Goal: Task Accomplishment & Management: Use online tool/utility

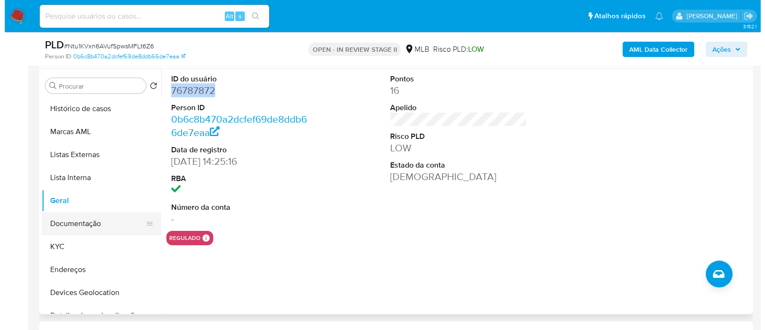
scroll to position [59, 0]
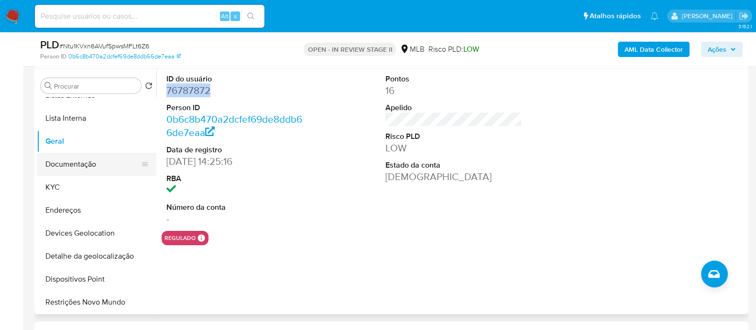
click at [91, 162] on button "Documentação" at bounding box center [93, 164] width 112 height 23
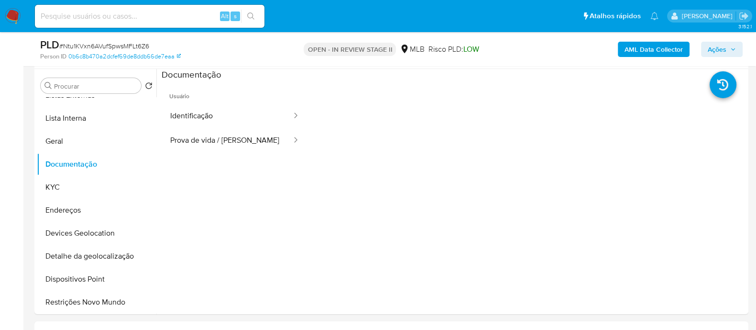
click at [222, 114] on button "Identificação" at bounding box center [227, 116] width 131 height 24
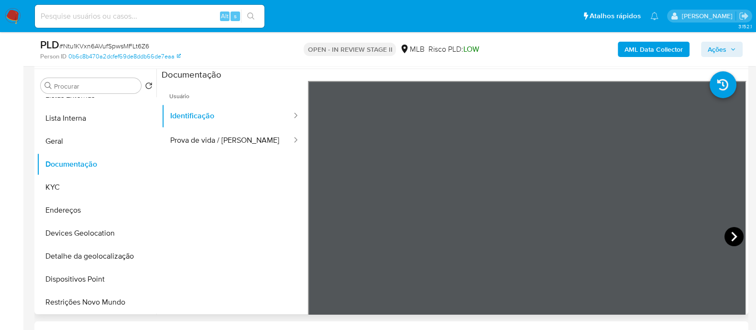
click at [730, 231] on icon at bounding box center [734, 236] width 19 height 19
click at [227, 140] on button "Prova de vida / Selfie" at bounding box center [227, 140] width 131 height 24
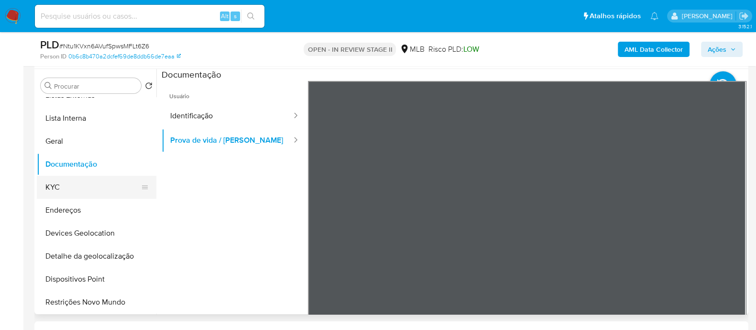
click at [87, 188] on button "KYC" at bounding box center [93, 187] width 112 height 23
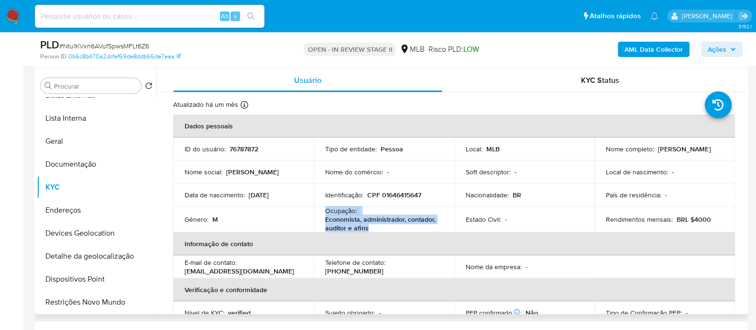
drag, startPoint x: 373, startPoint y: 228, endPoint x: 324, endPoint y: 211, distance: 51.1
click at [325, 211] on div "Ocupação : Economista, administrador, contador, auditor e afins" at bounding box center [384, 219] width 118 height 26
copy div "Ocupação : Economista, administrador, contador, auditor e afins"
click at [632, 46] on b "AML Data Collector" at bounding box center [654, 49] width 58 height 15
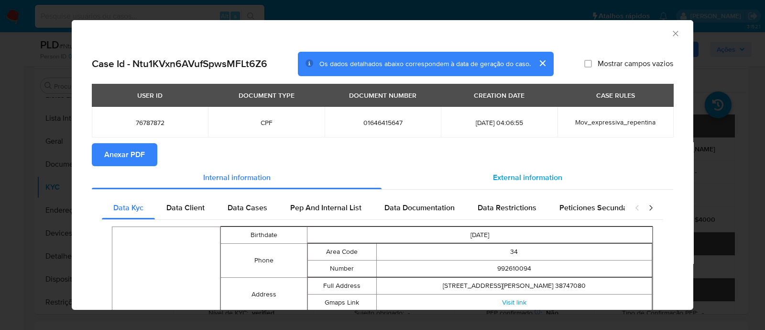
click at [526, 182] on span "External information" at bounding box center [527, 177] width 69 height 11
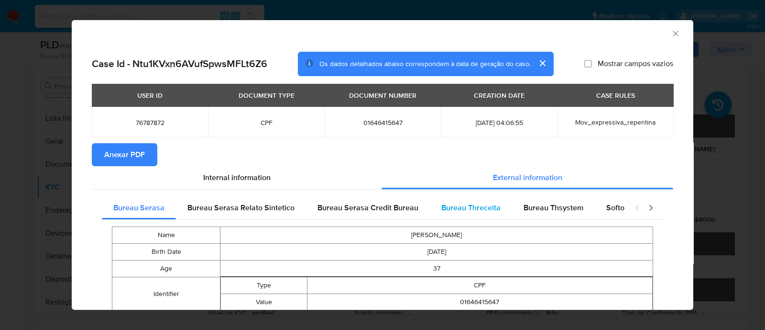
click at [481, 210] on span "Bureau Threceita" at bounding box center [471, 207] width 59 height 11
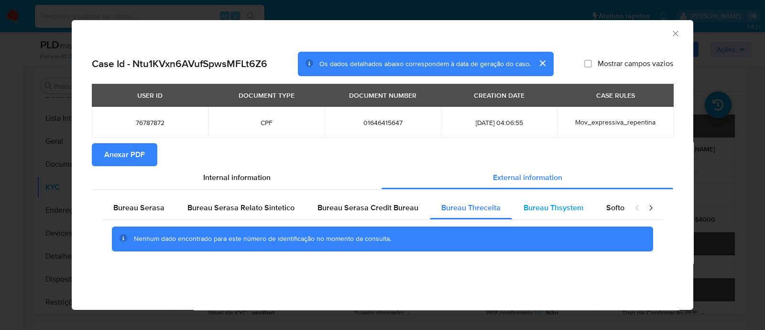
click at [548, 207] on span "Bureau Thsystem" at bounding box center [554, 207] width 60 height 11
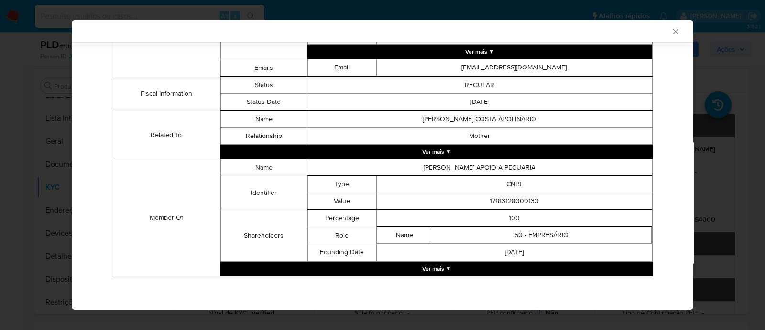
scroll to position [470, 0]
click at [449, 266] on button "Ver mais ▼" at bounding box center [437, 268] width 432 height 14
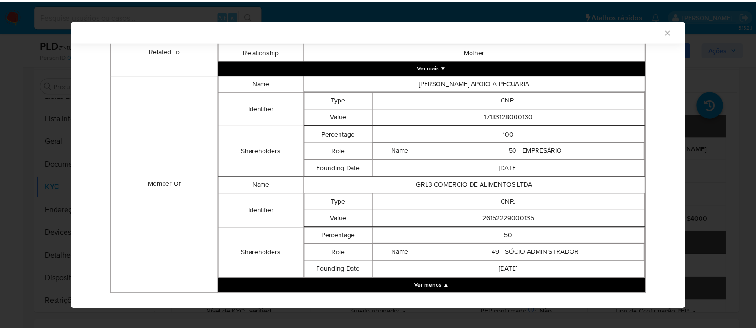
scroll to position [574, 0]
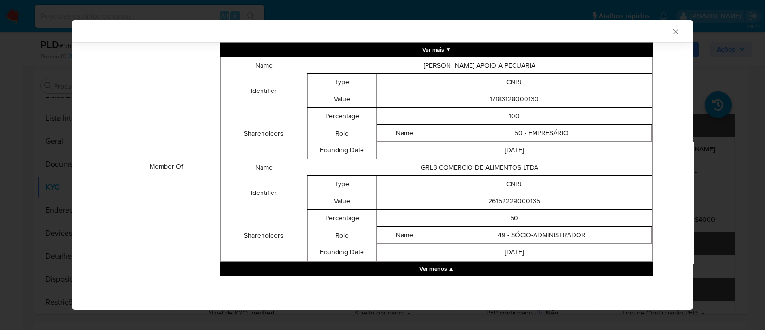
click at [521, 93] on td "17183128000130" at bounding box center [515, 99] width 276 height 17
copy td "17183128000130"
drag, startPoint x: 536, startPoint y: 203, endPoint x: 482, endPoint y: 202, distance: 54.5
click at [482, 202] on td "26152229000135" at bounding box center [515, 201] width 276 height 17
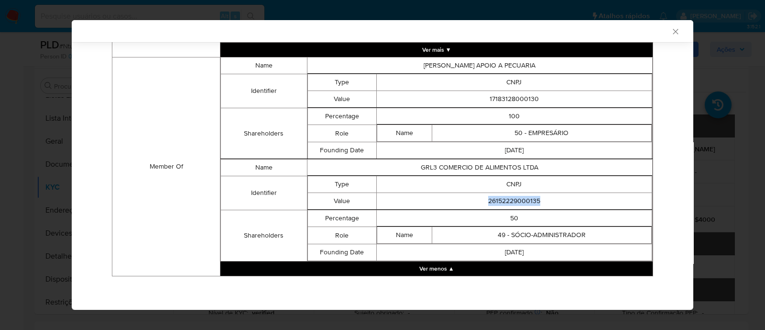
copy td "26152229000135"
click at [671, 33] on icon "Fechar a janela" at bounding box center [676, 32] width 10 height 10
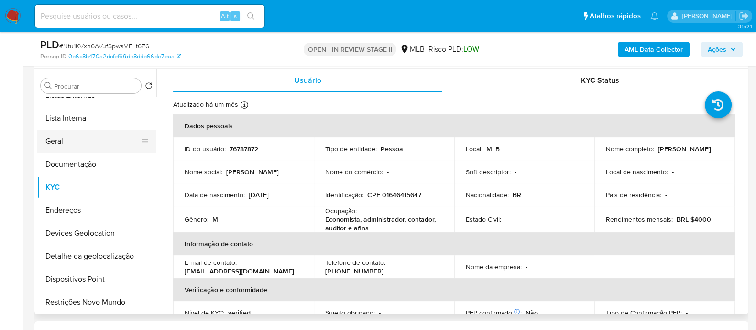
click at [76, 140] on button "Geral" at bounding box center [93, 141] width 112 height 23
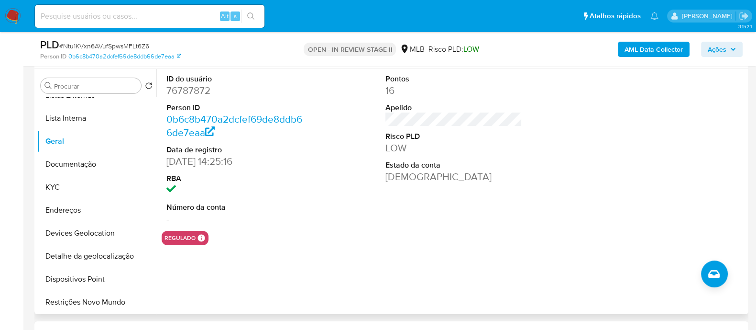
click at [191, 95] on dd "76787872" at bounding box center [234, 90] width 137 height 13
copy dd "76787872"
click at [66, 165] on button "Documentação" at bounding box center [93, 164] width 112 height 23
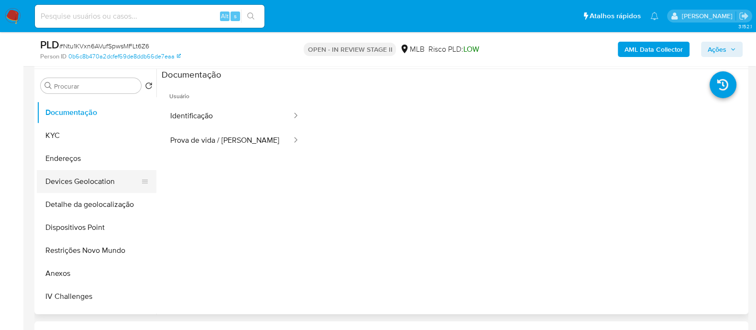
scroll to position [179, 0]
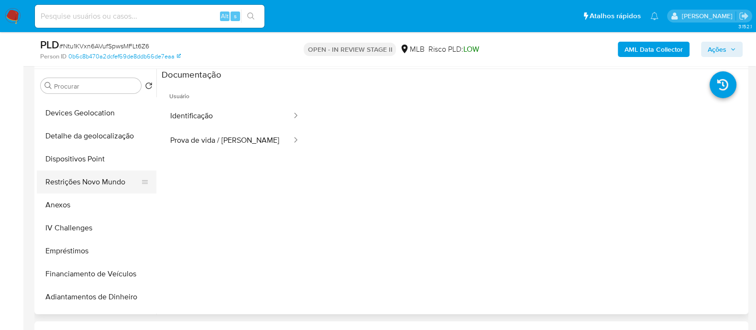
click at [87, 173] on button "Restrições Novo Mundo" at bounding box center [93, 181] width 112 height 23
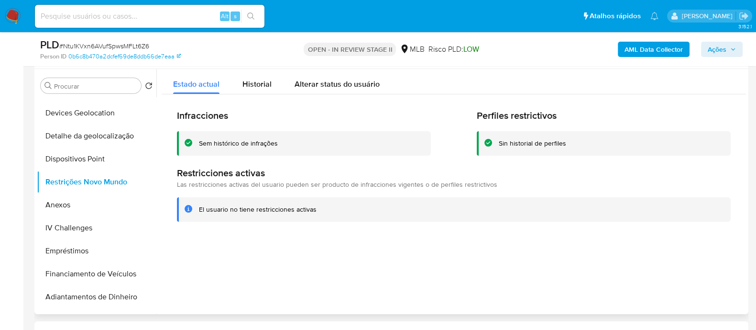
click at [239, 147] on div "Sem histórico de infrações" at bounding box center [238, 143] width 79 height 9
click at [398, 231] on div "Infracciones Sem histórico de infrações Perfiles restrictivos Sin historial de …" at bounding box center [454, 165] width 585 height 142
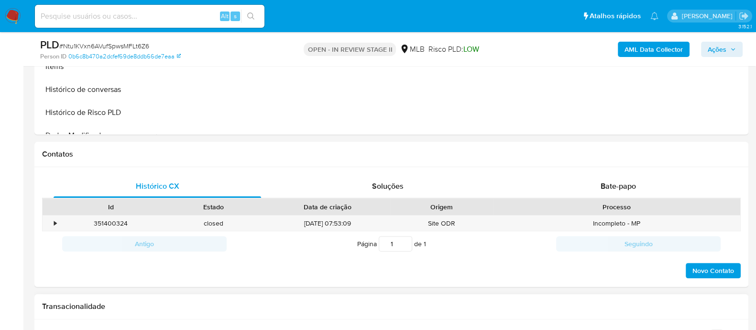
scroll to position [538, 0]
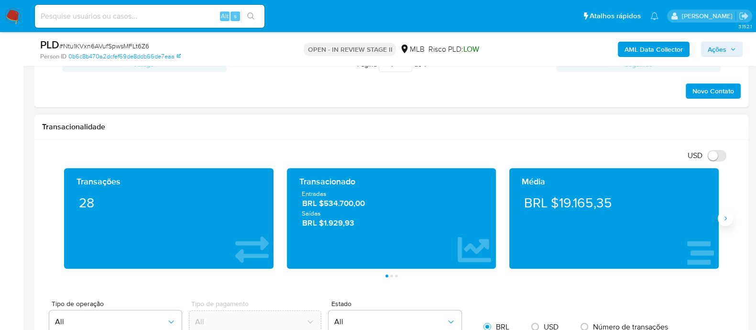
click at [728, 217] on icon "Siguiente" at bounding box center [726, 218] width 8 height 8
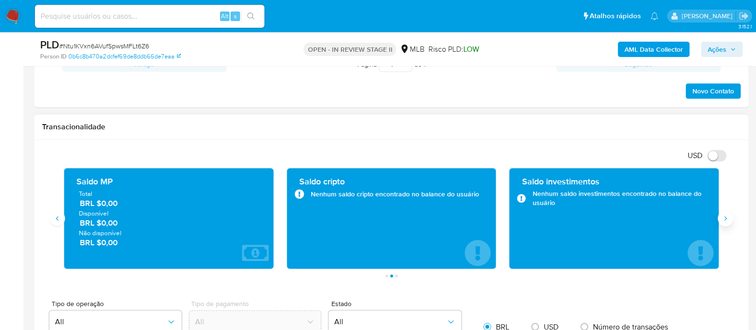
click at [727, 217] on icon "Siguiente" at bounding box center [726, 218] width 8 height 8
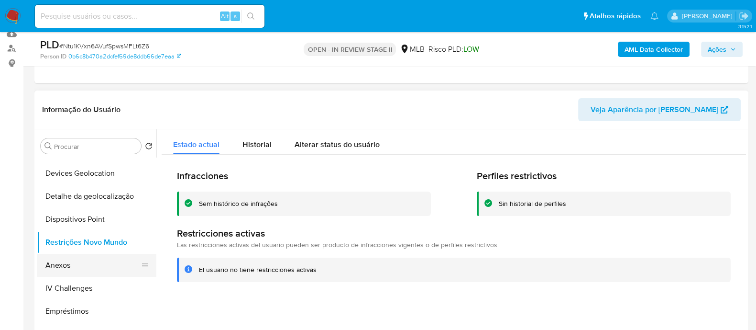
scroll to position [59, 0]
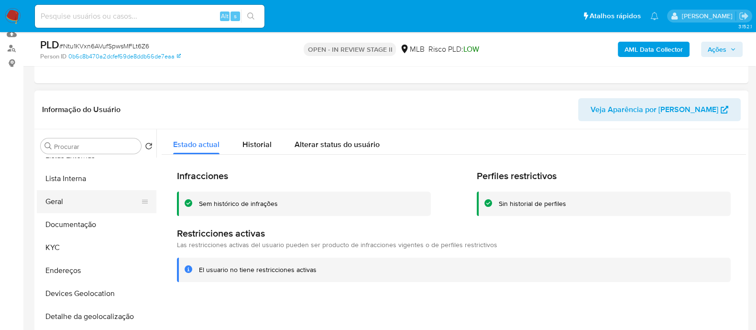
click at [67, 197] on button "Geral" at bounding box center [93, 201] width 112 height 23
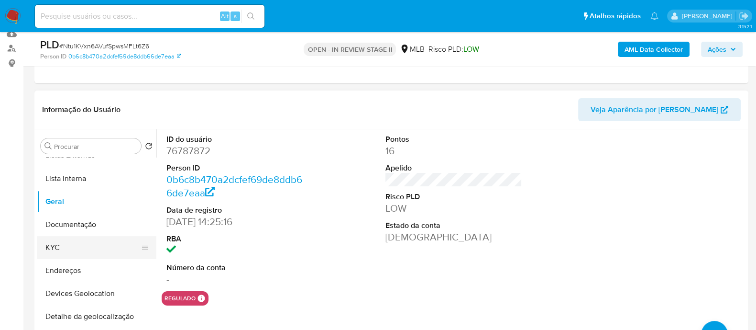
click at [59, 249] on button "KYC" at bounding box center [93, 247] width 112 height 23
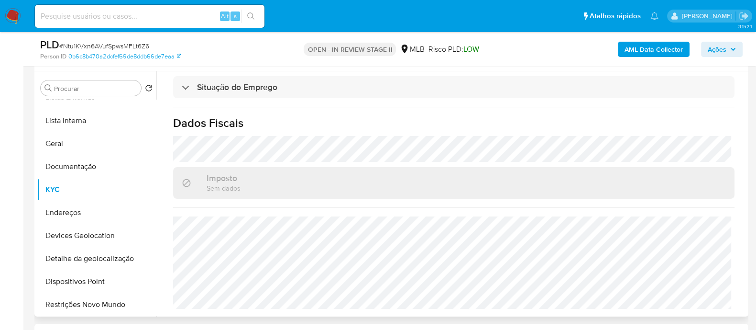
scroll to position [179, 0]
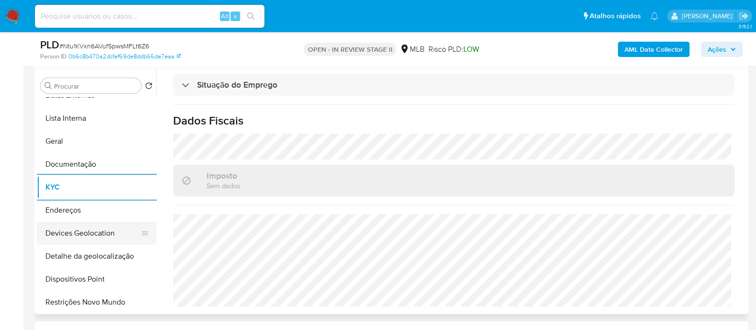
click at [104, 233] on button "Devices Geolocation" at bounding box center [93, 232] width 112 height 23
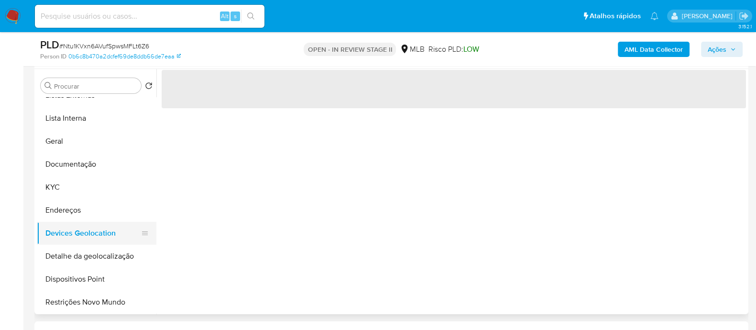
scroll to position [0, 0]
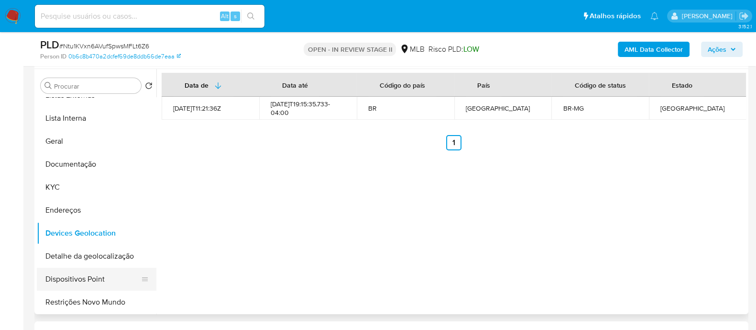
click at [88, 283] on button "Dispositivos Point" at bounding box center [93, 278] width 112 height 23
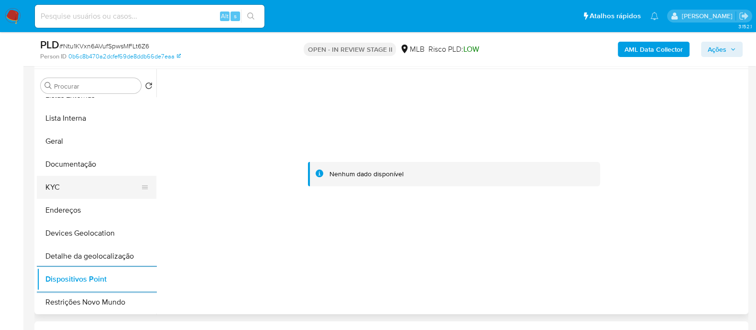
click at [78, 183] on button "KYC" at bounding box center [93, 187] width 112 height 23
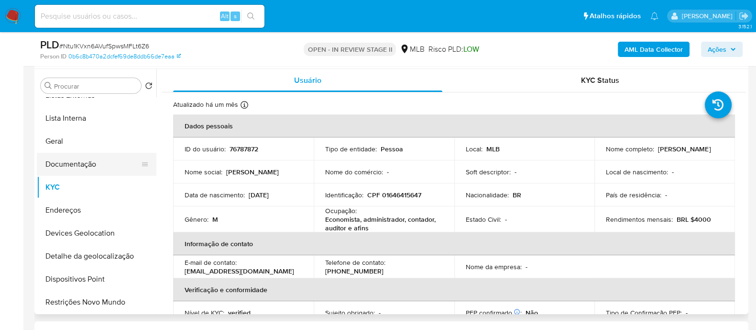
click at [105, 155] on button "Documentação" at bounding box center [93, 164] width 112 height 23
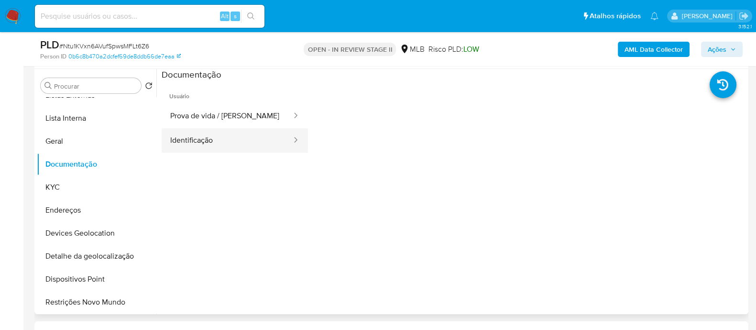
click at [221, 148] on button "Identificação" at bounding box center [227, 140] width 131 height 24
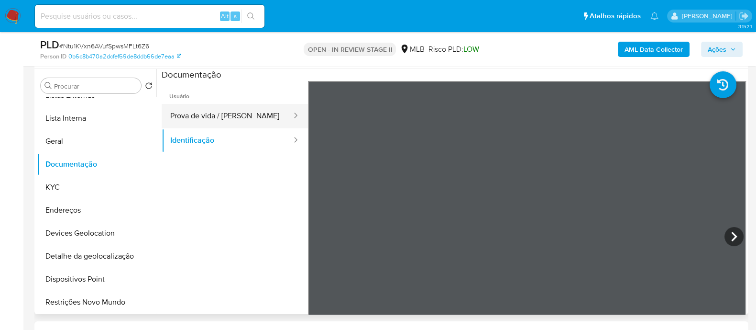
click at [197, 112] on button "Prova de vida / Selfie" at bounding box center [227, 116] width 131 height 24
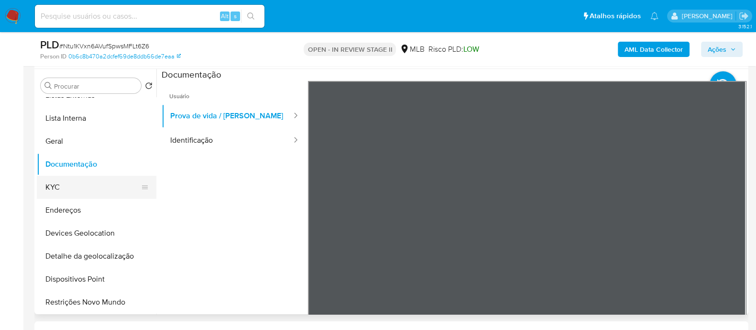
click at [87, 190] on button "KYC" at bounding box center [93, 187] width 112 height 23
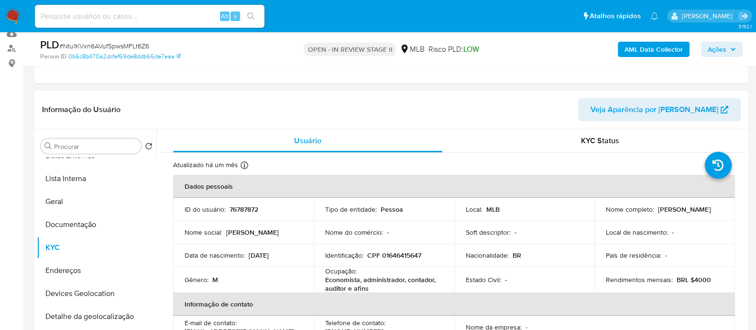
scroll to position [59, 0]
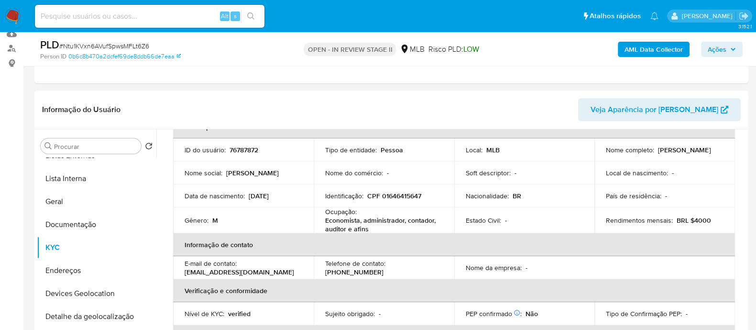
click at [412, 193] on p "CPF 01646415647" at bounding box center [394, 195] width 54 height 9
copy p "01646415647"
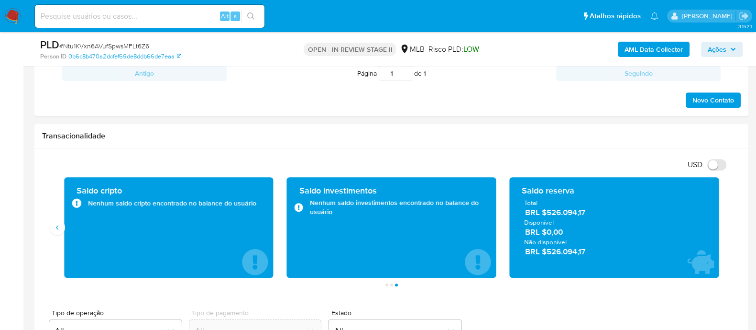
scroll to position [598, 0]
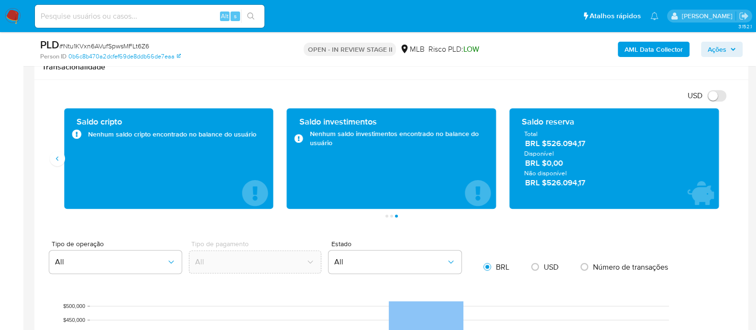
drag, startPoint x: 586, startPoint y: 145, endPoint x: 522, endPoint y: 124, distance: 67.6
click at [522, 124] on div "Saldo reserva Total BRL $526.094,17 Disponível BRL $0,00 Não disponível BRL $52…" at bounding box center [614, 158] width 194 height 85
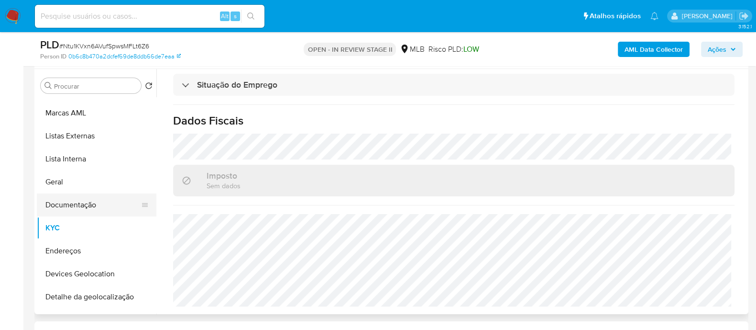
scroll to position [0, 0]
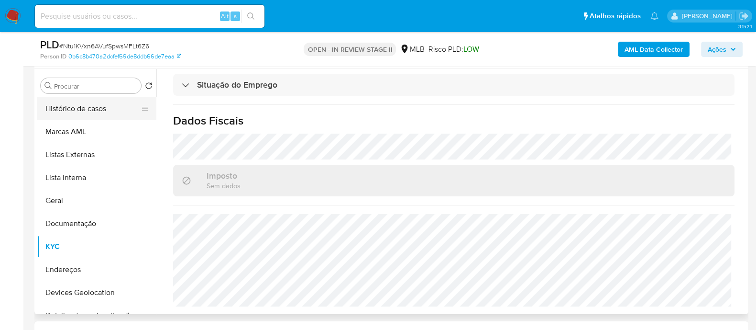
click at [97, 106] on button "Histórico de casos" at bounding box center [93, 108] width 112 height 23
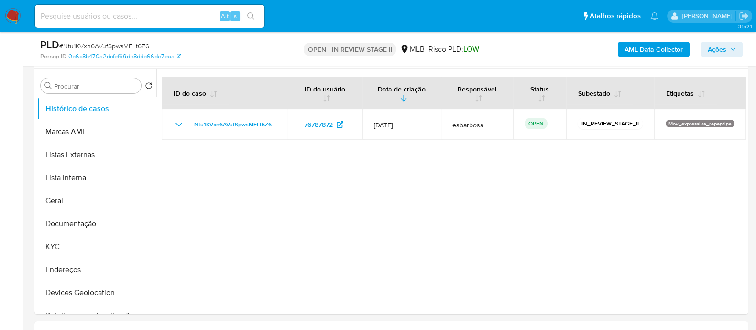
drag, startPoint x: 719, startPoint y: 52, endPoint x: 579, endPoint y: 55, distance: 139.7
click at [718, 52] on span "Ações" at bounding box center [717, 49] width 19 height 15
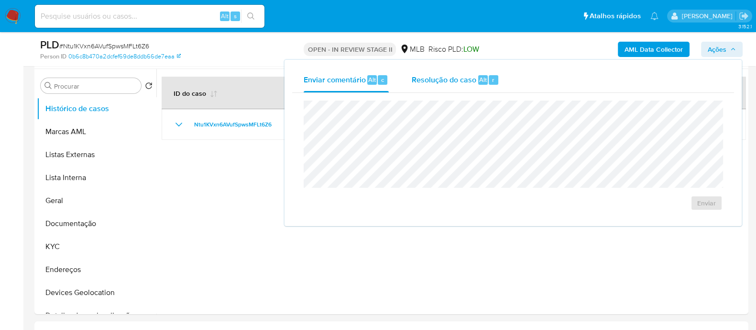
click at [441, 85] on div "Resolução do caso Alt r" at bounding box center [456, 79] width 88 height 25
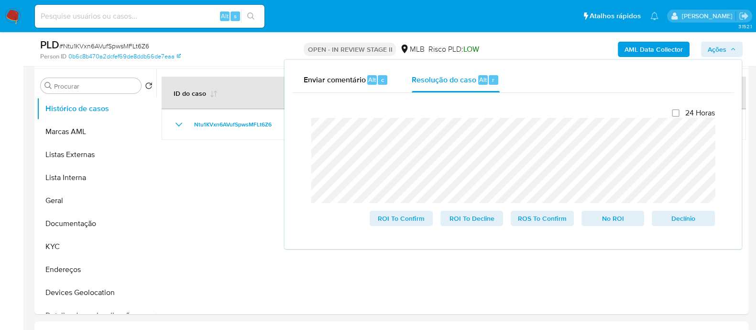
click at [105, 45] on span "# Ntu1KVxn6AVufSpwsMFLt6Z6" at bounding box center [104, 46] width 90 height 10
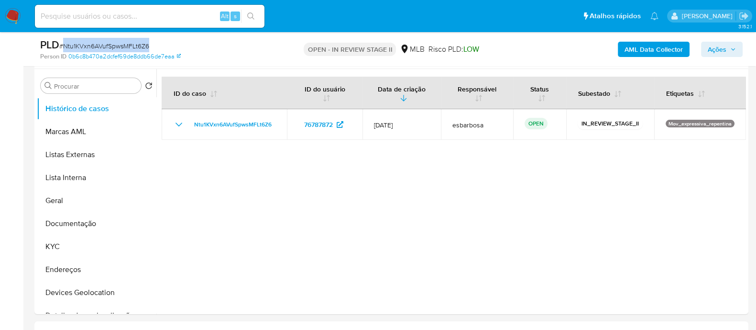
click at [105, 45] on span "# Ntu1KVxn6AVufSpwsMFLt6Z6" at bounding box center [104, 46] width 90 height 10
copy span "Ntu1KVxn6AVufSpwsMFLt6Z6"
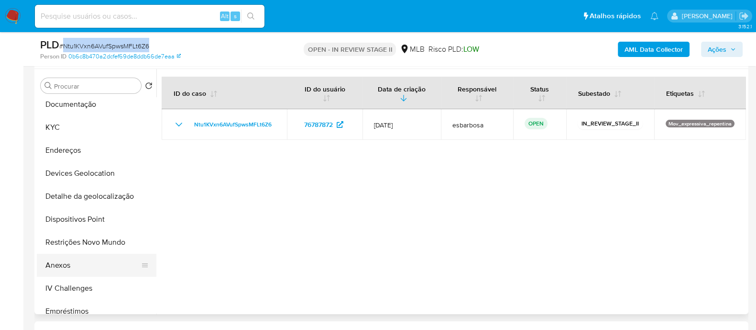
click at [66, 268] on button "Anexos" at bounding box center [93, 265] width 112 height 23
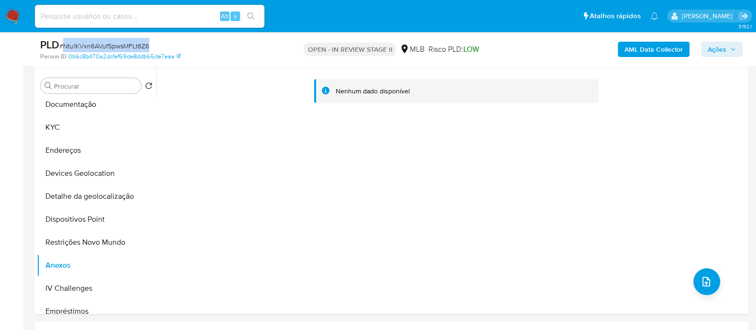
click at [647, 48] on b "AML Data Collector" at bounding box center [654, 49] width 58 height 15
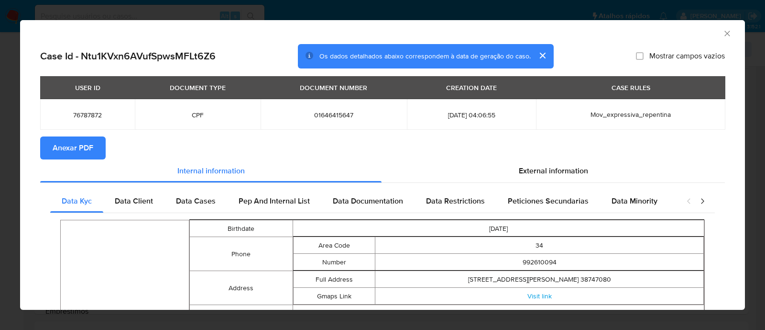
click at [76, 154] on span "Anexar PDF" at bounding box center [73, 147] width 41 height 21
click at [725, 33] on icon "Fechar a janela" at bounding box center [727, 33] width 5 height 5
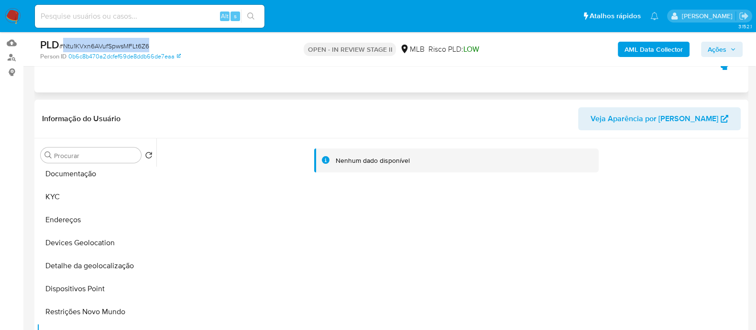
scroll to position [0, 0]
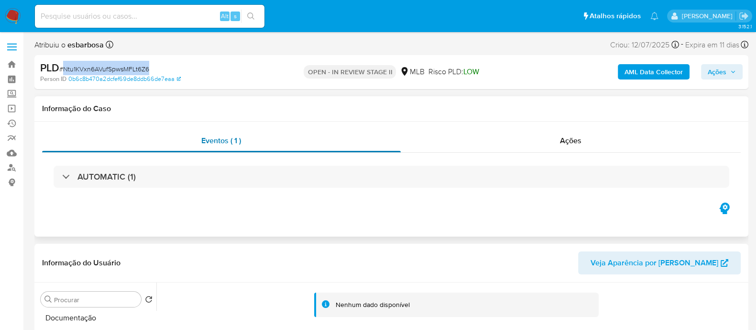
click at [283, 150] on div "Eventos ( 1 )" at bounding box center [221, 140] width 359 height 23
click at [562, 144] on span "Ações" at bounding box center [571, 140] width 22 height 11
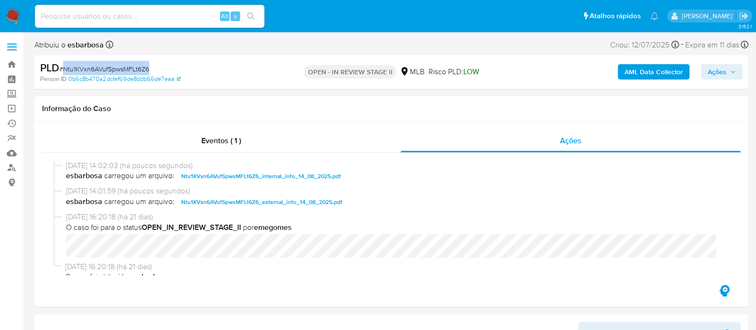
click at [720, 68] on span "Ações" at bounding box center [717, 71] width 19 height 15
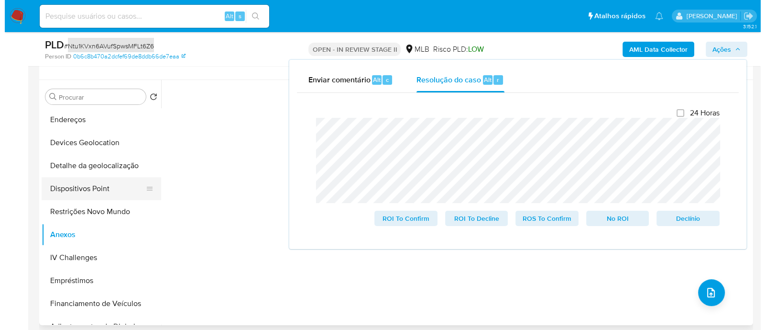
scroll to position [179, 0]
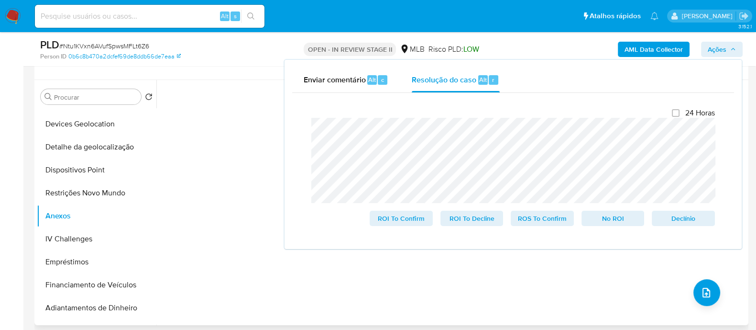
click at [198, 221] on div "Nenhum dado disponível" at bounding box center [451, 202] width 590 height 245
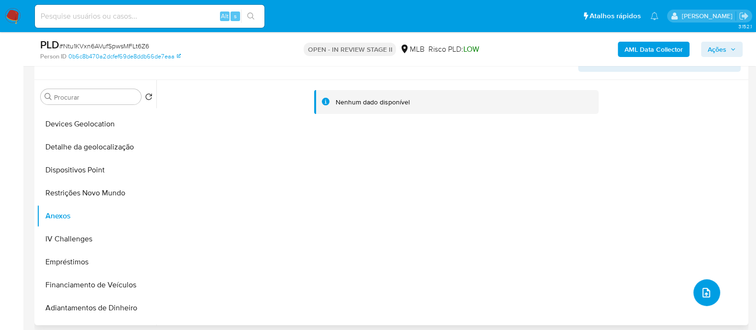
click at [701, 294] on icon "upload-file" at bounding box center [706, 292] width 11 height 11
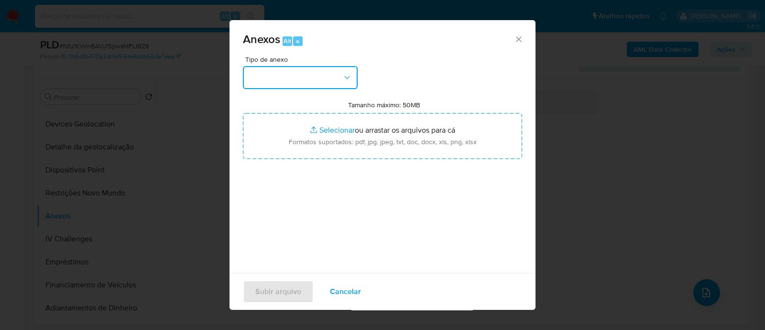
click at [309, 81] on button "button" at bounding box center [300, 77] width 115 height 23
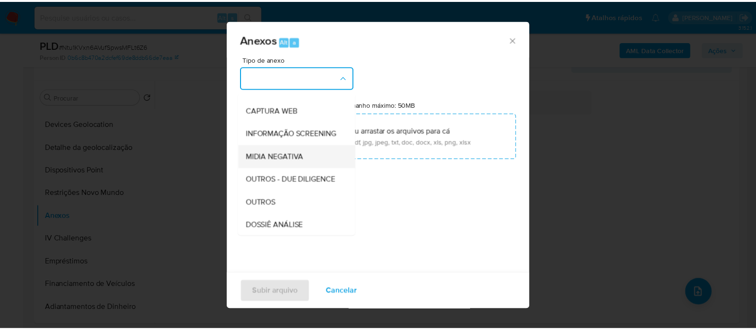
scroll to position [119, 0]
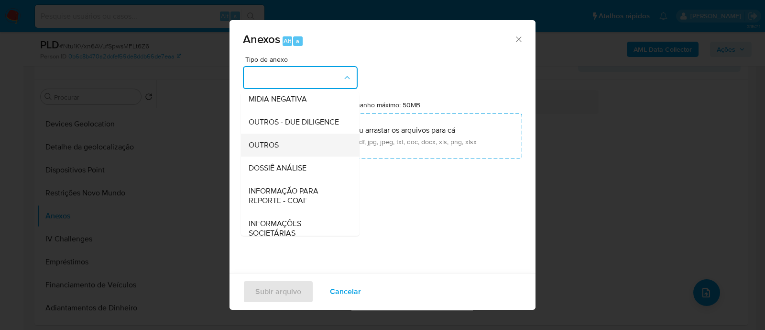
click at [269, 150] on span "OUTROS" at bounding box center [264, 145] width 30 height 10
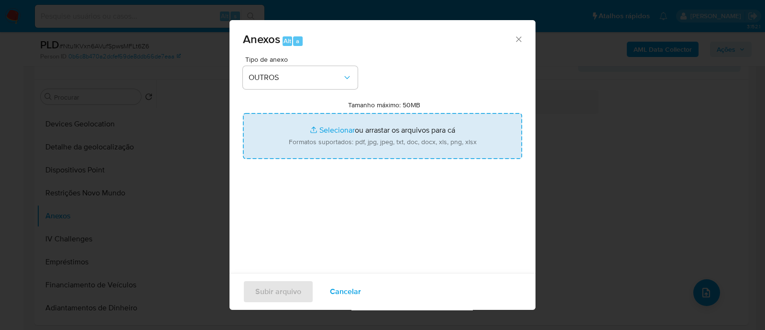
click at [329, 129] on input "Tamanho máximo: 50MB Selecionar arquivos" at bounding box center [382, 136] width 279 height 46
type input "C:\fakepath\Mulan 76787872_2025_08_13_16_42_15.xlsx"
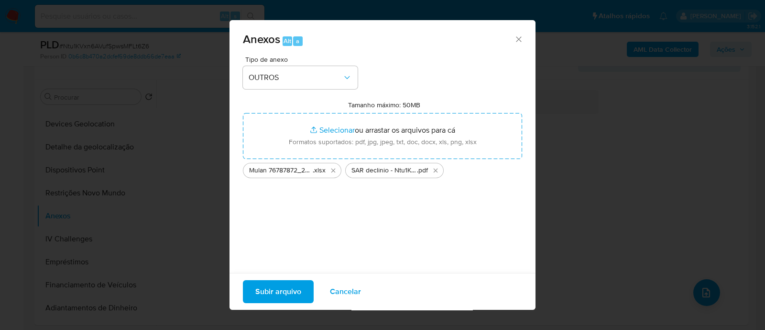
click at [256, 295] on span "Subir arquivo" at bounding box center [278, 291] width 46 height 21
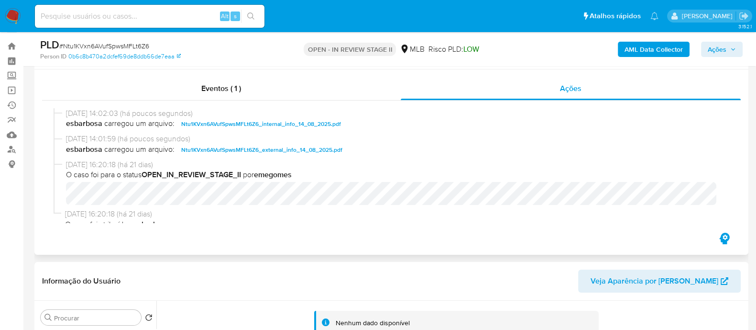
scroll to position [0, 0]
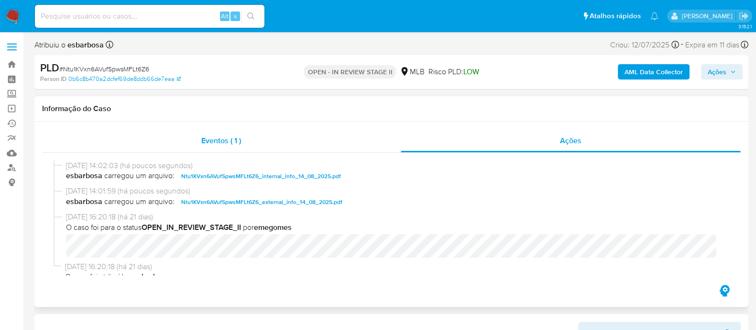
click at [351, 138] on div "Eventos ( 1 )" at bounding box center [221, 140] width 359 height 23
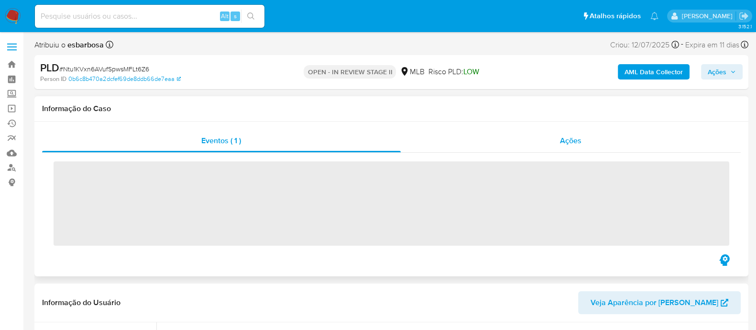
click at [495, 148] on div "Ações" at bounding box center [571, 140] width 341 height 23
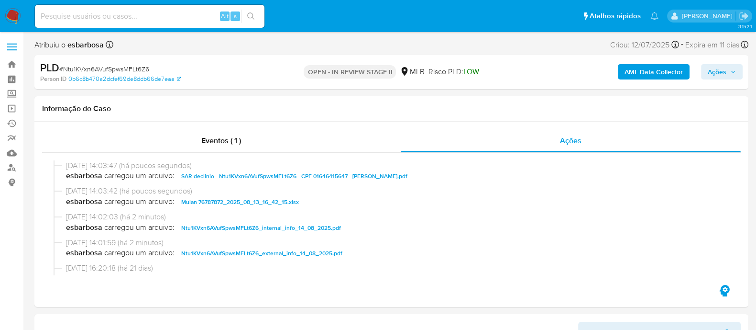
click at [718, 68] on span "Ações" at bounding box center [717, 71] width 19 height 15
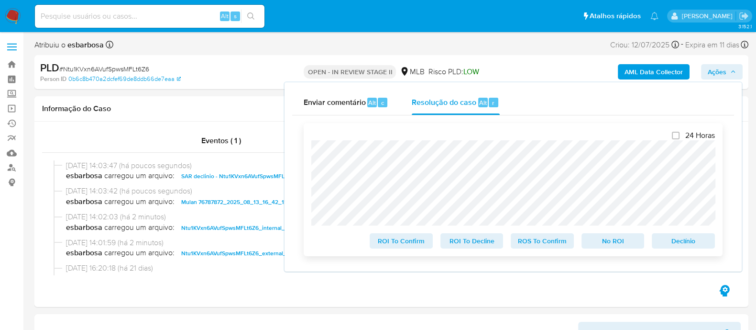
click at [616, 244] on span "No ROI" at bounding box center [613, 240] width 50 height 13
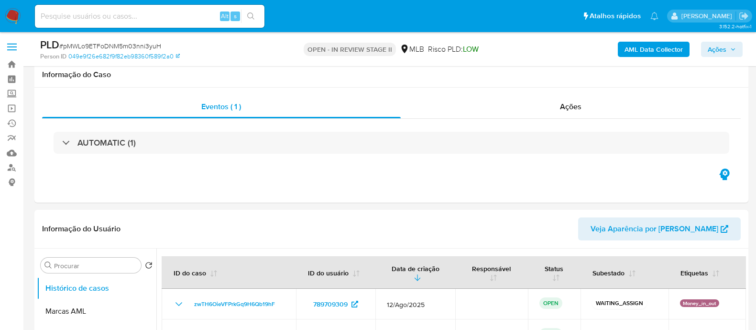
select select "10"
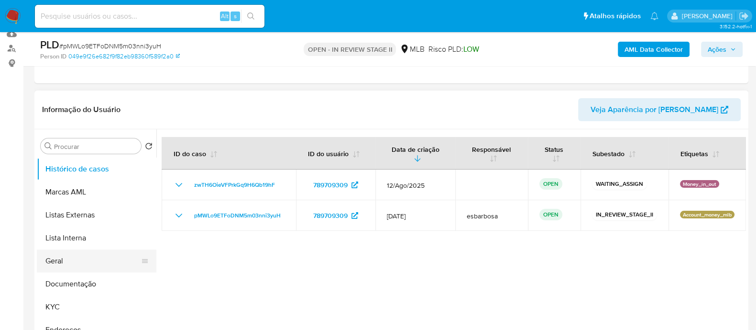
click at [58, 260] on button "Geral" at bounding box center [93, 260] width 112 height 23
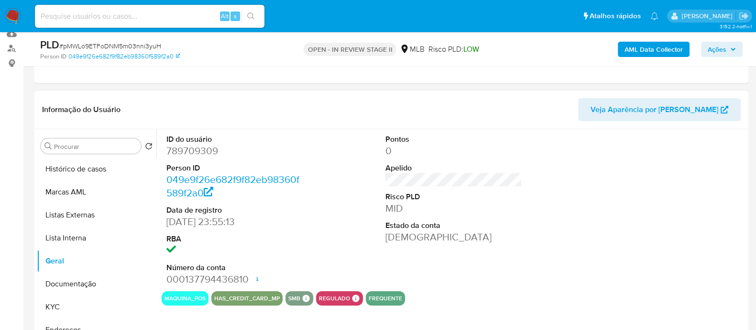
click at [206, 151] on dd "789709309" at bounding box center [234, 150] width 137 height 13
copy dd "789709309"
click at [75, 299] on button "KYC" at bounding box center [93, 306] width 112 height 23
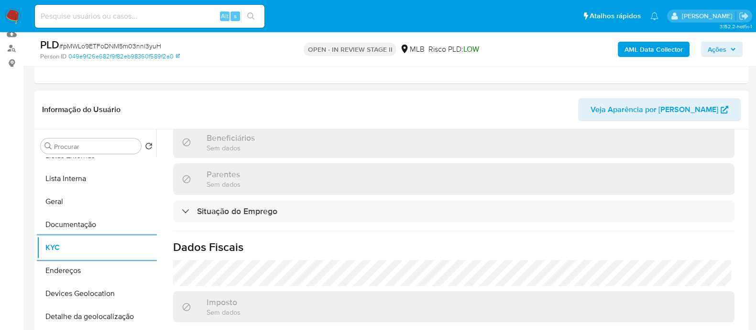
scroll to position [59, 0]
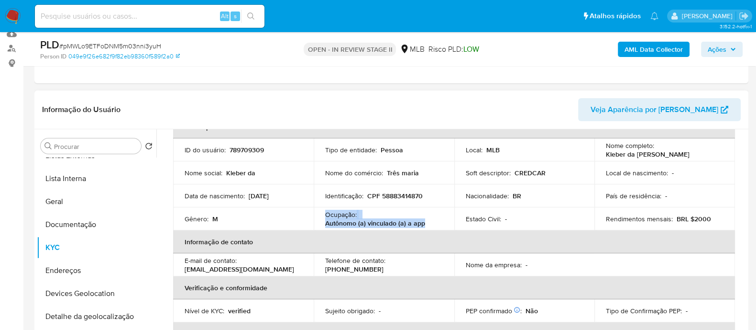
drag, startPoint x: 429, startPoint y: 222, endPoint x: 325, endPoint y: 215, distance: 104.1
click at [325, 215] on div "Ocupação : Autônomo (a) vinculado (a) a app" at bounding box center [384, 218] width 118 height 17
copy div "Ocupação : Autônomo (a) vinculado (a) a app"
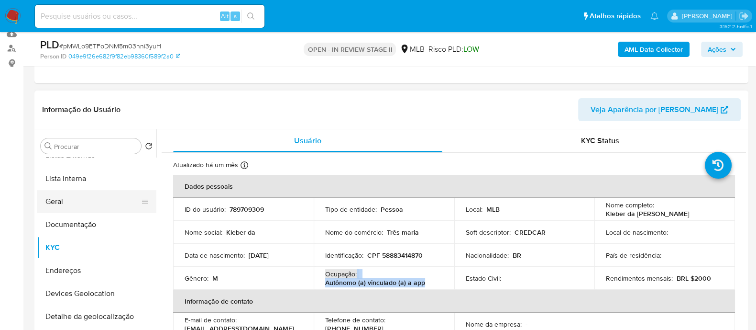
scroll to position [0, 0]
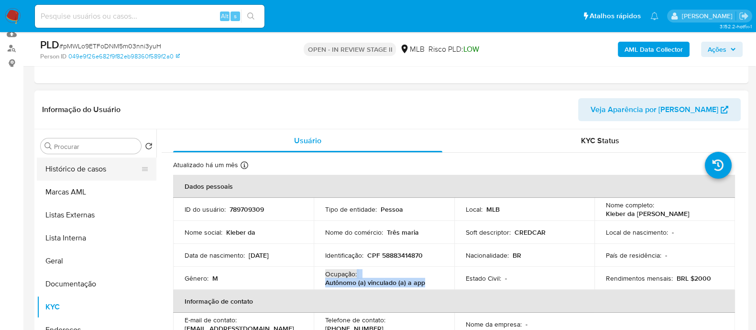
click at [98, 170] on button "Histórico de casos" at bounding box center [93, 168] width 112 height 23
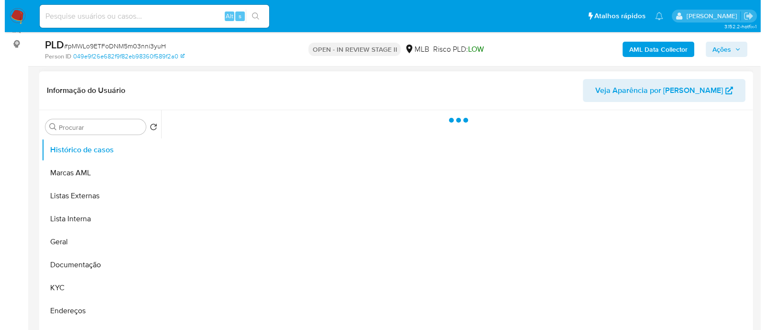
scroll to position [119, 0]
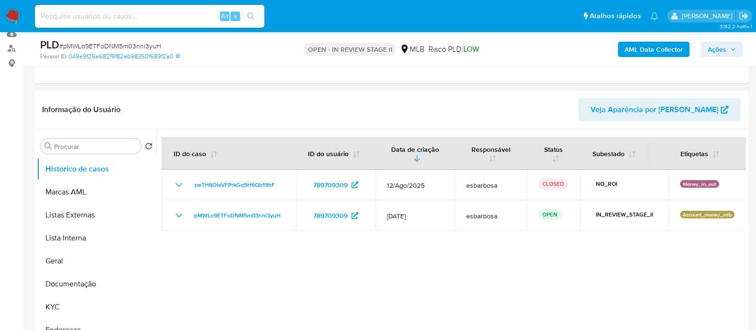
click at [651, 54] on b "AML Data Collector" at bounding box center [654, 49] width 58 height 15
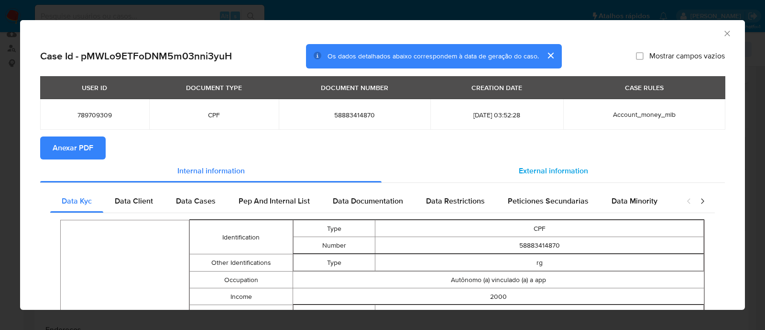
click at [519, 174] on span "External information" at bounding box center [553, 170] width 69 height 11
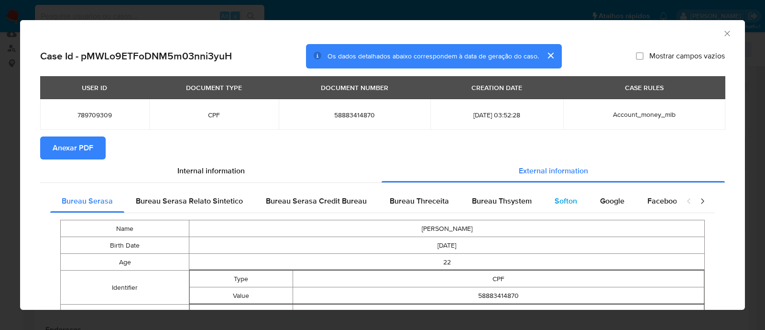
click at [567, 200] on span "Softon" at bounding box center [566, 200] width 22 height 11
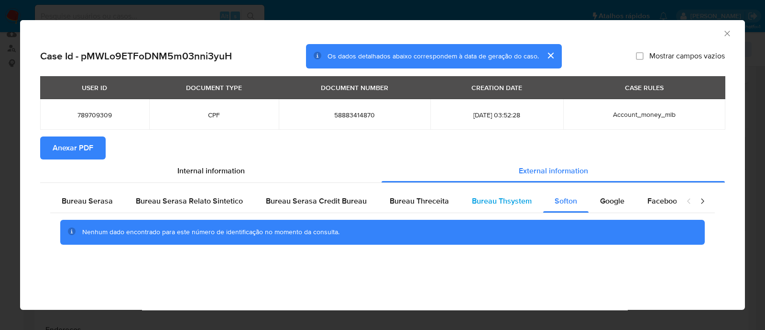
drag, startPoint x: 465, startPoint y: 200, endPoint x: 470, endPoint y: 200, distance: 5.3
click at [465, 200] on div "Bureau Thsystem" at bounding box center [502, 200] width 83 height 23
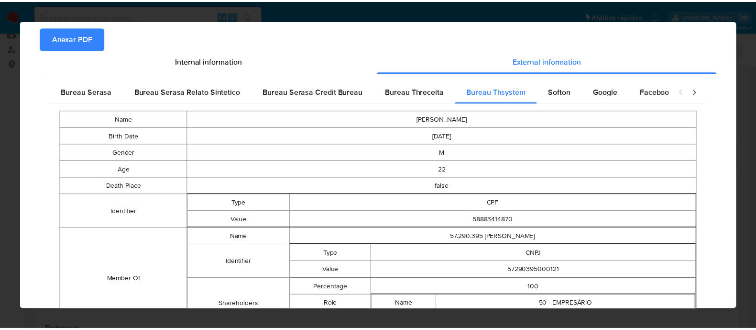
scroll to position [0, 0]
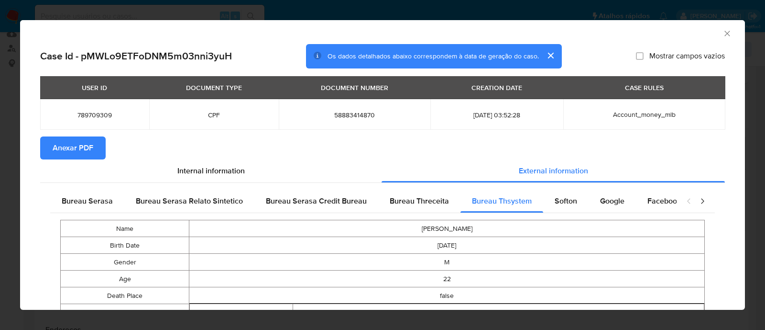
click at [73, 141] on span "Anexar PDF" at bounding box center [73, 147] width 41 height 21
click at [723, 37] on icon "Fechar a janela" at bounding box center [728, 34] width 10 height 10
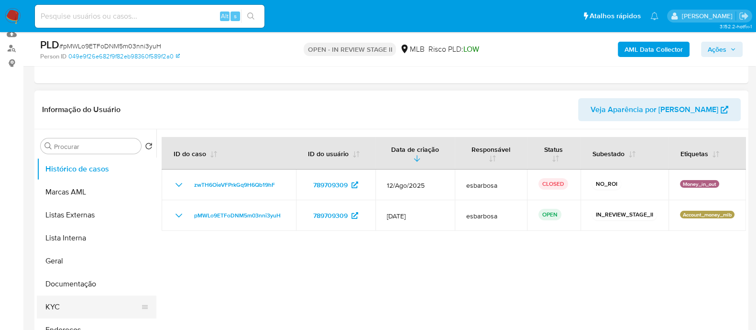
click at [86, 310] on button "KYC" at bounding box center [93, 306] width 112 height 23
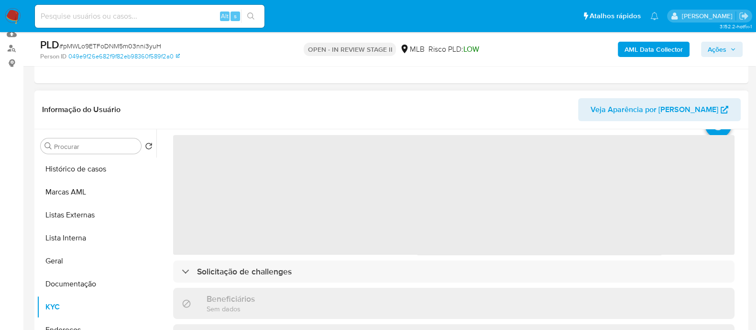
scroll to position [59, 0]
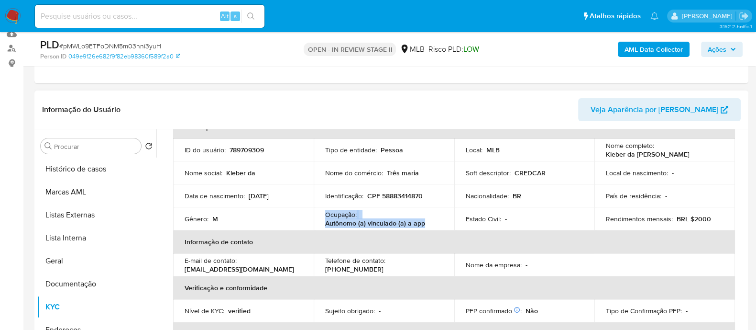
drag, startPoint x: 406, startPoint y: 217, endPoint x: 324, endPoint y: 214, distance: 82.4
click at [325, 214] on div "Ocupação : Autônomo (a) vinculado (a) a app" at bounding box center [384, 218] width 118 height 17
copy div "Ocupação : Autônomo (a) vinculado (a) a app"
click at [717, 49] on span "Ações" at bounding box center [717, 49] width 19 height 15
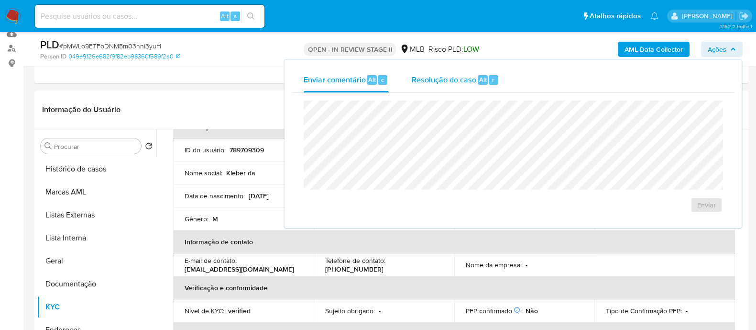
click at [459, 78] on span "Resolução do caso" at bounding box center [444, 79] width 65 height 11
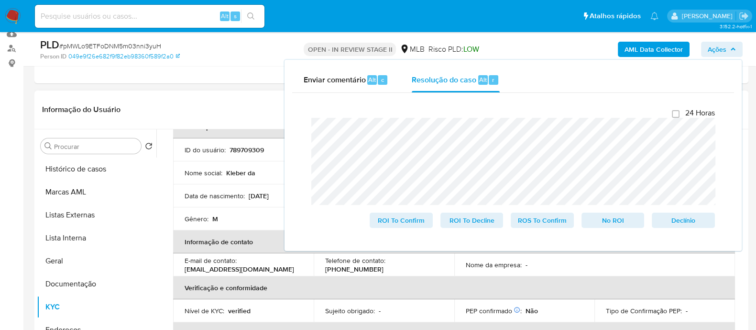
click at [225, 104] on header "Informação do Usuário Veja Aparência por Pessoa" at bounding box center [391, 109] width 699 height 23
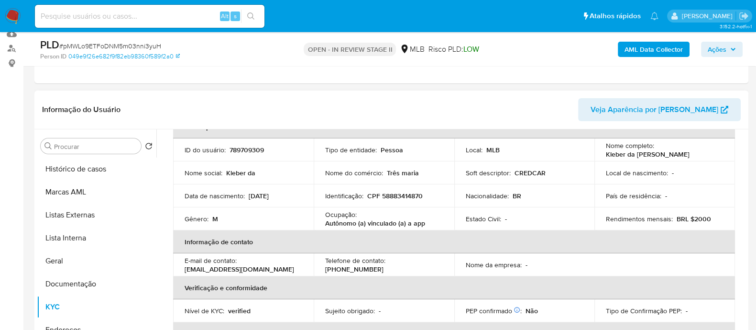
click at [404, 192] on p "CPF 58883414870" at bounding box center [394, 195] width 55 height 9
copy p "58883414870"
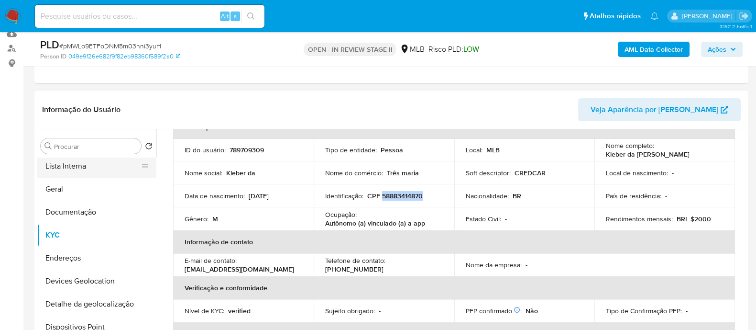
scroll to position [119, 0]
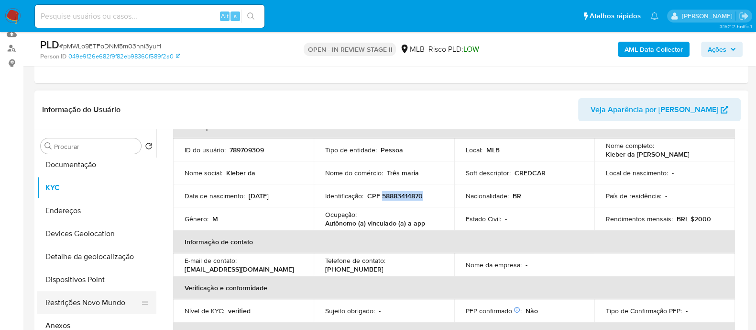
click at [81, 304] on button "Restrições Novo Mundo" at bounding box center [93, 302] width 112 height 23
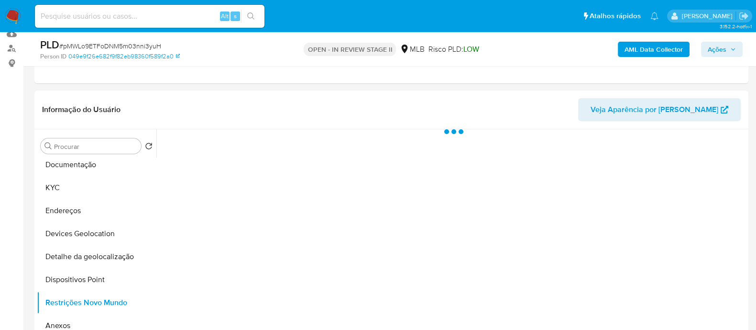
scroll to position [179, 0]
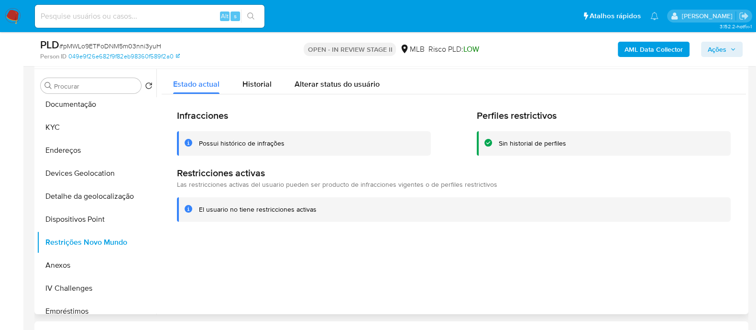
click at [266, 144] on div "Possui histórico de infrações" at bounding box center [242, 143] width 86 height 9
click at [333, 279] on div at bounding box center [451, 191] width 590 height 245
click at [267, 87] on span "Historial" at bounding box center [257, 83] width 29 height 11
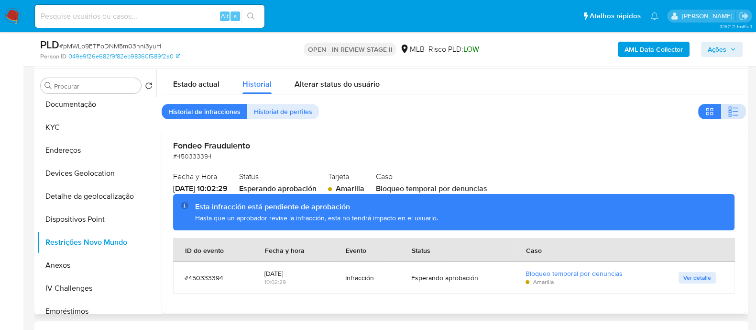
click at [732, 114] on icon "button" at bounding box center [733, 111] width 11 height 11
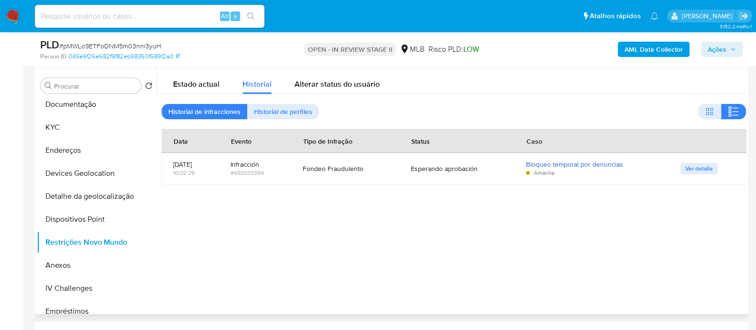
drag, startPoint x: 625, startPoint y: 165, endPoint x: 531, endPoint y: 164, distance: 94.2
click at [531, 164] on div "Bloqueo temporal por denuncias" at bounding box center [592, 164] width 132 height 9
click at [705, 167] on span "Ver detalle" at bounding box center [700, 169] width 28 height 10
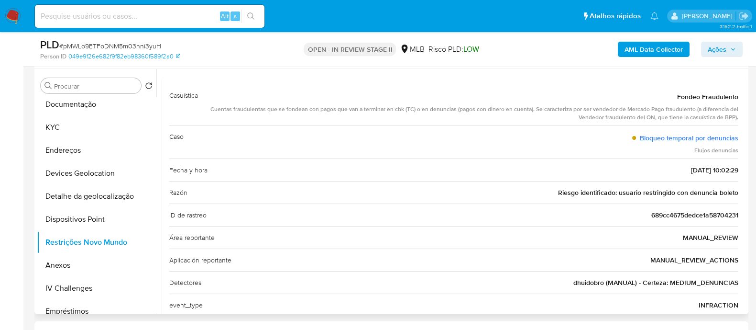
scroll to position [59, 0]
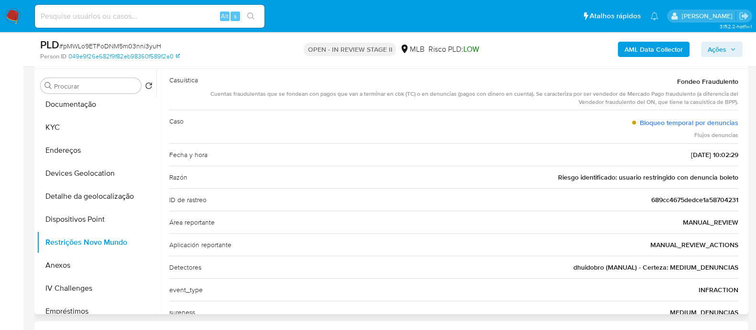
click at [642, 160] on div "Fecha y hora 2025-08-14 - 10:02:29" at bounding box center [453, 154] width 569 height 22
drag, startPoint x: 668, startPoint y: 158, endPoint x: 706, endPoint y: 155, distance: 37.5
click at [706, 155] on div "Fecha y hora 2025-08-14 - 10:02:29" at bounding box center [453, 154] width 569 height 22
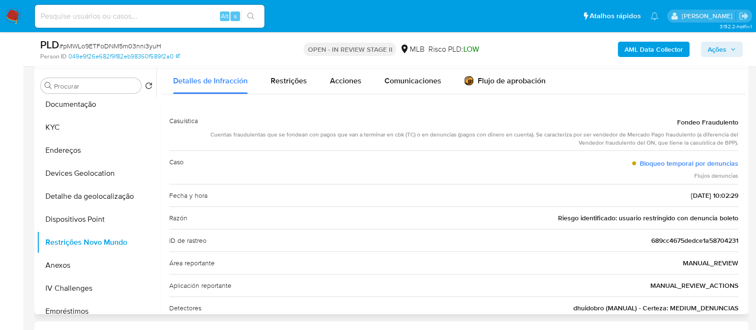
scroll to position [0, 0]
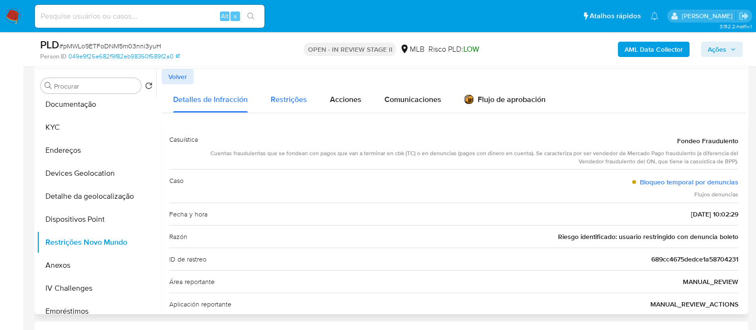
click at [293, 99] on span "Restrições" at bounding box center [289, 99] width 36 height 11
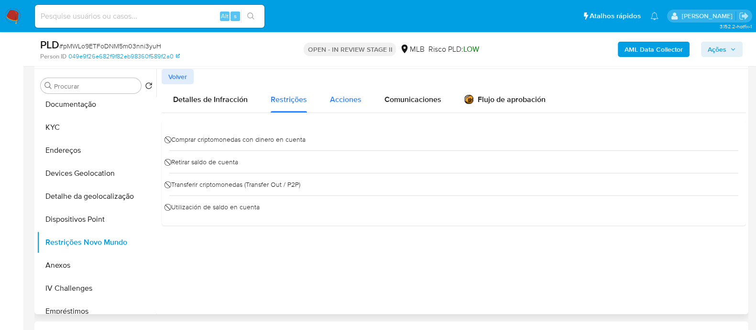
click at [347, 100] on span "Acciones" at bounding box center [346, 99] width 32 height 11
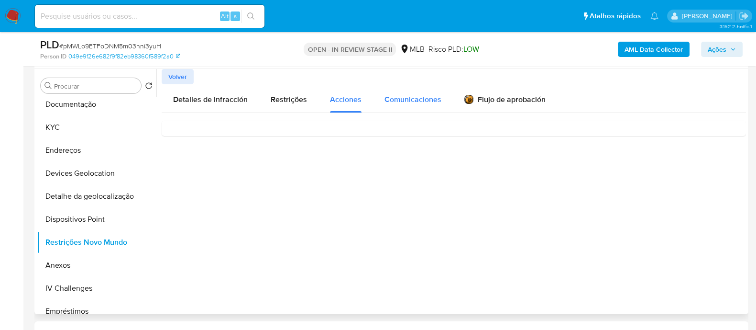
click at [409, 97] on span "Comunicaciones" at bounding box center [413, 99] width 57 height 11
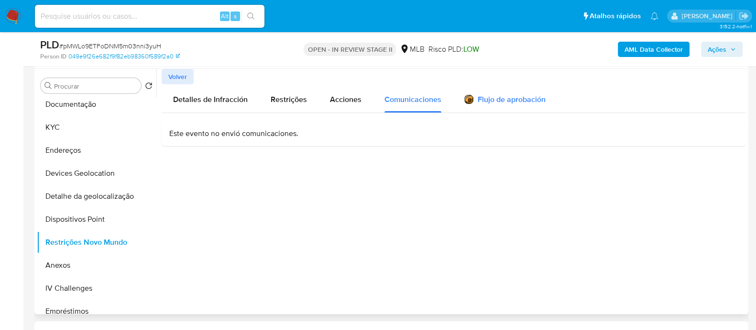
click at [502, 97] on div "Flujo de aprobación" at bounding box center [505, 101] width 81 height 11
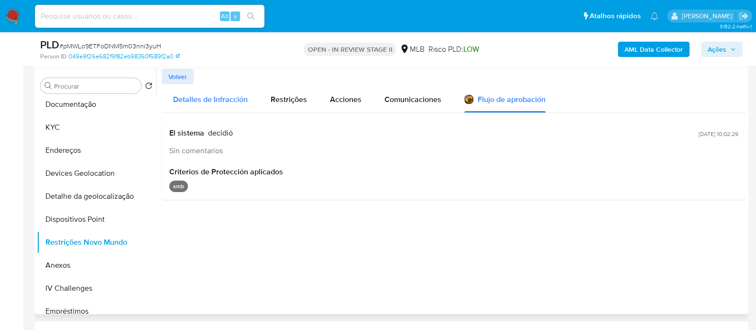
click at [204, 98] on span "Detalles de Infracción" at bounding box center [210, 99] width 75 height 11
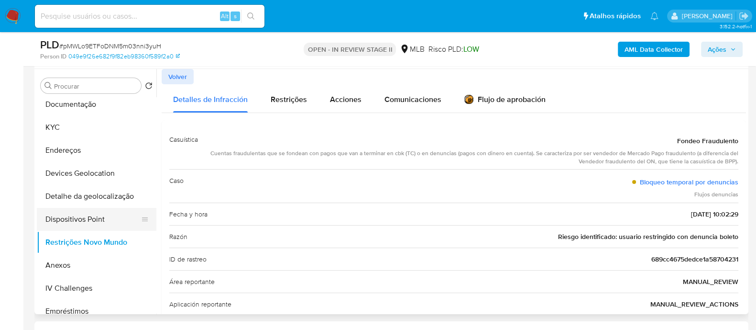
click at [83, 222] on button "Dispositivos Point" at bounding box center [93, 219] width 112 height 23
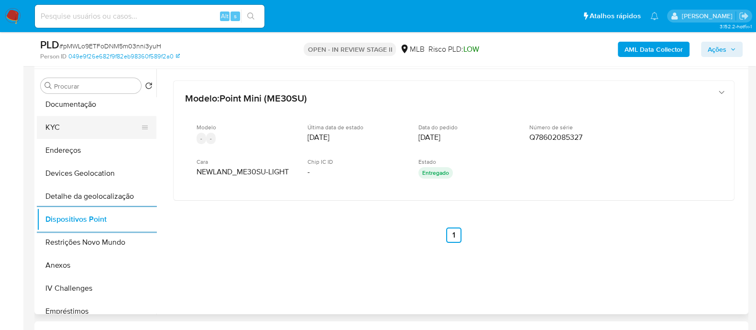
click at [78, 128] on button "KYC" at bounding box center [93, 127] width 112 height 23
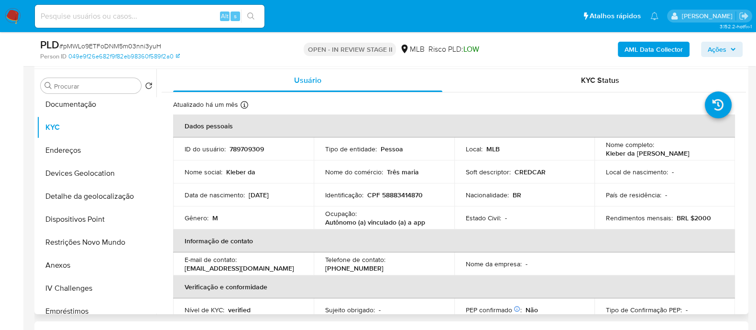
click at [399, 195] on p "CPF 58883414870" at bounding box center [394, 194] width 55 height 9
copy p "58883414870"
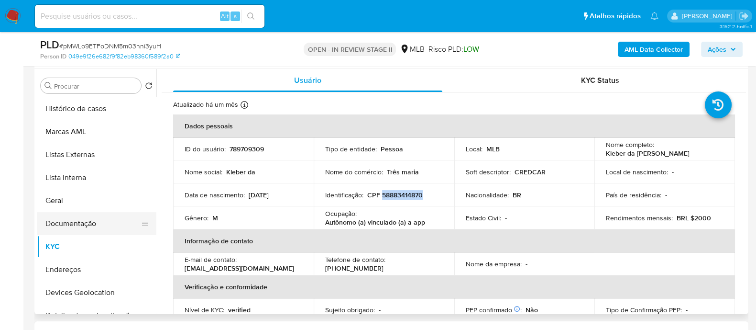
click at [84, 220] on button "Documentação" at bounding box center [93, 223] width 112 height 23
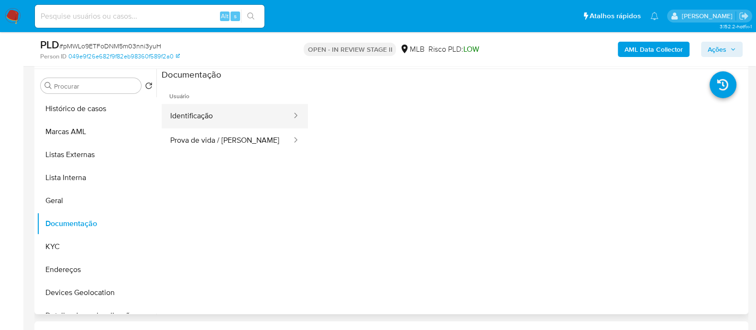
click at [212, 121] on button "Identificação" at bounding box center [227, 116] width 131 height 24
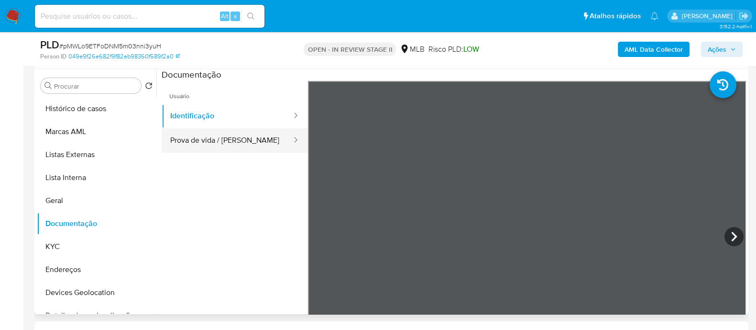
click at [246, 139] on button "Prova de vida / [PERSON_NAME]" at bounding box center [227, 140] width 131 height 24
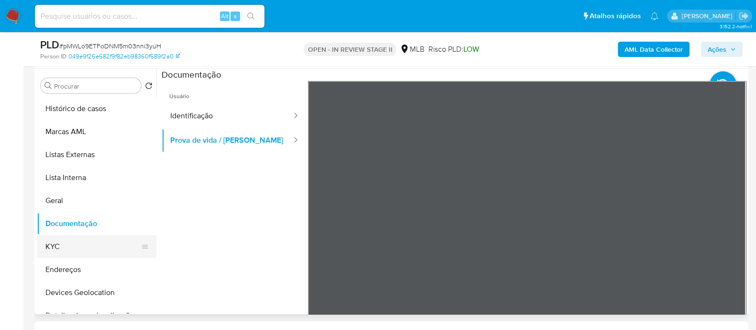
click at [79, 245] on button "KYC" at bounding box center [93, 246] width 112 height 23
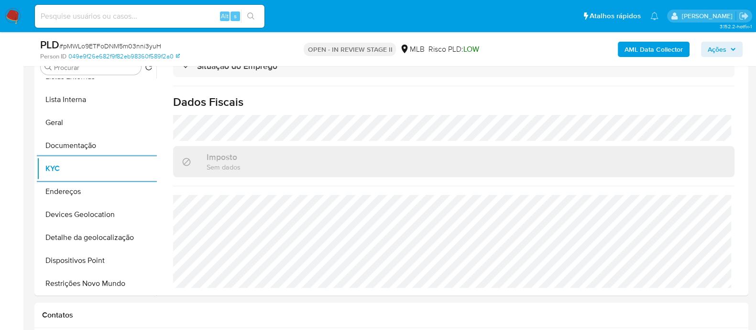
scroll to position [179, 0]
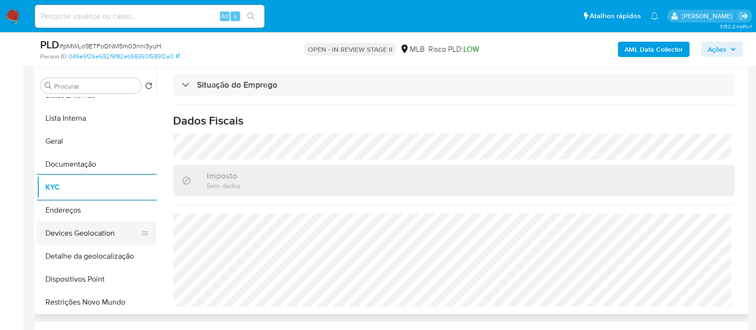
click at [103, 221] on button "Devices Geolocation" at bounding box center [93, 232] width 112 height 23
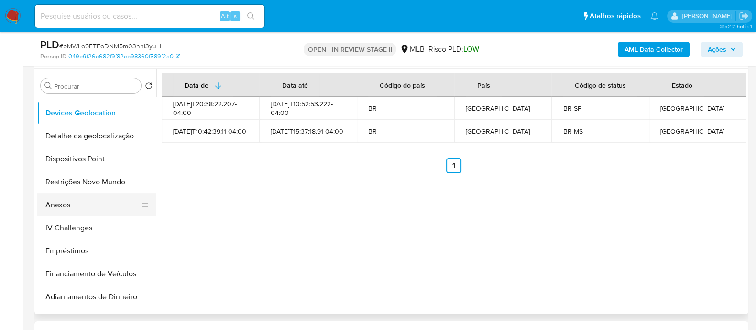
click at [52, 204] on button "Anexos" at bounding box center [93, 204] width 112 height 23
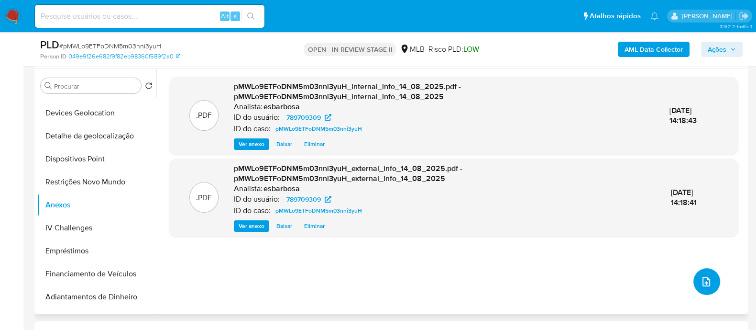
click at [703, 285] on icon "upload-file" at bounding box center [706, 281] width 11 height 11
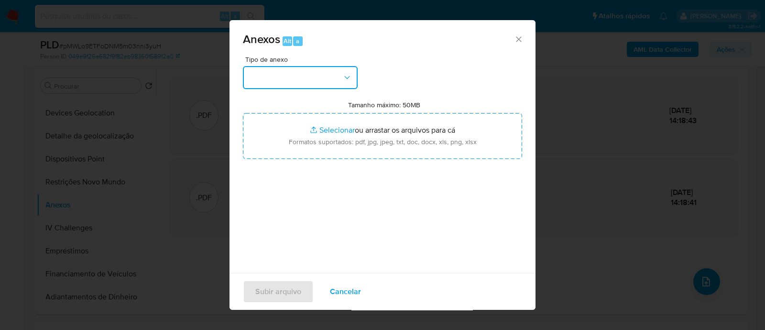
click at [288, 80] on button "button" at bounding box center [300, 77] width 115 height 23
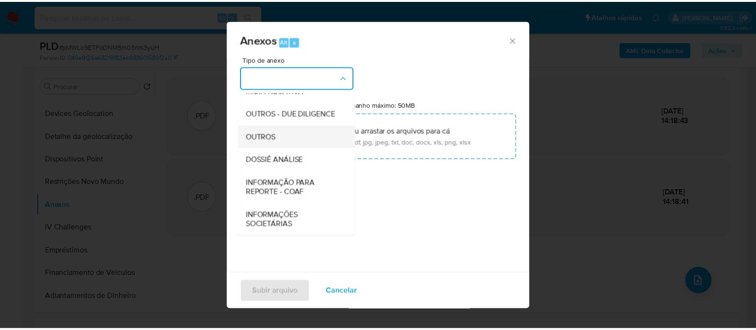
scroll to position [147, 0]
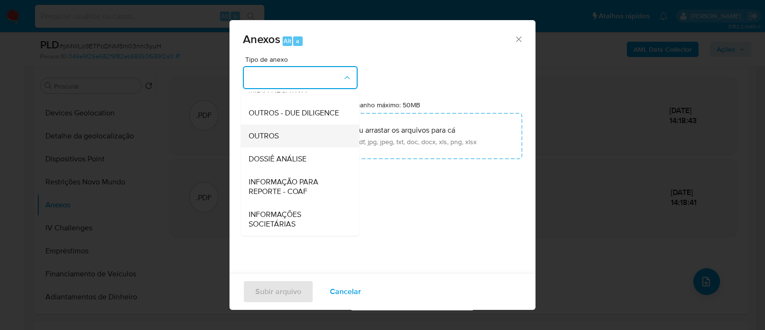
click at [264, 136] on span "OUTROS" at bounding box center [264, 136] width 30 height 10
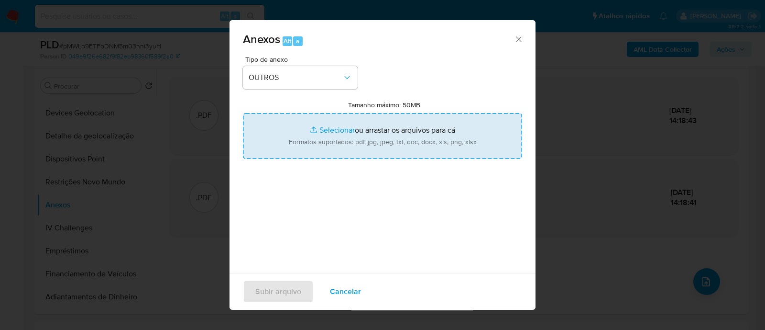
click at [334, 129] on input "Tamanho máximo: 50MB Selecionar arquivos" at bounding box center [382, 136] width 279 height 46
type input "C:\fakepath\Mulan 789709309_2025_08_13_16_44_26.xlsx"
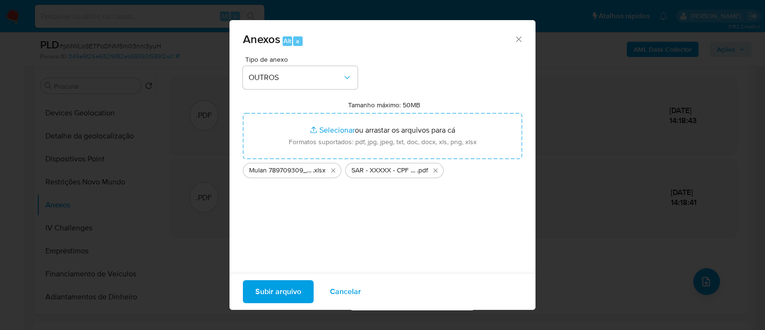
click at [289, 290] on span "Subir arquivo" at bounding box center [278, 291] width 46 height 21
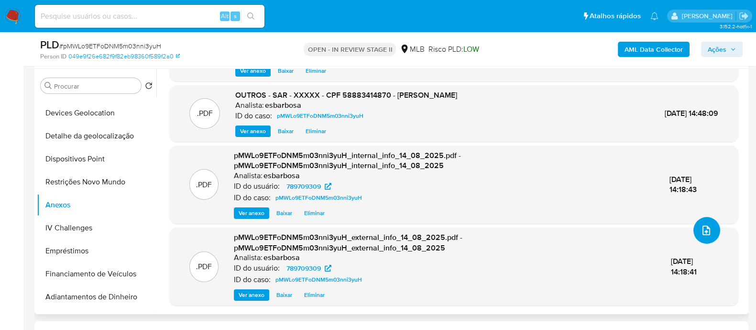
scroll to position [0, 0]
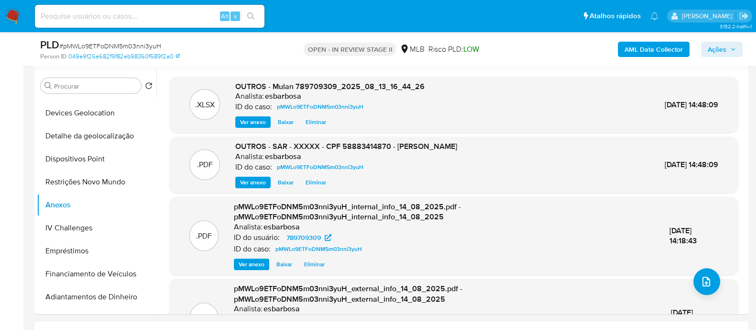
click at [713, 50] on span "Ações" at bounding box center [717, 49] width 19 height 15
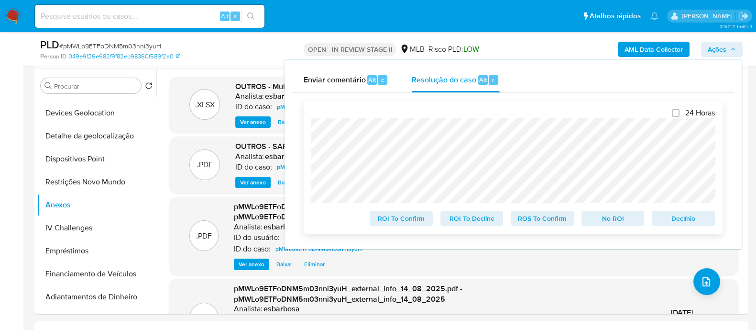
click at [548, 220] on span "ROS To Confirm" at bounding box center [543, 217] width 50 height 13
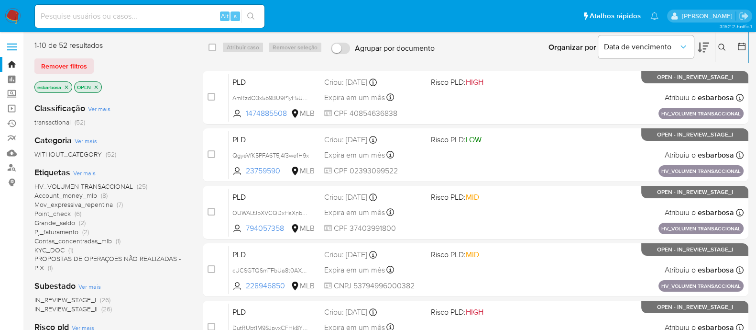
click at [699, 45] on icon at bounding box center [703, 47] width 11 height 11
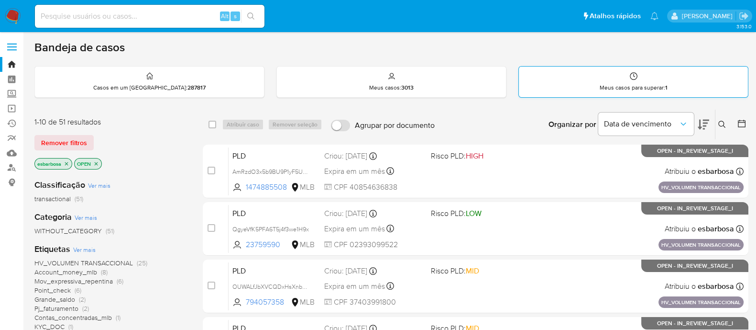
click at [660, 84] on p "Meus casos para superar : 1" at bounding box center [634, 88] width 68 height 8
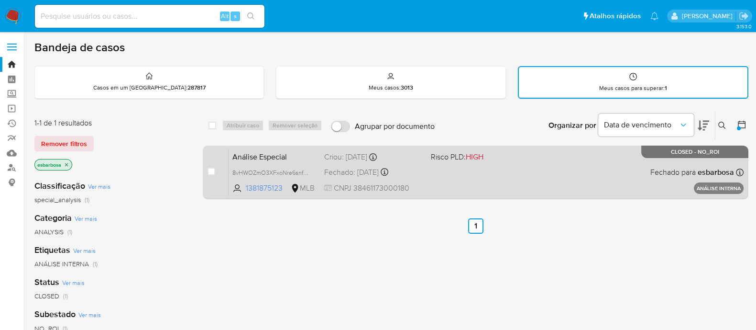
click at [520, 177] on div "Análise Especial 8vHWOZmO3XFxoNre6snfO1Ns 1381875123 MLB Risco PLD: HIGH Criou:…" at bounding box center [486, 172] width 515 height 48
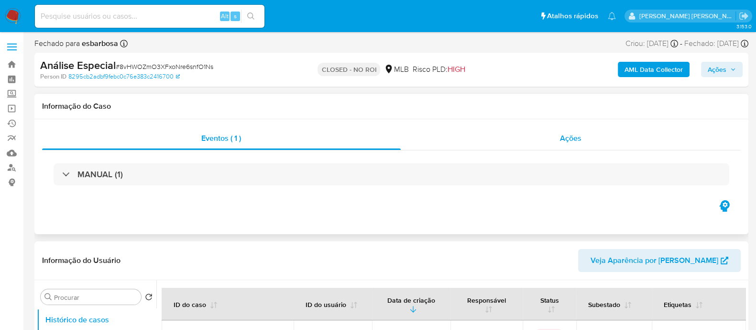
click at [452, 142] on div "Ações" at bounding box center [571, 138] width 341 height 23
select select "10"
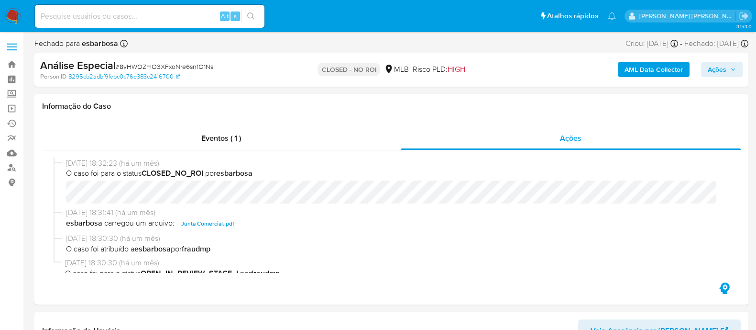
click at [18, 14] on img at bounding box center [13, 16] width 16 height 16
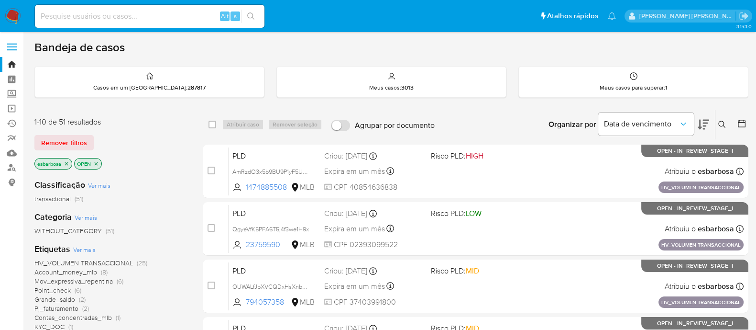
click at [706, 124] on icon at bounding box center [703, 124] width 11 height 11
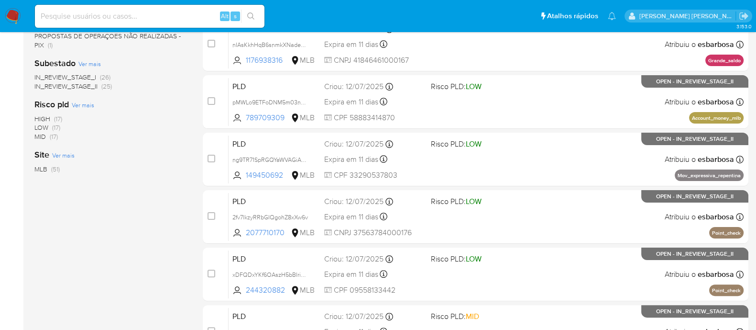
scroll to position [359, 0]
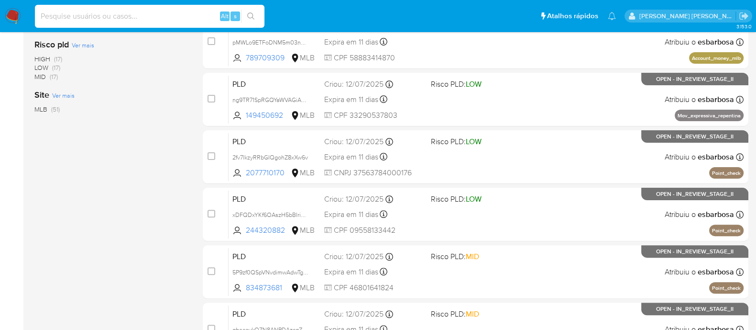
click at [169, 13] on input at bounding box center [150, 16] width 230 height 12
paste input "287004891"
type input "287004891"
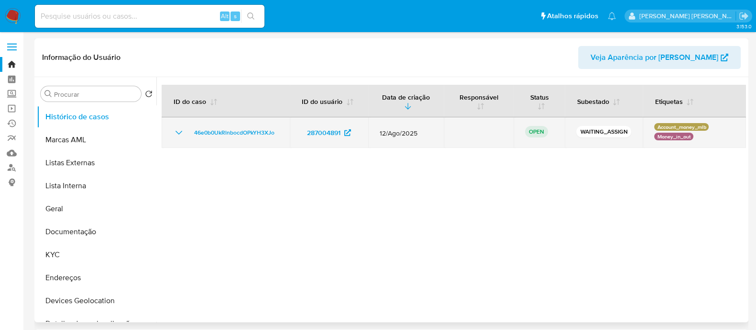
select select "10"
click at [173, 131] on icon "Mostrar/Ocultar" at bounding box center [178, 132] width 11 height 11
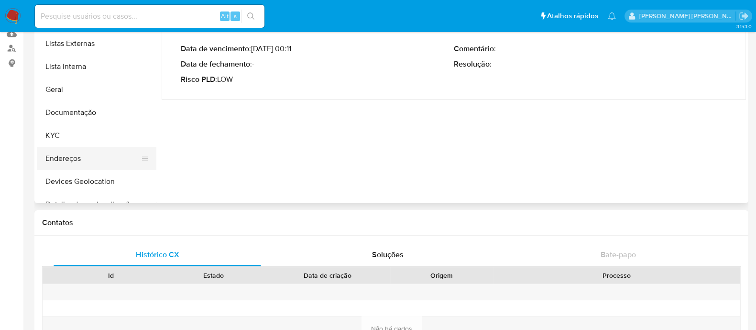
scroll to position [59, 0]
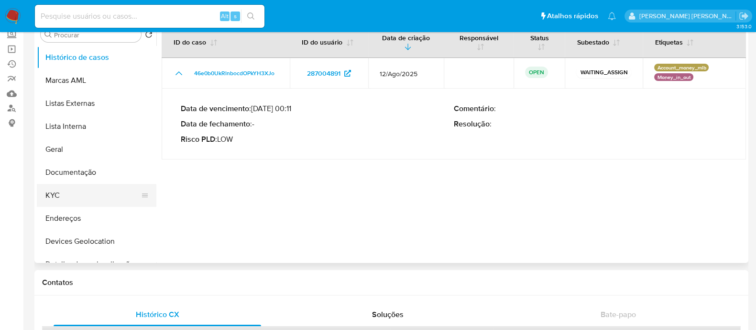
click at [74, 199] on button "KYC" at bounding box center [93, 195] width 112 height 23
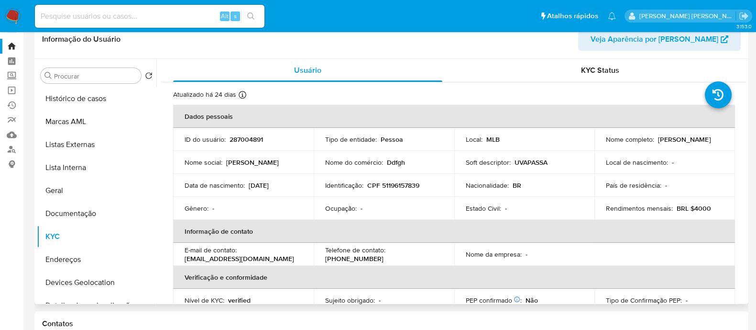
scroll to position [0, 0]
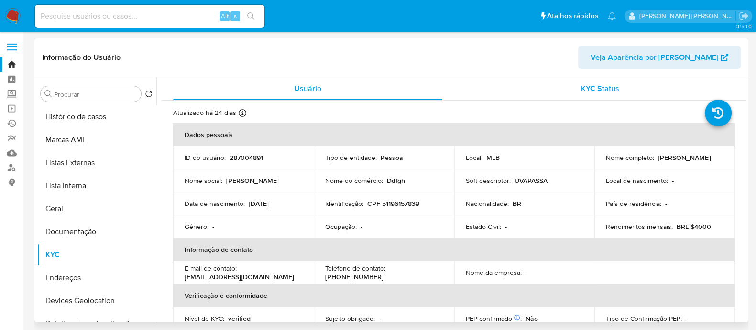
click at [498, 97] on div "KYC Status" at bounding box center [599, 88] width 269 height 23
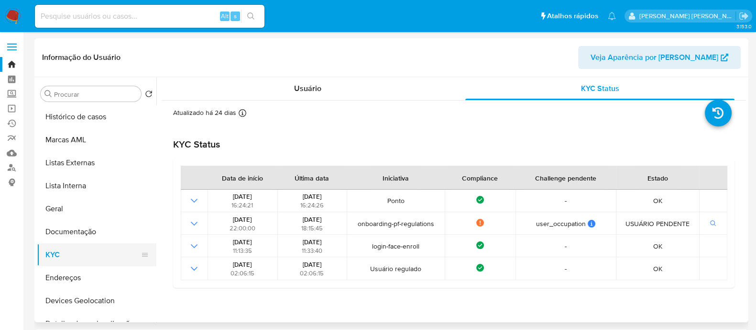
click at [84, 245] on button "KYC" at bounding box center [93, 254] width 112 height 23
click at [82, 231] on button "Documentação" at bounding box center [93, 231] width 112 height 23
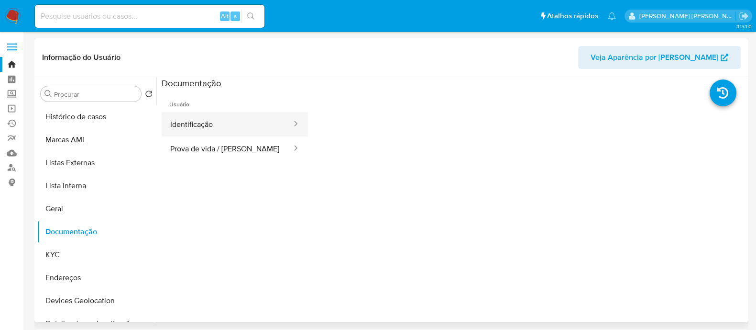
click at [215, 130] on button "Identificação" at bounding box center [227, 124] width 131 height 24
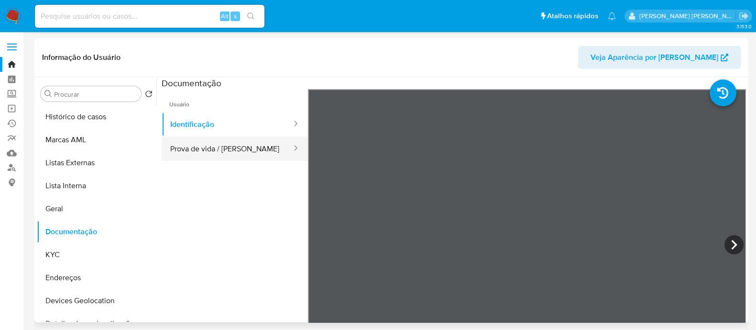
click at [241, 150] on button "Prova de vida / [PERSON_NAME]" at bounding box center [227, 148] width 131 height 24
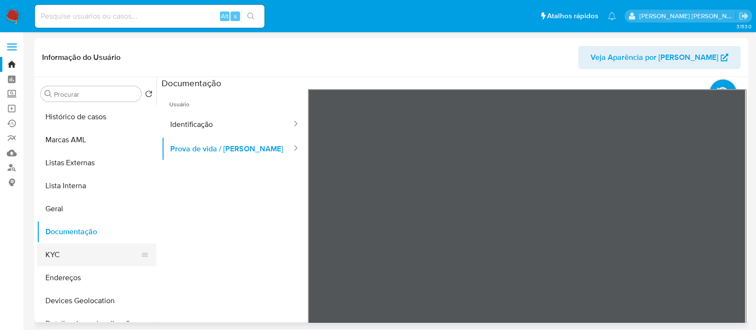
click at [67, 255] on button "KYC" at bounding box center [93, 254] width 112 height 23
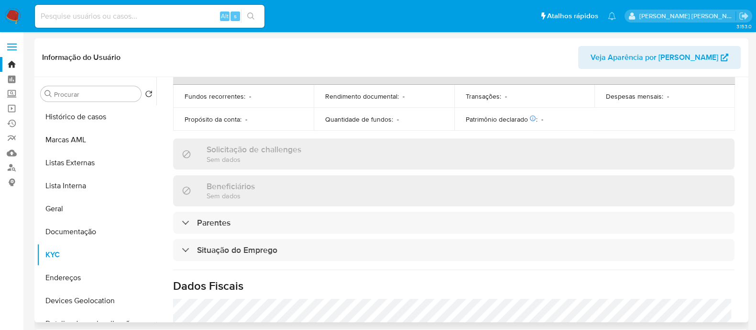
scroll to position [425, 0]
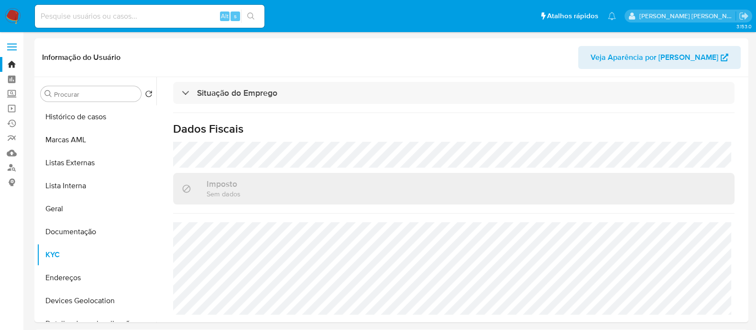
click at [163, 15] on input at bounding box center [150, 16] width 230 height 12
paste input "200453815"
type input "200453815"
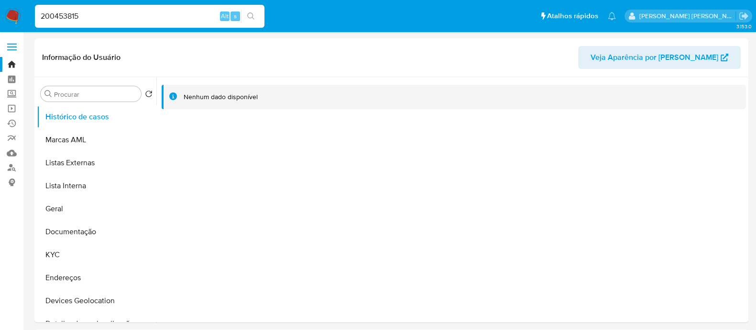
select select "10"
click at [76, 235] on button "Documentação" at bounding box center [93, 231] width 112 height 23
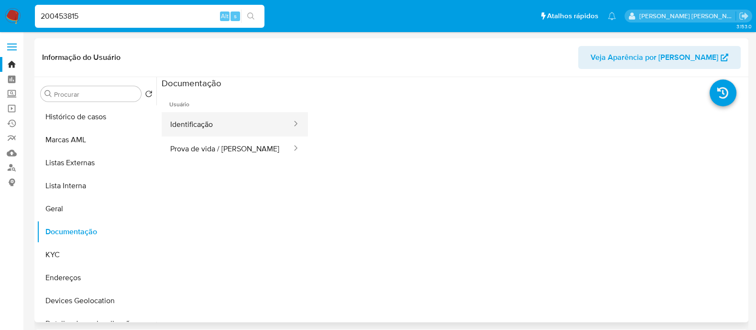
click at [220, 121] on button "Identificação" at bounding box center [227, 124] width 131 height 24
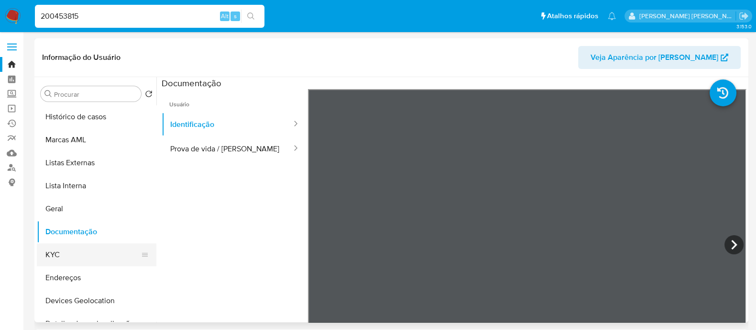
click at [63, 251] on button "KYC" at bounding box center [93, 254] width 112 height 23
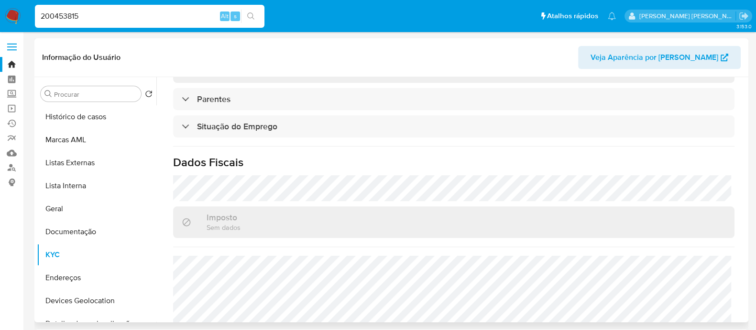
scroll to position [436, 0]
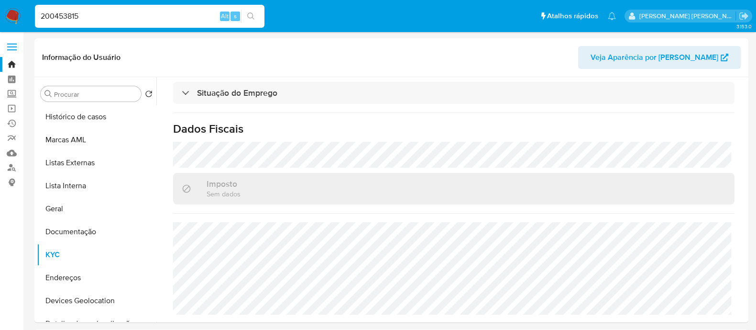
click at [178, 19] on input "200453815" at bounding box center [150, 16] width 230 height 12
paste input "1473444092"
click at [178, 19] on input "2004538151473444092" at bounding box center [150, 16] width 230 height 12
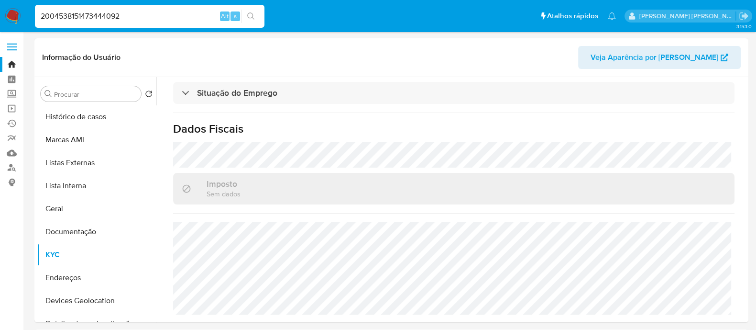
paste input
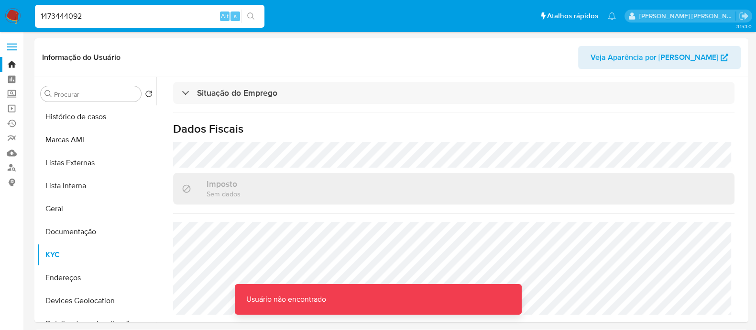
click at [133, 13] on input "1473444092" at bounding box center [150, 16] width 230 height 12
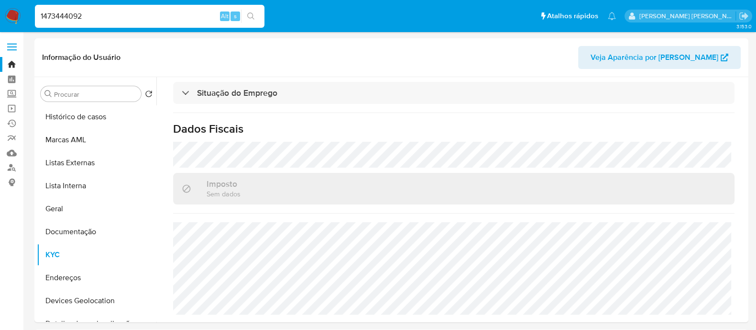
type input "1473444092"
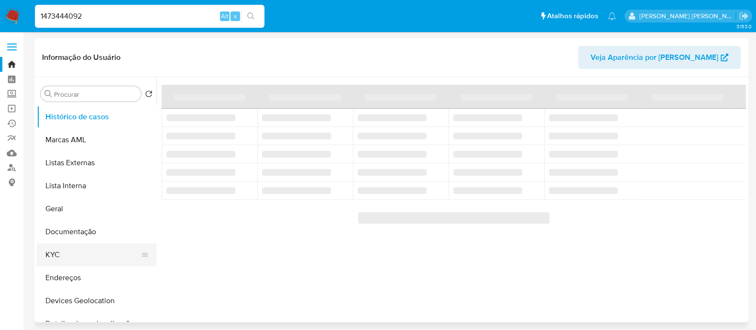
click at [57, 251] on button "KYC" at bounding box center [93, 254] width 112 height 23
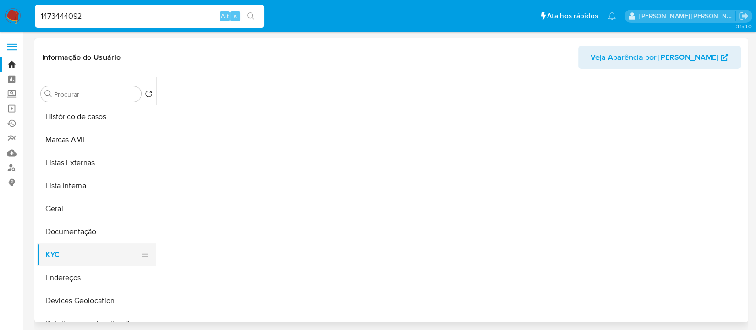
select select "10"
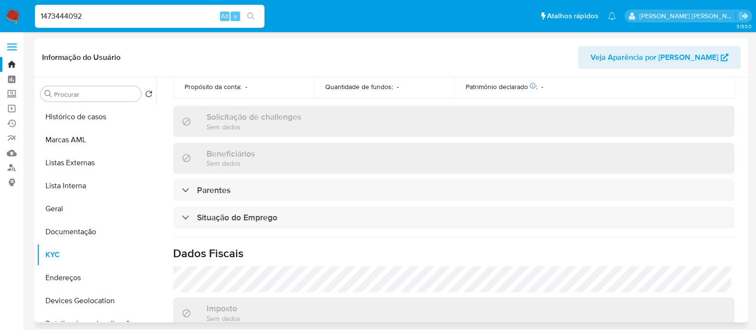
scroll to position [418, 0]
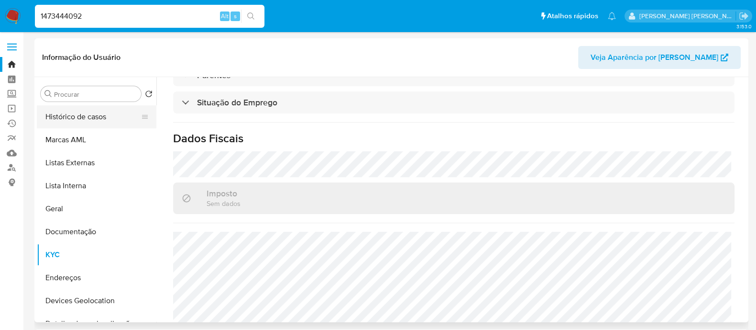
click at [98, 120] on button "Histórico de casos" at bounding box center [93, 116] width 112 height 23
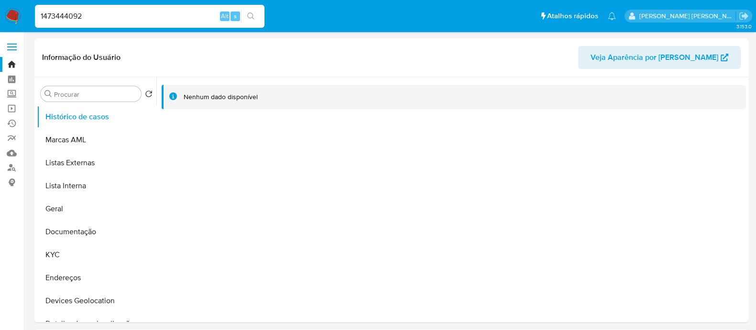
click at [182, 16] on input "1473444092" at bounding box center [150, 16] width 230 height 12
paste input "176066516"
type input "1176066516"
select select "10"
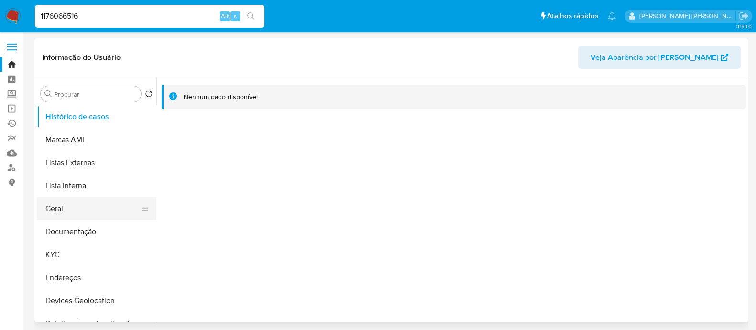
click at [67, 209] on button "Geral" at bounding box center [93, 208] width 112 height 23
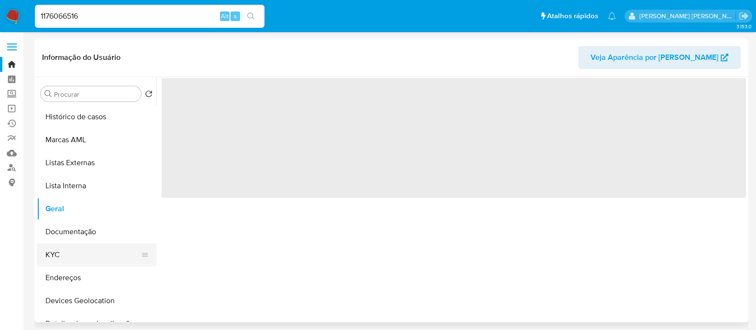
click at [74, 252] on button "KYC" at bounding box center [93, 254] width 112 height 23
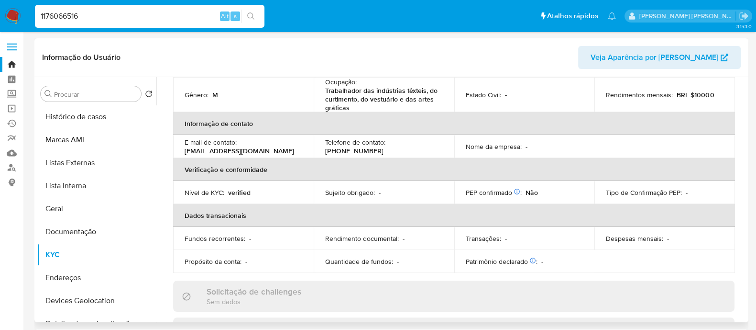
scroll to position [78, 0]
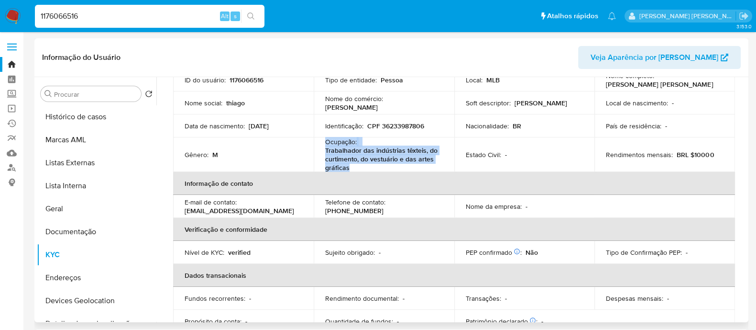
drag, startPoint x: 349, startPoint y: 167, endPoint x: 324, endPoint y: 142, distance: 35.5
click at [325, 142] on div "Ocupação : Trabalhador das indústrias têxteis, do curtimento, do vestuário e da…" at bounding box center [384, 154] width 118 height 34
copy div "Ocupação : Trabalhador das indústrias têxteis, do curtimento, do vestuário e da…"
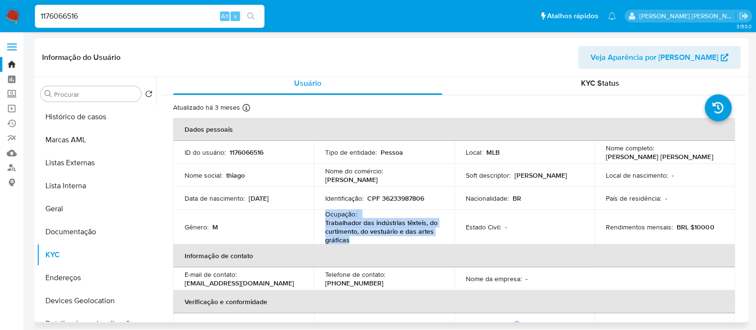
scroll to position [0, 0]
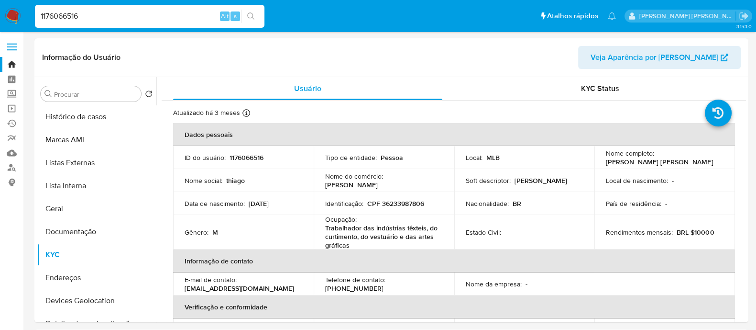
click at [162, 25] on div "1176066516 Alt s" at bounding box center [150, 16] width 230 height 23
click at [163, 15] on input "1176066516" at bounding box center [150, 16] width 230 height 12
paste input "473444092"
type input "1473444092"
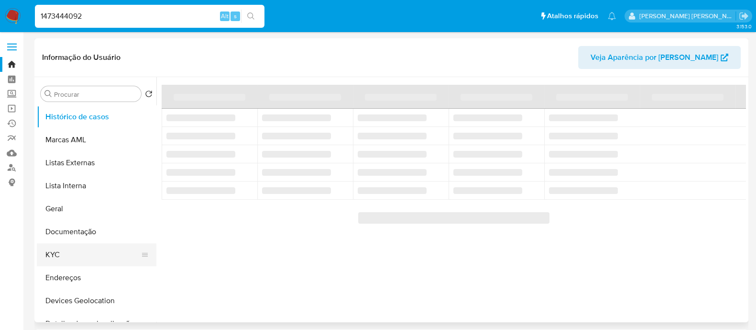
click at [68, 253] on button "KYC" at bounding box center [93, 254] width 112 height 23
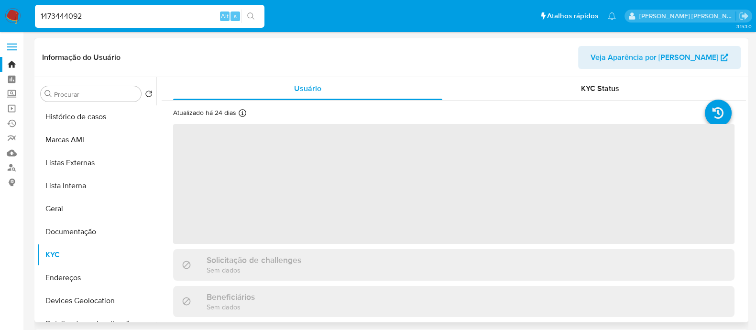
select select "10"
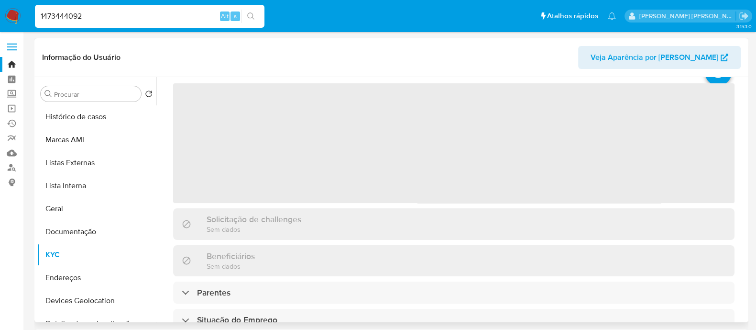
scroll to position [59, 0]
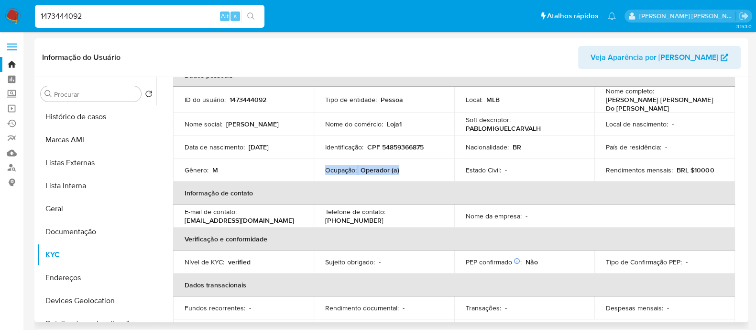
drag, startPoint x: 405, startPoint y: 169, endPoint x: 325, endPoint y: 169, distance: 80.4
click at [325, 169] on div "Ocupação : Operador (a)" at bounding box center [384, 170] width 118 height 9
copy div "Ocupação : Operador (a)"
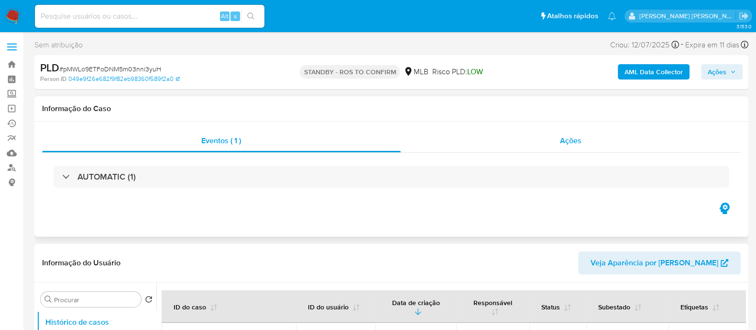
select select "10"
click at [449, 141] on div "Ações" at bounding box center [571, 140] width 341 height 23
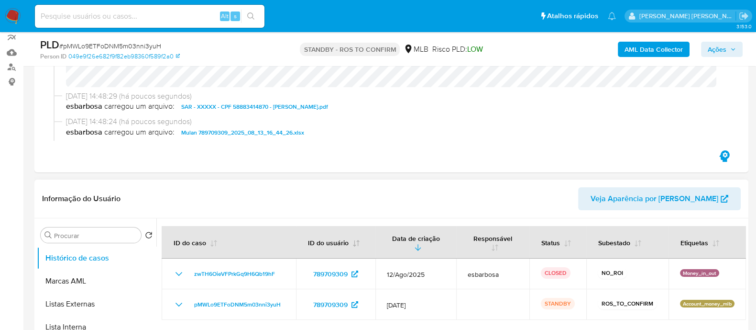
scroll to position [119, 0]
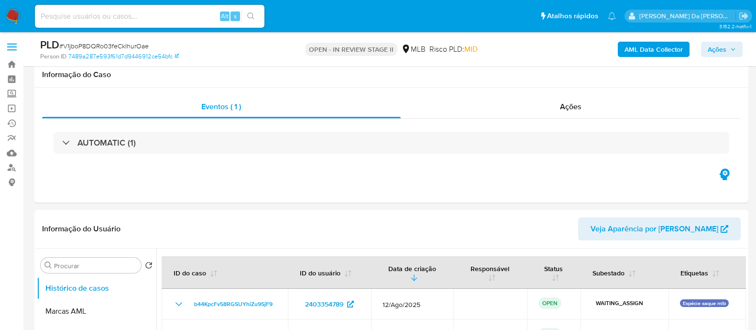
select select "10"
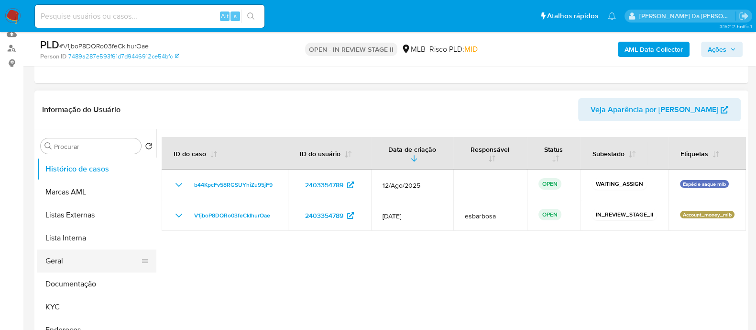
scroll to position [119, 0]
click at [63, 305] on button "KYC" at bounding box center [93, 306] width 112 height 23
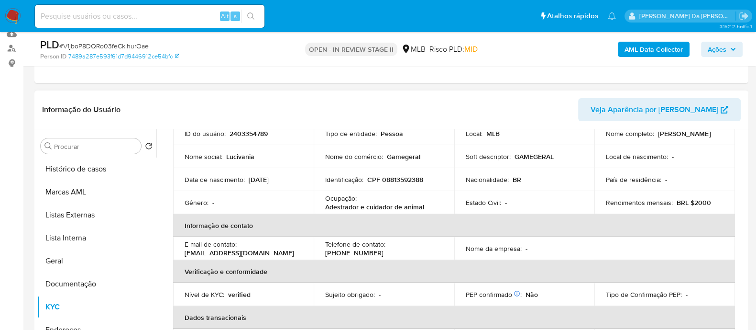
scroll to position [57, 0]
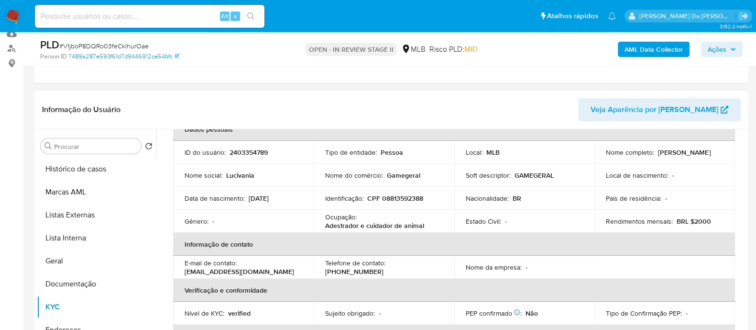
click at [409, 197] on p "CPF 08813592388" at bounding box center [395, 198] width 56 height 9
copy p "08813592388"
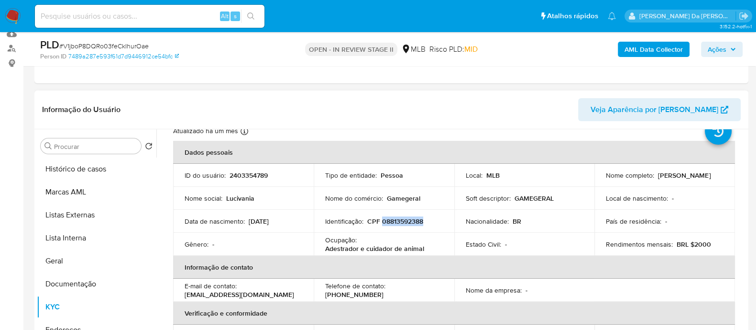
scroll to position [0, 0]
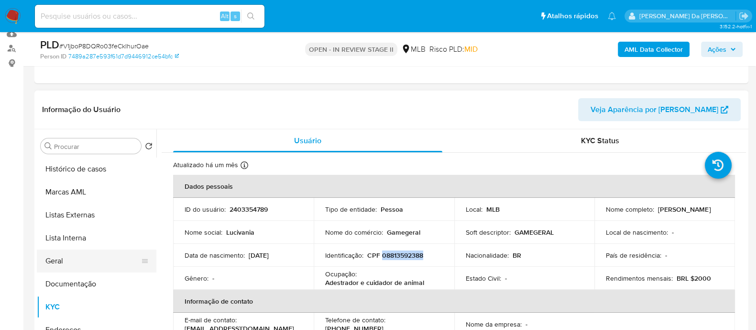
click at [81, 256] on button "Geral" at bounding box center [93, 260] width 112 height 23
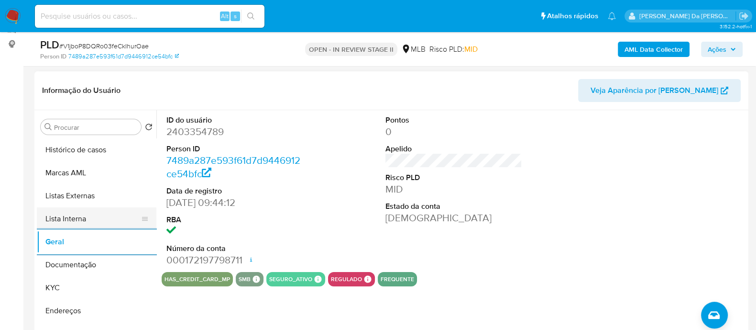
scroll to position [119, 0]
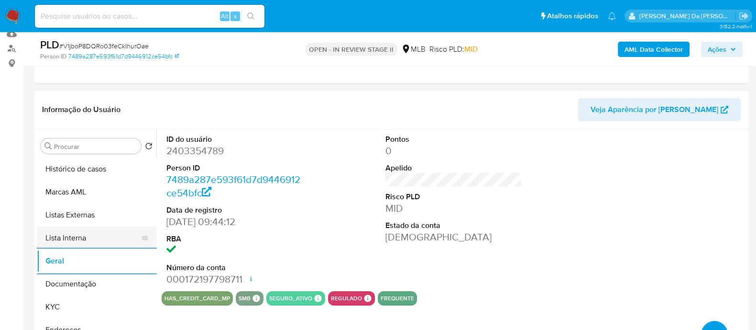
click at [91, 227] on button "Lista Interna" at bounding box center [93, 237] width 112 height 23
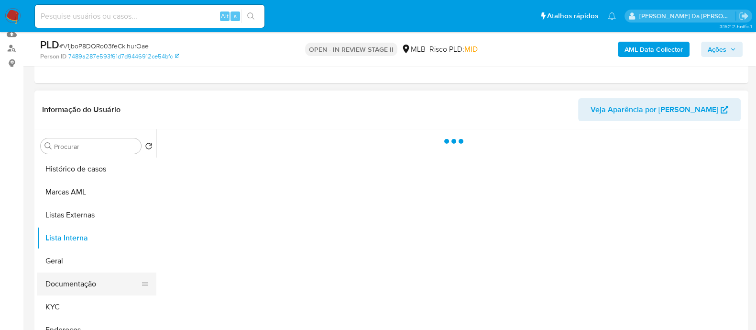
click at [83, 282] on button "Documentação" at bounding box center [93, 283] width 112 height 23
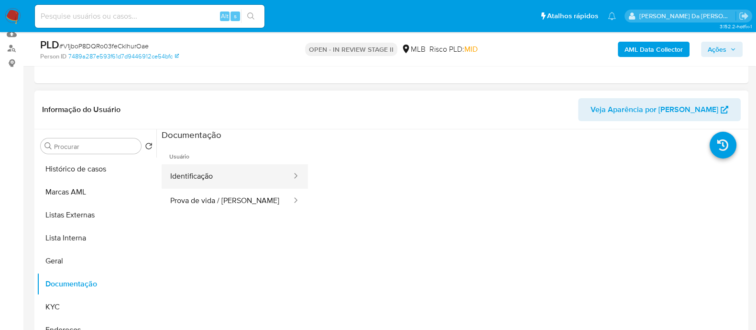
click at [221, 170] on button "Identificação" at bounding box center [227, 176] width 131 height 24
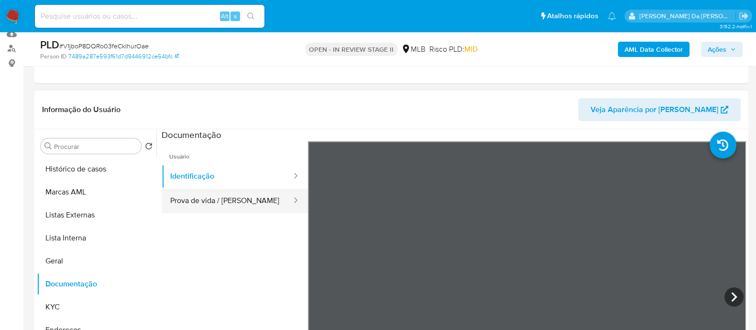
click at [230, 203] on button "Prova de vida / [PERSON_NAME]" at bounding box center [227, 200] width 131 height 24
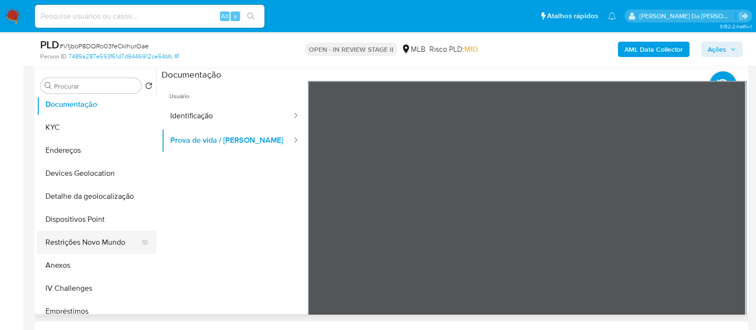
click at [87, 238] on button "Restrições Novo Mundo" at bounding box center [93, 242] width 112 height 23
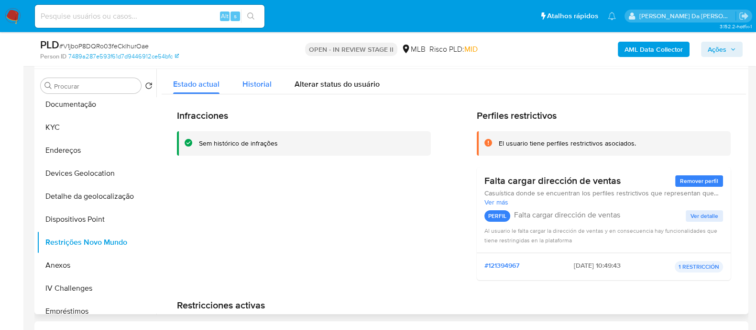
click at [270, 83] on button "Historial" at bounding box center [257, 81] width 52 height 25
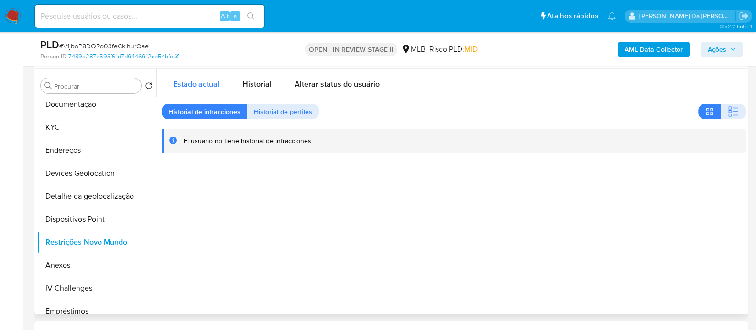
click at [208, 86] on span "Estado actual" at bounding box center [196, 83] width 46 height 11
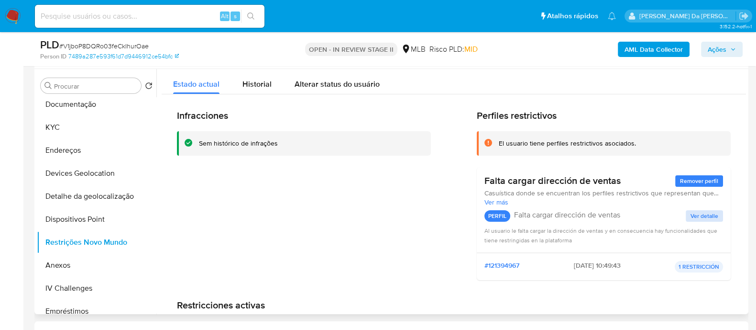
click at [699, 213] on span "Ver detalle" at bounding box center [705, 216] width 28 height 10
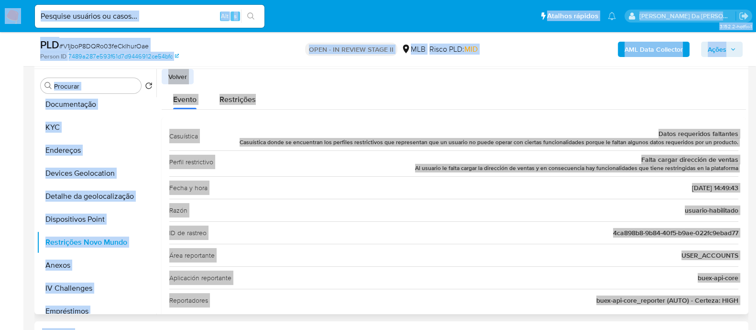
copy div "Pausado Ver notificaciones Alt s Atalhos rápidos Presiona las siguientes teclas…"
click at [449, 100] on div "Evento Restrições" at bounding box center [454, 96] width 585 height 25
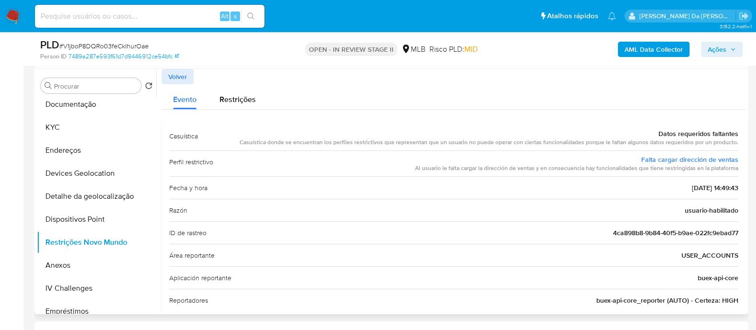
click at [411, 144] on div "Casuística donde se encuentran los perfiles restrictivos que representan que un…" at bounding box center [489, 142] width 499 height 8
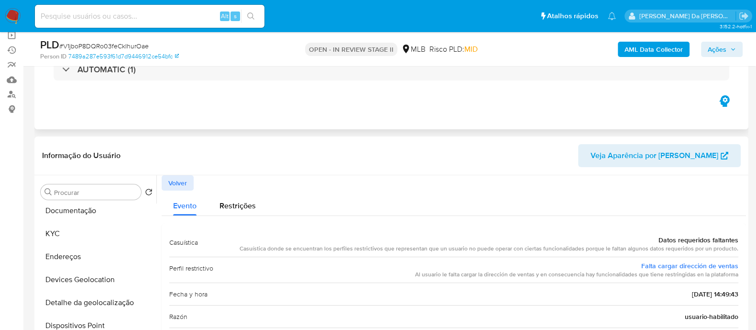
scroll to position [59, 0]
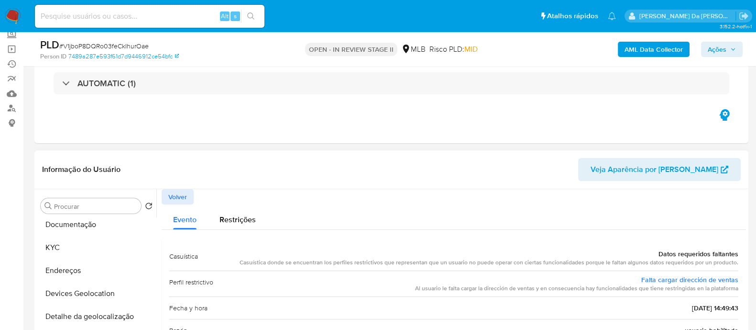
drag, startPoint x: 738, startPoint y: 223, endPoint x: 171, endPoint y: 252, distance: 567.6
click at [242, 219] on span "Restrições" at bounding box center [238, 219] width 36 height 11
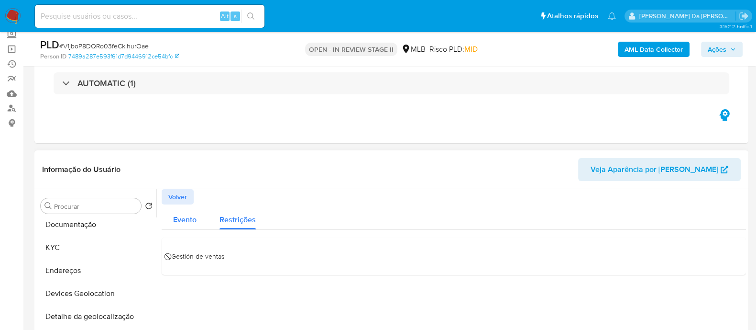
click at [174, 224] on div "Evento" at bounding box center [184, 216] width 23 height 25
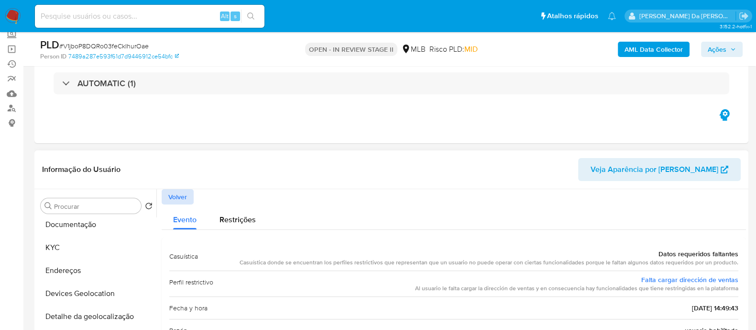
click at [182, 193] on span "Volver" at bounding box center [177, 196] width 19 height 13
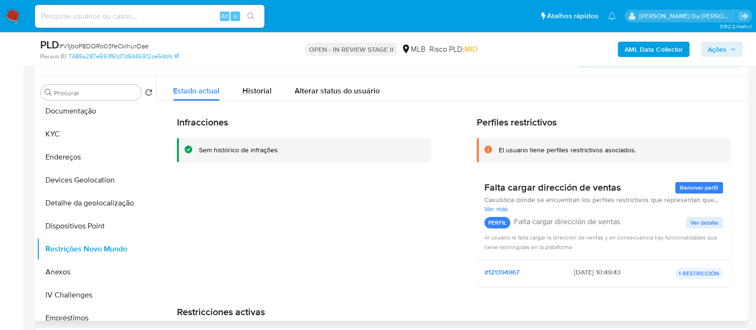
scroll to position [179, 0]
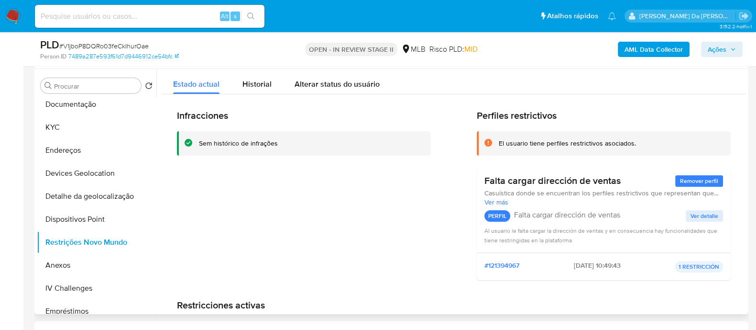
click at [500, 199] on span "Ver más" at bounding box center [604, 202] width 239 height 9
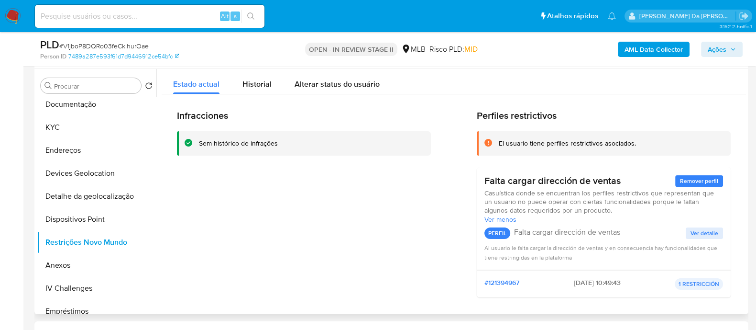
drag, startPoint x: 598, startPoint y: 211, endPoint x: 485, endPoint y: 195, distance: 113.6
click at [485, 195] on span "Casuística donde se encuentran los perfiles restrictivos que representan que un…" at bounding box center [604, 201] width 239 height 26
click at [72, 125] on button "KYC" at bounding box center [93, 127] width 112 height 23
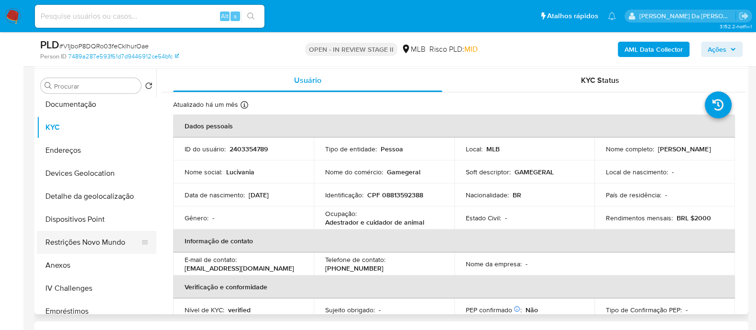
click at [89, 240] on button "Restrições Novo Mundo" at bounding box center [93, 242] width 112 height 23
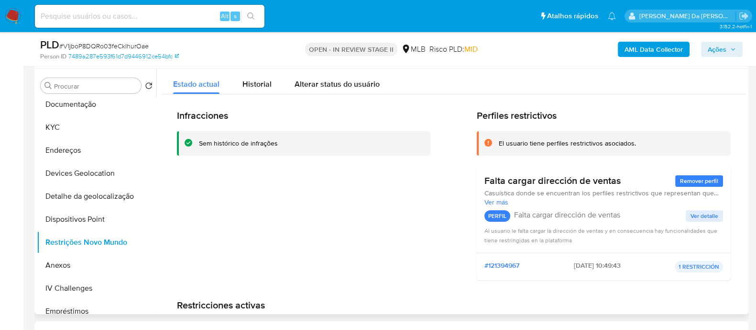
click at [238, 142] on div "Sem histórico de infrações" at bounding box center [238, 143] width 79 height 9
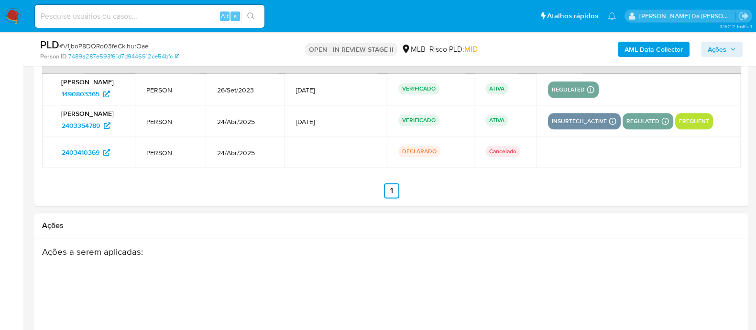
scroll to position [1429, 0]
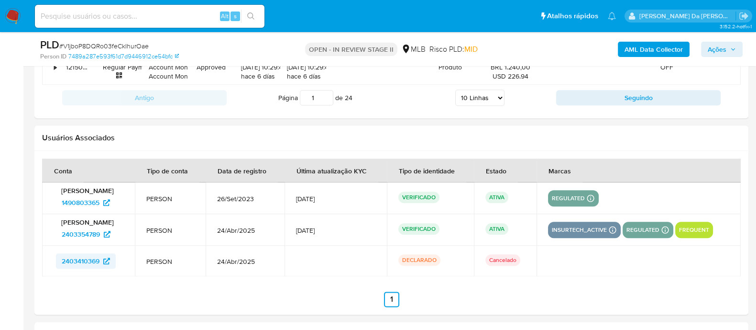
click at [86, 256] on span "2403410369" at bounding box center [81, 260] width 38 height 15
click at [80, 229] on span "2403354789" at bounding box center [81, 233] width 38 height 15
click at [86, 201] on span "1490803365" at bounding box center [81, 202] width 38 height 15
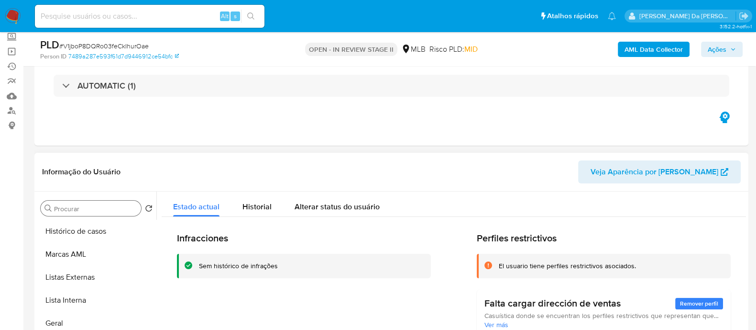
scroll to position [53, 0]
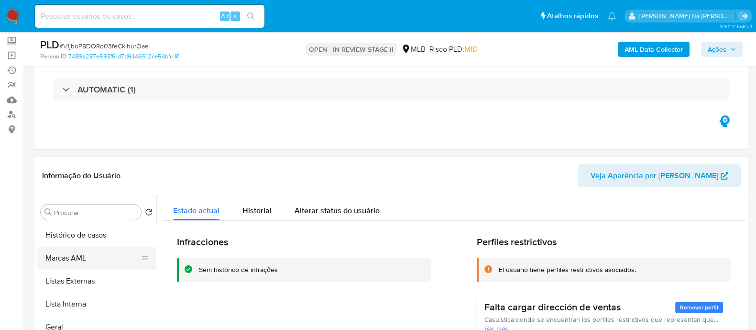
click at [78, 259] on button "Marcas AML" at bounding box center [93, 257] width 112 height 23
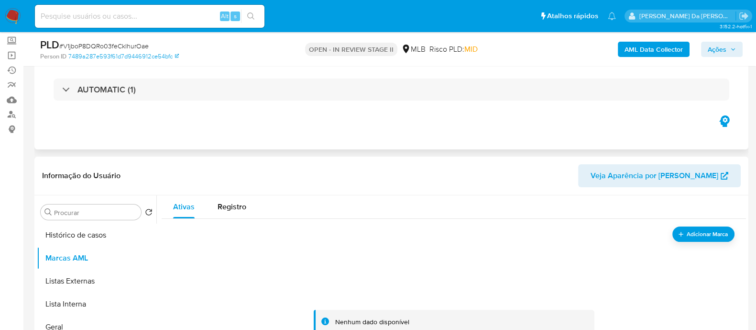
scroll to position [113, 0]
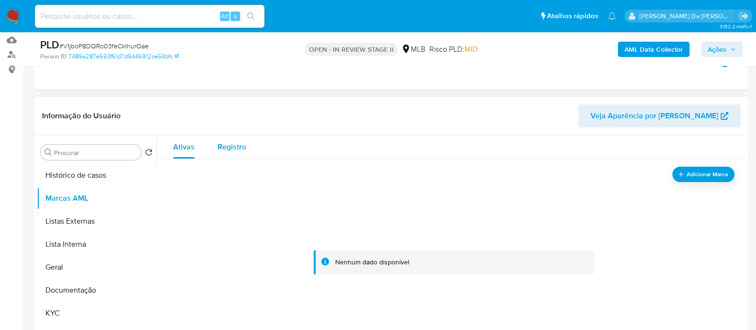
click at [237, 147] on span "Registro" at bounding box center [232, 146] width 29 height 11
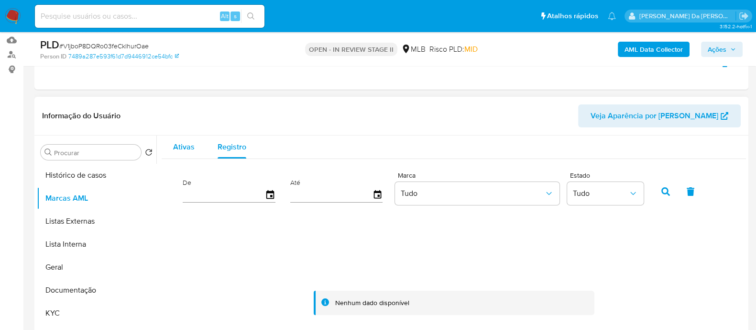
click at [183, 151] on span "Ativas" at bounding box center [184, 146] width 22 height 11
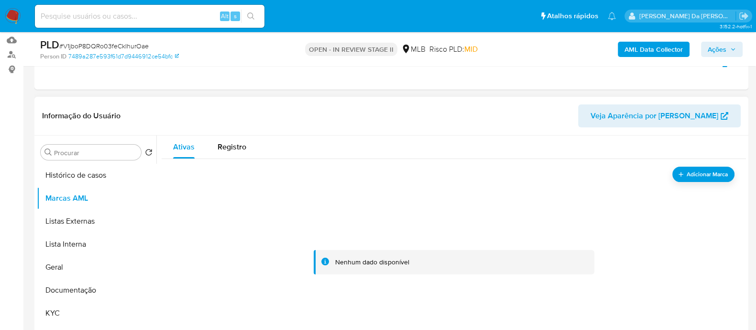
drag, startPoint x: 642, startPoint y: 202, endPoint x: 465, endPoint y: 149, distance: 185.7
click at [642, 203] on div at bounding box center [454, 261] width 562 height 191
drag, startPoint x: 152, startPoint y: 48, endPoint x: 64, endPoint y: 47, distance: 87.6
click at [64, 47] on div "PLD # V1jboP8DQRo03feCkIhurOae" at bounding box center [155, 45] width 231 height 14
copy span "V1jboP8DQRo03feCkIhurOae"
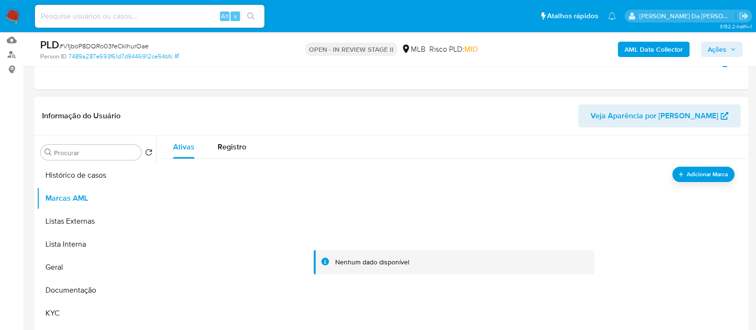
drag, startPoint x: 287, startPoint y: 171, endPoint x: 283, endPoint y: 152, distance: 19.6
click at [288, 171] on div at bounding box center [454, 261] width 562 height 191
click at [117, 48] on span "# V1jboP8DQRo03feCkIhurOae" at bounding box center [103, 46] width 89 height 10
copy span "V1jboP8DQRo03feCkIhurOae"
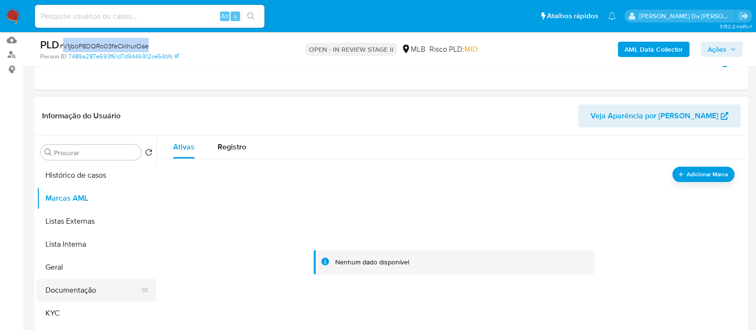
click at [78, 285] on button "Documentação" at bounding box center [93, 289] width 112 height 23
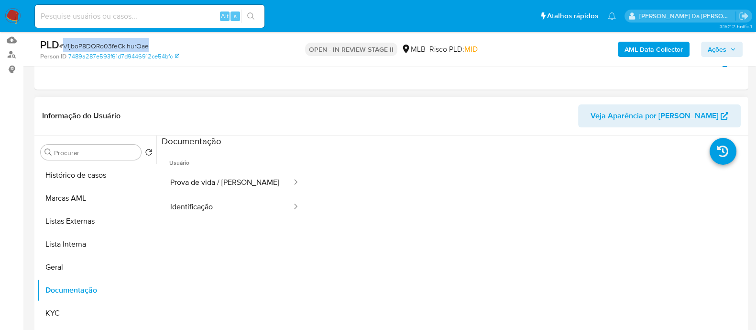
scroll to position [59, 0]
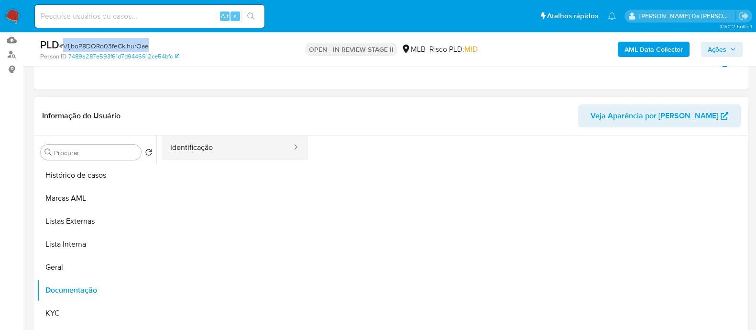
click at [218, 146] on button "Identificação" at bounding box center [227, 147] width 131 height 24
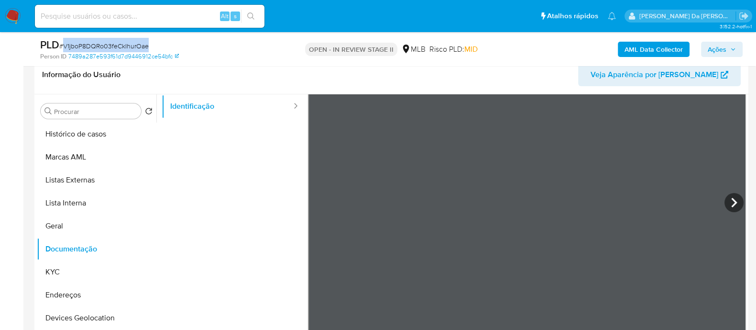
scroll to position [173, 0]
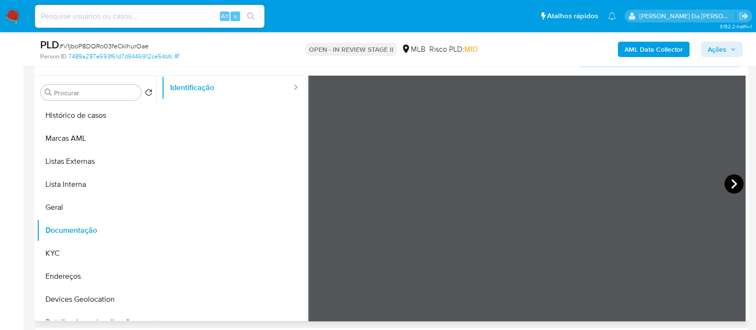
click at [725, 180] on icon at bounding box center [734, 183] width 19 height 19
click at [61, 260] on button "KYC" at bounding box center [93, 253] width 112 height 23
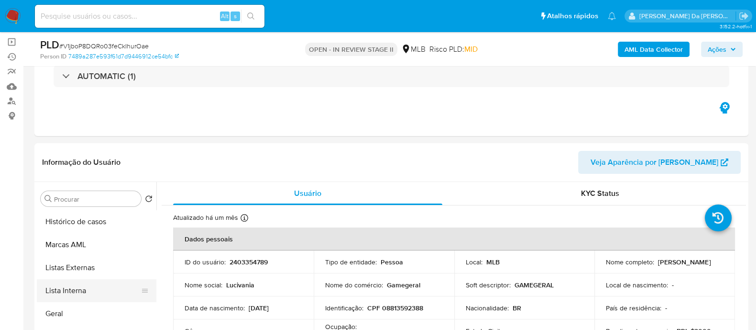
scroll to position [179, 0]
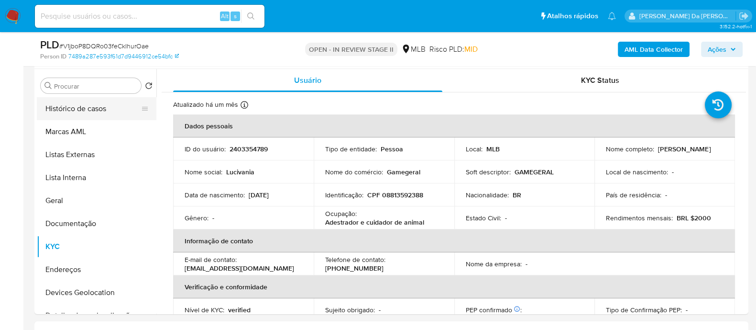
click at [86, 111] on button "Histórico de casos" at bounding box center [93, 108] width 112 height 23
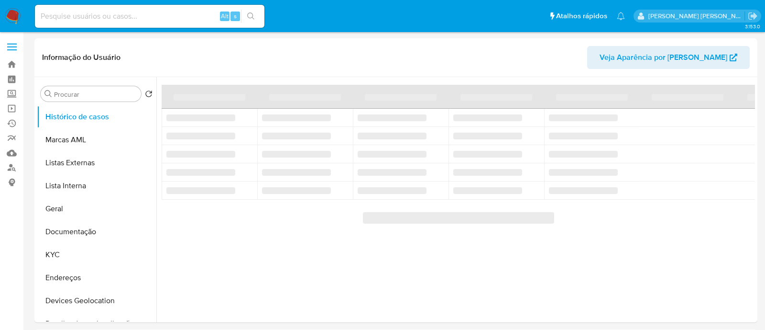
select select "10"
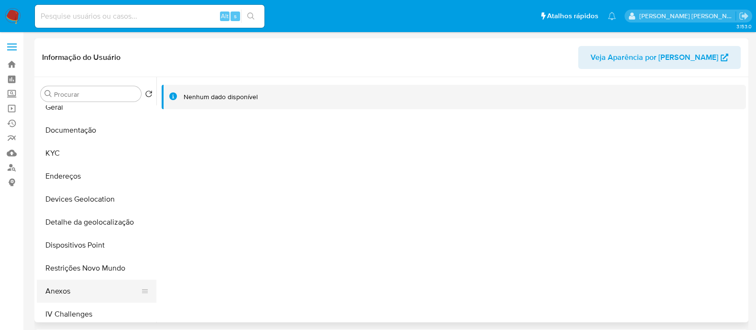
scroll to position [119, 0]
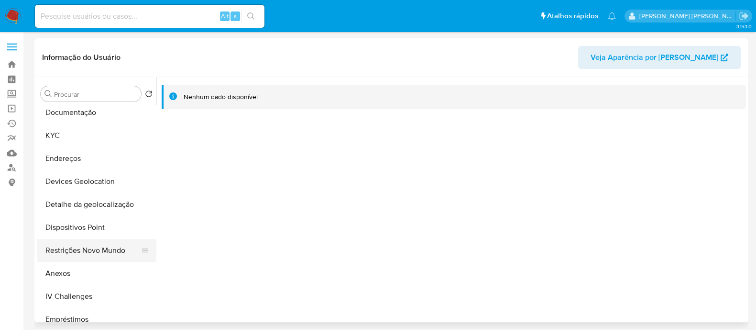
click at [83, 240] on button "Restrições Novo Mundo" at bounding box center [93, 250] width 112 height 23
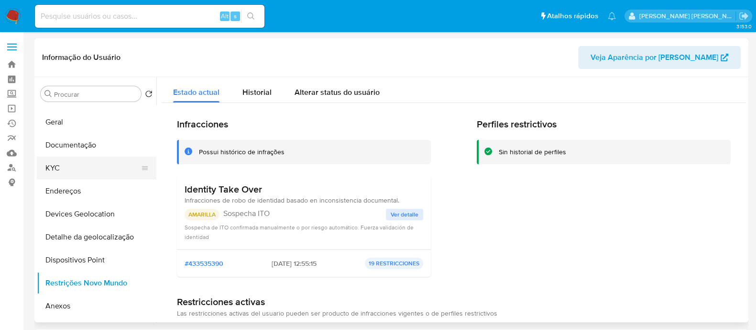
scroll to position [59, 0]
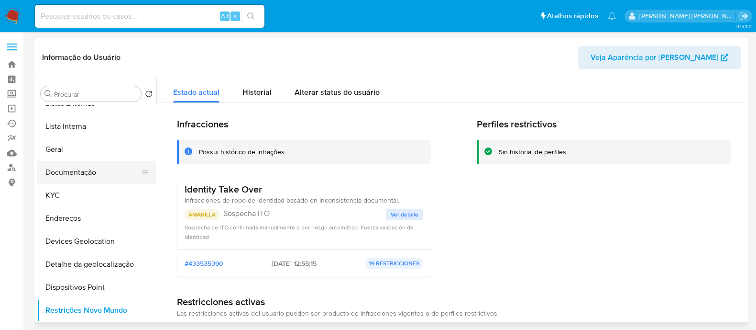
click at [86, 171] on button "Documentação" at bounding box center [93, 172] width 112 height 23
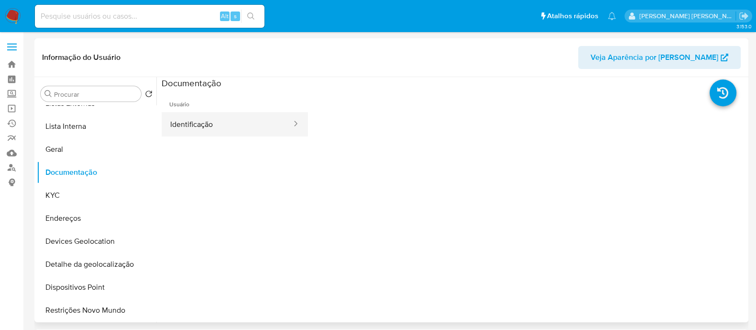
click at [211, 127] on button "Identificação" at bounding box center [227, 124] width 131 height 24
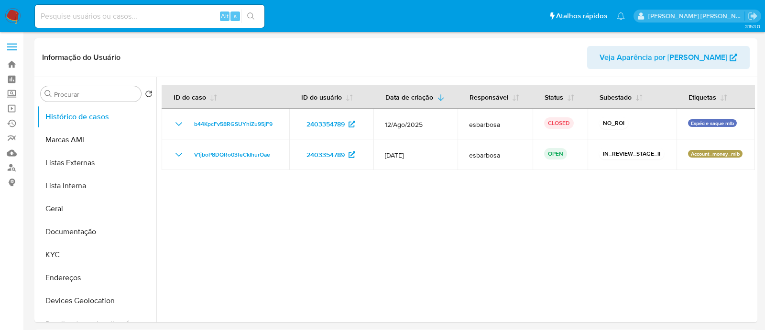
select select "10"
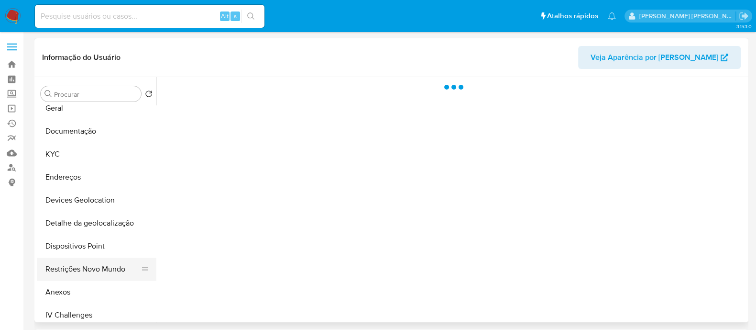
scroll to position [119, 0]
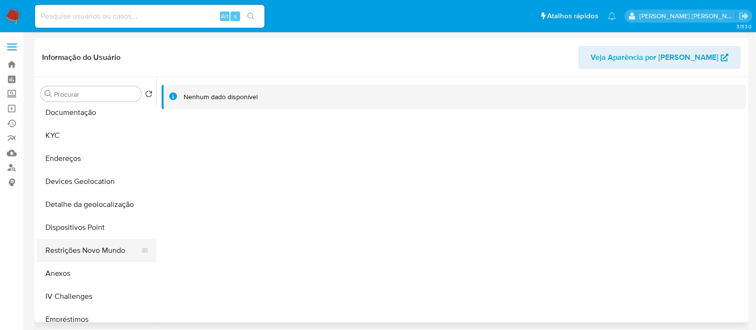
click at [81, 253] on button "Restrições Novo Mundo" at bounding box center [93, 250] width 112 height 23
select select "10"
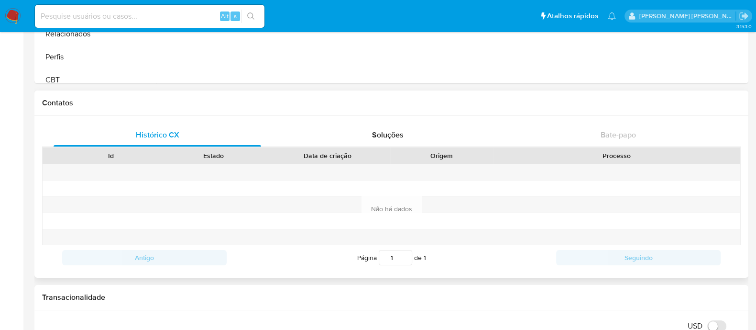
scroll to position [418, 0]
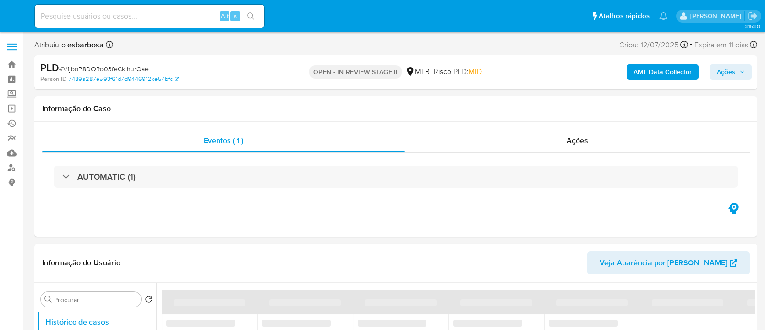
select select "10"
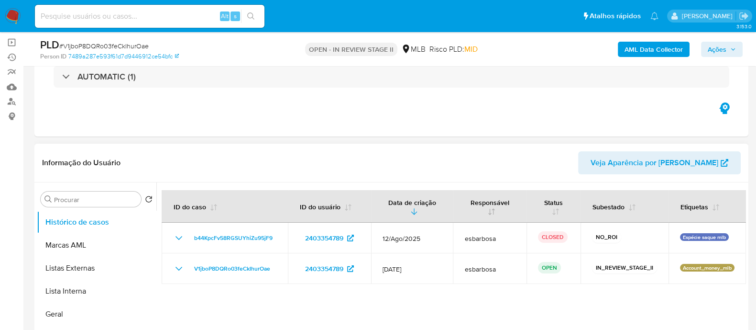
scroll to position [119, 0]
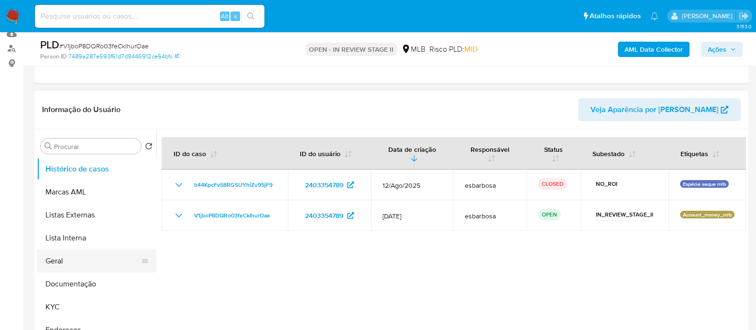
click at [69, 263] on button "Geral" at bounding box center [93, 260] width 112 height 23
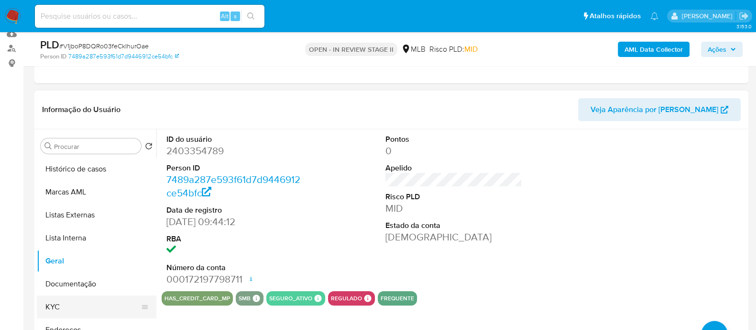
click at [79, 303] on button "KYC" at bounding box center [93, 306] width 112 height 23
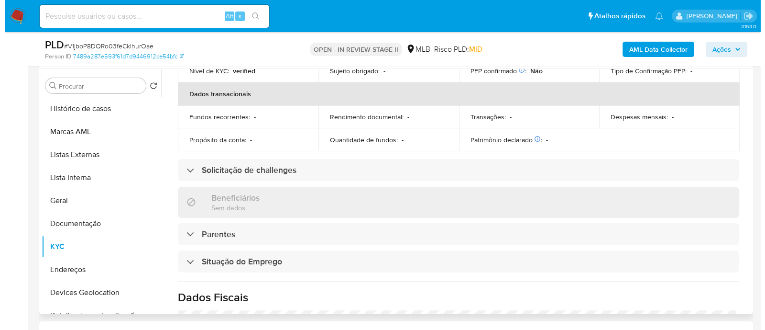
scroll to position [0, 0]
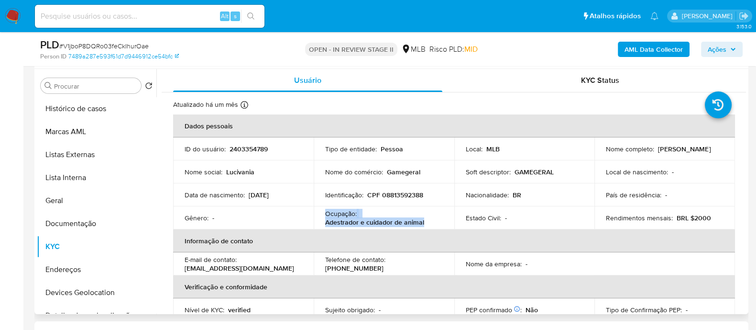
drag, startPoint x: 425, startPoint y: 219, endPoint x: 325, endPoint y: 211, distance: 100.3
click at [325, 211] on div "Ocupação : Adestrador e cuidador de animal" at bounding box center [384, 217] width 118 height 17
copy div "Ocupação : Adestrador e cuidador de animal"
click at [648, 50] on b "AML Data Collector" at bounding box center [654, 49] width 58 height 15
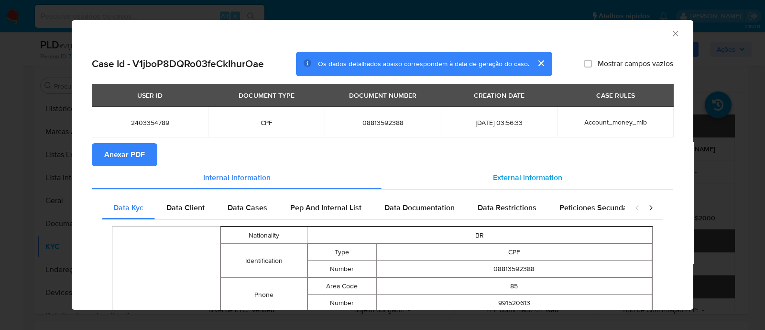
click at [524, 180] on span "External information" at bounding box center [527, 177] width 69 height 11
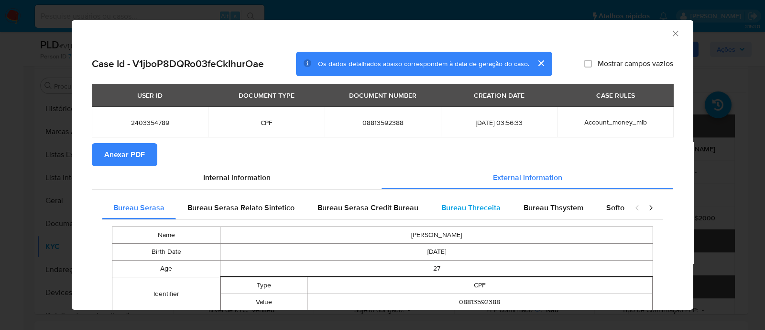
click at [488, 206] on span "Bureau Threceita" at bounding box center [471, 207] width 59 height 11
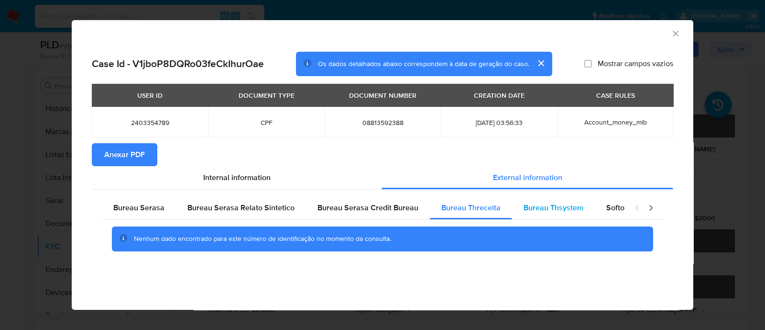
click at [537, 210] on span "Bureau Thsystem" at bounding box center [554, 207] width 60 height 11
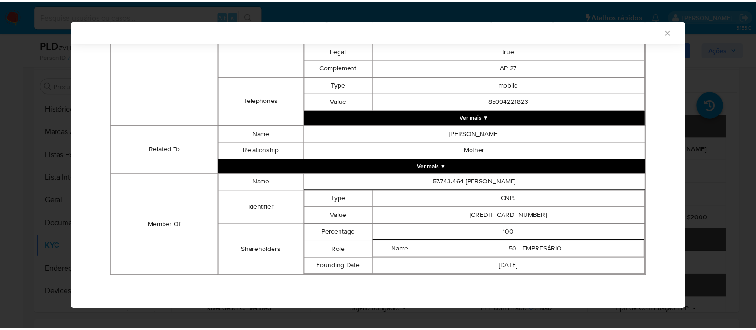
scroll to position [421, 0]
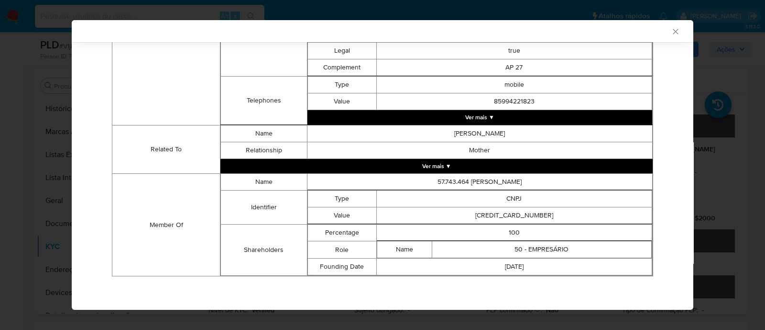
click at [527, 214] on td "[CREDIT_CARD_NUMBER]" at bounding box center [515, 215] width 276 height 17
copy td "[CREDIT_CARD_NUMBER]"
drag, startPoint x: 669, startPoint y: 30, endPoint x: 654, endPoint y: 42, distance: 18.7
click at [671, 30] on icon "Fechar a janela" at bounding box center [676, 32] width 10 height 10
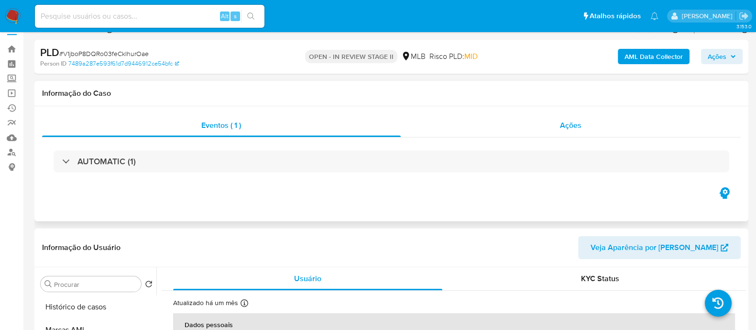
scroll to position [0, 0]
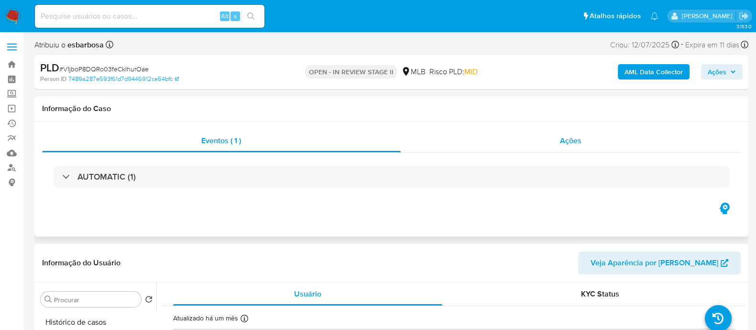
click at [510, 147] on div "Ações" at bounding box center [571, 140] width 341 height 23
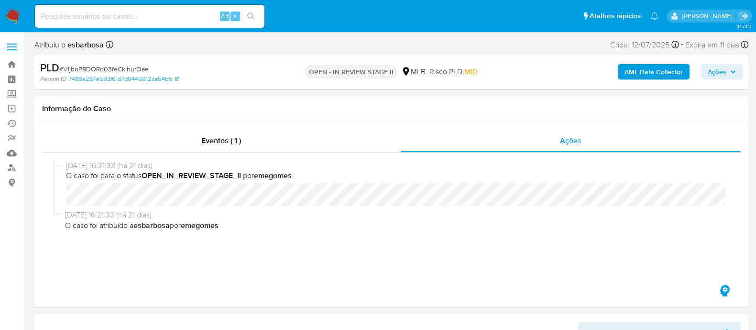
click at [641, 77] on b "AML Data Collector" at bounding box center [654, 71] width 58 height 15
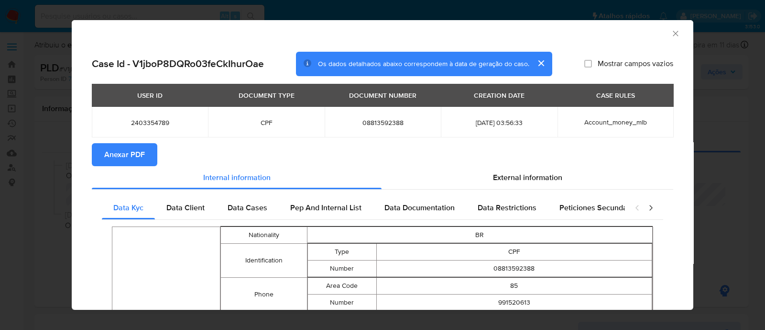
click at [122, 154] on span "Anexar PDF" at bounding box center [124, 154] width 41 height 21
click at [671, 37] on icon "Fechar a janela" at bounding box center [676, 34] width 10 height 10
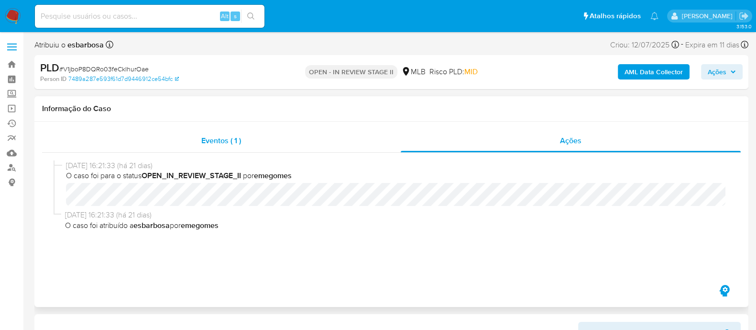
click at [297, 145] on div "Eventos ( 1 )" at bounding box center [221, 140] width 359 height 23
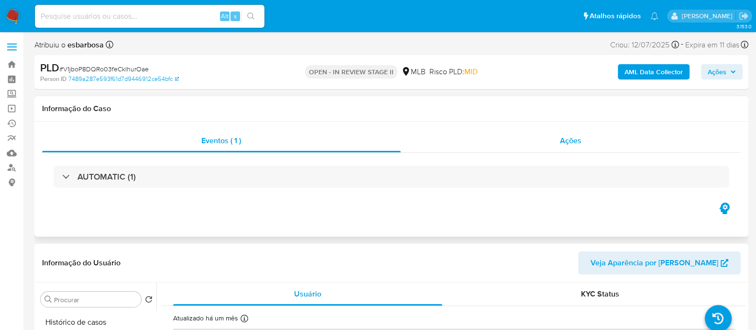
click at [424, 144] on div "Ações" at bounding box center [571, 140] width 341 height 23
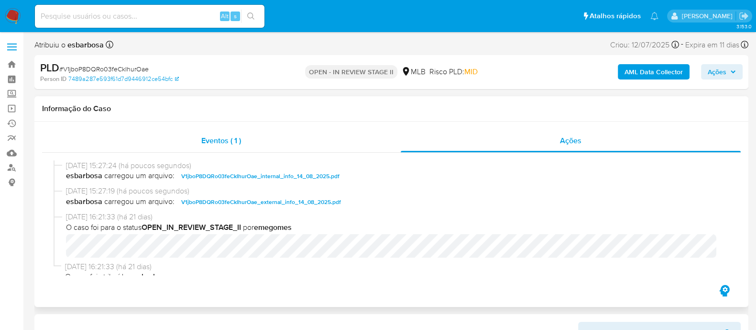
click at [298, 141] on div "Eventos ( 1 )" at bounding box center [221, 140] width 359 height 23
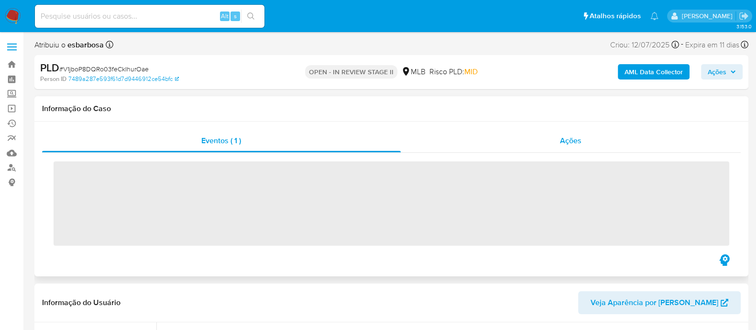
click at [482, 140] on div "Ações" at bounding box center [571, 140] width 341 height 23
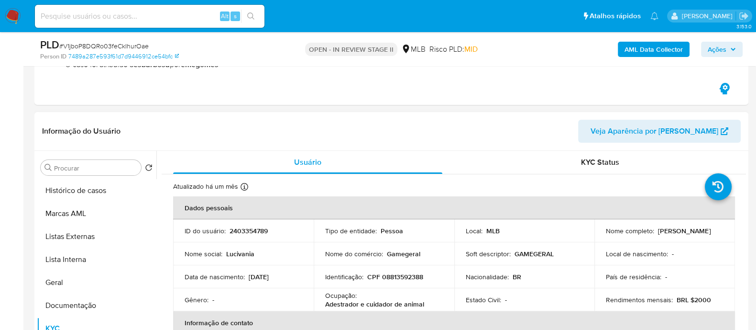
scroll to position [179, 0]
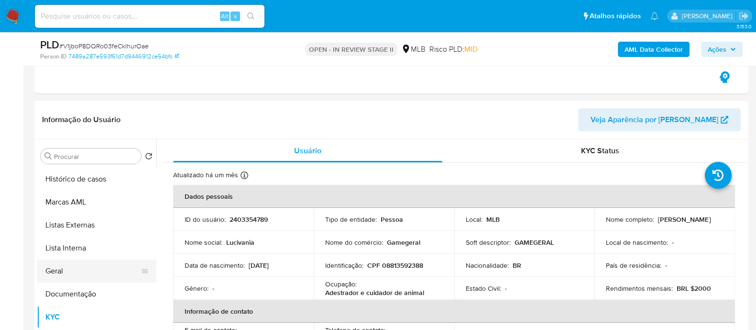
click at [77, 273] on button "Geral" at bounding box center [93, 270] width 112 height 23
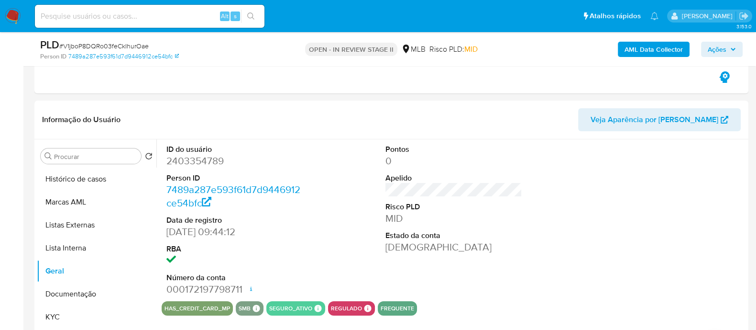
click at [715, 58] on div "AML Data Collector Ações" at bounding box center [627, 49] width 232 height 22
click at [716, 50] on span "Ações" at bounding box center [717, 49] width 19 height 15
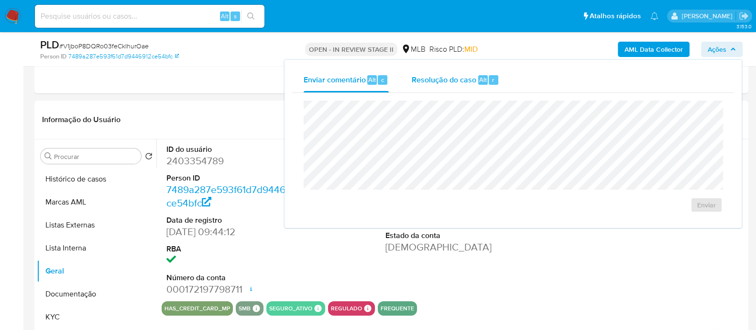
click at [450, 86] on div "Resolução do caso Alt r" at bounding box center [456, 79] width 88 height 25
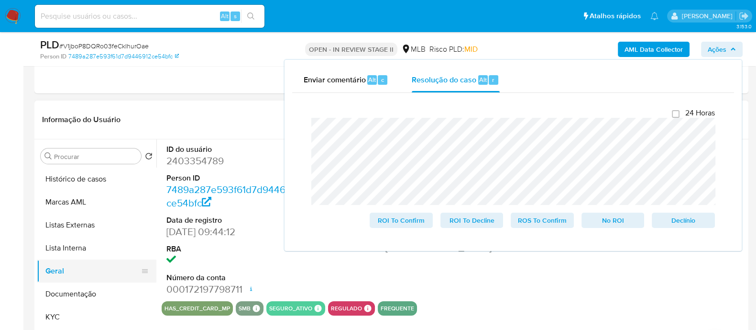
click at [95, 267] on button "Geral" at bounding box center [93, 270] width 112 height 23
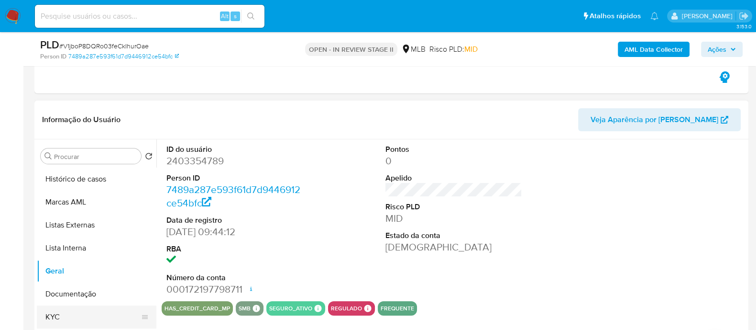
click at [76, 316] on button "KYC" at bounding box center [93, 316] width 112 height 23
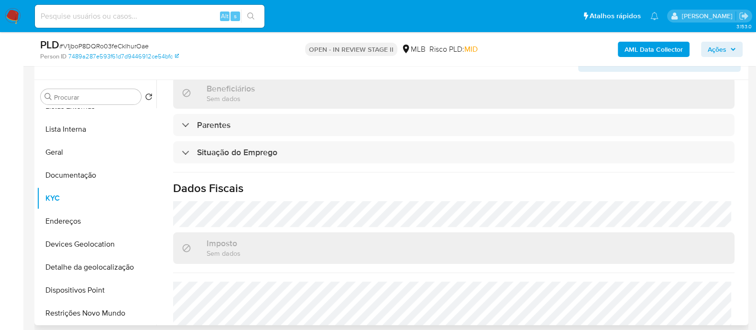
scroll to position [415, 0]
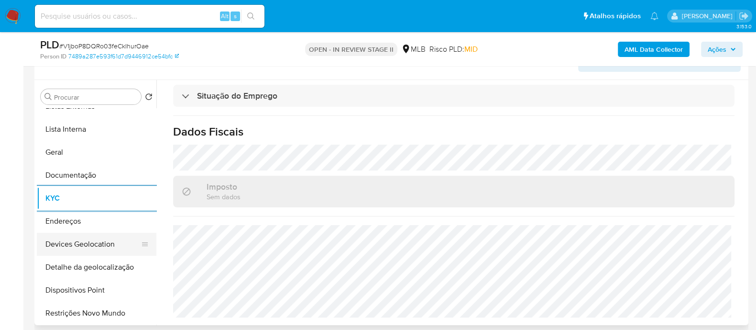
click at [89, 245] on button "Devices Geolocation" at bounding box center [93, 244] width 112 height 23
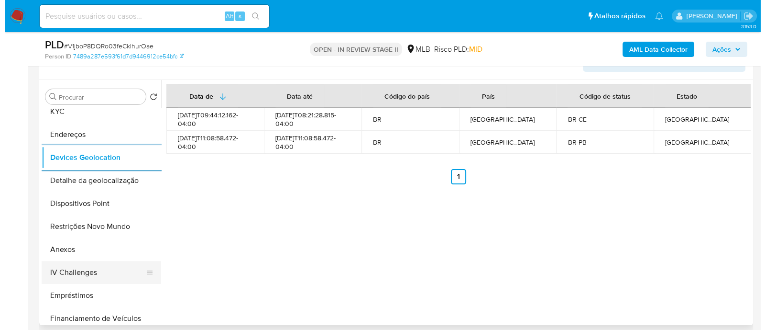
scroll to position [179, 0]
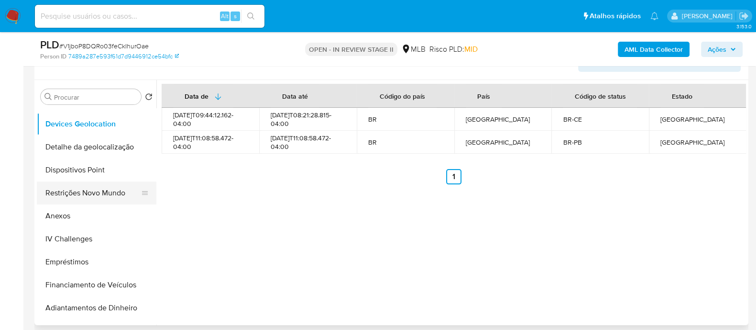
click at [103, 194] on button "Restrições Novo Mundo" at bounding box center [93, 192] width 112 height 23
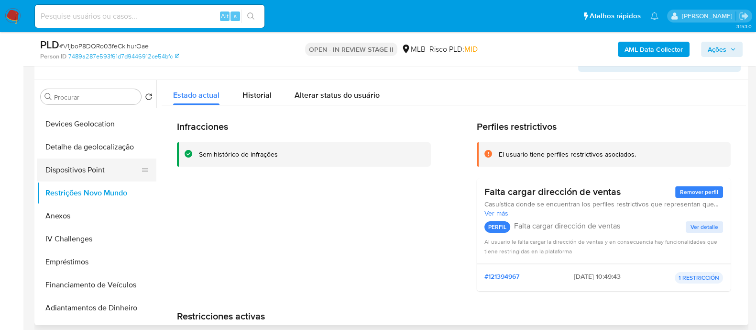
click at [100, 171] on button "Dispositivos Point" at bounding box center [93, 169] width 112 height 23
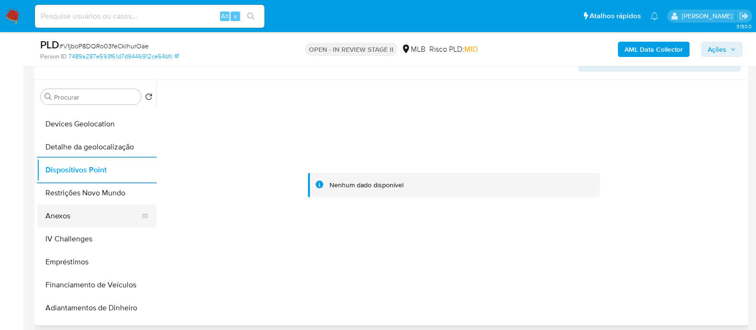
click at [76, 207] on button "Anexos" at bounding box center [93, 215] width 112 height 23
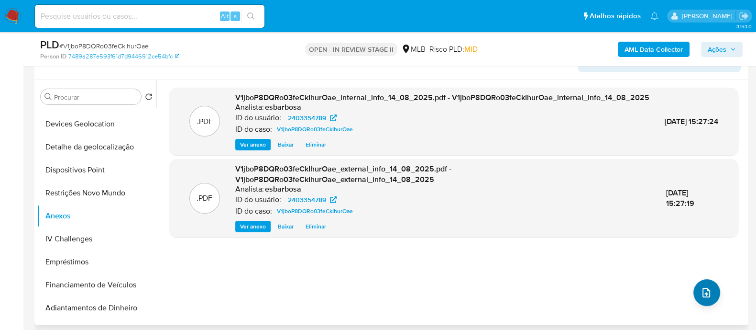
click at [707, 290] on icon "upload-file" at bounding box center [706, 292] width 11 height 11
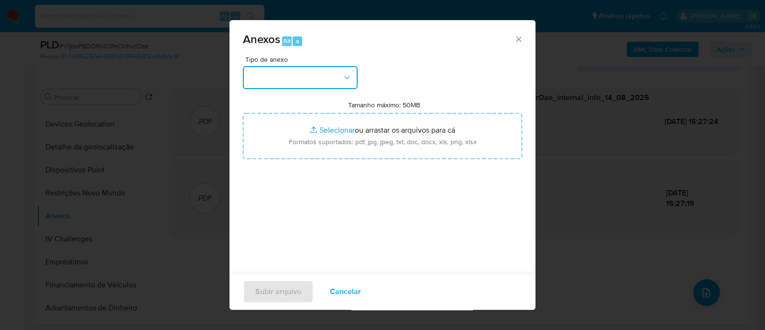
click at [315, 80] on button "button" at bounding box center [300, 77] width 115 height 23
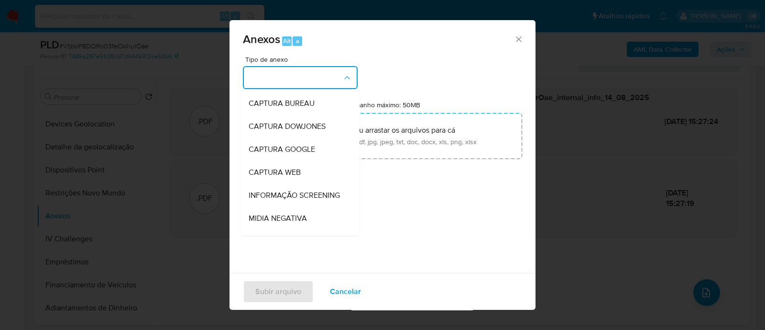
click at [447, 45] on span "Anexos Alt a" at bounding box center [378, 39] width 271 height 12
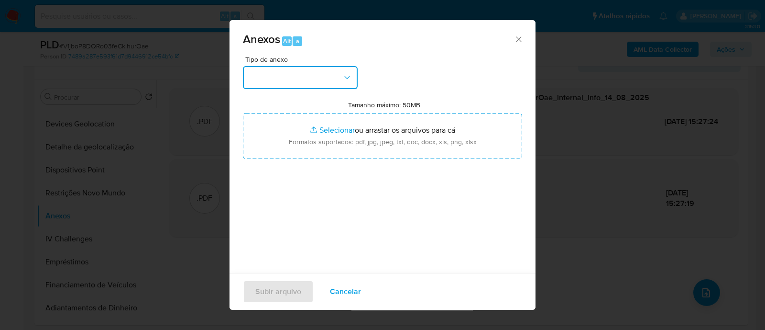
drag, startPoint x: 327, startPoint y: 66, endPoint x: 324, endPoint y: 74, distance: 8.0
click at [326, 68] on button "button" at bounding box center [300, 77] width 115 height 23
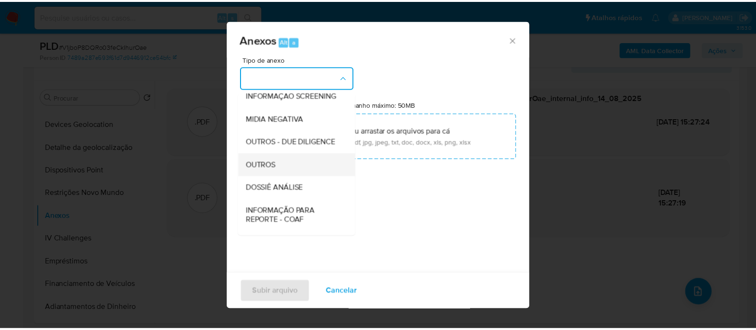
scroll to position [147, 0]
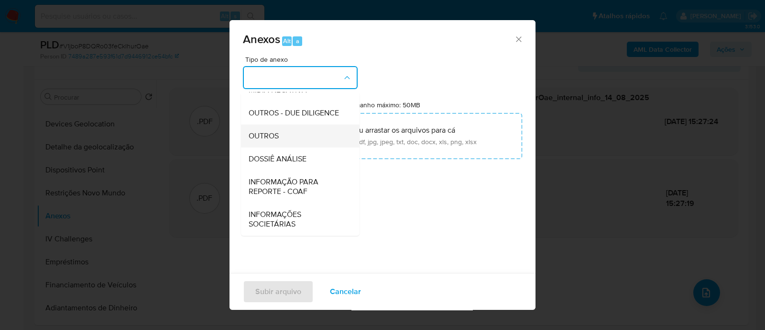
click at [268, 134] on span "OUTROS" at bounding box center [264, 136] width 30 height 10
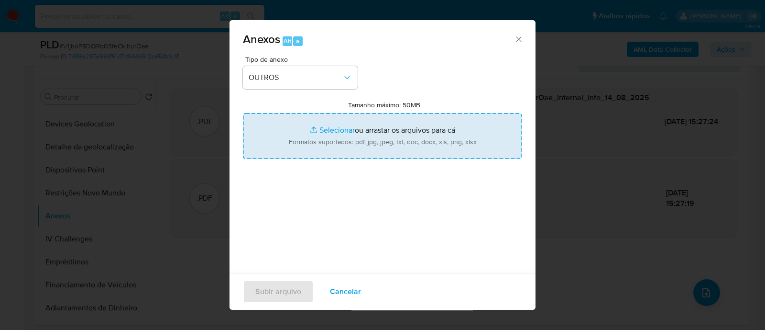
click at [329, 130] on input "Tamanho máximo: 50MB Selecionar arquivos" at bounding box center [382, 136] width 279 height 46
type input "C:\fakepath\Mulan 2403354789_2025_08_13_16_43_47.xlsx"
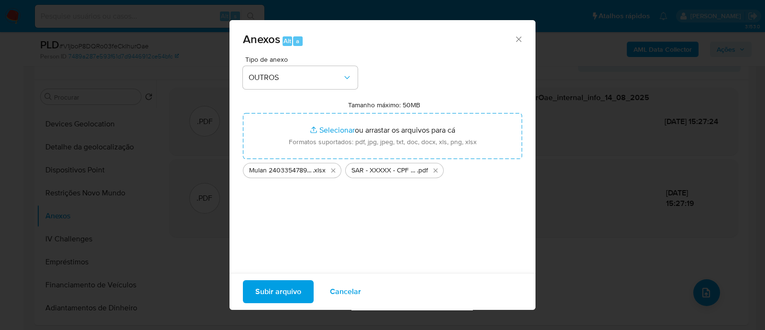
click at [279, 294] on span "Subir arquivo" at bounding box center [278, 291] width 46 height 21
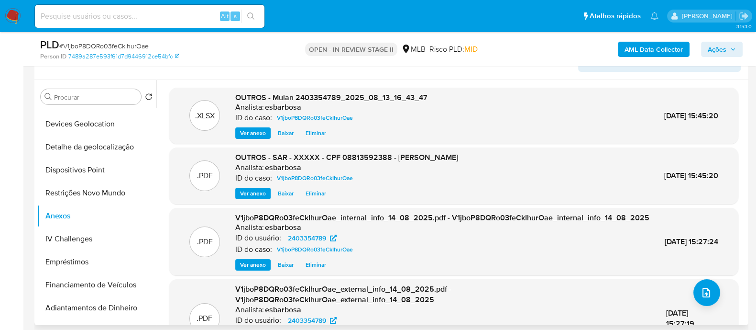
click at [627, 83] on div ".XLSX OUTROS - Mulan 2403354789_2025_08_13_16_43_47 Analista: esbarbosa ID do c…" at bounding box center [451, 202] width 590 height 245
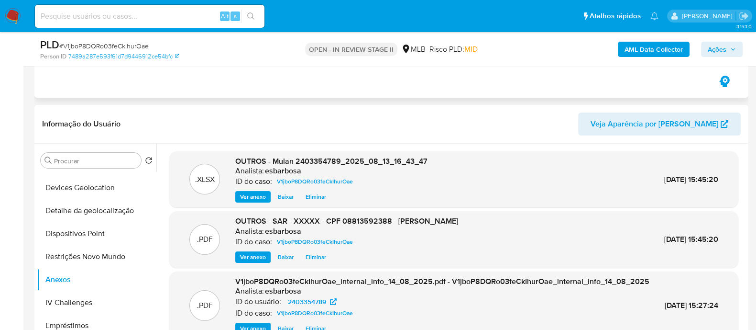
scroll to position [119, 0]
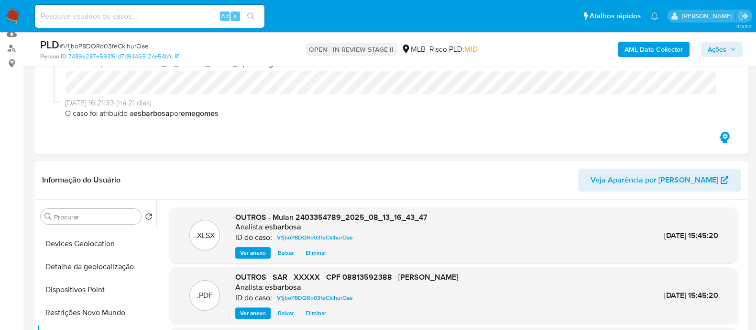
click at [718, 45] on span "Ações" at bounding box center [717, 49] width 19 height 15
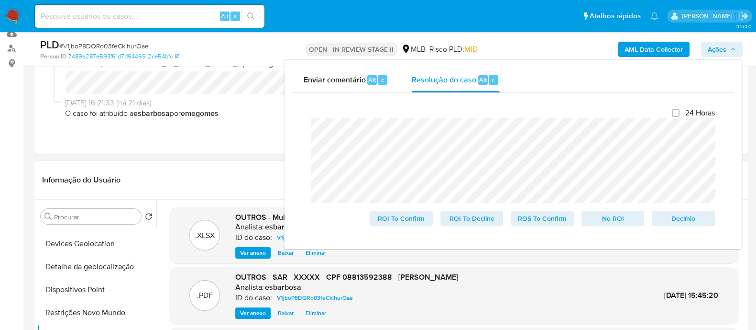
click at [250, 161] on div "Informação do Usuário Veja Aparência por Pessoa" at bounding box center [391, 180] width 714 height 39
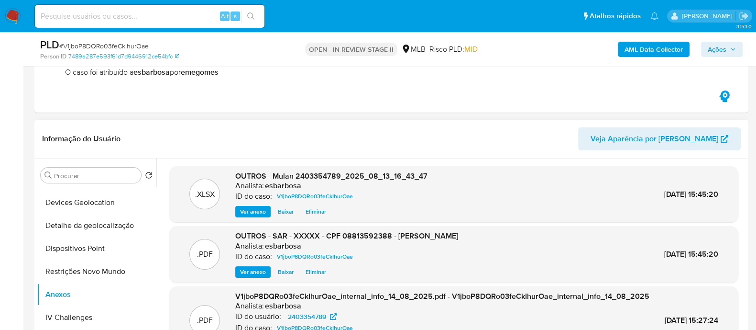
scroll to position [179, 0]
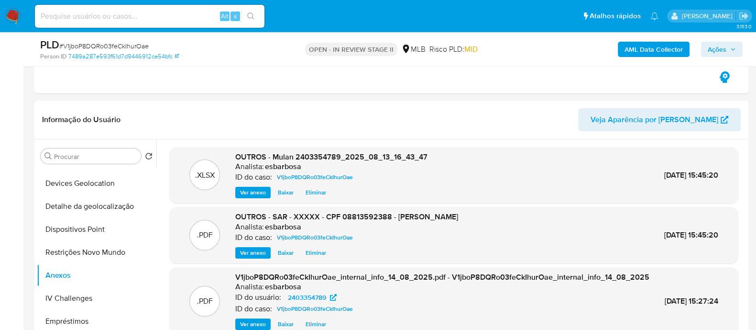
click at [720, 48] on span "Ações" at bounding box center [717, 49] width 19 height 15
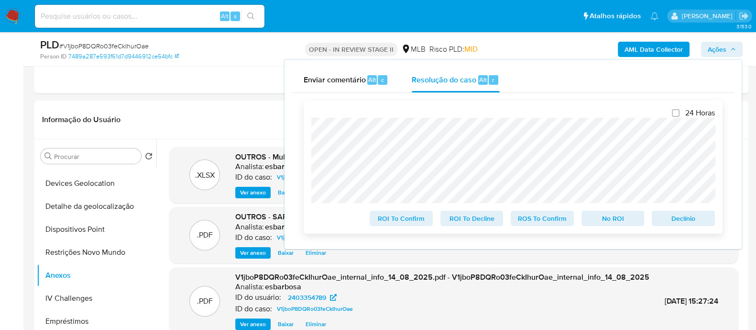
click at [543, 221] on span "ROS To Confirm" at bounding box center [543, 217] width 50 height 13
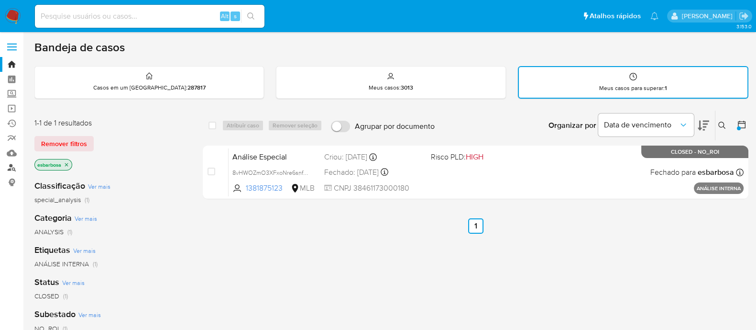
click at [12, 164] on link "Localizador de pessoas" at bounding box center [57, 167] width 114 height 15
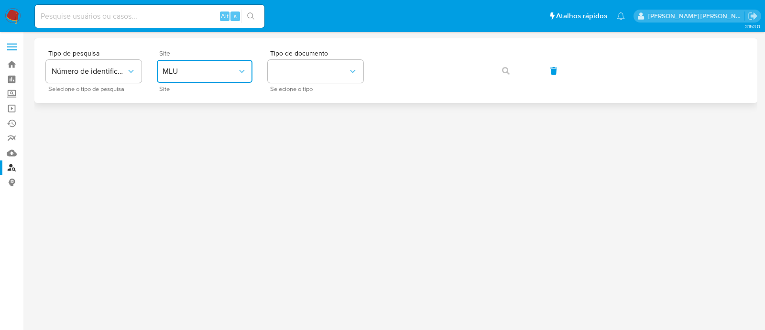
click at [205, 68] on span "MLU" at bounding box center [200, 71] width 75 height 10
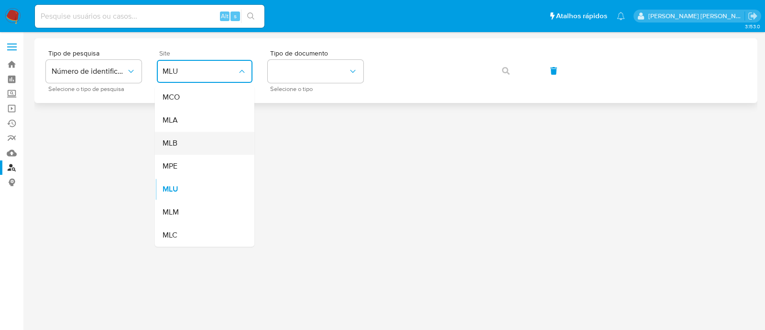
click at [192, 140] on div "MLB" at bounding box center [202, 143] width 78 height 23
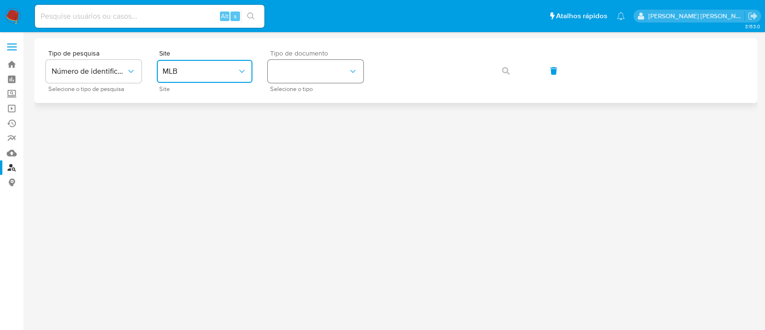
click at [309, 78] on button "identificationType" at bounding box center [316, 71] width 96 height 23
click at [305, 129] on div "CPF CPF" at bounding box center [313, 134] width 78 height 33
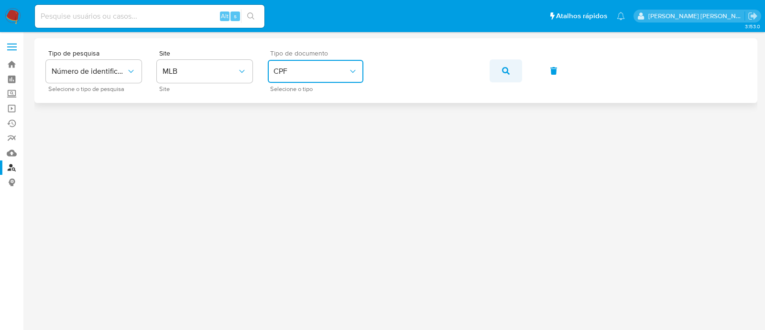
click at [508, 70] on icon "button" at bounding box center [506, 71] width 8 height 8
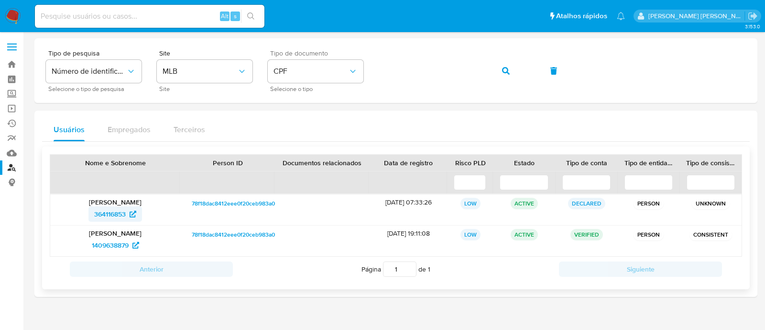
click at [111, 212] on span "364116853" at bounding box center [110, 213] width 32 height 15
click at [114, 245] on span "1409638879" at bounding box center [110, 244] width 37 height 15
click at [507, 70] on icon "button" at bounding box center [506, 71] width 8 height 8
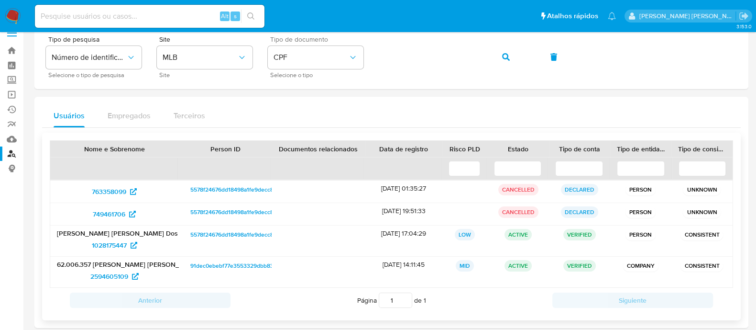
scroll to position [24, 0]
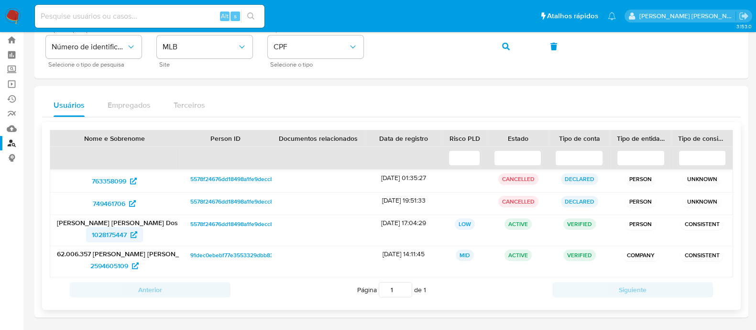
click at [112, 233] on span "1028175447" at bounding box center [109, 234] width 35 height 15
click at [6, 17] on img at bounding box center [13, 16] width 16 height 16
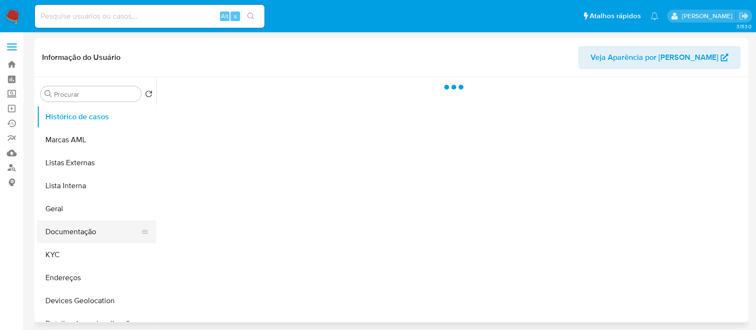
click at [93, 232] on button "Documentação" at bounding box center [93, 231] width 112 height 23
select select "10"
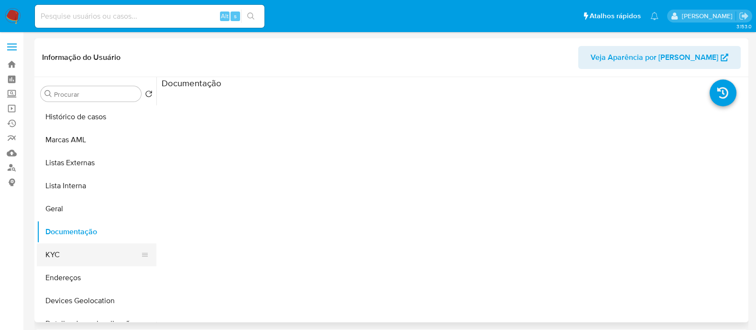
click at [83, 250] on button "KYC" at bounding box center [93, 254] width 112 height 23
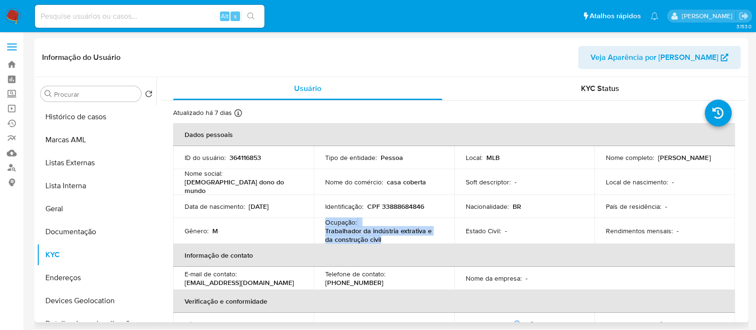
drag, startPoint x: 366, startPoint y: 235, endPoint x: 323, endPoint y: 221, distance: 44.9
click at [323, 221] on td "Ocupação : Trabalhador da indústria extrativa e da construção civil" at bounding box center [384, 231] width 141 height 26
copy div "Ocupação : Trabalhador da indústria extrativa e da construção civil"
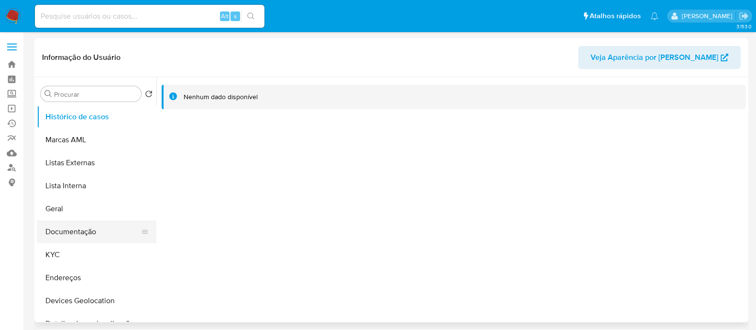
click at [79, 228] on button "Documentação" at bounding box center [93, 231] width 112 height 23
select select "10"
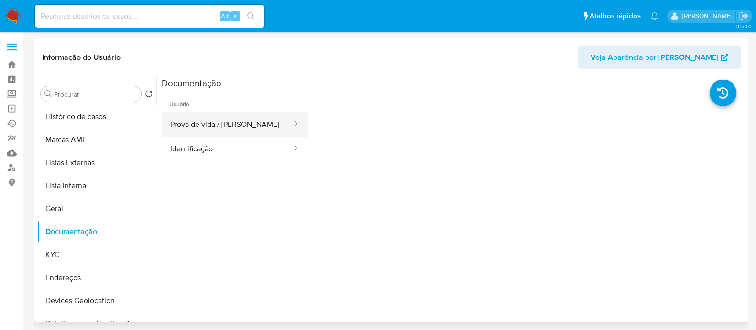
click at [201, 125] on button "Prova de vida / [PERSON_NAME]" at bounding box center [227, 124] width 131 height 24
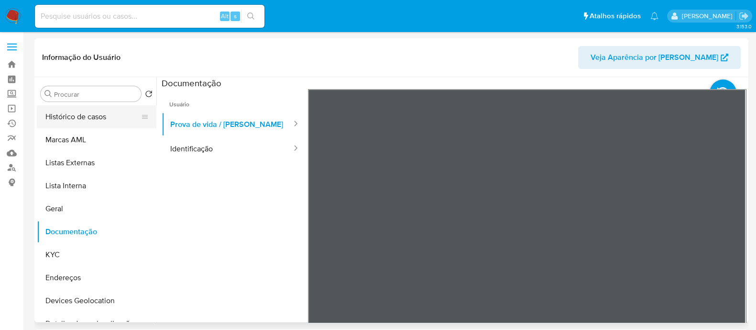
click at [117, 116] on button "Histórico de casos" at bounding box center [93, 116] width 112 height 23
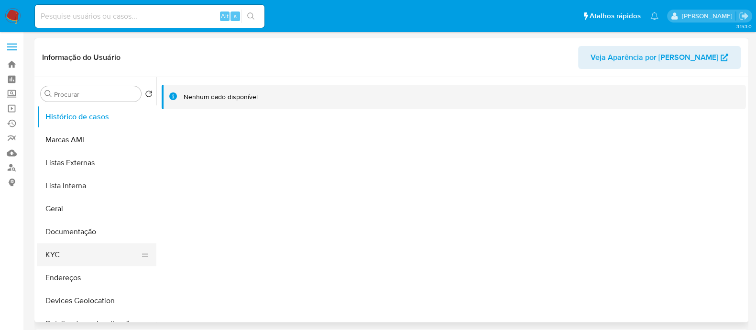
click at [80, 257] on button "KYC" at bounding box center [93, 254] width 112 height 23
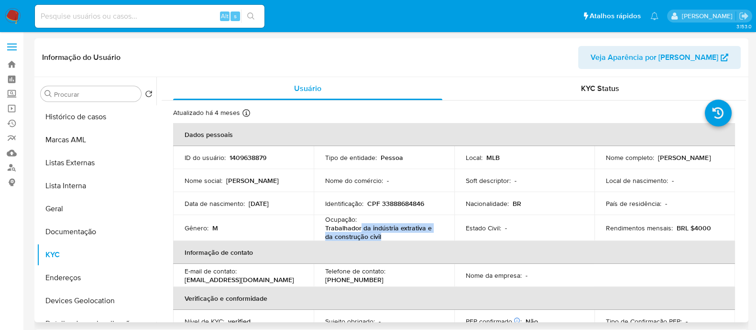
drag, startPoint x: 385, startPoint y: 238, endPoint x: 360, endPoint y: 231, distance: 25.9
click at [360, 231] on p "Trabalhador da indústria extrativa e da construção civil" at bounding box center [382, 231] width 114 height 17
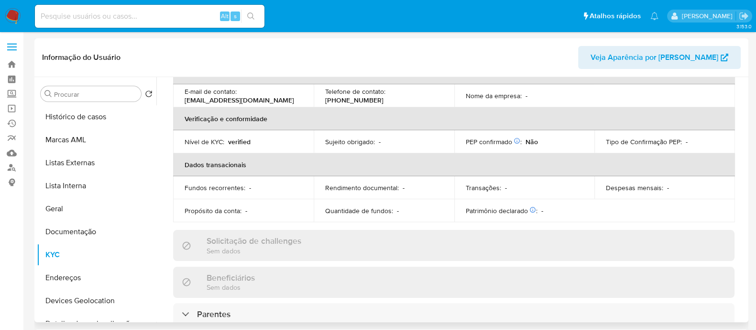
scroll to position [59, 0]
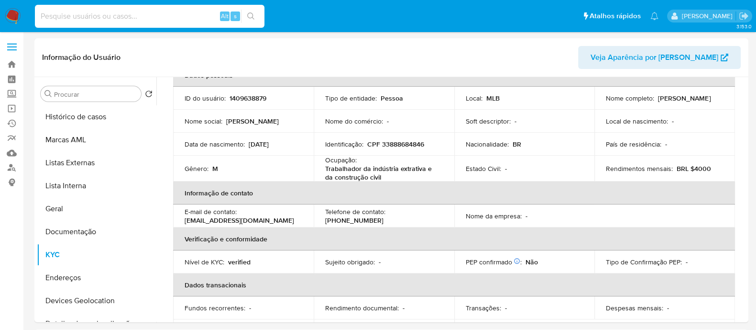
click at [161, 17] on input at bounding box center [150, 16] width 230 height 12
paste input "1555728603"
type input "1555728603"
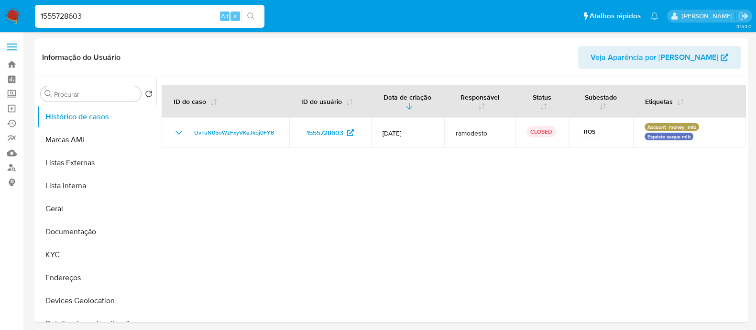
select select "10"
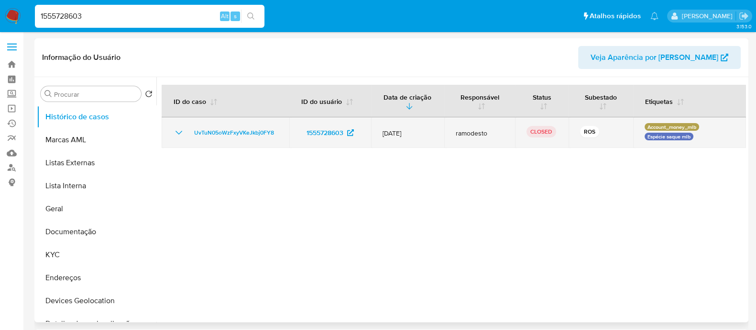
click at [177, 130] on icon "Mostrar/Ocultar" at bounding box center [178, 132] width 11 height 11
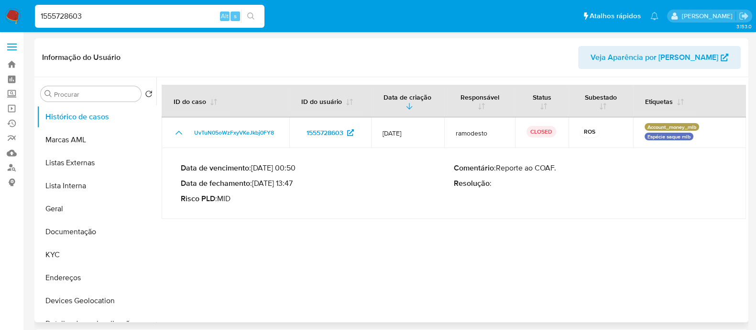
drag, startPoint x: 557, startPoint y: 169, endPoint x: 499, endPoint y: 169, distance: 57.9
click at [499, 169] on p "Comentário : Reporte ao COAF." at bounding box center [590, 168] width 273 height 10
drag, startPoint x: 296, startPoint y: 185, endPoint x: 257, endPoint y: 186, distance: 38.3
click at [257, 186] on p "Data de fechamento : 06/08/2025 13:47" at bounding box center [317, 183] width 273 height 10
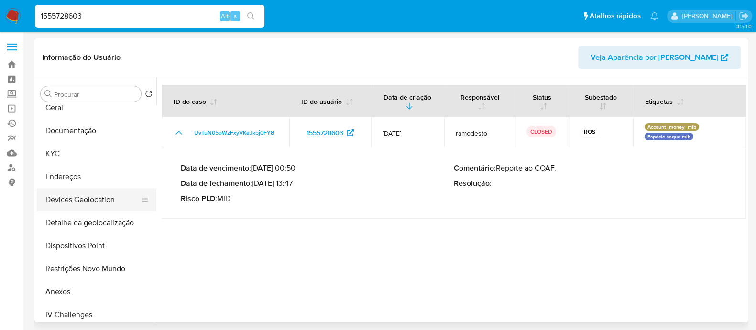
scroll to position [119, 0]
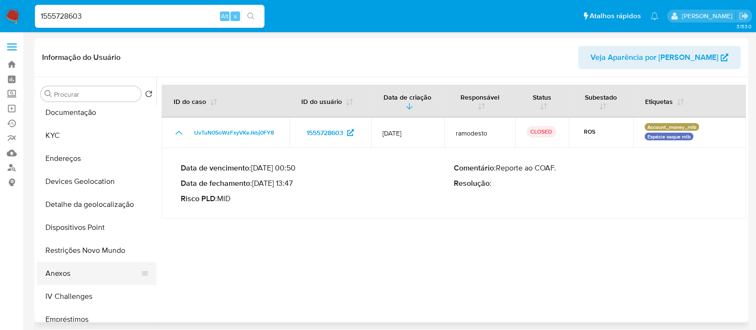
click at [84, 274] on button "Anexos" at bounding box center [93, 273] width 112 height 23
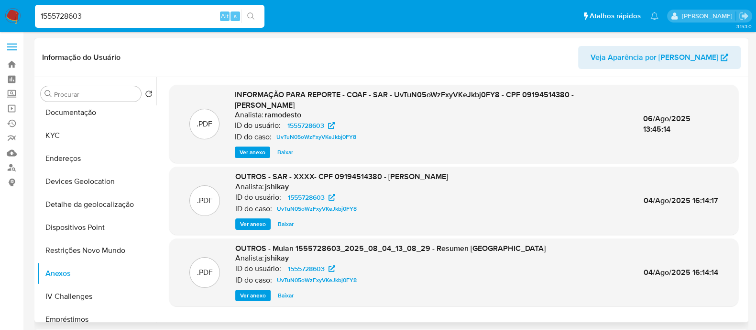
click at [251, 154] on span "Ver anexo" at bounding box center [253, 152] width 26 height 10
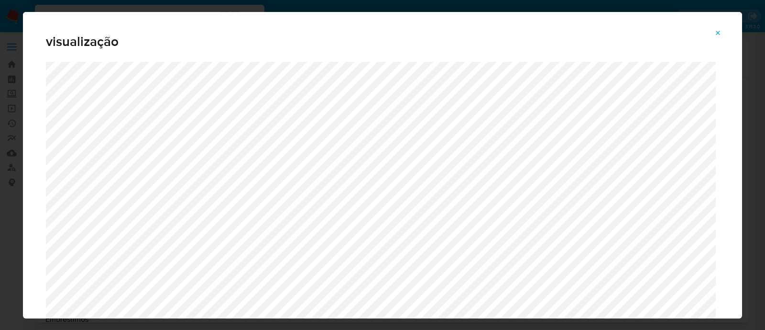
click at [721, 34] on icon "Attachment preview" at bounding box center [719, 33] width 8 height 8
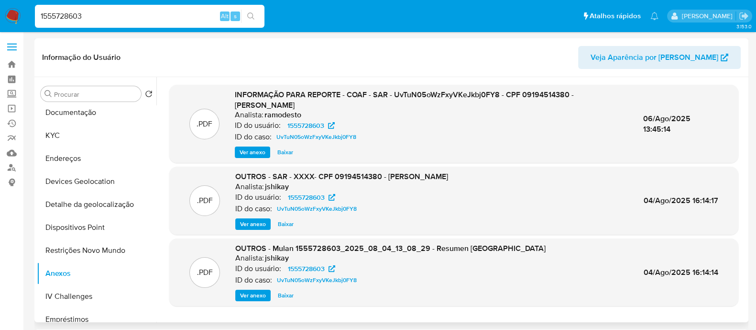
click at [133, 19] on input "1555728603" at bounding box center [150, 16] width 230 height 12
paste input "231410807"
type input "1231410807"
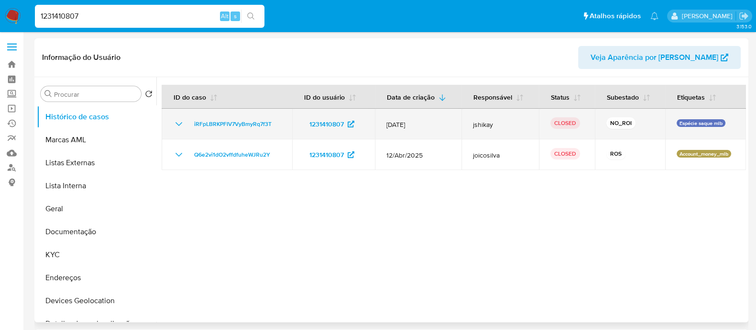
select select "10"
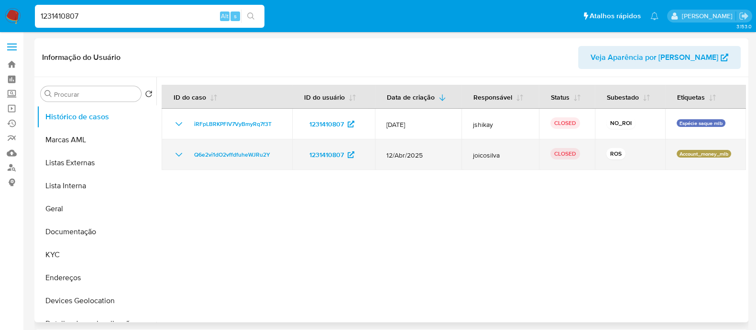
click at [177, 155] on icon "Mostrar/Ocultar" at bounding box center [178, 154] width 11 height 11
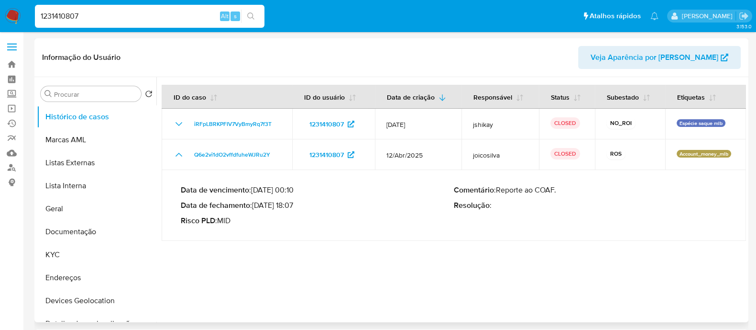
drag, startPoint x: 558, startPoint y: 189, endPoint x: 499, endPoint y: 191, distance: 58.4
click at [499, 191] on p "Comentário : Reporte ao COAF." at bounding box center [590, 190] width 273 height 10
click at [87, 209] on button "Geral" at bounding box center [93, 208] width 112 height 23
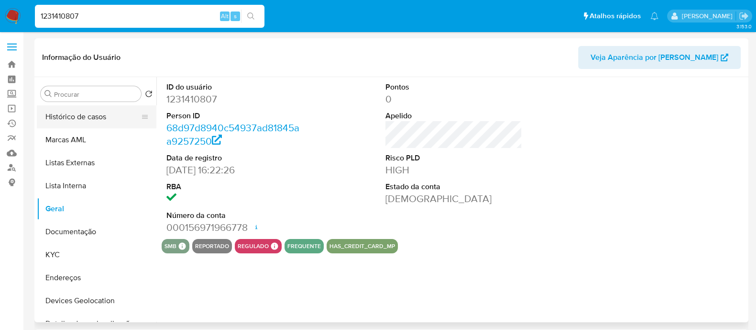
click at [111, 118] on button "Histórico de casos" at bounding box center [93, 116] width 112 height 23
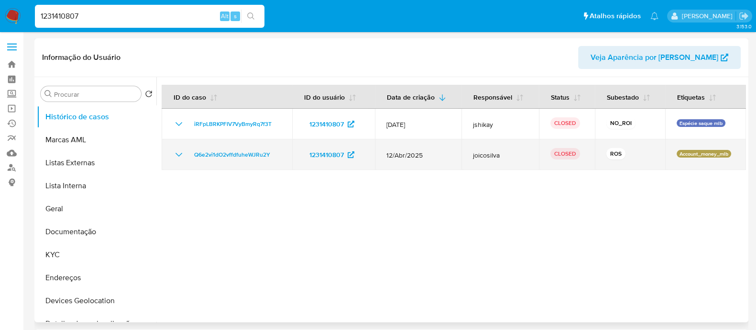
click at [178, 152] on icon "Mostrar/Ocultar" at bounding box center [178, 154] width 11 height 11
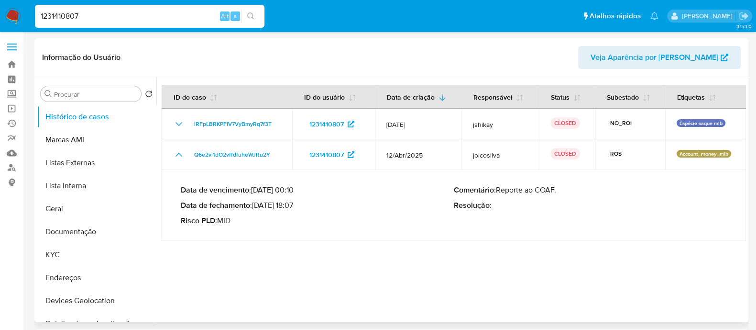
drag, startPoint x: 298, startPoint y: 206, endPoint x: 267, endPoint y: 199, distance: 31.3
click at [257, 203] on p "Data de fechamento : 20/05/2025 18:07" at bounding box center [317, 205] width 273 height 10
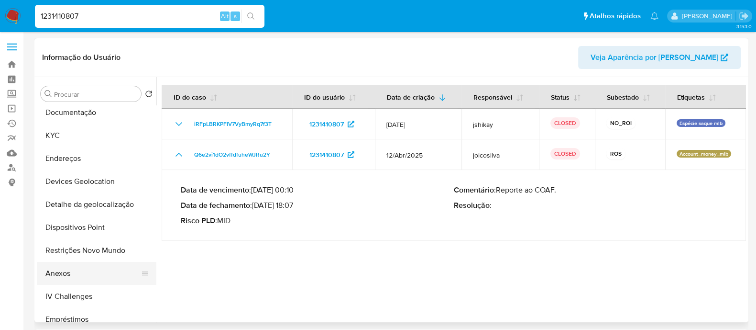
click at [73, 272] on button "Anexos" at bounding box center [93, 273] width 112 height 23
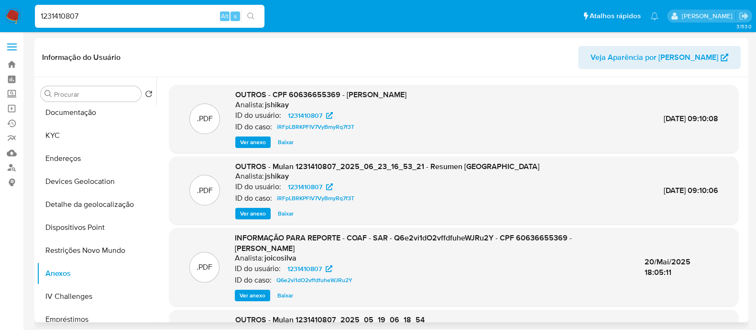
click at [249, 139] on span "Ver anexo" at bounding box center [253, 142] width 26 height 10
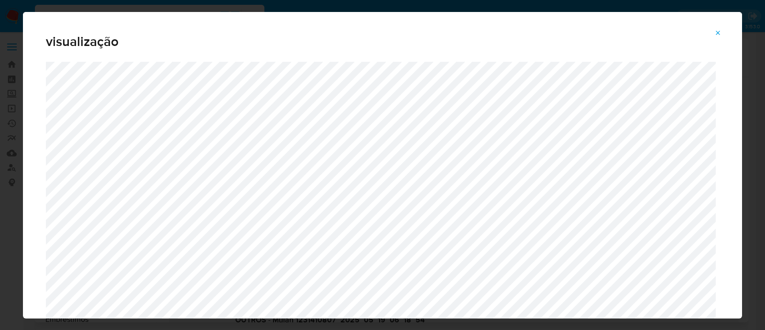
click at [720, 32] on icon "Attachment preview" at bounding box center [719, 33] width 8 height 8
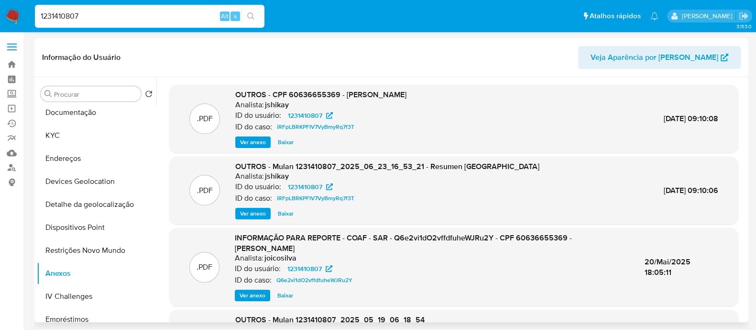
click at [113, 16] on input "1231410807" at bounding box center [150, 16] width 230 height 12
paste input "V1jboP8DQRo03feCkIhurOae"
type input "V1jboP8DQRo03feCkIhurOae"
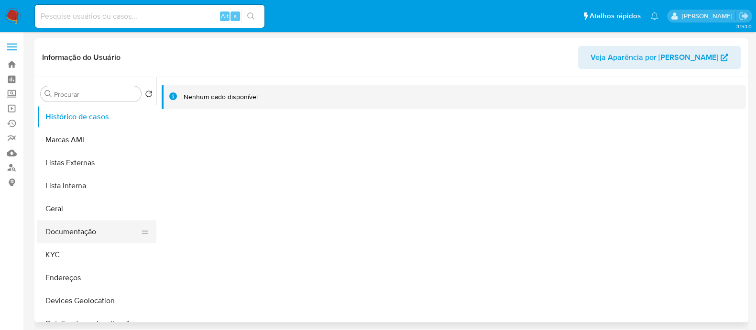
select select "10"
click at [84, 233] on button "Documentação" at bounding box center [93, 231] width 112 height 23
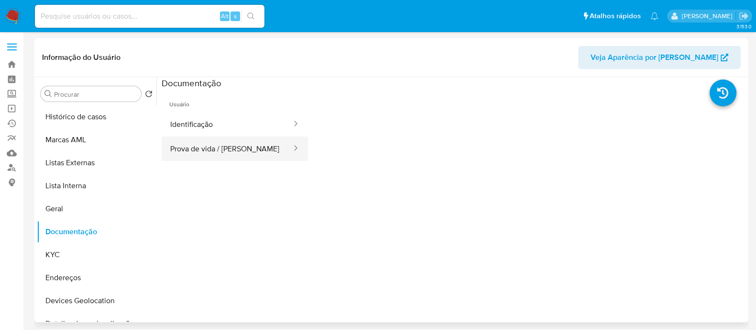
click at [192, 148] on button "Prova de vida / [PERSON_NAME]" at bounding box center [227, 148] width 131 height 24
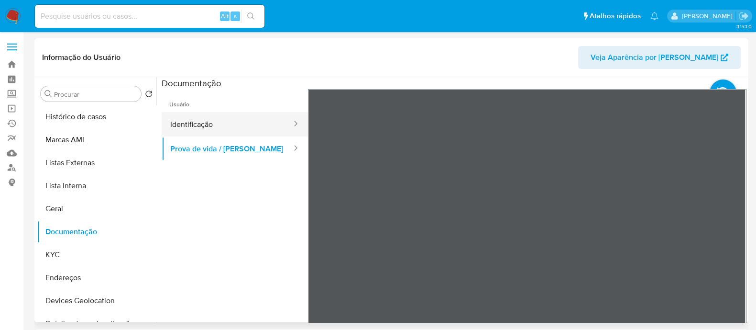
click at [207, 122] on button "Identificação" at bounding box center [227, 124] width 131 height 24
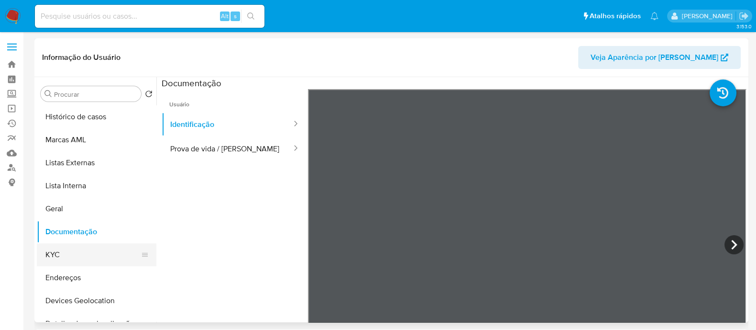
click at [72, 251] on button "KYC" at bounding box center [93, 254] width 112 height 23
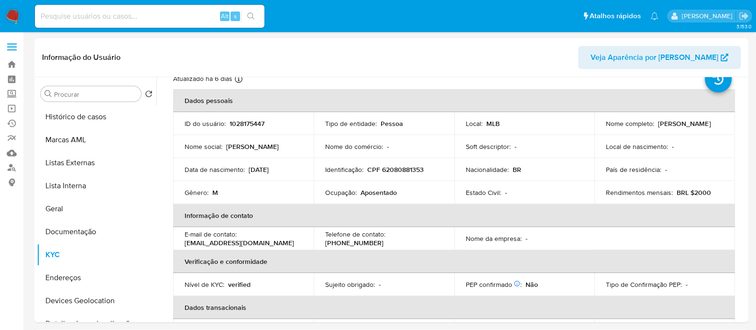
scroll to position [59, 0]
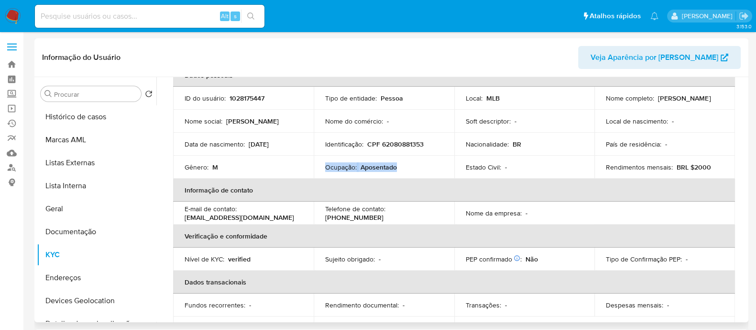
drag, startPoint x: 405, startPoint y: 168, endPoint x: 323, endPoint y: 166, distance: 81.4
click at [323, 166] on td "Ocupação : Aposentado" at bounding box center [384, 166] width 141 height 23
copy div "Ocupação : Aposentado"
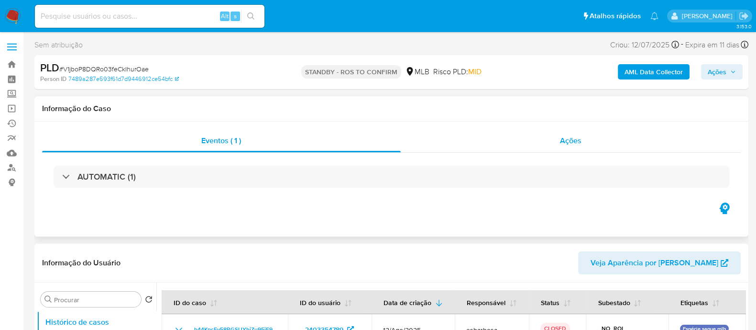
click at [431, 151] on div "Ações" at bounding box center [571, 140] width 341 height 23
select select "10"
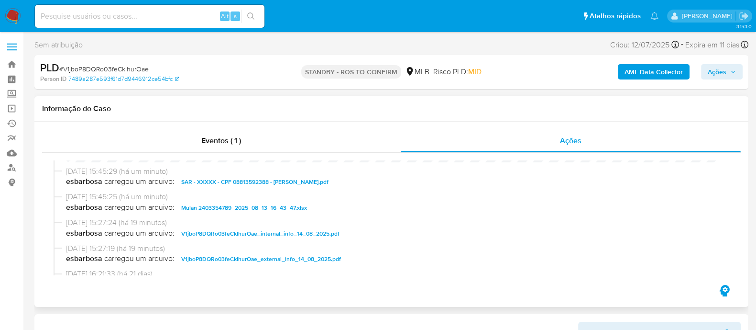
scroll to position [119, 0]
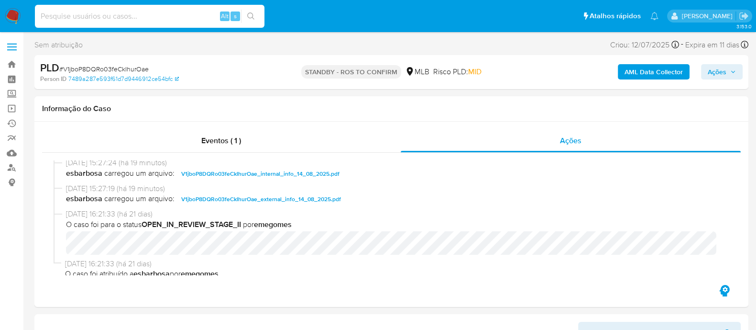
click at [170, 15] on input at bounding box center [150, 16] width 230 height 12
paste input "AhmX4wAOT8fApYAXAsUBDn12"
type input "AhmX4wAOT8fApYAXAsUBDn12"
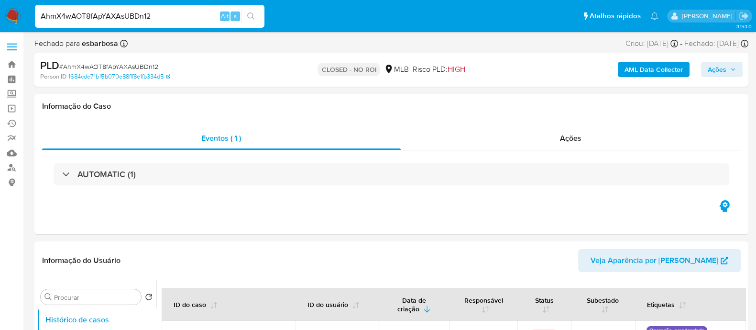
select select "10"
click at [458, 145] on div "Ações" at bounding box center [571, 138] width 341 height 23
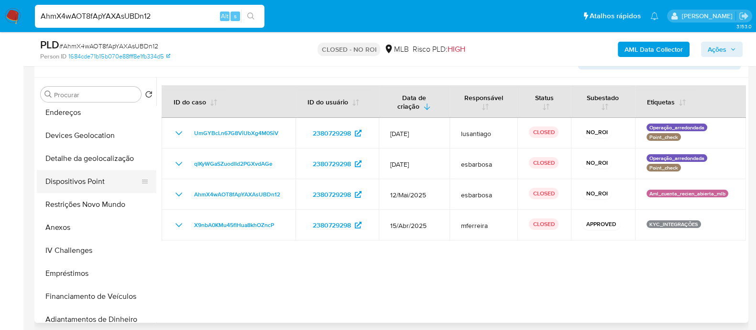
scroll to position [239, 0]
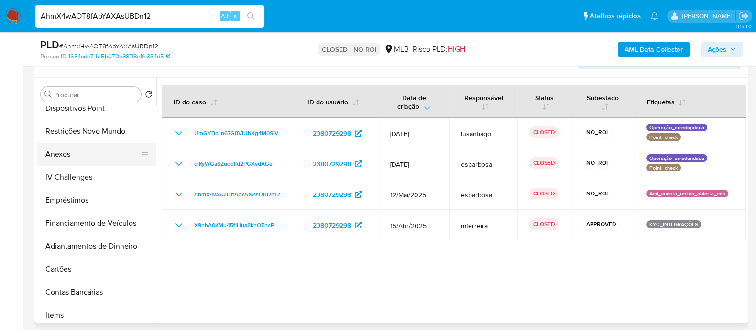
click at [57, 156] on button "Anexos" at bounding box center [93, 154] width 112 height 23
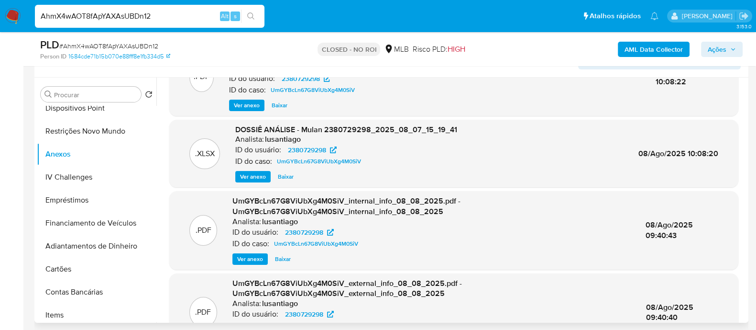
scroll to position [111, 0]
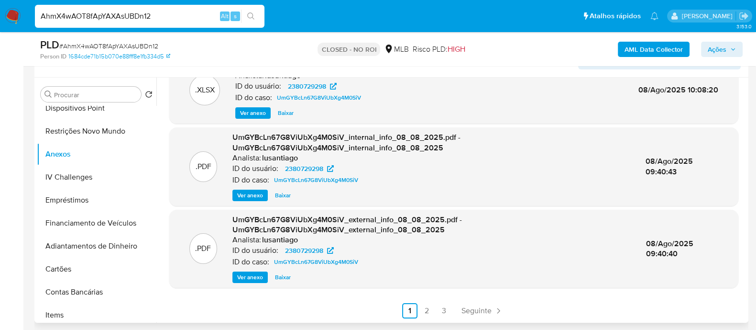
click at [424, 310] on link "2" at bounding box center [427, 310] width 15 height 15
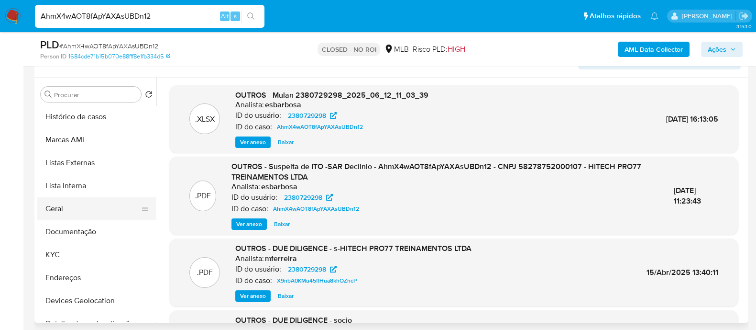
scroll to position [0, 0]
click at [65, 205] on button "Geral" at bounding box center [93, 209] width 112 height 23
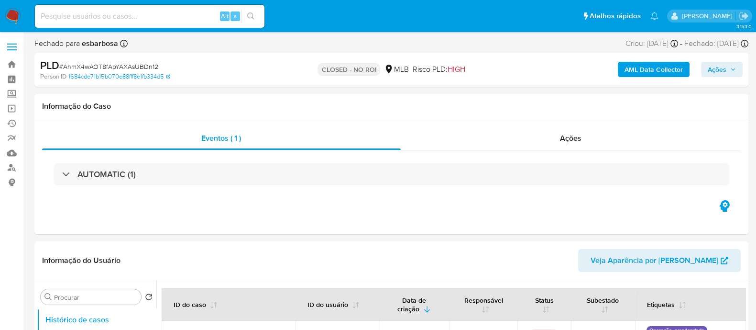
select select "10"
click at [120, 65] on span "# AhmX4wAOT8fApYAXAsUBDn12" at bounding box center [108, 67] width 99 height 10
copy span "AhmX4wAOT8fApYAXAsUBDn12"
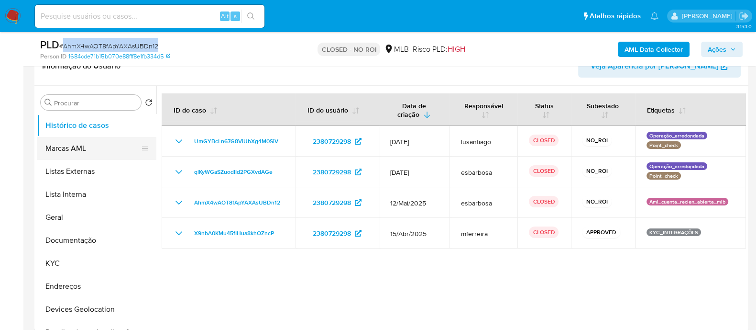
scroll to position [179, 0]
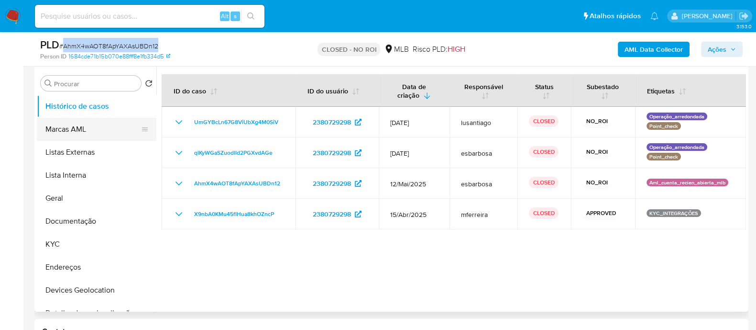
click at [68, 132] on button "Marcas AML" at bounding box center [93, 129] width 112 height 23
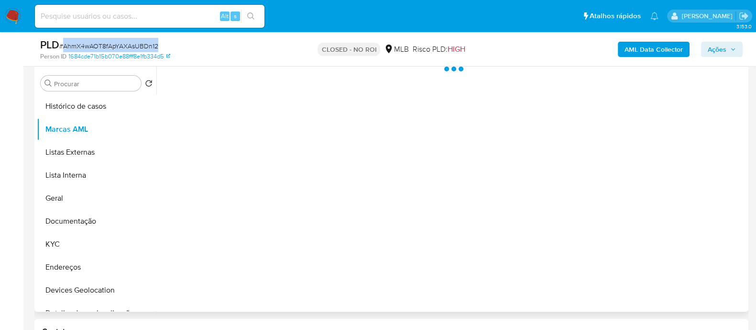
scroll to position [119, 0]
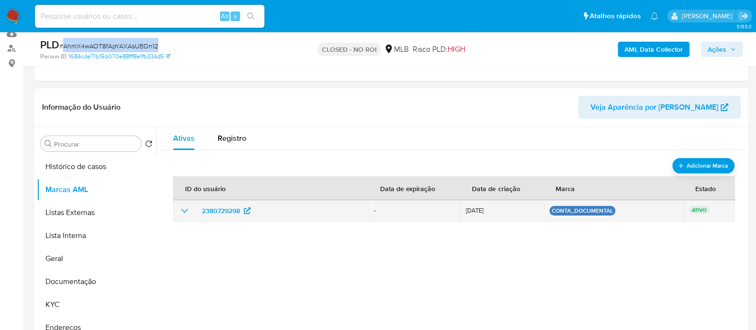
click at [187, 209] on icon "show_hidden_detail_by_id_2380729298" at bounding box center [184, 211] width 7 height 4
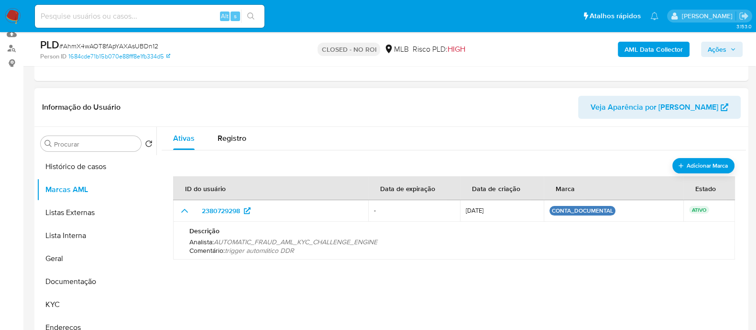
drag, startPoint x: 257, startPoint y: 241, endPoint x: 347, endPoint y: 250, distance: 90.0
click at [341, 242] on span "AUTOMATIC_FRAUD_AML_KYC_CHALLENGE_ENGINE" at bounding box center [296, 242] width 164 height 10
click at [357, 285] on div "ID do usuário Data de expiração Data de criação Marca Estado 2380729298 - [DATE…" at bounding box center [454, 262] width 562 height 191
drag, startPoint x: 385, startPoint y: 241, endPoint x: 378, endPoint y: 241, distance: 6.7
click at [385, 241] on p "Analista : AUTOMATIC_FRAUD_AML_KYC_CHALLENGE_ENGINE" at bounding box center [454, 241] width 530 height 9
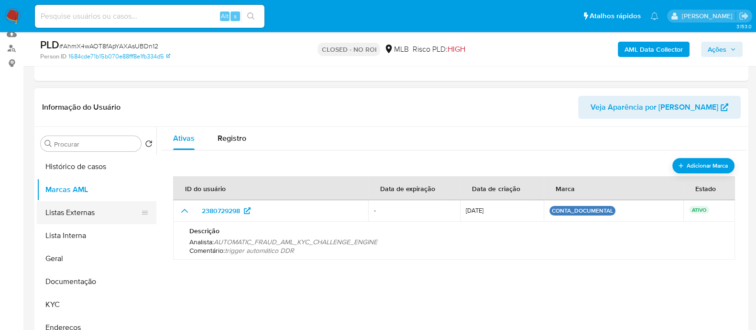
click at [79, 207] on button "Listas Externas" at bounding box center [93, 212] width 112 height 23
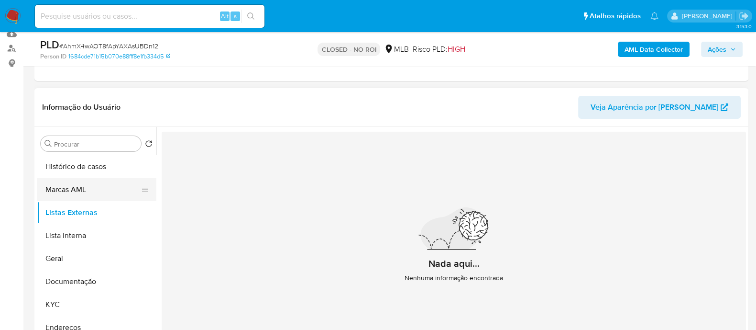
click at [81, 193] on button "Marcas AML" at bounding box center [93, 189] width 112 height 23
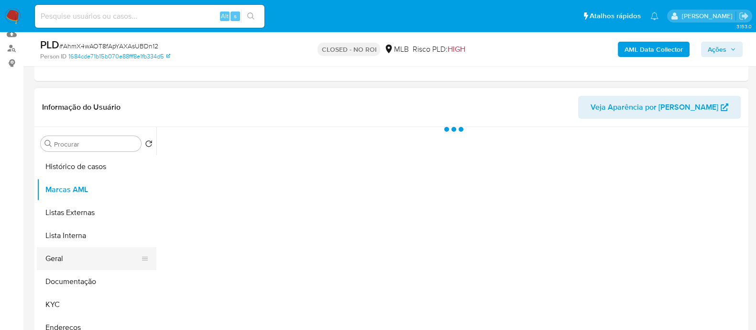
click at [66, 264] on button "Geral" at bounding box center [93, 258] width 112 height 23
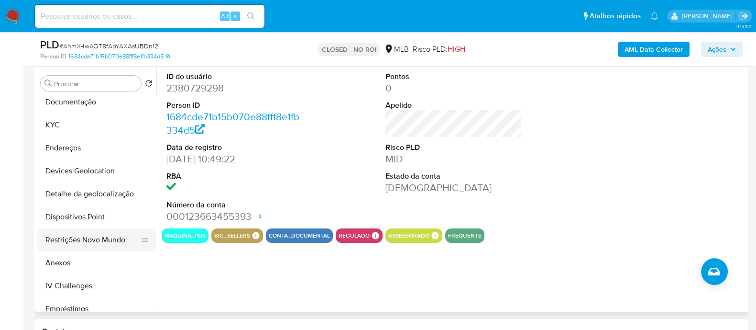
click at [87, 240] on button "Restrições Novo Mundo" at bounding box center [93, 239] width 112 height 23
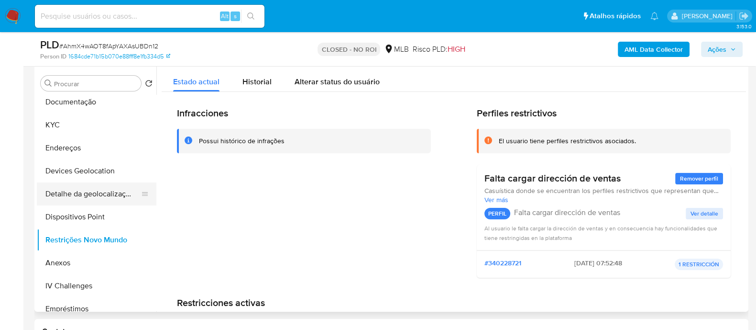
scroll to position [59, 0]
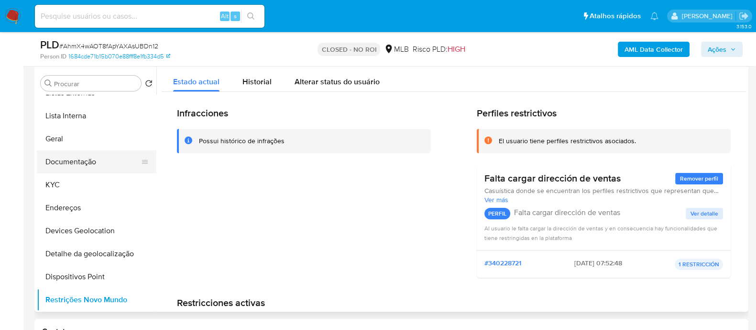
click at [84, 167] on button "Documentação" at bounding box center [93, 161] width 112 height 23
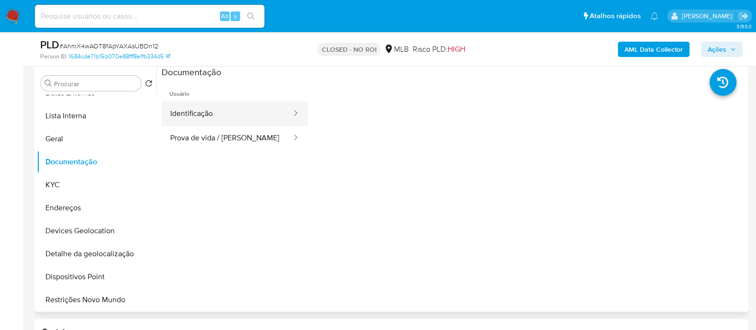
click at [226, 113] on button "Identificação" at bounding box center [227, 113] width 131 height 24
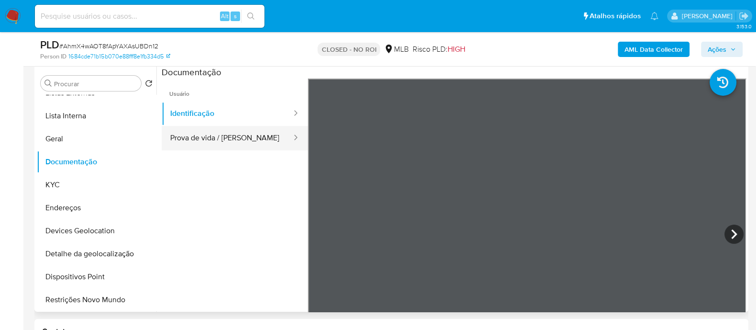
click at [232, 138] on button "Prova de vida / [PERSON_NAME]" at bounding box center [227, 138] width 131 height 24
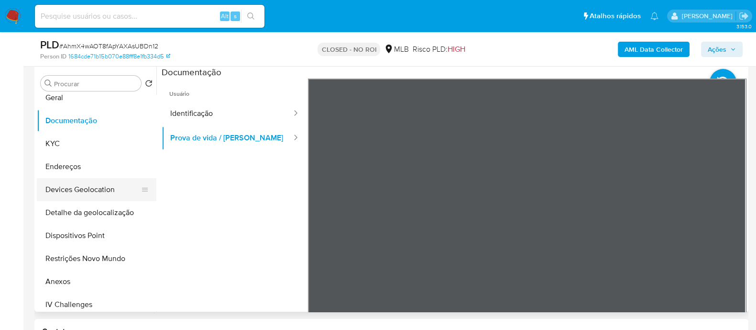
scroll to position [119, 0]
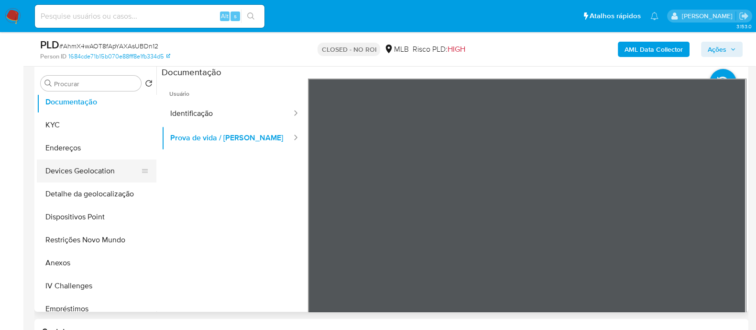
click at [81, 236] on button "Restrições Novo Mundo" at bounding box center [97, 239] width 120 height 23
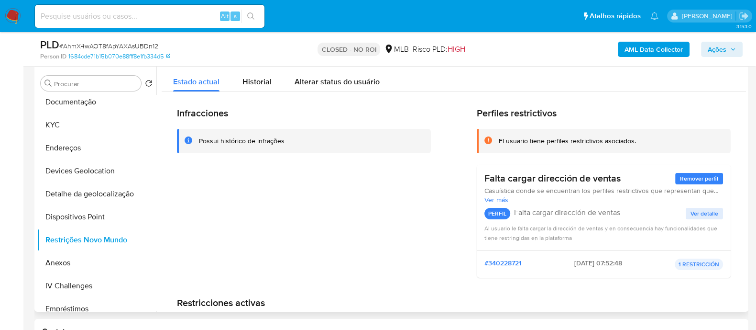
click at [631, 87] on div "Estado actual Historial Alterar status do usuário" at bounding box center [454, 78] width 585 height 25
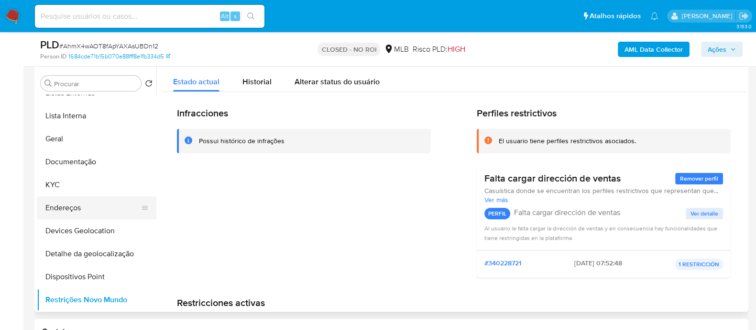
scroll to position [0, 0]
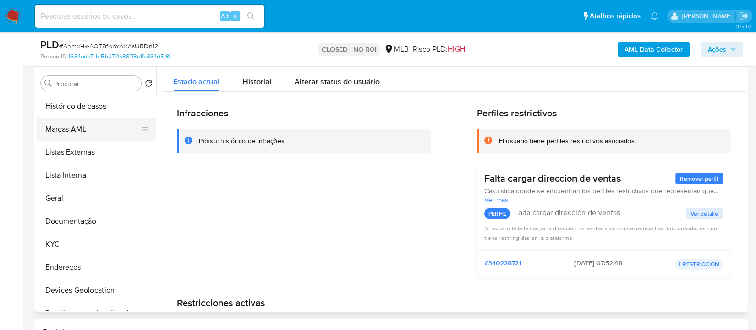
click at [76, 131] on button "Marcas AML" at bounding box center [93, 129] width 112 height 23
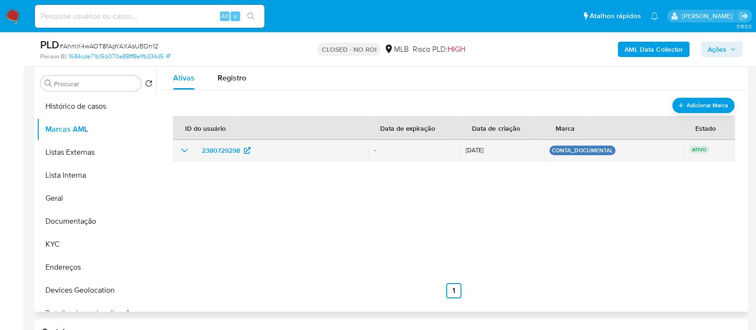
click at [185, 148] on icon "show_hidden_detail_by_id_2380729298" at bounding box center [184, 149] width 11 height 11
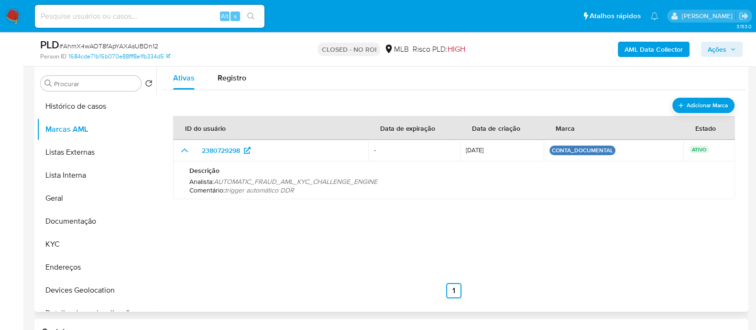
drag, startPoint x: 382, startPoint y: 181, endPoint x: 369, endPoint y: 179, distance: 13.6
click at [369, 179] on p "Analista : AUTOMATIC_FRAUD_AML_KYC_CHALLENGE_ENGINE" at bounding box center [454, 181] width 530 height 9
click at [95, 44] on span "# AhmX4wAOT8fApYAXAsUBDn12" at bounding box center [108, 46] width 99 height 10
copy span "AhmX4wAOT8fApYAXAsUBDn12"
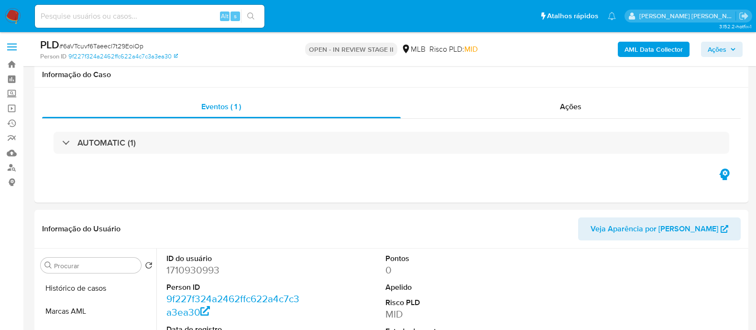
select select "10"
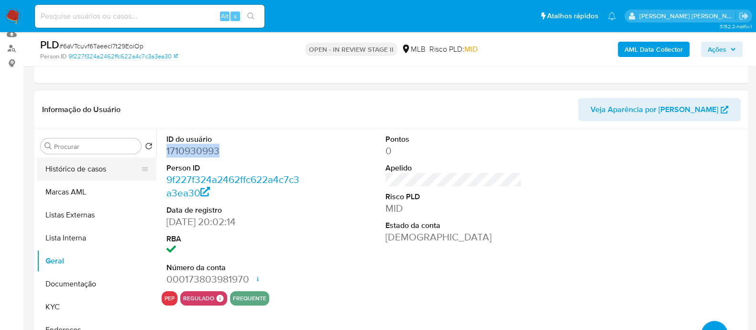
click at [93, 167] on button "Histórico de casos" at bounding box center [93, 168] width 112 height 23
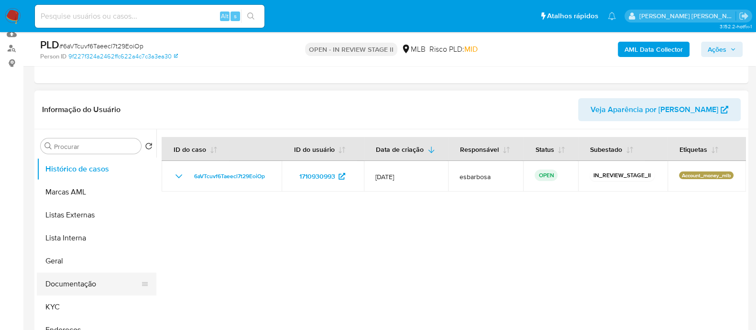
click at [83, 288] on button "Documentação" at bounding box center [93, 283] width 112 height 23
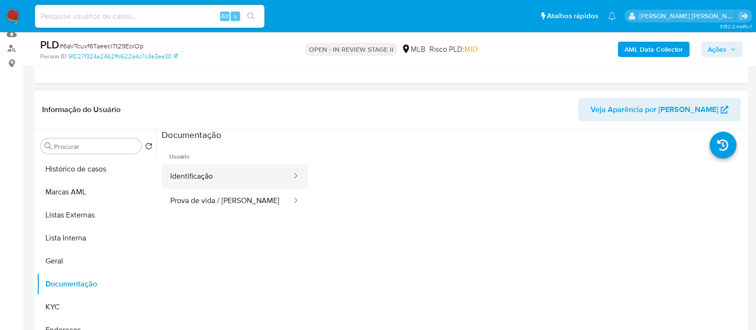
click at [211, 180] on button "Identificação" at bounding box center [227, 176] width 131 height 24
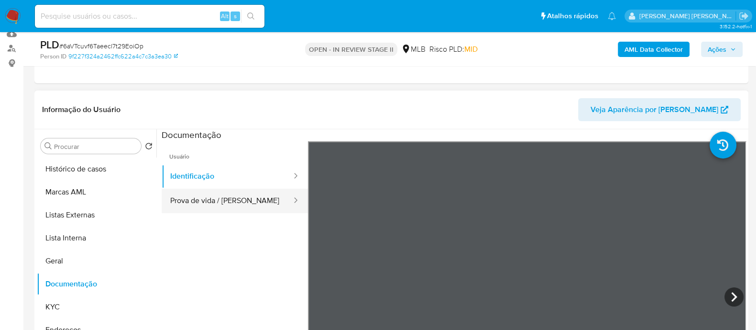
click at [234, 208] on button "Prova de vida / [PERSON_NAME]" at bounding box center [227, 200] width 131 height 24
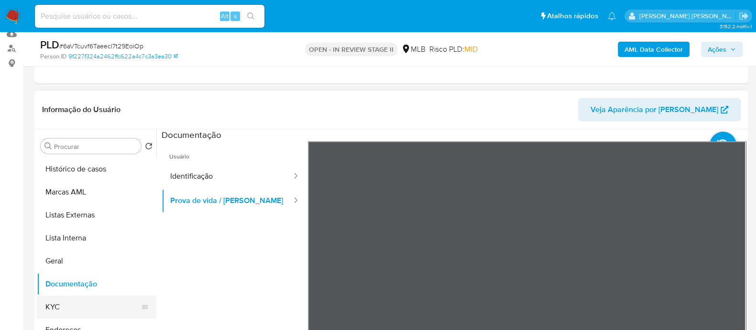
click at [69, 305] on button "KYC" at bounding box center [93, 306] width 112 height 23
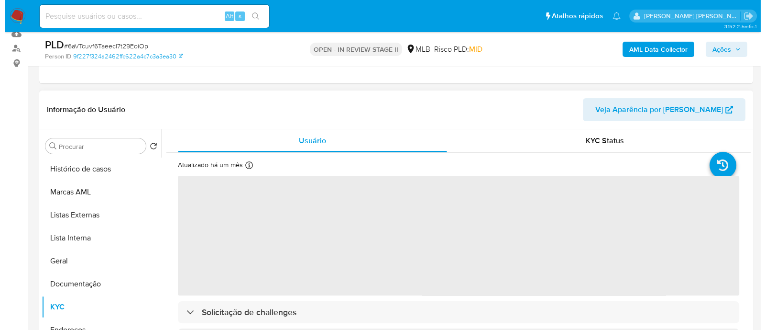
scroll to position [179, 0]
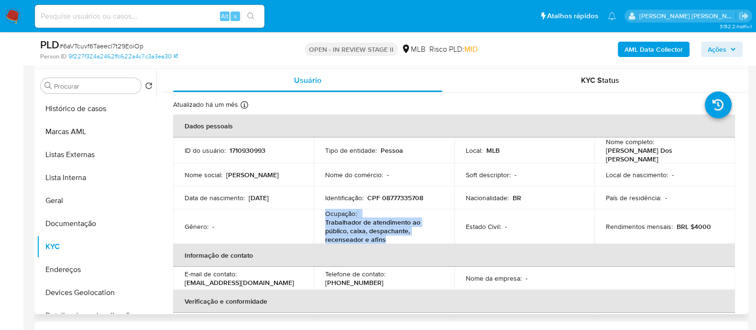
drag, startPoint x: 387, startPoint y: 234, endPoint x: 325, endPoint y: 211, distance: 65.7
click at [325, 211] on div "Ocupação : Trabalhador de atendimento ao público, caixa, despachante, recensead…" at bounding box center [384, 226] width 118 height 34
copy div "Ocupação : Trabalhador de atendimento ao público, caixa, despachante, recensead…"
click at [641, 46] on b "AML Data Collector" at bounding box center [654, 49] width 58 height 15
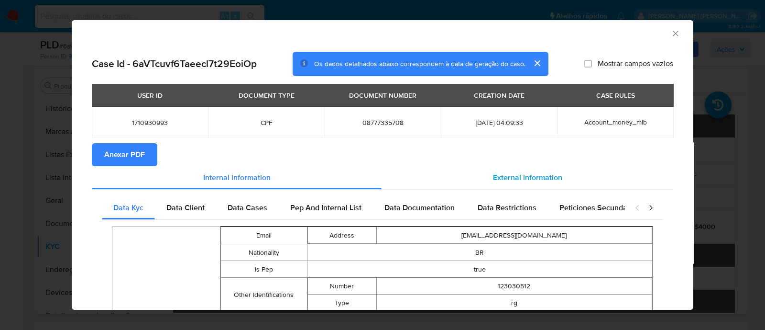
click at [513, 176] on span "External information" at bounding box center [527, 177] width 69 height 11
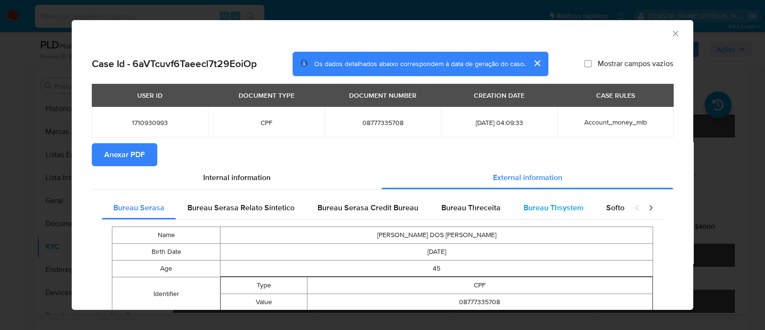
click at [549, 207] on span "Bureau Thsystem" at bounding box center [554, 207] width 60 height 11
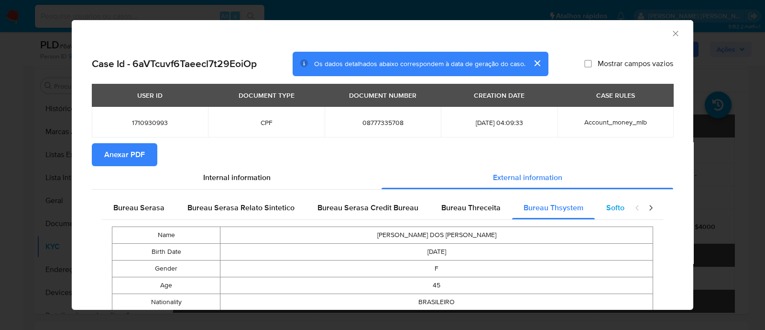
click at [614, 210] on span "Softon" at bounding box center [618, 207] width 22 height 11
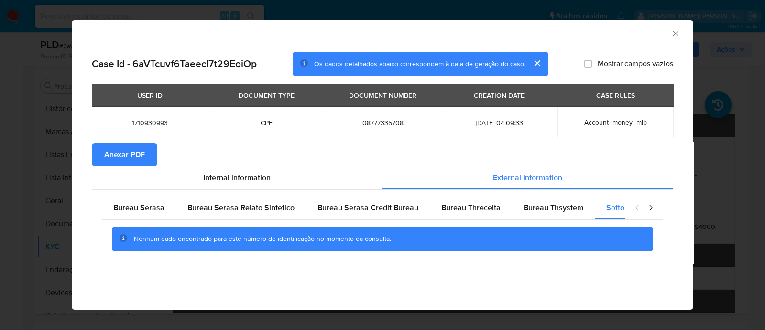
click at [651, 207] on icon "closure-recommendation-modal" at bounding box center [651, 208] width 10 height 10
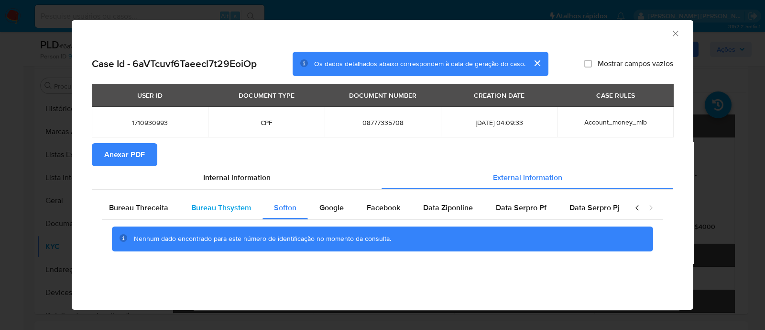
click at [221, 211] on span "Bureau Thsystem" at bounding box center [221, 207] width 60 height 11
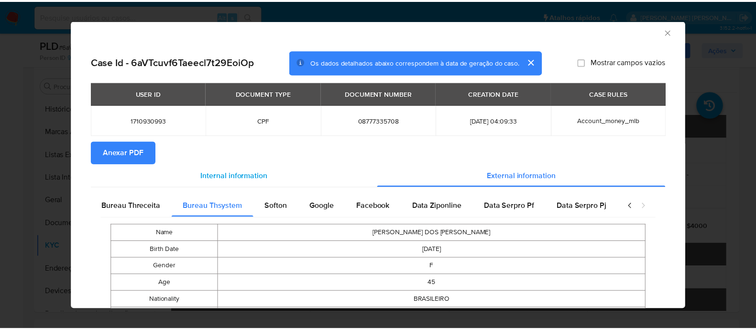
scroll to position [0, 0]
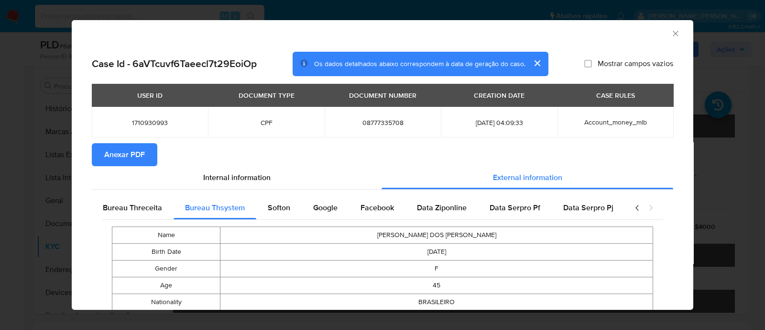
click at [133, 154] on span "Anexar PDF" at bounding box center [124, 154] width 41 height 21
click at [671, 32] on icon "Fechar a janela" at bounding box center [676, 34] width 10 height 10
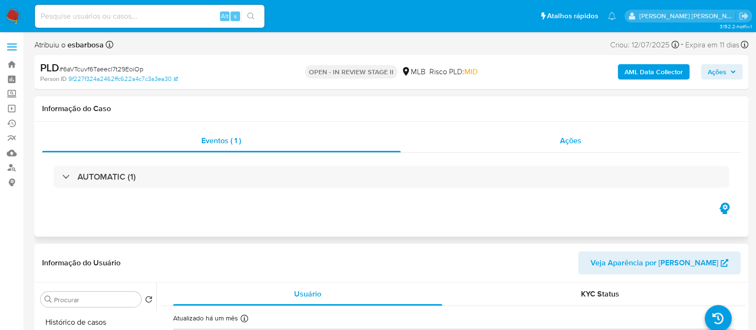
click at [517, 147] on div "Ações" at bounding box center [571, 140] width 341 height 23
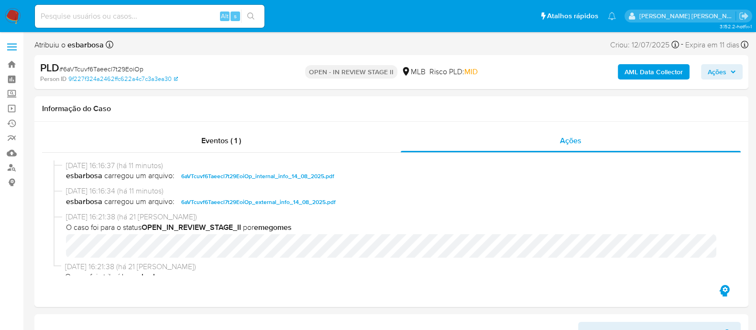
drag, startPoint x: 715, startPoint y: 66, endPoint x: 713, endPoint y: 73, distance: 7.4
click at [715, 69] on span "Ações" at bounding box center [717, 71] width 19 height 15
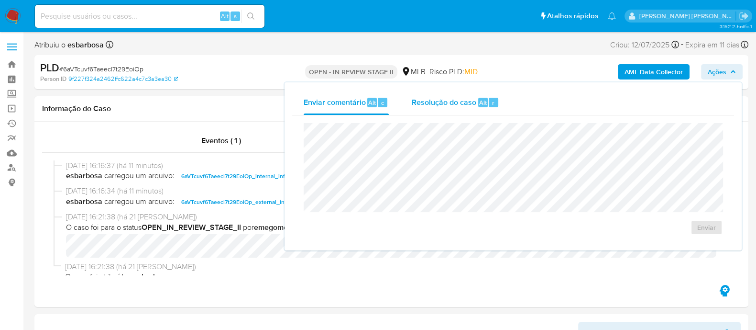
click at [446, 110] on div "Resolução do caso Alt r" at bounding box center [456, 102] width 88 height 25
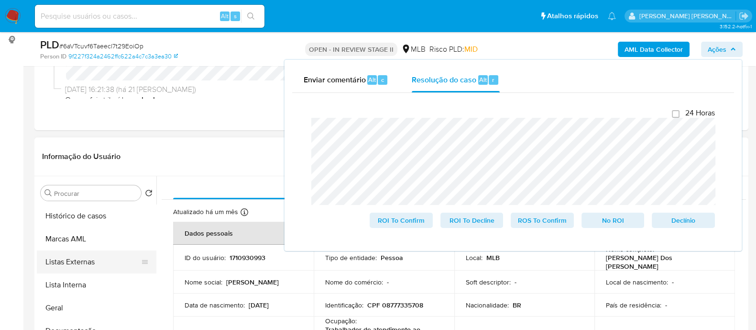
scroll to position [119, 0]
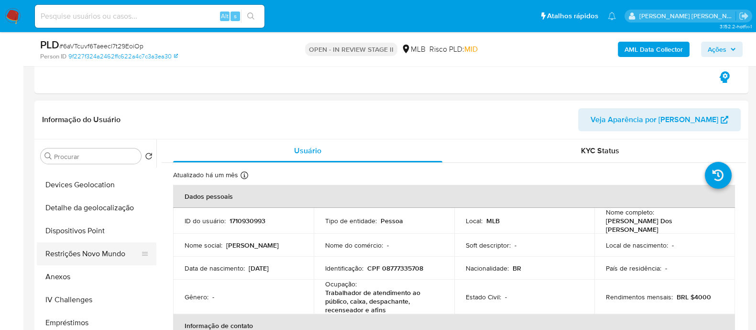
scroll to position [179, 0]
click at [93, 251] on button "Restrições Novo Mundo" at bounding box center [93, 252] width 112 height 23
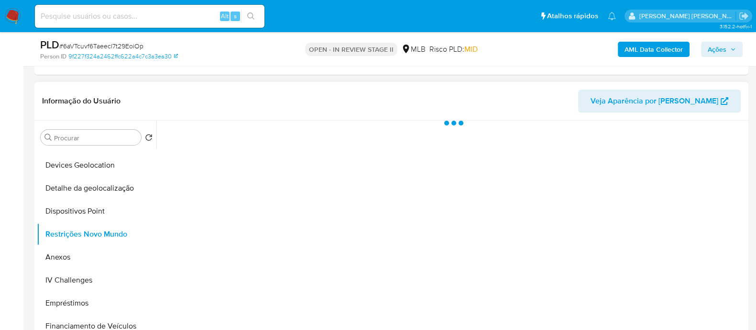
scroll to position [179, 0]
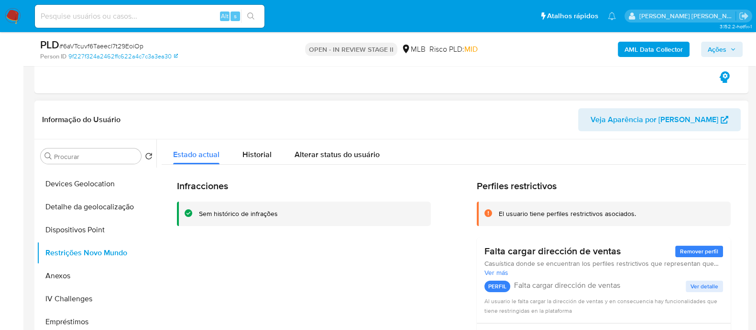
click at [246, 211] on div "Sem histórico de infrações" at bounding box center [238, 213] width 79 height 9
drag, startPoint x: 563, startPoint y: 188, endPoint x: 476, endPoint y: 188, distance: 87.5
click at [477, 188] on h2 "Perfiles restrictivos" at bounding box center [604, 186] width 254 height 12
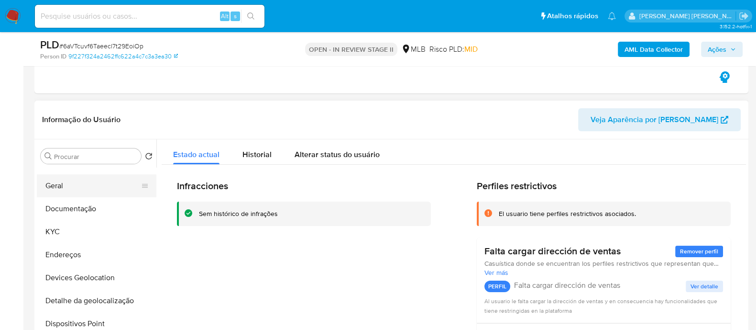
scroll to position [0, 0]
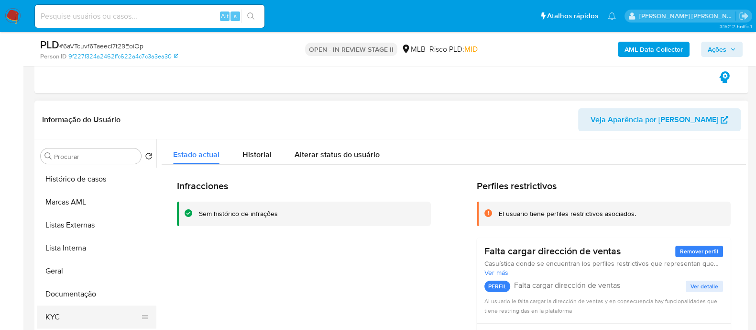
click at [71, 313] on button "KYC" at bounding box center [93, 316] width 112 height 23
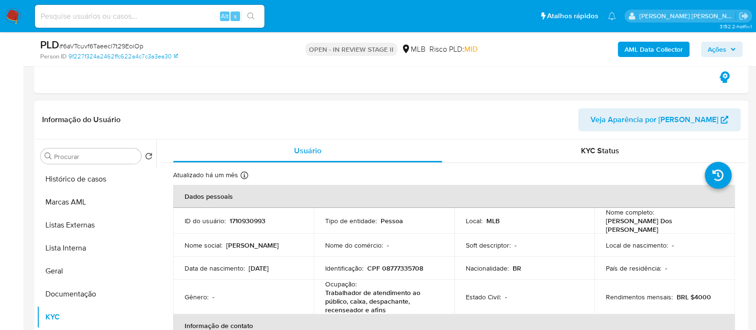
click at [410, 264] on p "CPF 08777335708" at bounding box center [395, 268] width 56 height 9
copy p "08777335708"
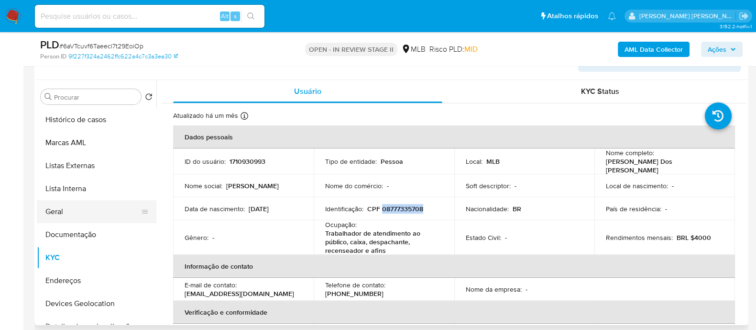
click at [61, 215] on button "Geral" at bounding box center [93, 211] width 112 height 23
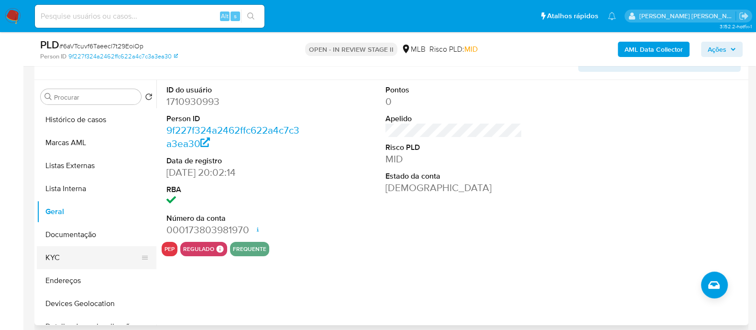
click at [74, 254] on button "KYC" at bounding box center [93, 257] width 112 height 23
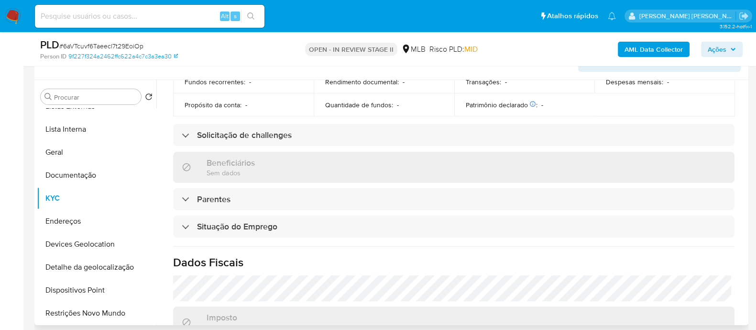
scroll to position [427, 0]
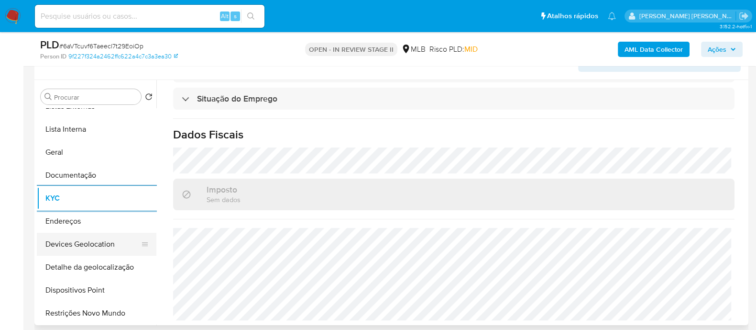
click at [113, 243] on button "Devices Geolocation" at bounding box center [93, 244] width 112 height 23
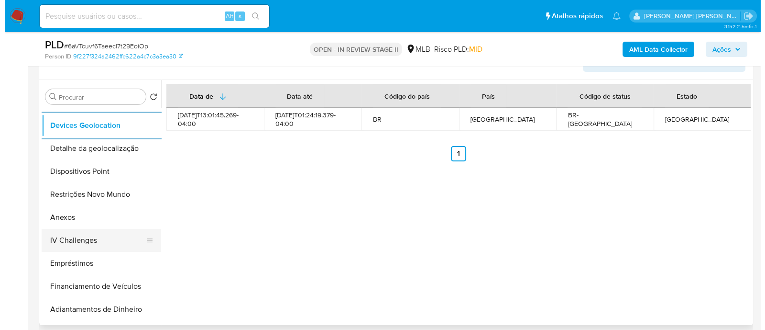
scroll to position [179, 0]
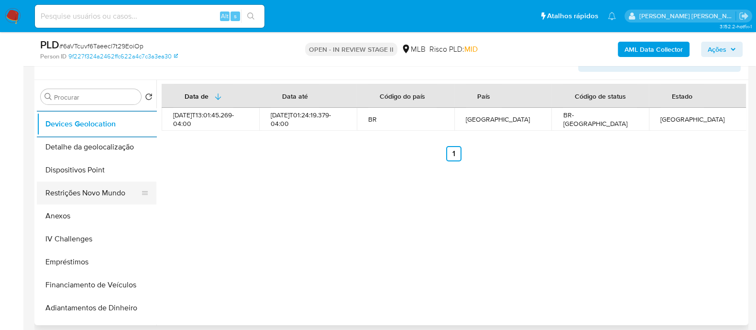
click at [103, 194] on button "Restrições Novo Mundo" at bounding box center [93, 192] width 112 height 23
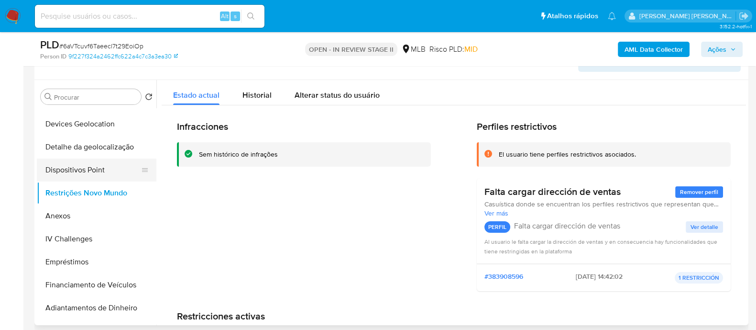
click at [105, 166] on button "Dispositivos Point" at bounding box center [93, 169] width 112 height 23
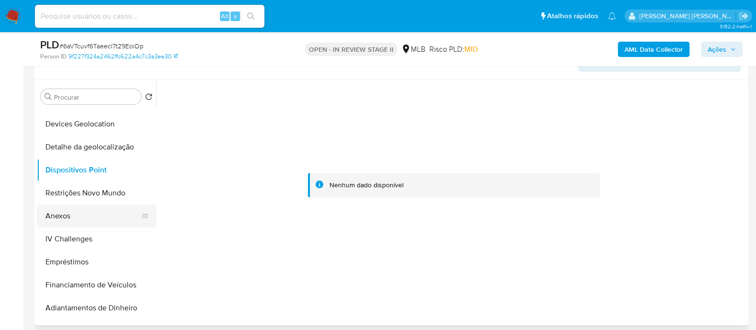
click at [78, 216] on button "Anexos" at bounding box center [93, 215] width 112 height 23
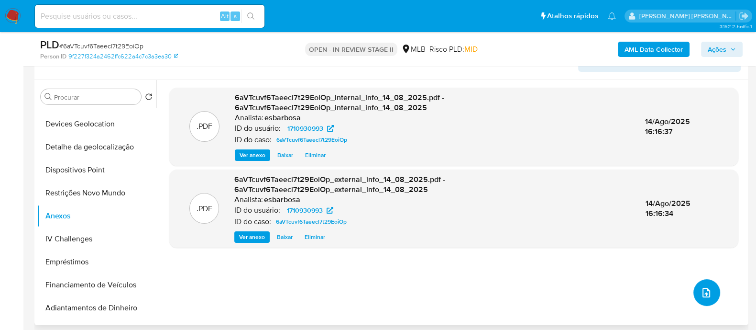
click at [702, 290] on icon "upload-file" at bounding box center [706, 292] width 11 height 11
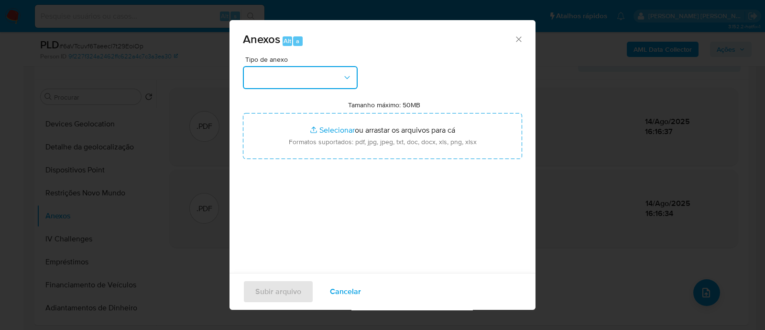
click at [332, 78] on button "button" at bounding box center [300, 77] width 115 height 23
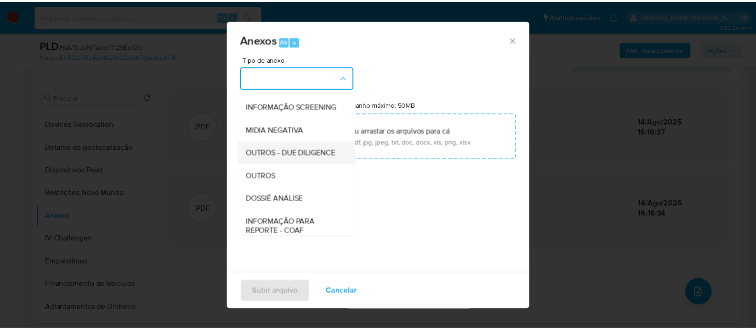
scroll to position [147, 0]
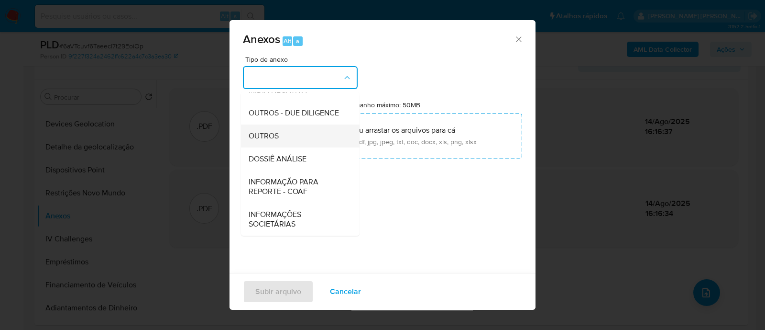
click at [270, 132] on span "OUTROS" at bounding box center [264, 136] width 30 height 10
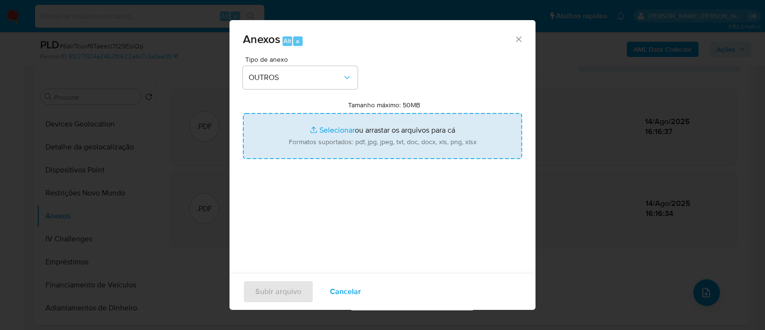
click at [337, 130] on input "Tamanho máximo: 50MB Selecionar arquivos" at bounding box center [382, 136] width 279 height 46
type input "C:\fakepath\SAR - XXXXX - CPF 08777335708 - SIMONE TEIXEIRA DOS SANTOS.pdf"
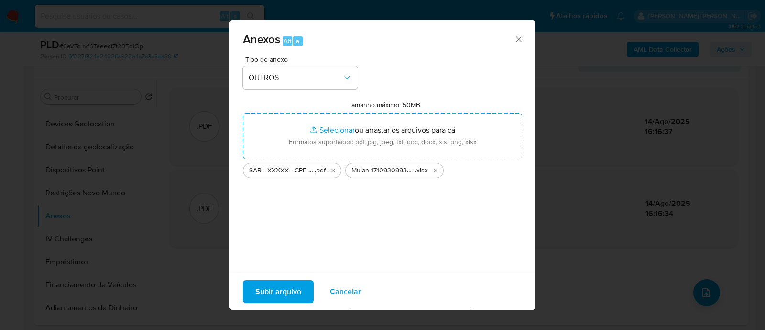
drag, startPoint x: 337, startPoint y: 130, endPoint x: 292, endPoint y: 286, distance: 161.9
click at [292, 286] on span "Subir arquivo" at bounding box center [278, 291] width 46 height 21
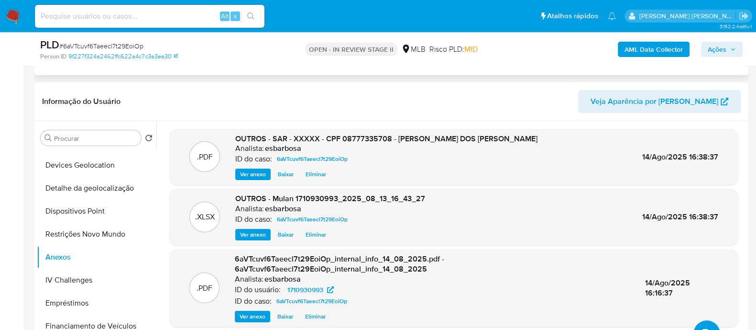
scroll to position [179, 0]
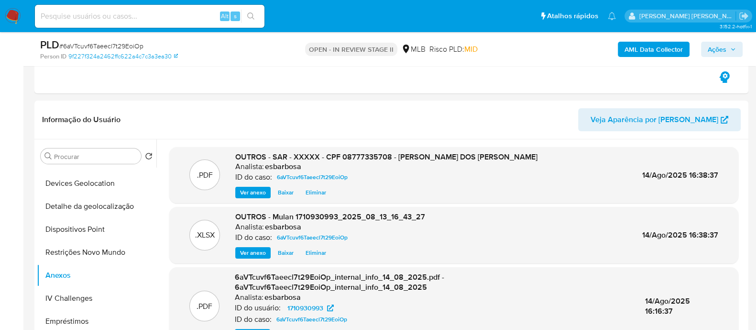
click at [711, 49] on span "Ações" at bounding box center [717, 49] width 19 height 15
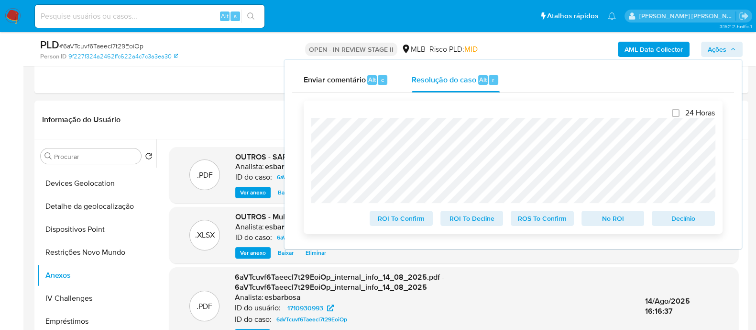
click at [558, 217] on span "ROS To Confirm" at bounding box center [543, 217] width 50 height 13
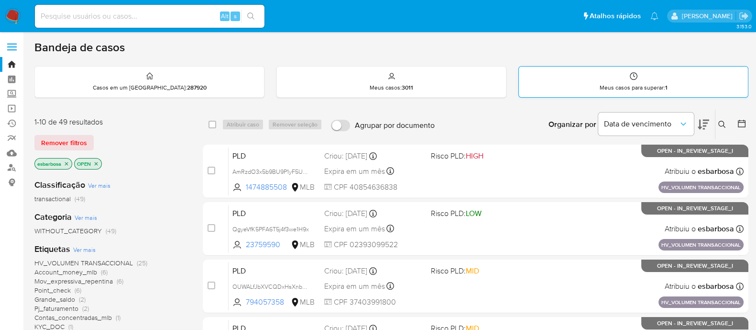
click at [631, 77] on icon at bounding box center [634, 76] width 8 height 8
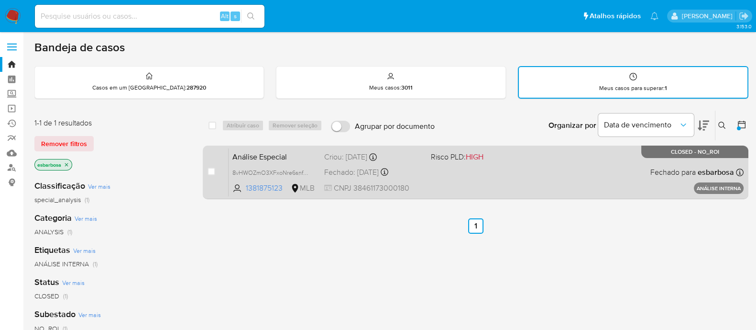
click at [563, 175] on div "Análise Especial 8vHWOZmO3XFxoNre6snfO1Ns 1381875123 MLB Risco PLD: HIGH Criou:…" at bounding box center [486, 172] width 515 height 48
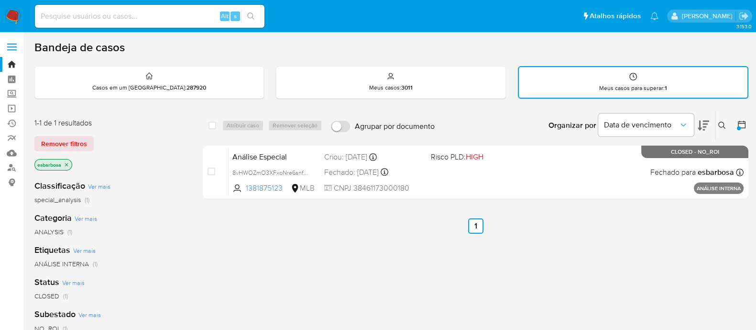
click at [98, 20] on input at bounding box center [150, 16] width 230 height 12
paste input "631017124"
type input "631017124"
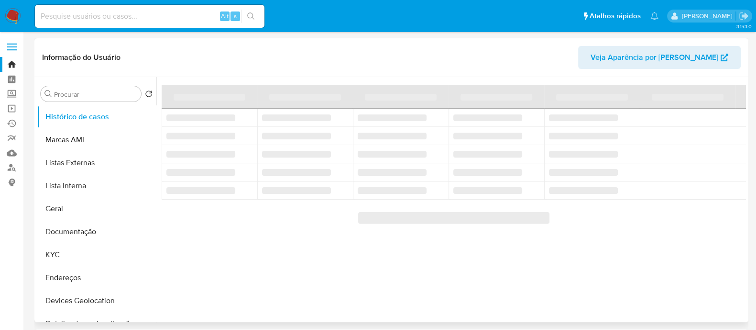
select select "10"
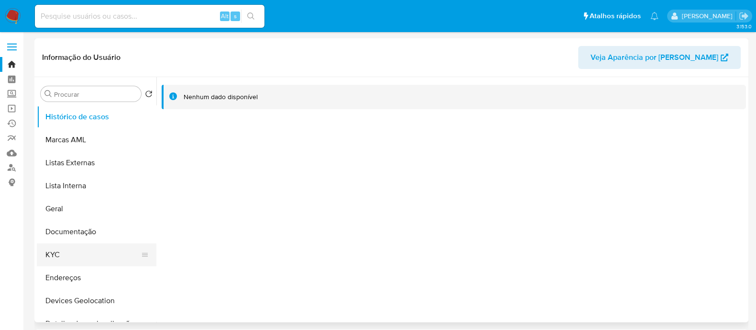
click at [68, 259] on button "KYC" at bounding box center [93, 254] width 112 height 23
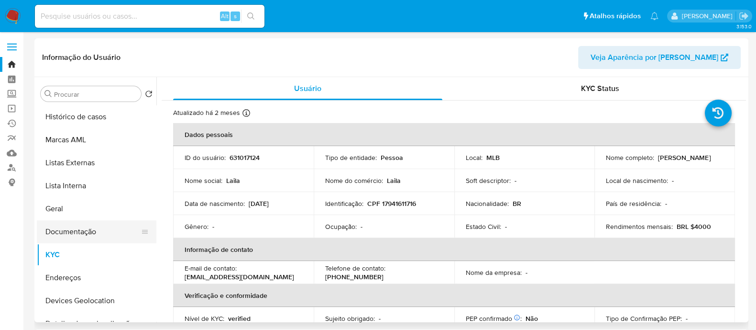
click at [78, 230] on button "Documentação" at bounding box center [93, 231] width 112 height 23
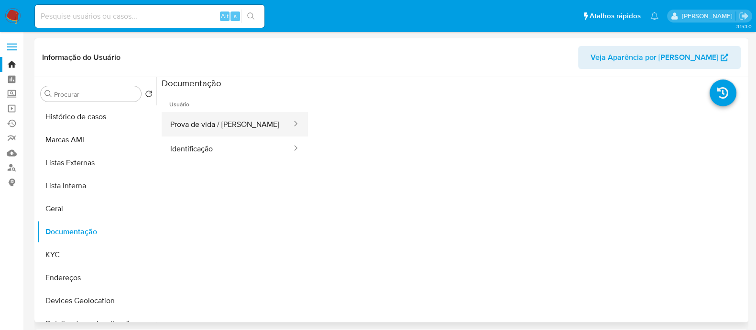
click at [223, 123] on button "Prova de vida / [PERSON_NAME]" at bounding box center [227, 124] width 131 height 24
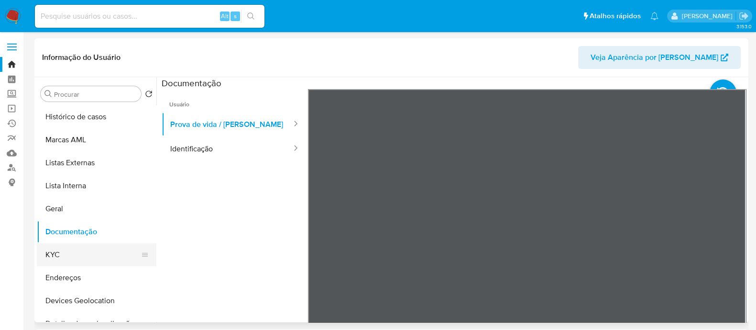
click at [63, 256] on button "KYC" at bounding box center [93, 254] width 112 height 23
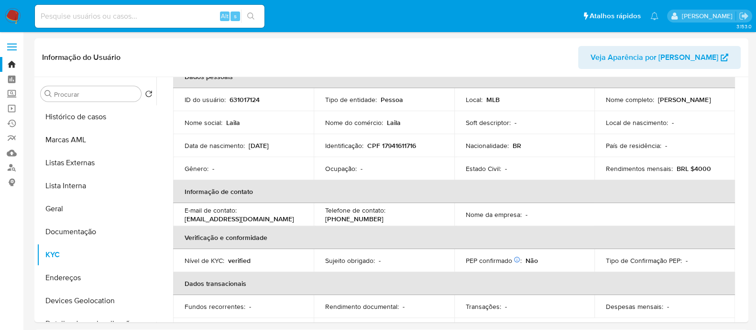
scroll to position [66, 0]
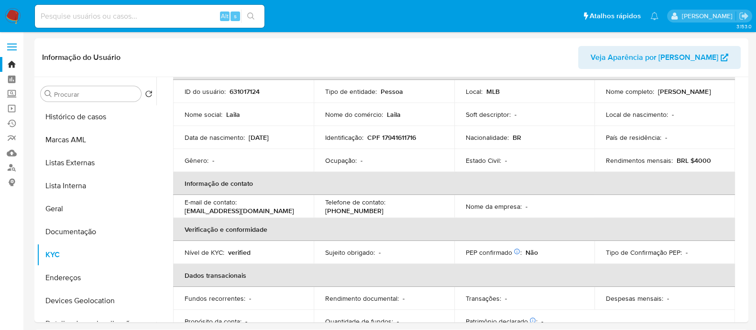
click at [164, 19] on input at bounding box center [150, 16] width 230 height 12
paste input "1302056430"
type input "1302056430"
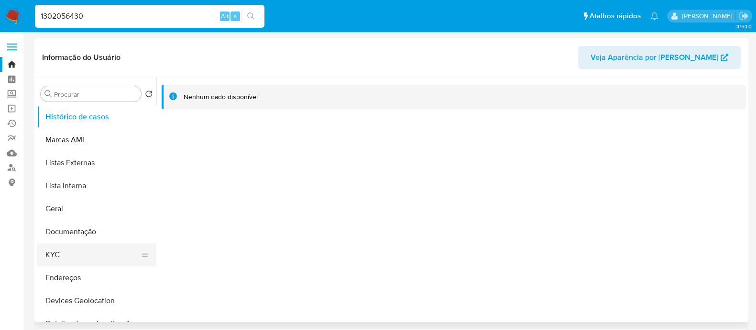
select select "10"
click at [73, 252] on button "KYC" at bounding box center [93, 254] width 112 height 23
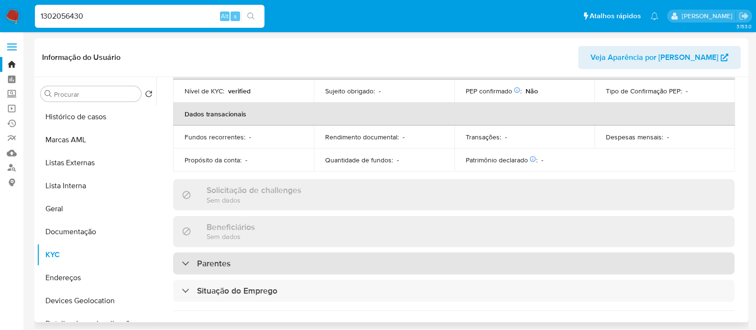
scroll to position [418, 0]
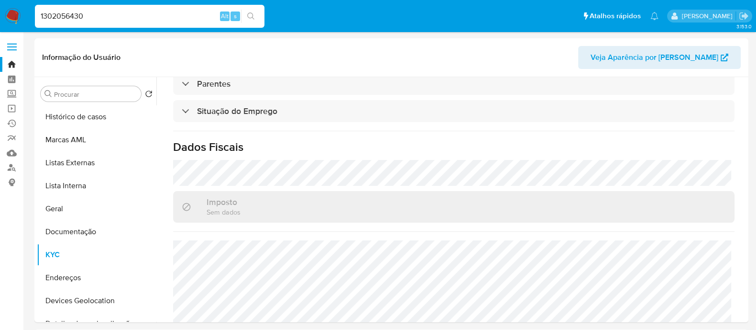
click at [127, 20] on input "1302056430" at bounding box center [150, 16] width 230 height 12
click at [126, 19] on input "1302056430" at bounding box center [150, 16] width 230 height 12
paste input "426908344"
type input "426908344"
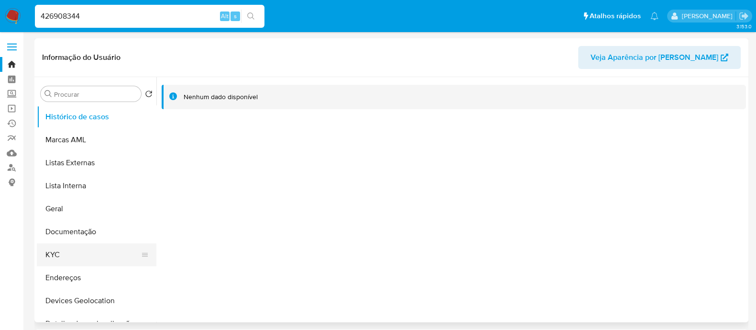
click at [65, 255] on button "KYC" at bounding box center [93, 254] width 112 height 23
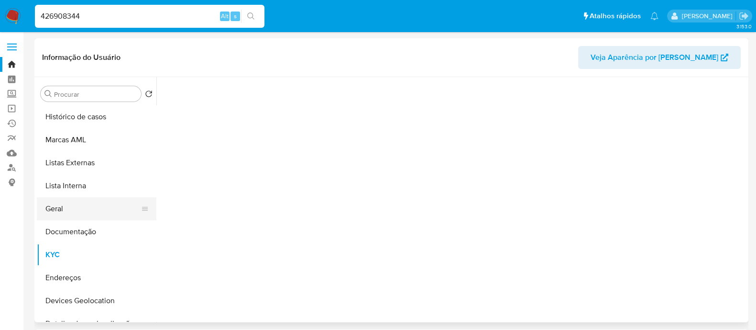
select select "10"
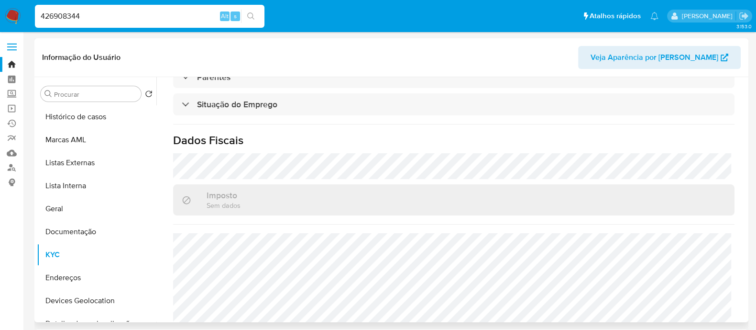
scroll to position [416, 0]
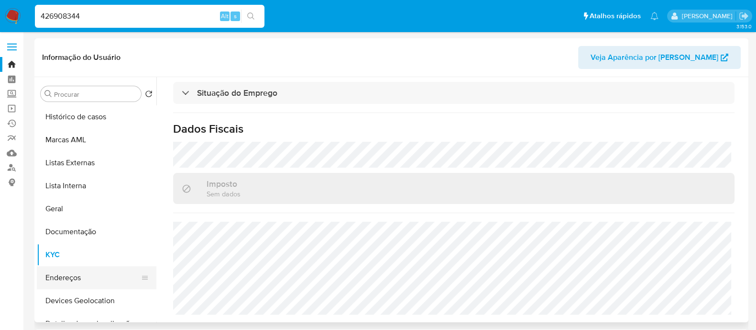
click at [73, 277] on button "Endereços" at bounding box center [93, 277] width 112 height 23
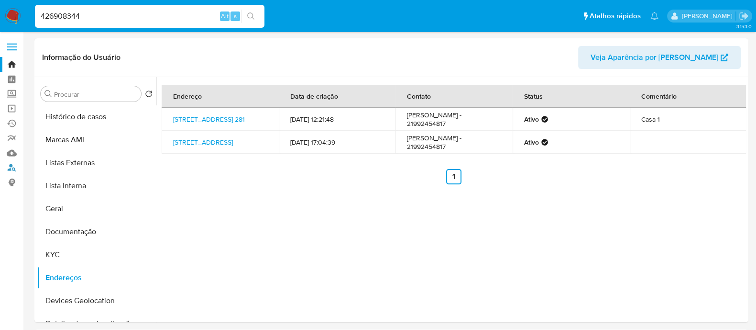
drag, startPoint x: 11, startPoint y: 168, endPoint x: 29, endPoint y: 165, distance: 18.6
click at [11, 168] on link "Localizador de pessoas" at bounding box center [57, 167] width 114 height 15
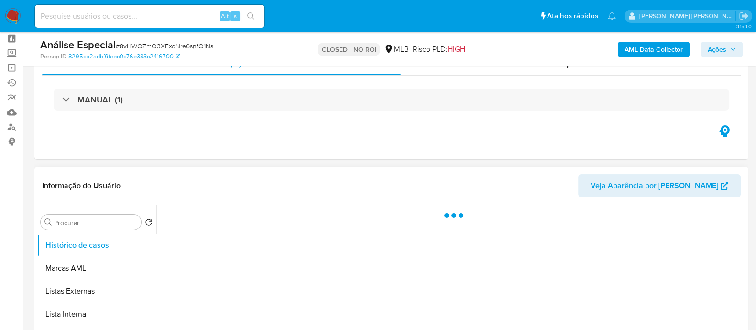
scroll to position [59, 0]
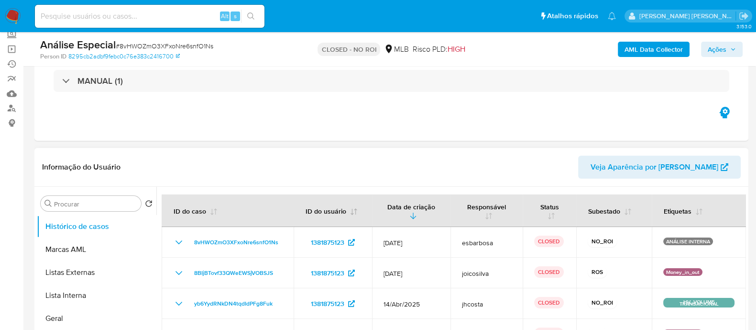
select select "10"
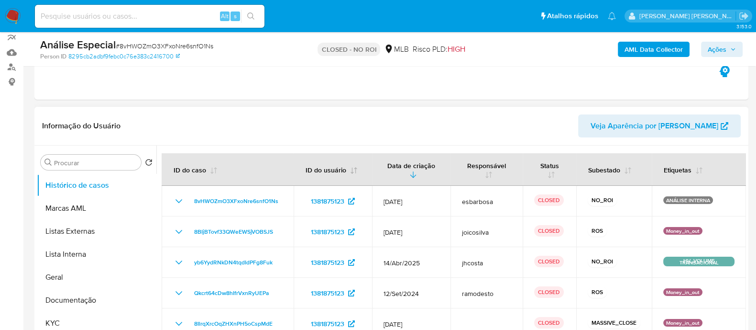
scroll to position [119, 0]
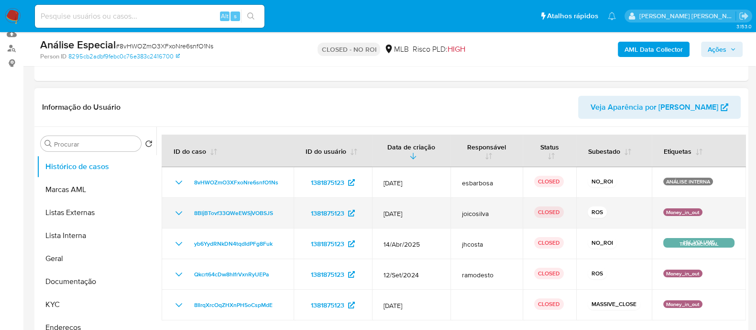
click at [177, 210] on icon "Mostrar/Ocultar" at bounding box center [178, 212] width 11 height 11
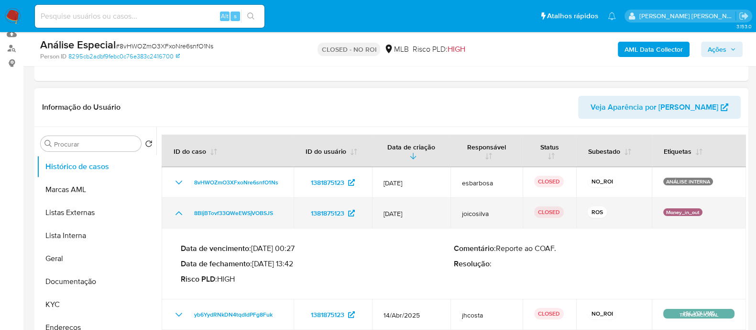
click at [177, 210] on icon "Mostrar/Ocultar" at bounding box center [178, 212] width 11 height 11
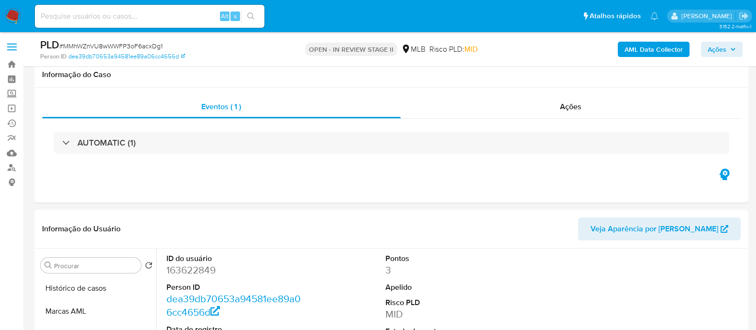
select select "10"
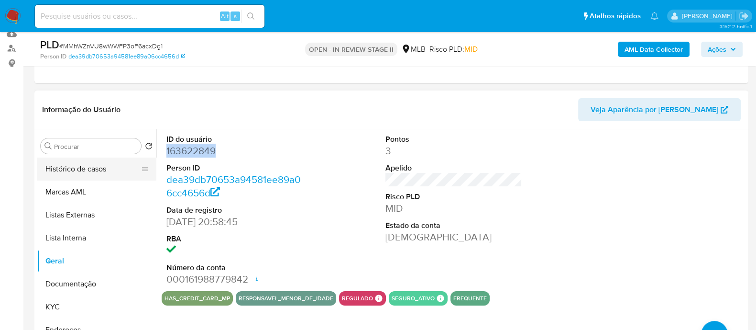
click at [82, 168] on button "Histórico de casos" at bounding box center [93, 168] width 112 height 23
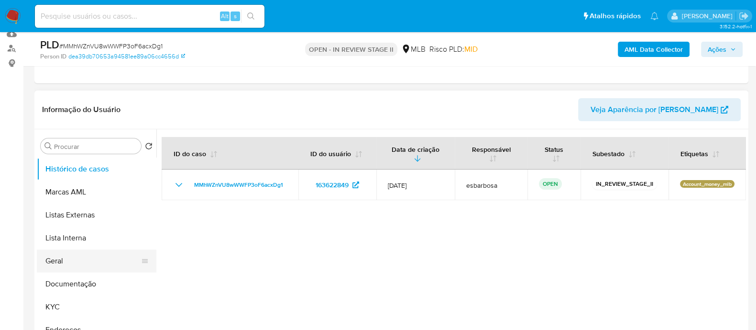
click at [72, 260] on button "Geral" at bounding box center [93, 260] width 112 height 23
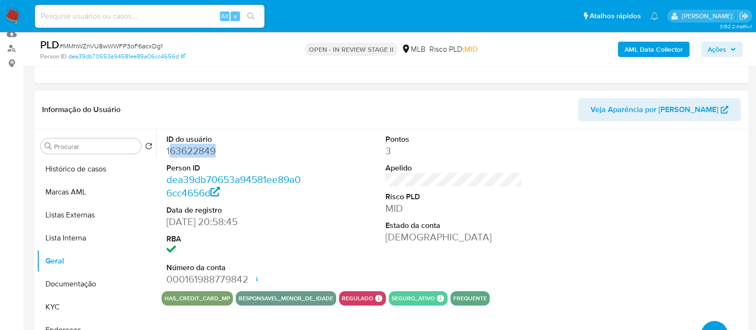
drag, startPoint x: 218, startPoint y: 152, endPoint x: 169, endPoint y: 156, distance: 49.0
click at [169, 156] on dd "163622849" at bounding box center [234, 150] width 137 height 13
click at [181, 154] on dd "163622849" at bounding box center [234, 150] width 137 height 13
click at [182, 154] on dd "163622849" at bounding box center [234, 150] width 137 height 13
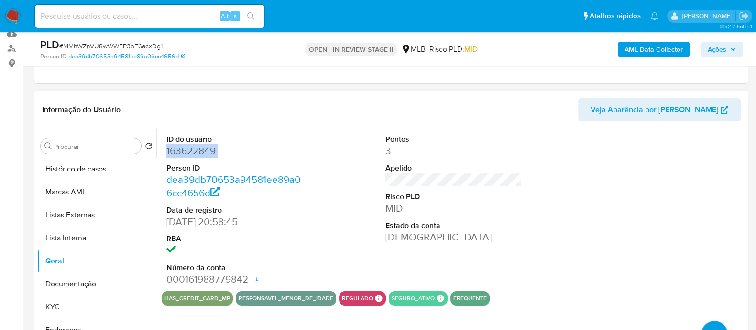
click at [182, 154] on dd "163622849" at bounding box center [234, 150] width 137 height 13
copy dd "163622849"
click at [92, 280] on button "Documentação" at bounding box center [93, 283] width 112 height 23
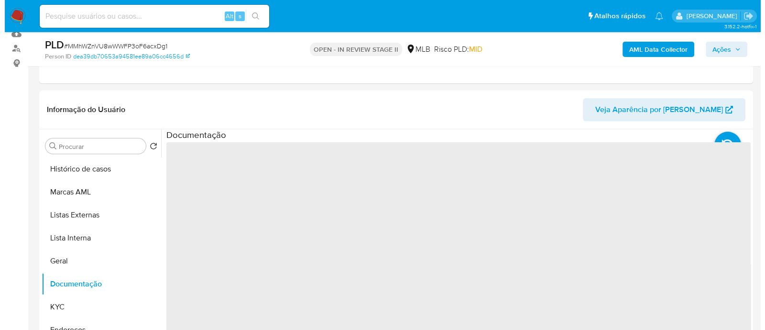
scroll to position [179, 0]
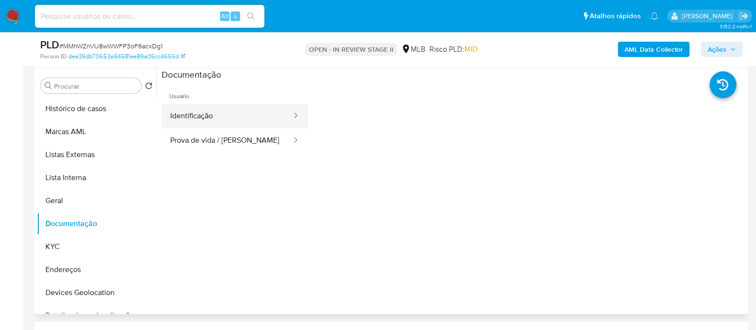
click at [224, 122] on button "Identificação" at bounding box center [227, 116] width 131 height 24
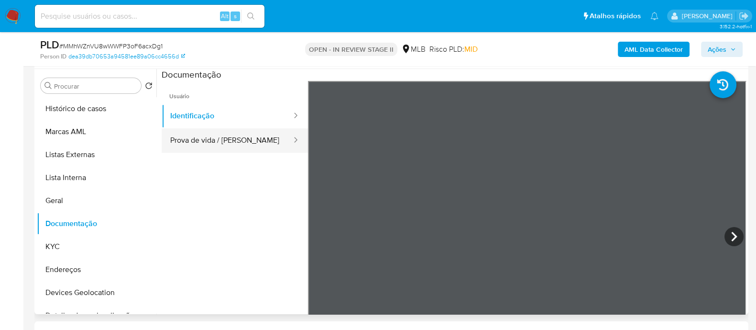
click at [216, 145] on button "Prova de vida / Selfie" at bounding box center [227, 140] width 131 height 24
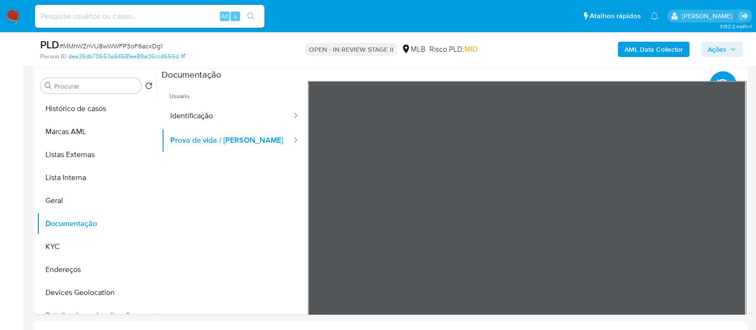
click at [661, 50] on b "AML Data Collector" at bounding box center [654, 49] width 58 height 15
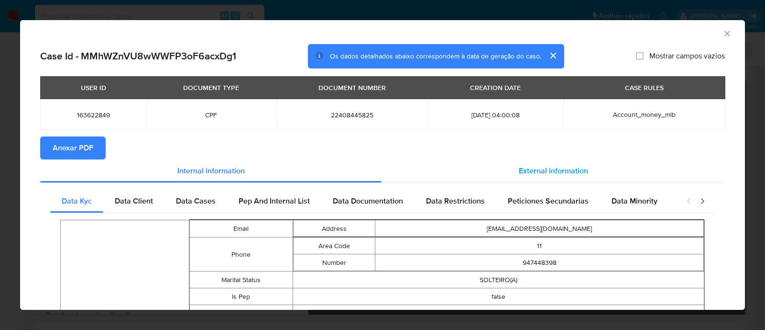
click at [548, 177] on div "External information" at bounding box center [553, 170] width 343 height 23
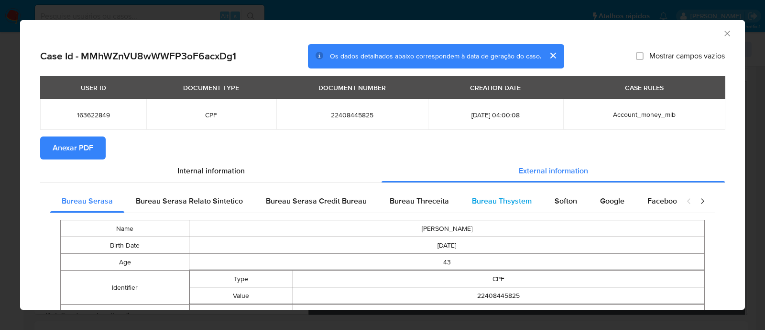
click at [492, 196] on span "Bureau Thsystem" at bounding box center [502, 200] width 60 height 11
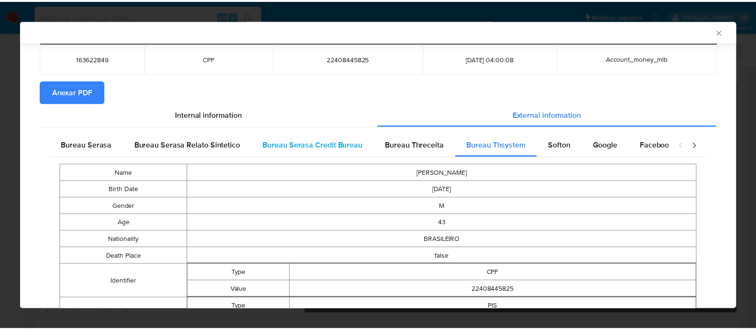
scroll to position [0, 0]
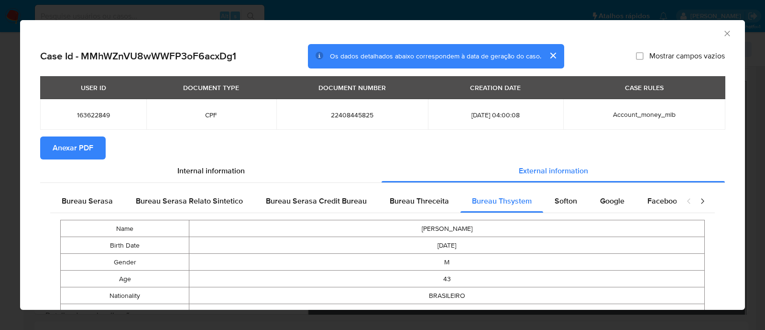
click at [86, 149] on span "Anexar PDF" at bounding box center [73, 147] width 41 height 21
click at [720, 39] on div "AML Data Collector" at bounding box center [382, 32] width 725 height 24
click at [723, 33] on icon "Fechar a janela" at bounding box center [728, 34] width 10 height 10
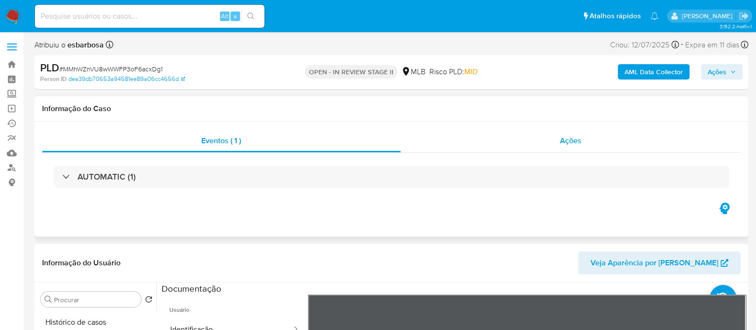
click at [516, 142] on div "Ações" at bounding box center [571, 140] width 341 height 23
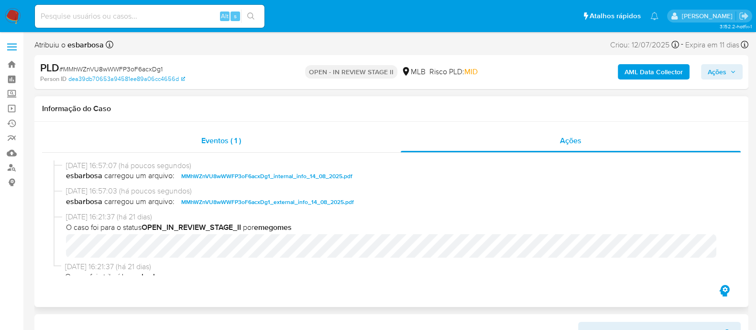
click at [311, 142] on div "Eventos ( 1 )" at bounding box center [221, 140] width 359 height 23
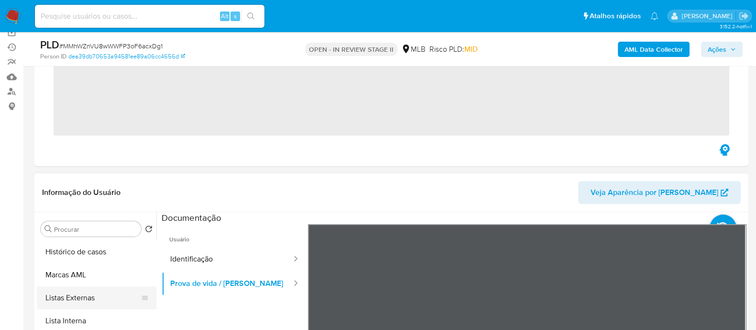
scroll to position [119, 0]
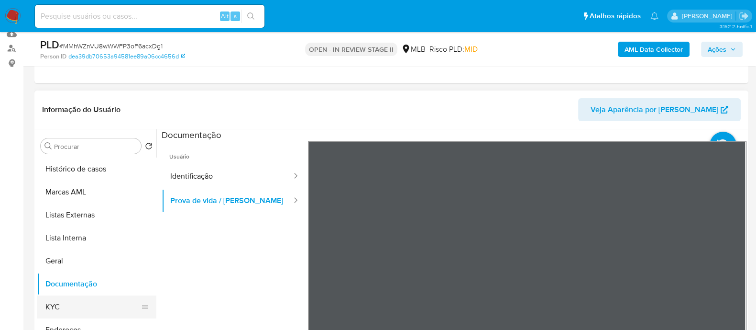
click at [67, 302] on button "KYC" at bounding box center [93, 306] width 112 height 23
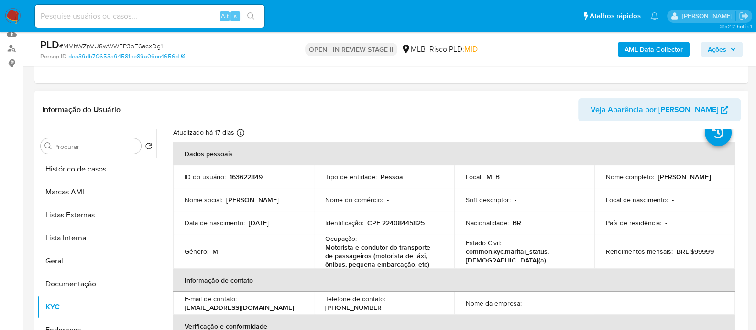
scroll to position [59, 0]
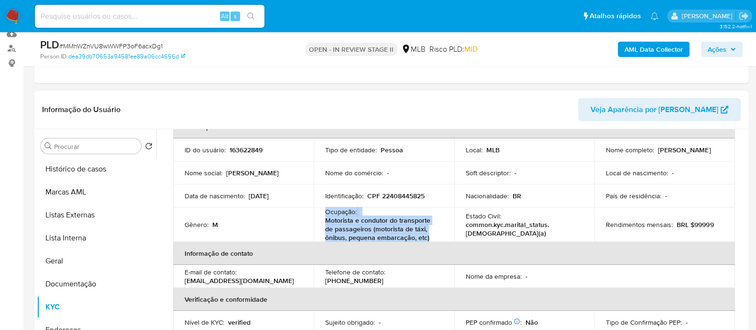
drag, startPoint x: 433, startPoint y: 234, endPoint x: 324, endPoint y: 214, distance: 110.4
click at [325, 216] on p "Motorista e condutor do transporte de passageiros (motorista de táxi, ônibus, p…" at bounding box center [382, 229] width 114 height 26
copy div "Ocupação : Motorista e condutor do transporte de passageiros (motorista de táxi…"
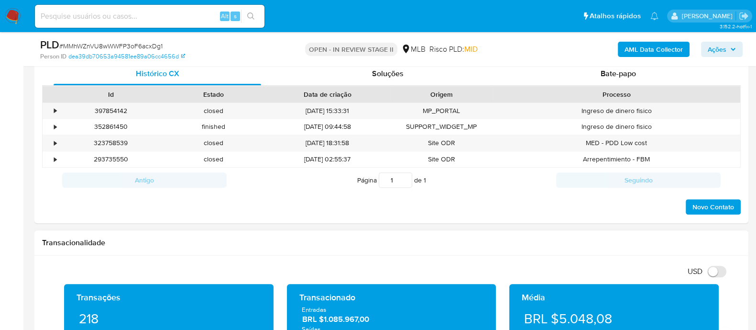
scroll to position [538, 0]
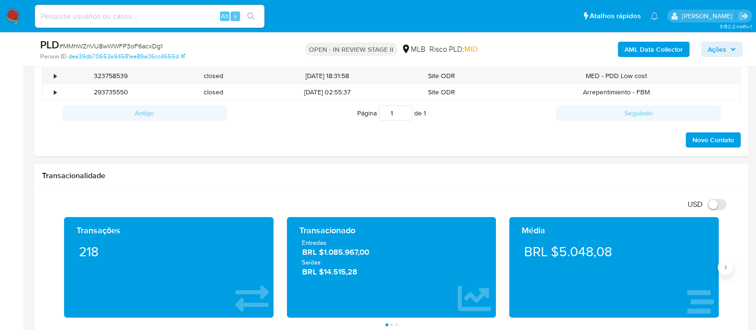
click at [722, 270] on icon "Siguiente" at bounding box center [726, 267] width 8 height 8
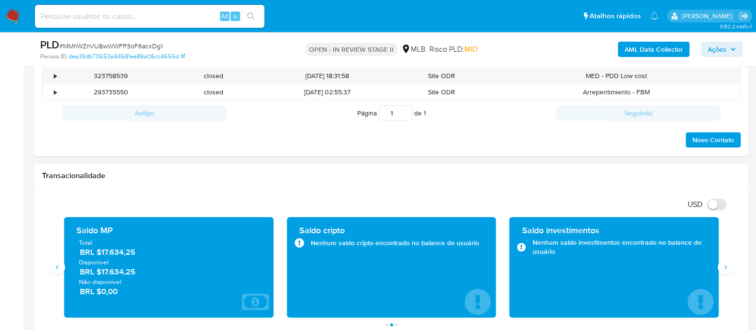
drag, startPoint x: 136, startPoint y: 255, endPoint x: 101, endPoint y: 252, distance: 35.1
click at [101, 252] on span "BRL $17.634,25" at bounding box center [169, 251] width 179 height 11
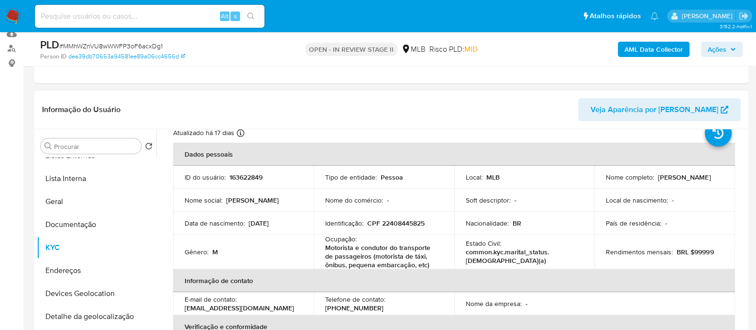
scroll to position [0, 0]
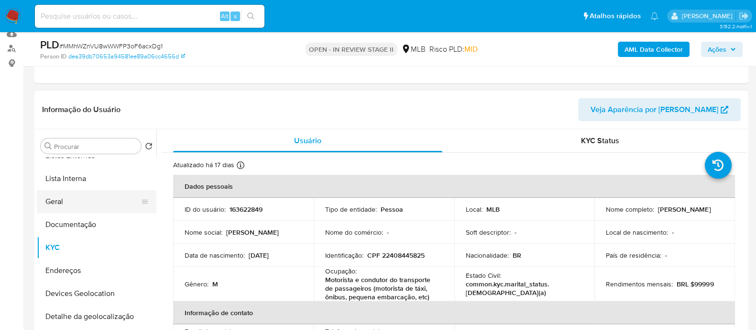
click at [79, 198] on button "Geral" at bounding box center [93, 201] width 112 height 23
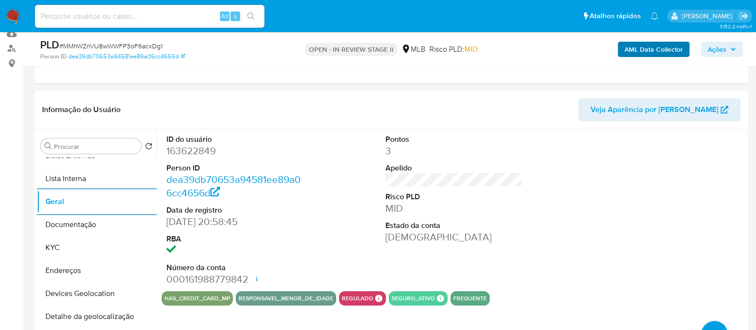
click at [718, 49] on span "Ações" at bounding box center [717, 49] width 19 height 15
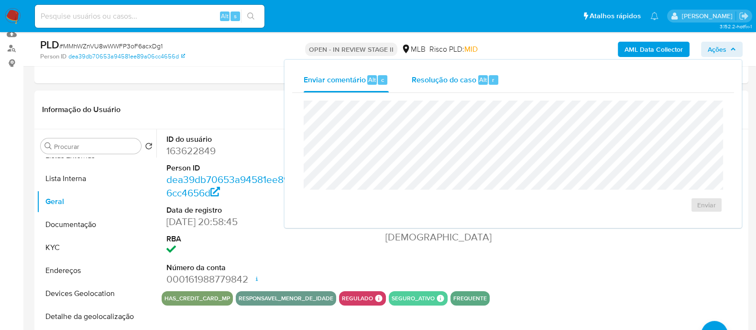
drag, startPoint x: 452, startPoint y: 73, endPoint x: 451, endPoint y: 89, distance: 16.8
click at [452, 74] on div "Resolução do caso Alt r" at bounding box center [456, 79] width 88 height 25
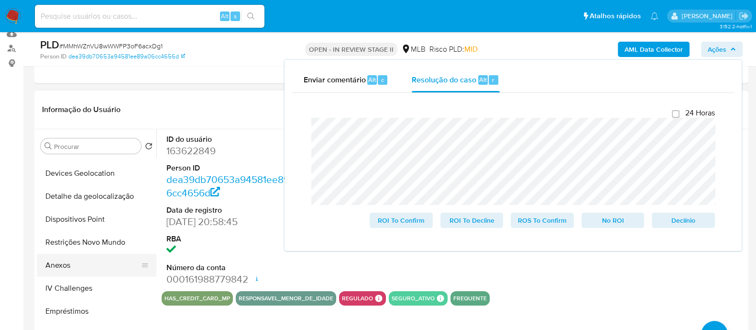
scroll to position [179, 0]
click at [86, 243] on button "Restrições Novo Mundo" at bounding box center [93, 242] width 112 height 23
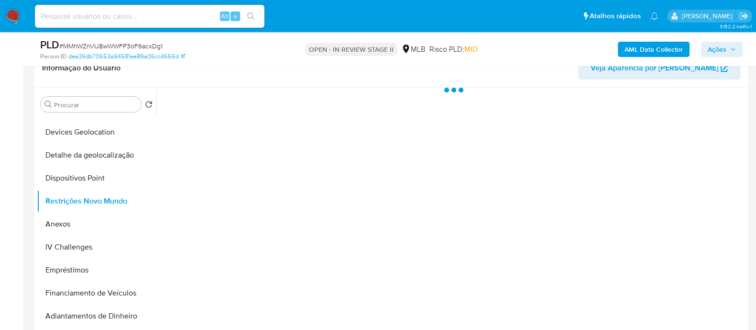
scroll to position [179, 0]
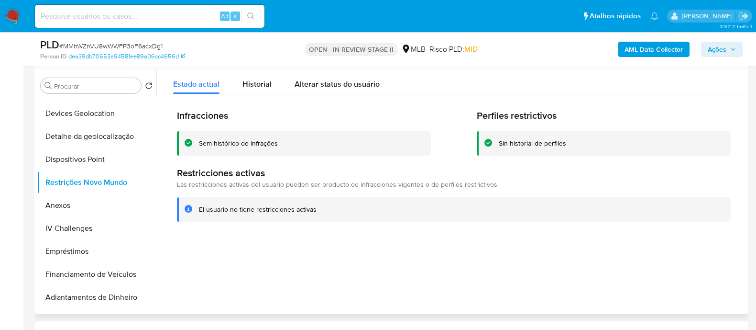
click at [227, 142] on div "Sem histórico de infrações" at bounding box center [238, 143] width 79 height 9
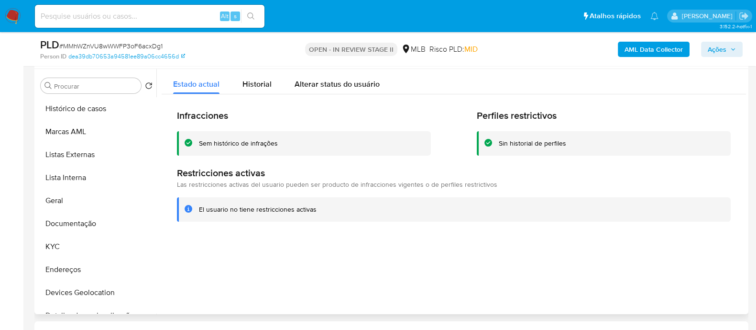
scroll to position [0, 0]
click at [77, 249] on button "KYC" at bounding box center [93, 246] width 112 height 23
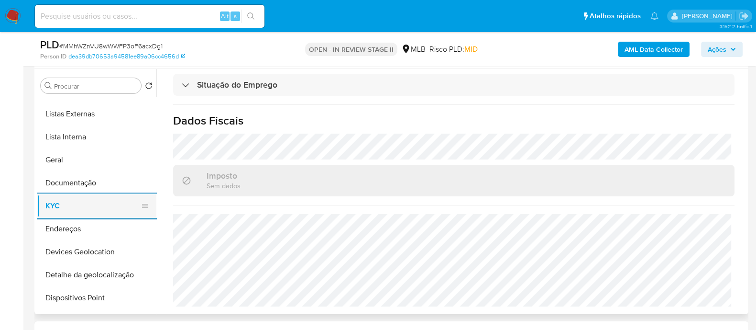
scroll to position [59, 0]
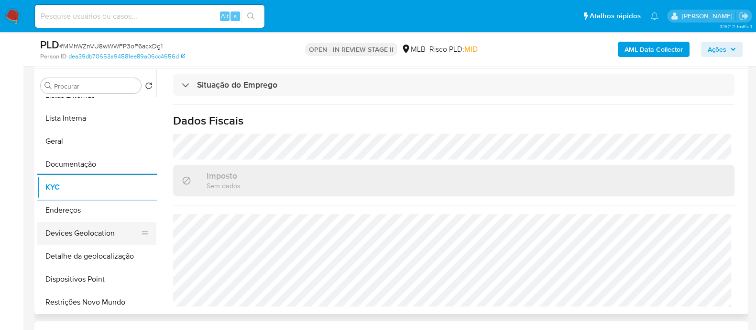
click at [103, 232] on button "Devices Geolocation" at bounding box center [93, 232] width 112 height 23
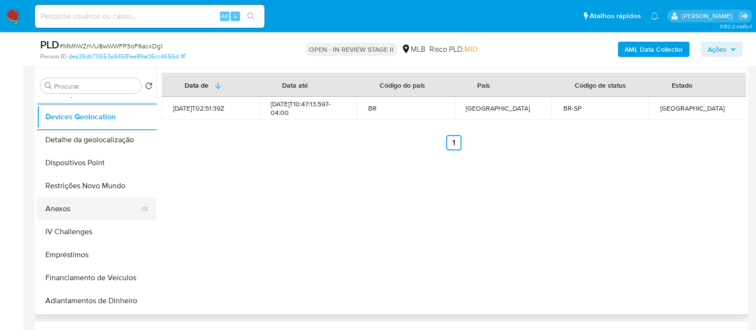
scroll to position [179, 0]
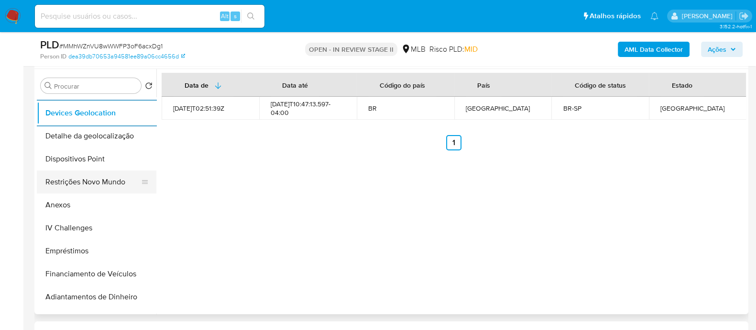
click at [92, 180] on button "Restrições Novo Mundo" at bounding box center [93, 181] width 112 height 23
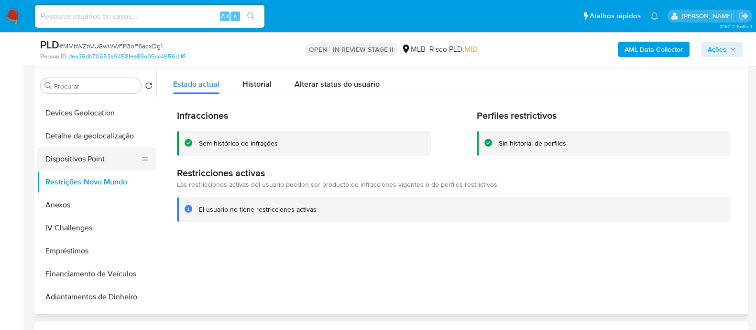
click at [101, 159] on button "Dispositivos Point" at bounding box center [93, 158] width 112 height 23
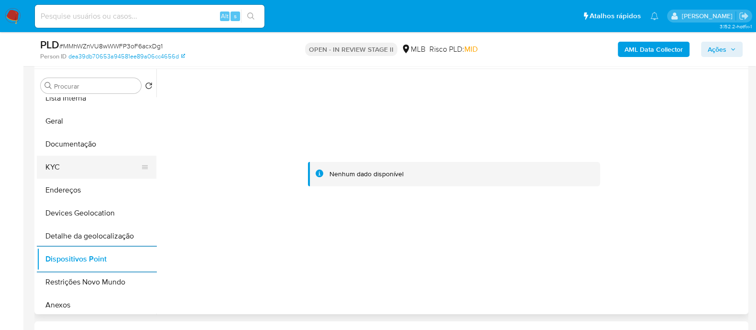
scroll to position [59, 0]
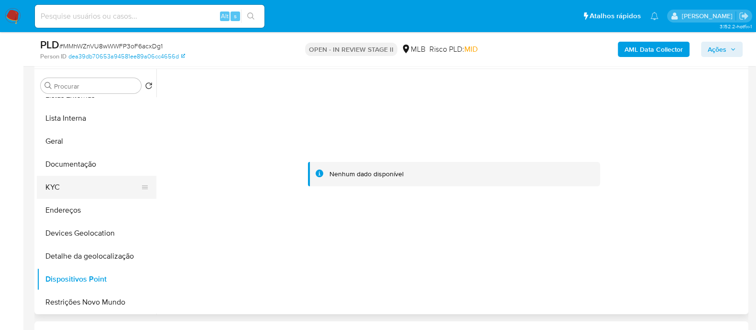
click at [90, 188] on button "KYC" at bounding box center [93, 187] width 112 height 23
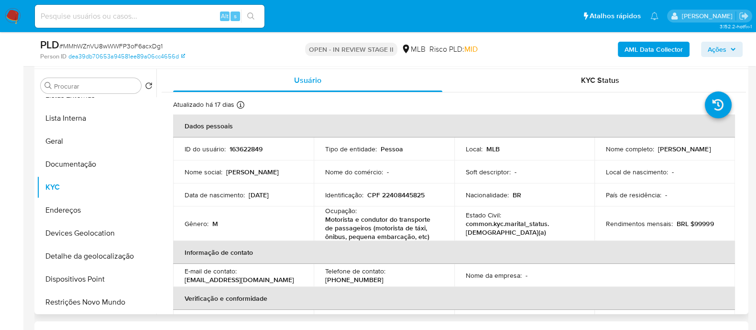
click at [394, 199] on p "CPF 22408445825" at bounding box center [395, 194] width 57 height 9
copy p "22408445825"
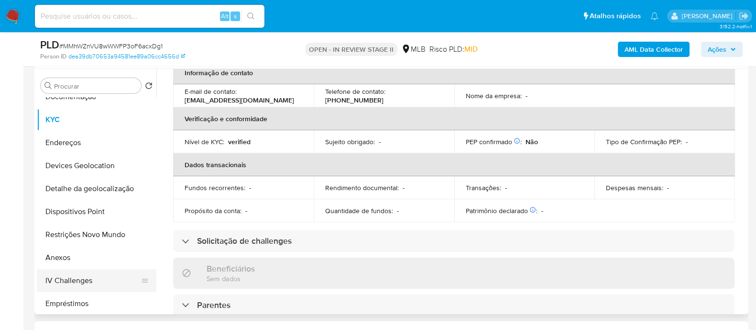
scroll to position [179, 0]
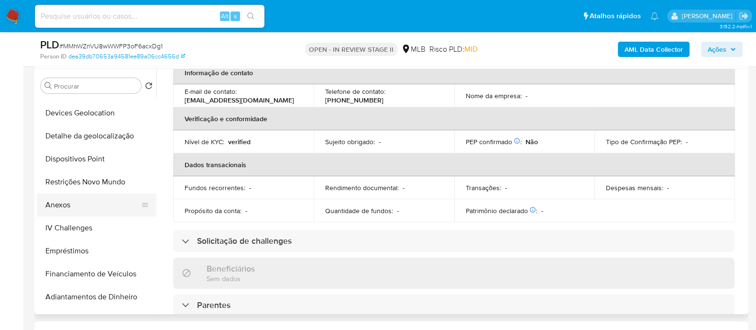
click at [78, 210] on button "Anexos" at bounding box center [93, 204] width 112 height 23
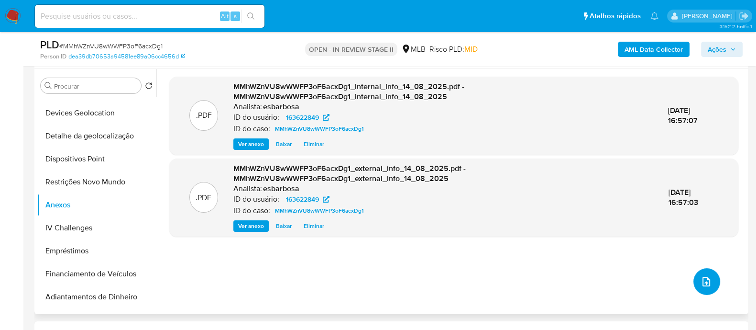
click at [705, 283] on icon "upload-file" at bounding box center [707, 282] width 8 height 10
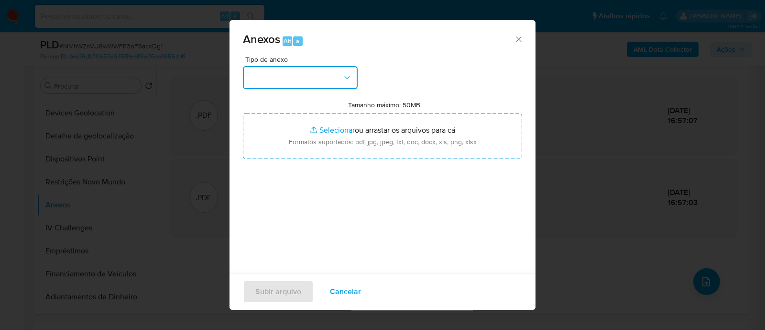
drag, startPoint x: 331, startPoint y: 80, endPoint x: 324, endPoint y: 80, distance: 6.7
click at [330, 80] on button "button" at bounding box center [300, 77] width 115 height 23
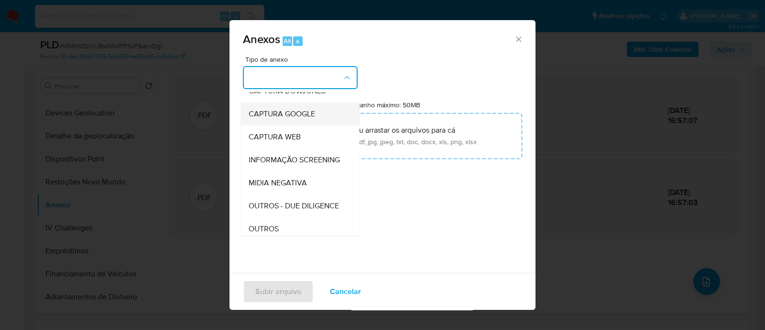
scroll to position [59, 0]
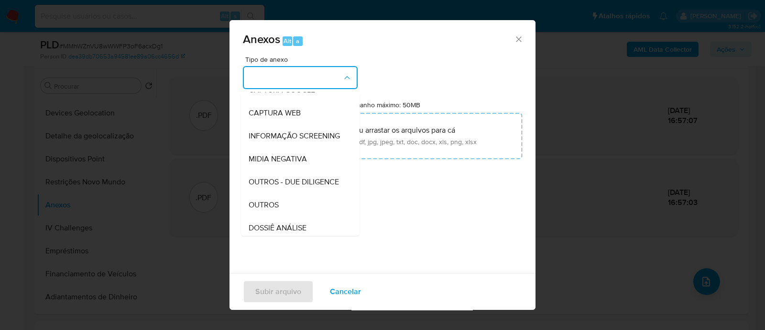
click at [422, 220] on div "Tipo de anexo CAPTURA BUREAU CAPTURA DOWJONES CAPTURA GOOGLE CAPTURA WEB INFORM…" at bounding box center [382, 169] width 279 height 226
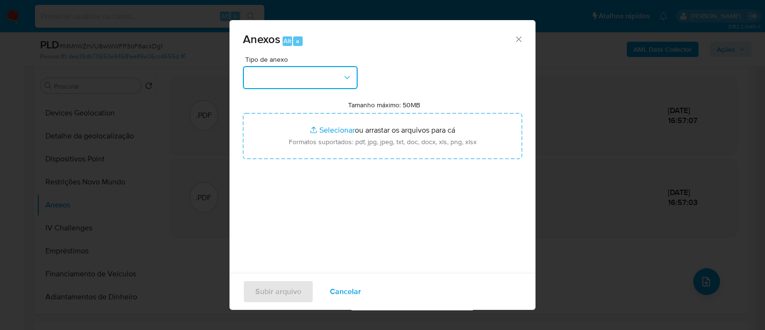
click at [316, 68] on button "button" at bounding box center [300, 77] width 115 height 23
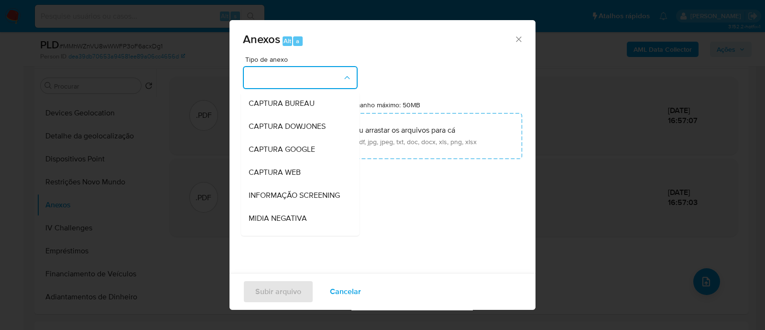
click at [415, 212] on div "Tipo de anexo CAPTURA BUREAU CAPTURA DOWJONES CAPTURA GOOGLE CAPTURA WEB INFORM…" at bounding box center [382, 169] width 279 height 226
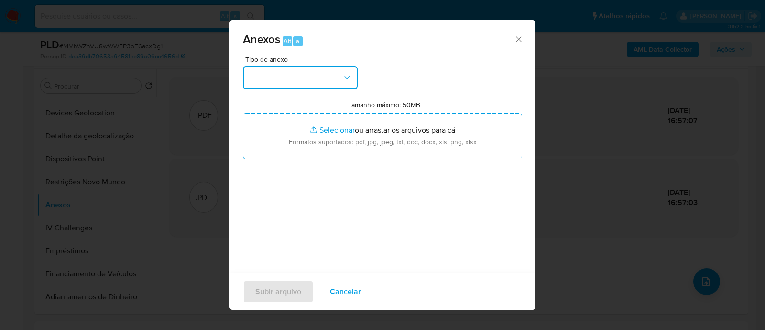
drag, startPoint x: 285, startPoint y: 79, endPoint x: 286, endPoint y: 84, distance: 4.9
click at [286, 79] on button "button" at bounding box center [300, 77] width 115 height 23
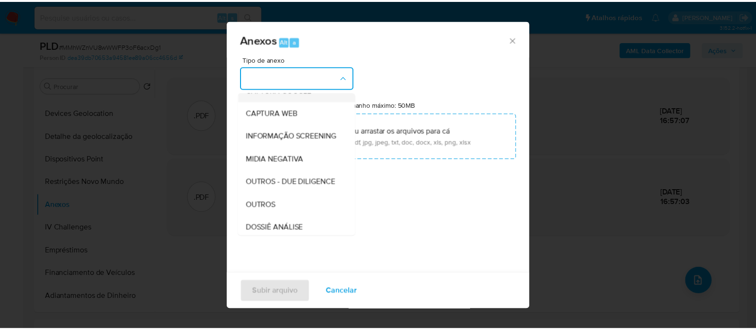
scroll to position [119, 0]
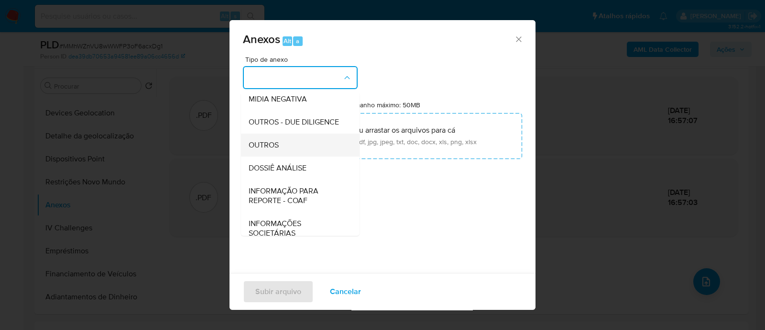
click at [261, 150] on span "OUTROS" at bounding box center [264, 145] width 30 height 10
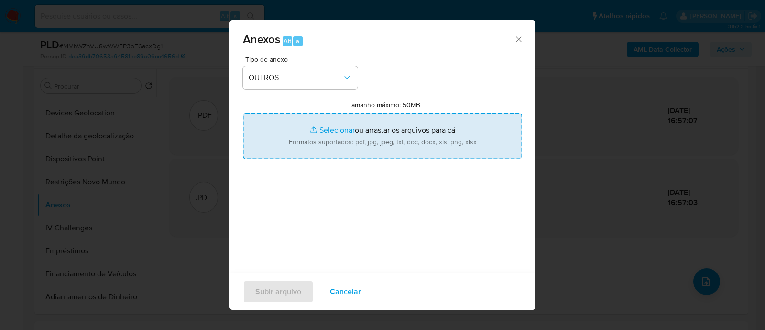
click at [340, 128] on input "Tamanho máximo: 50MB Selecionar arquivos" at bounding box center [382, 136] width 279 height 46
type input "C:\fakepath\Mulan 163622849_2025_08_13_16_43_18.xlsx"
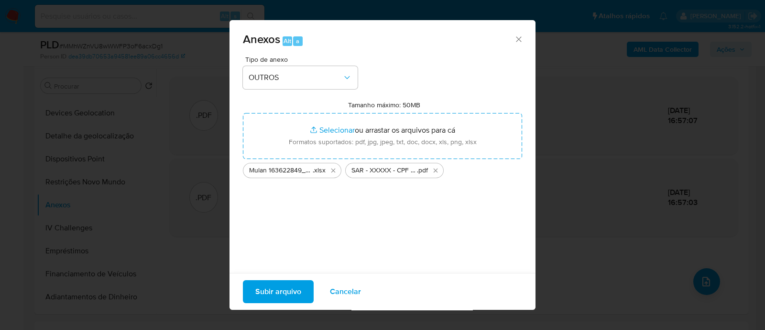
click at [285, 294] on span "Subir arquivo" at bounding box center [278, 291] width 46 height 21
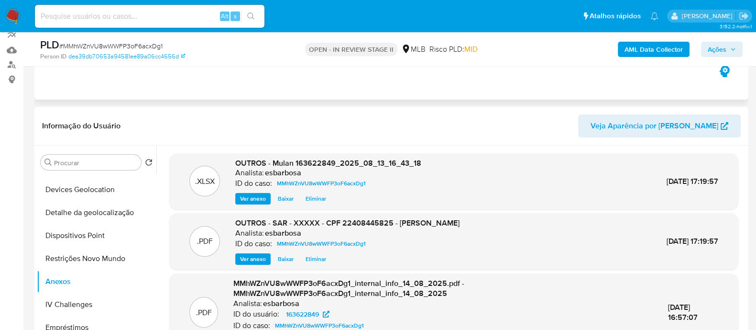
scroll to position [59, 0]
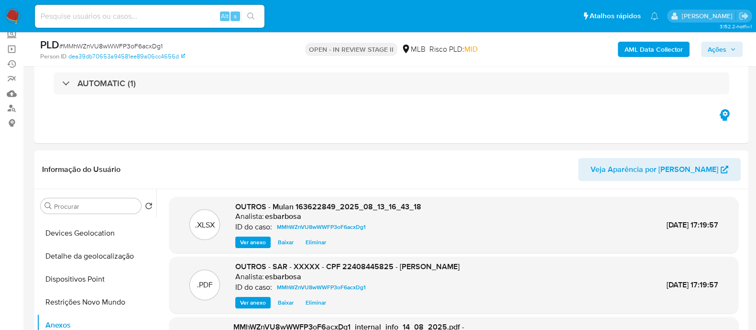
click at [717, 52] on span "Ações" at bounding box center [717, 49] width 19 height 15
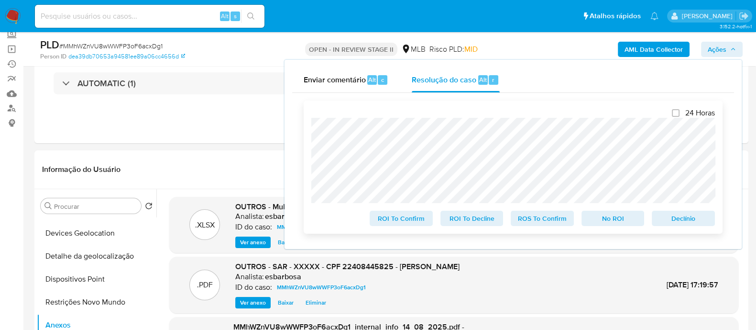
click at [548, 221] on span "ROS To Confirm" at bounding box center [543, 217] width 50 height 13
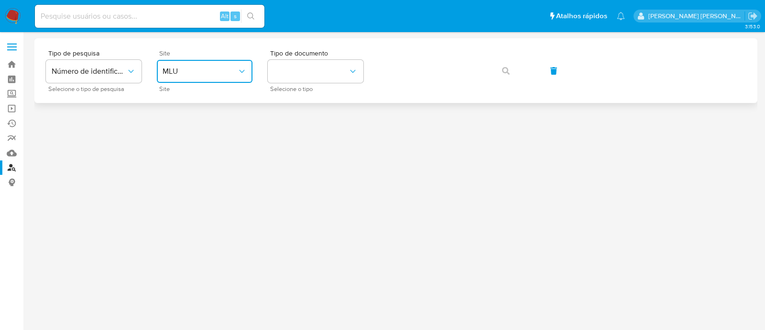
click at [222, 77] on button "MLU" at bounding box center [205, 71] width 96 height 23
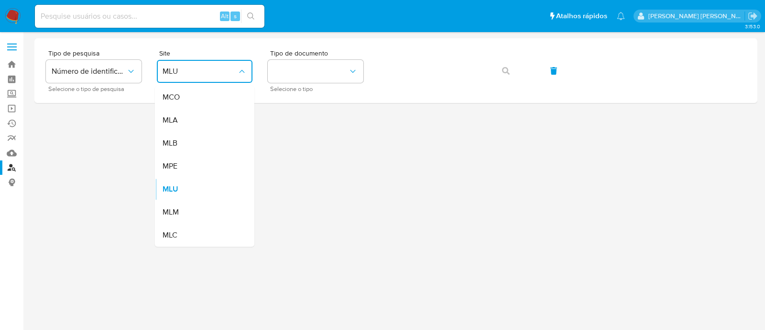
click at [206, 143] on div "MLB" at bounding box center [202, 143] width 78 height 23
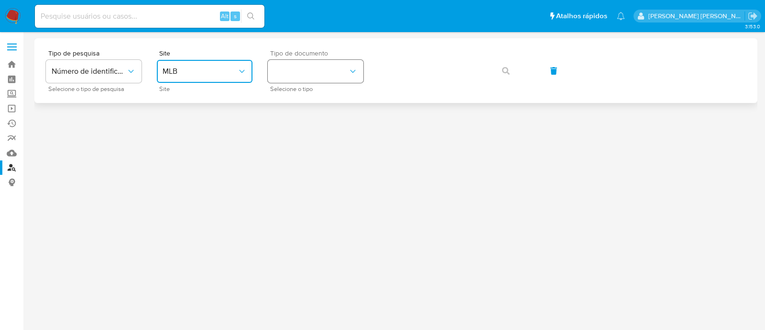
drag, startPoint x: 333, startPoint y: 61, endPoint x: 347, endPoint y: 77, distance: 21.0
click at [333, 61] on button "identificationType" at bounding box center [316, 71] width 96 height 23
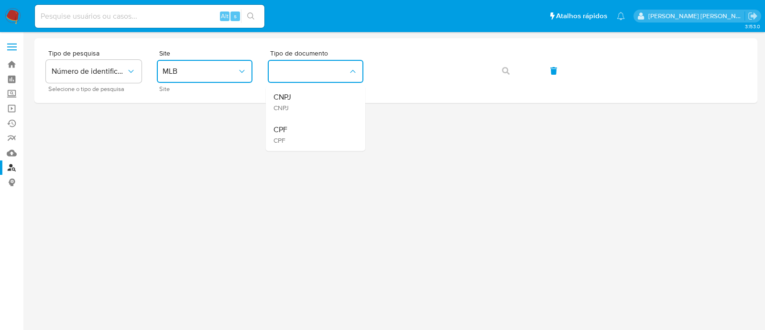
click at [309, 125] on div "CPF CPF" at bounding box center [313, 134] width 78 height 33
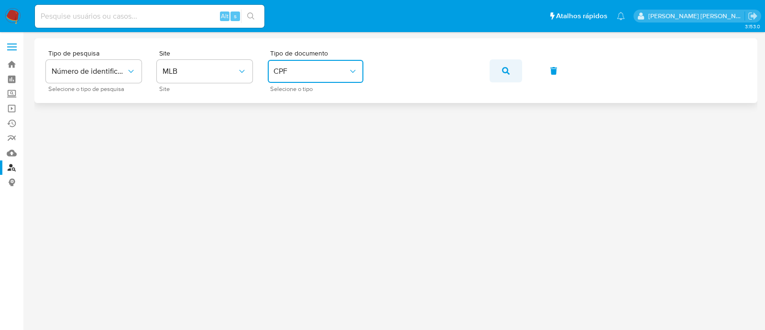
click at [505, 69] on icon "button" at bounding box center [506, 71] width 8 height 8
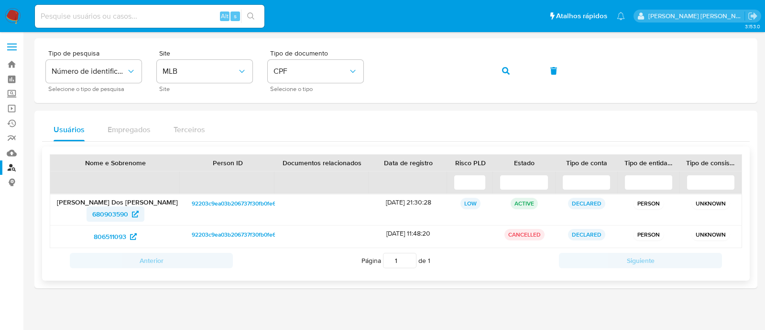
click at [109, 214] on span "680903590" at bounding box center [110, 213] width 36 height 15
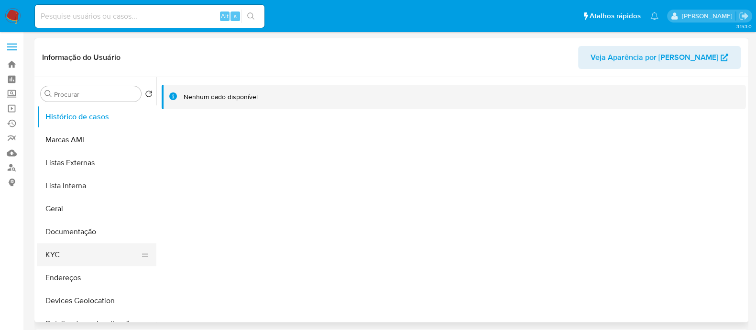
click at [65, 254] on button "KYC" at bounding box center [93, 254] width 112 height 23
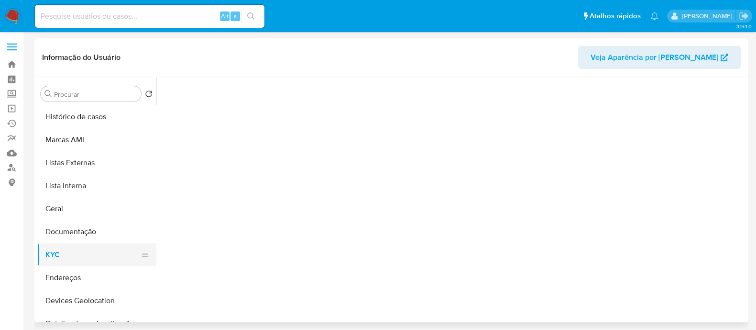
select select "10"
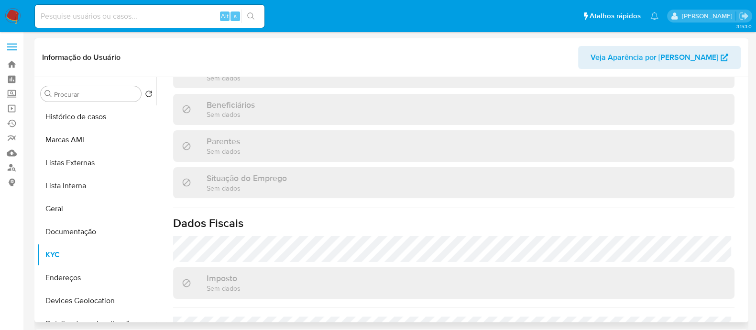
scroll to position [402, 0]
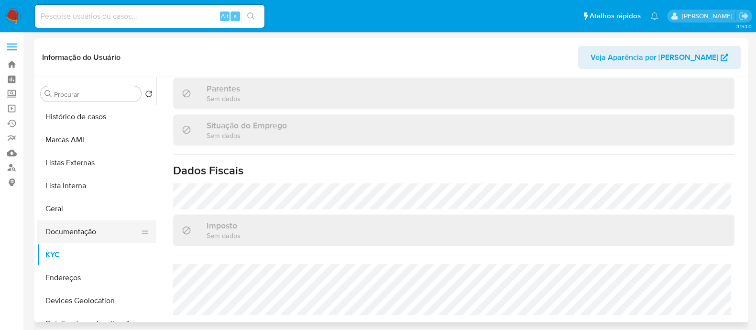
click at [78, 228] on button "Documentação" at bounding box center [93, 231] width 112 height 23
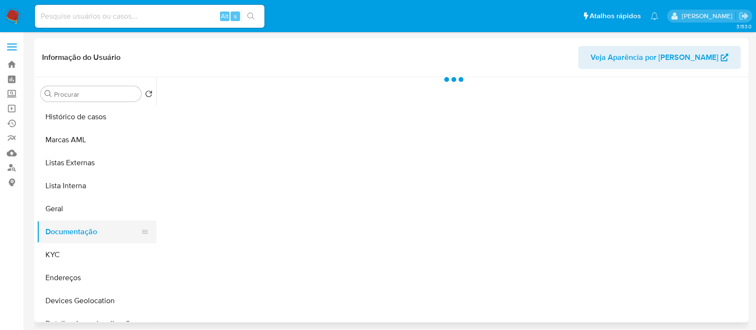
scroll to position [0, 0]
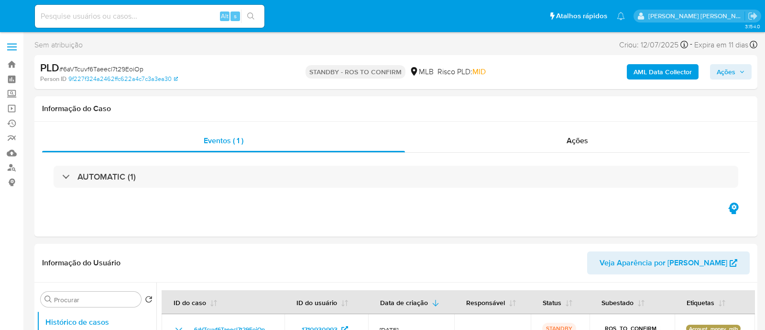
select select "10"
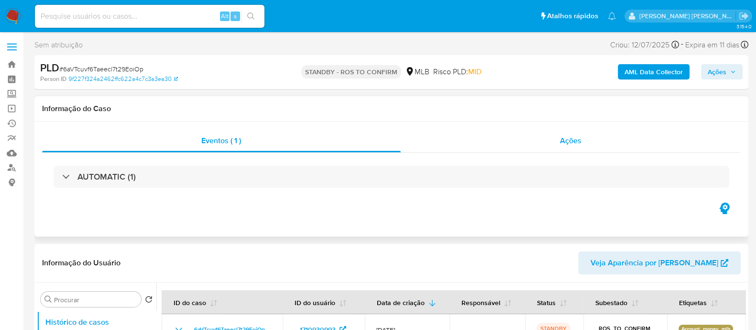
click at [507, 147] on div "Ações" at bounding box center [571, 140] width 341 height 23
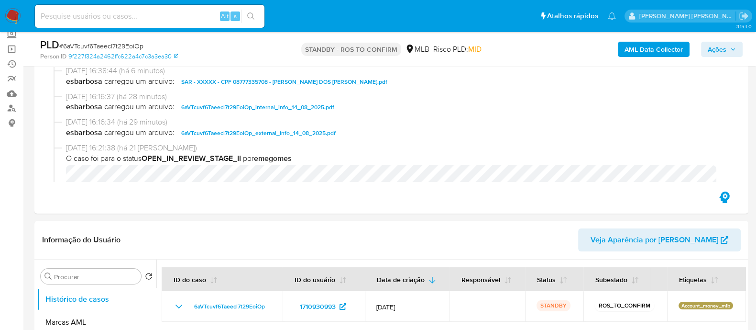
scroll to position [119, 0]
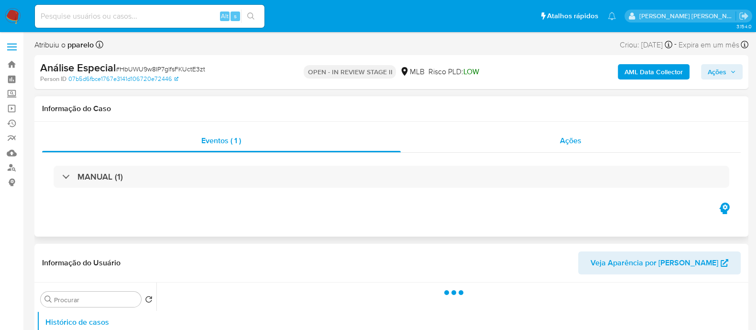
click at [459, 144] on div "Ações" at bounding box center [571, 140] width 341 height 23
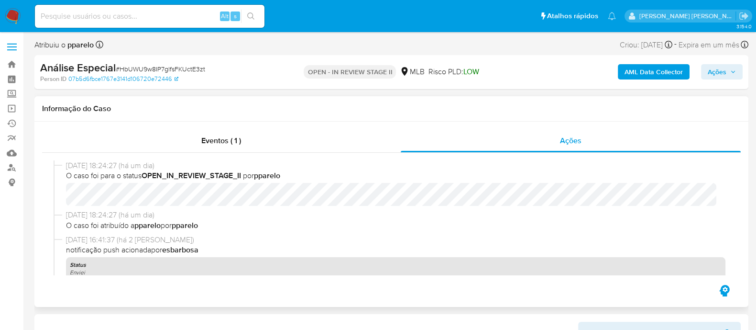
select select "10"
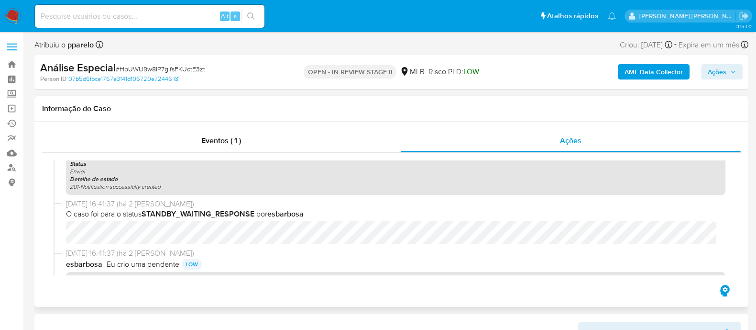
scroll to position [119, 0]
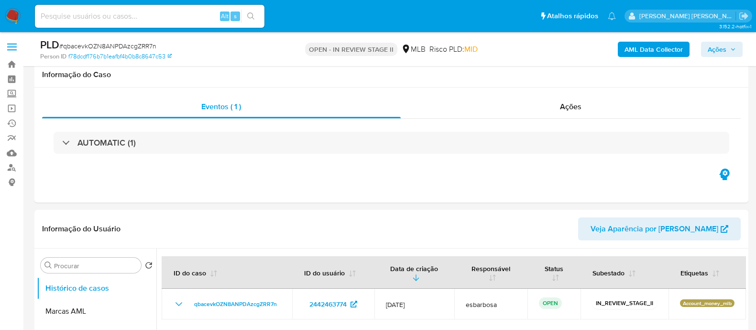
select select "10"
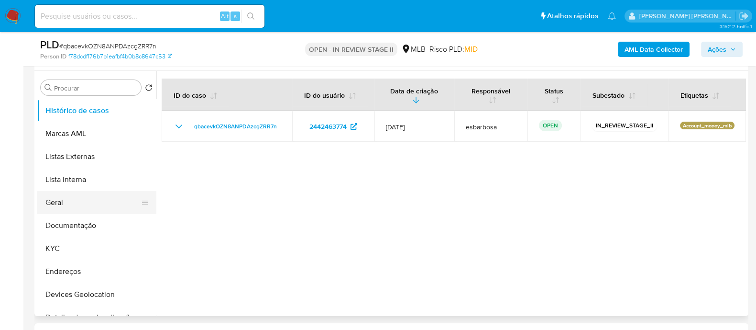
scroll to position [179, 0]
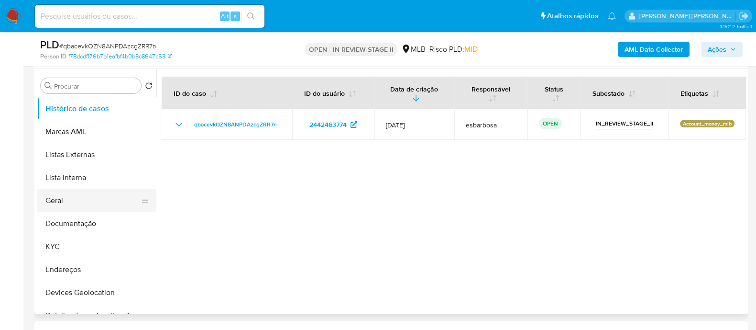
click at [67, 201] on button "Geral" at bounding box center [93, 200] width 112 height 23
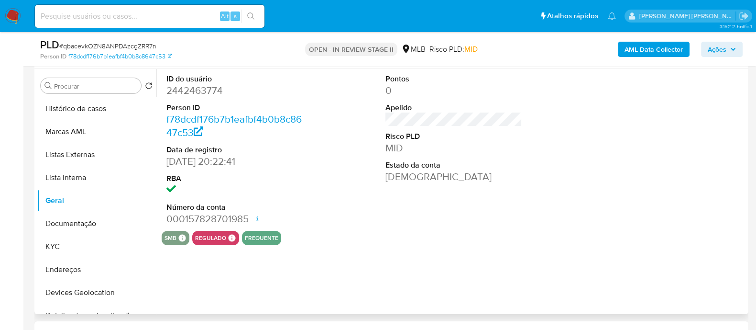
click at [202, 92] on dd "2442463774" at bounding box center [234, 90] width 137 height 13
copy dd "2442463774"
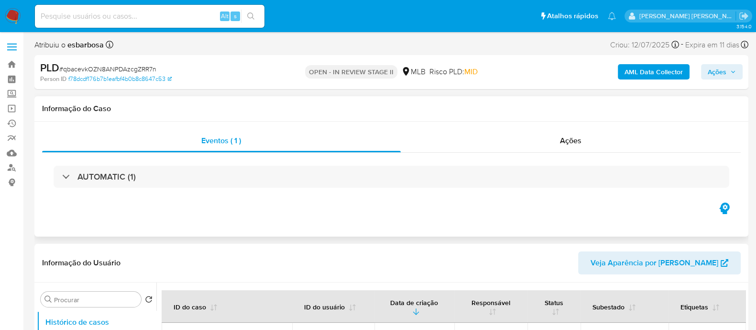
select select "10"
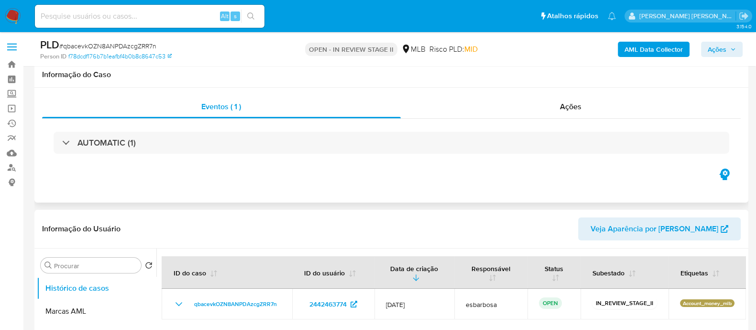
scroll to position [59, 0]
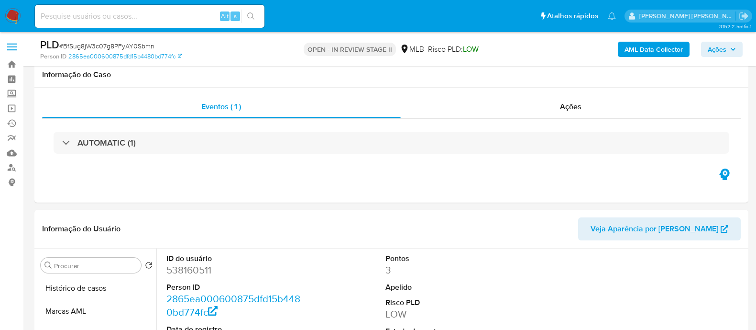
select select "10"
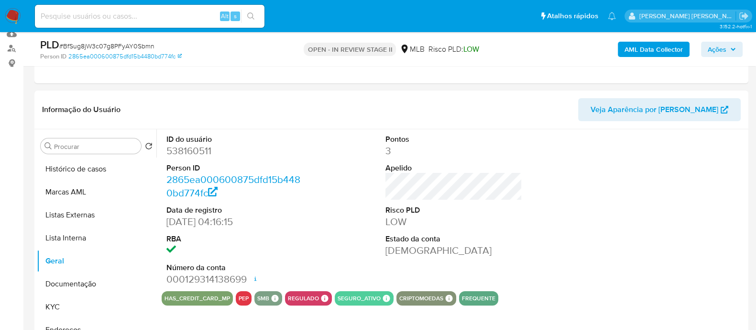
scroll to position [59, 0]
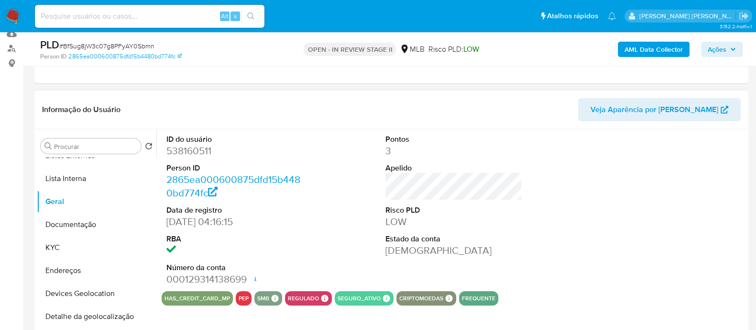
click at [193, 152] on dd "538160511" at bounding box center [234, 150] width 137 height 13
copy dd "538160511"
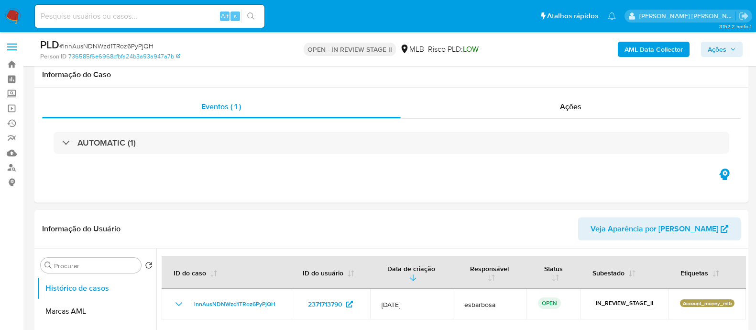
select select "10"
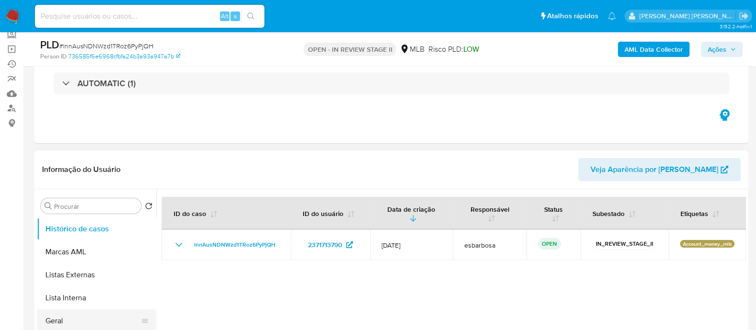
click at [68, 318] on button "Geral" at bounding box center [93, 320] width 112 height 23
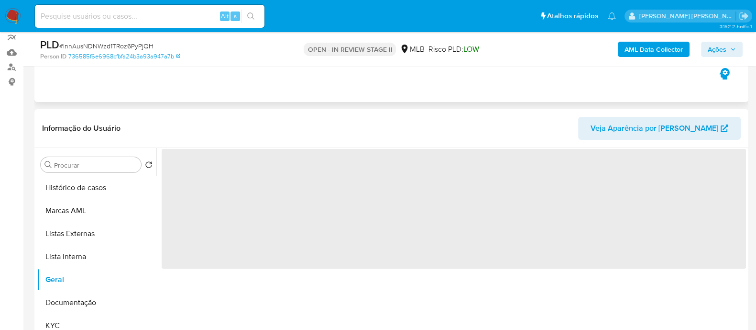
scroll to position [119, 0]
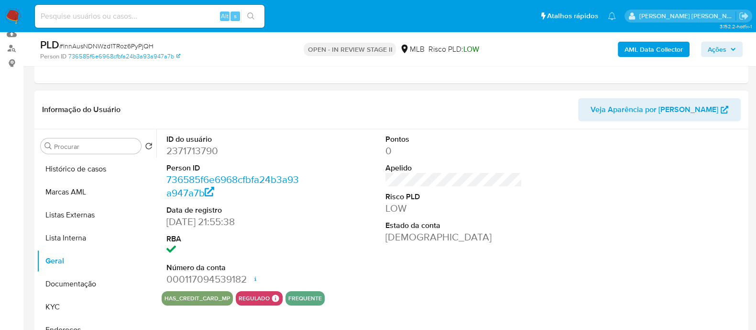
click at [206, 149] on dd "2371713790" at bounding box center [234, 150] width 137 height 13
copy dd "2371713790"
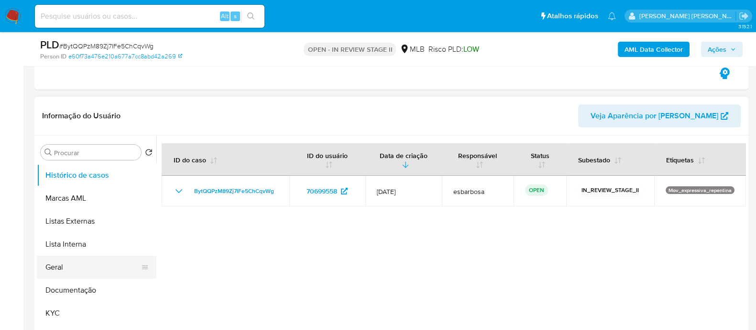
click at [72, 264] on button "Geral" at bounding box center [93, 266] width 112 height 23
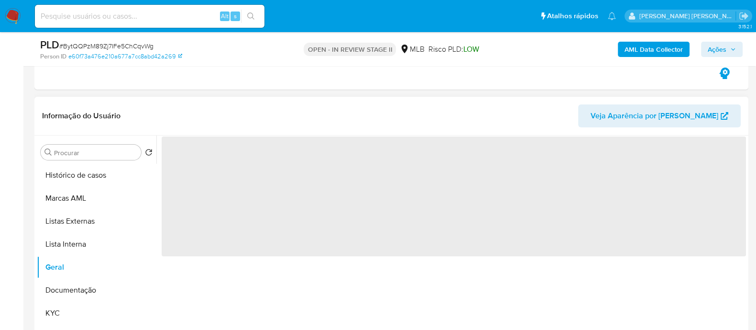
scroll to position [351, 0]
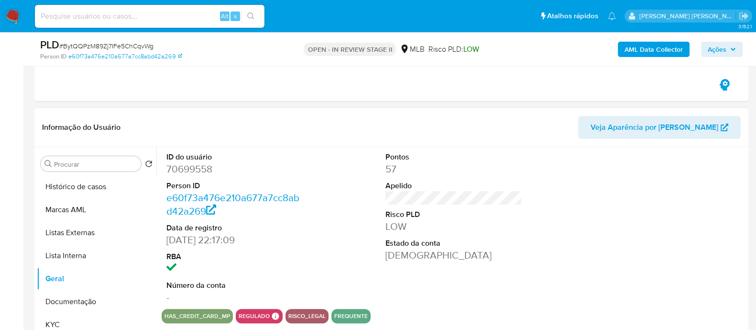
click at [201, 169] on dd "70699558" at bounding box center [234, 168] width 137 height 13
copy dd "70699558"
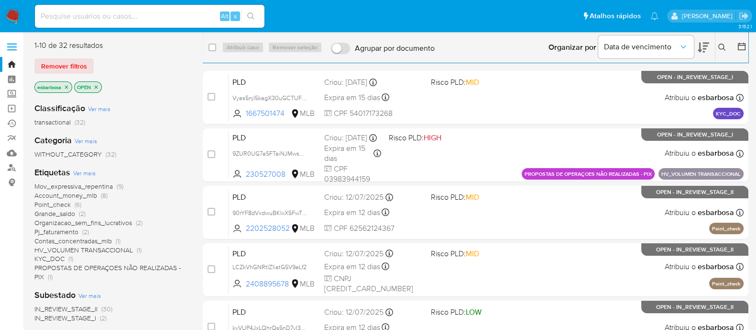
click at [13, 19] on img at bounding box center [13, 16] width 16 height 16
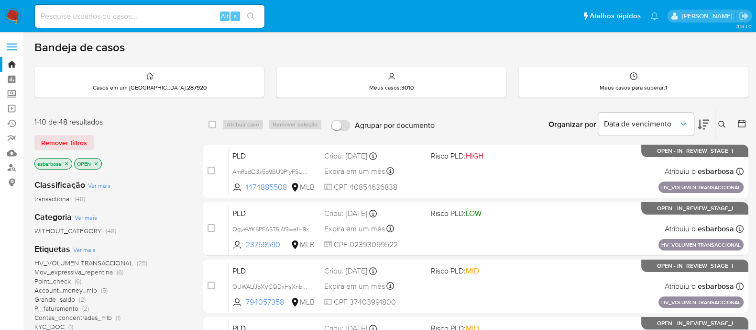
click at [701, 120] on icon at bounding box center [703, 124] width 11 height 11
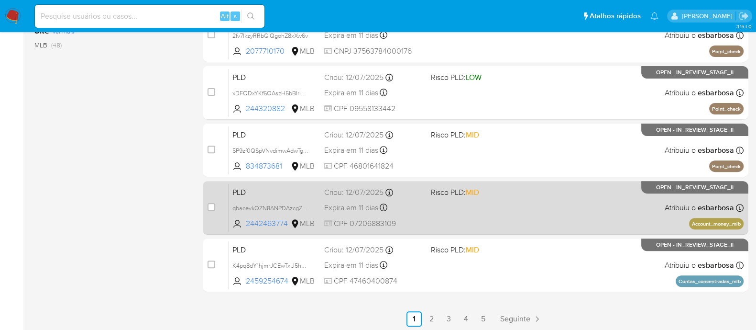
scroll to position [425, 0]
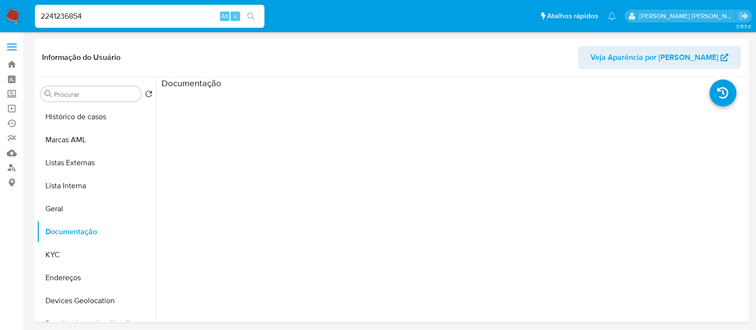
select select "10"
type input "2241236854"
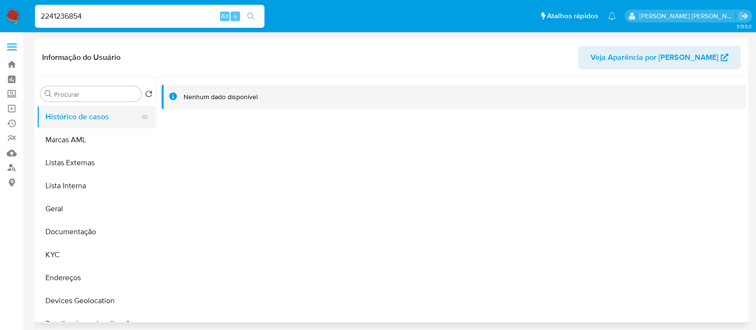
select select "10"
click at [62, 234] on button "Documentação" at bounding box center [93, 231] width 112 height 23
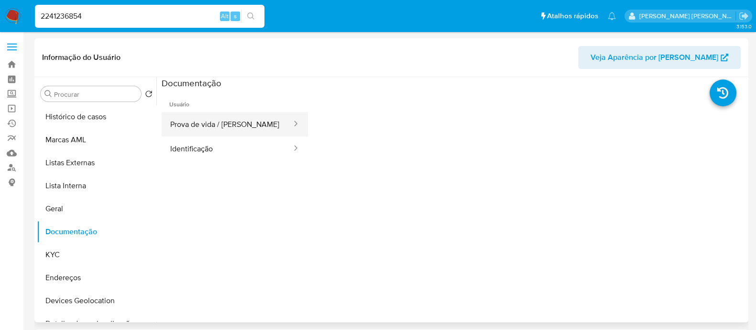
click at [184, 129] on button "Prova de vida / Selfie" at bounding box center [227, 124] width 131 height 24
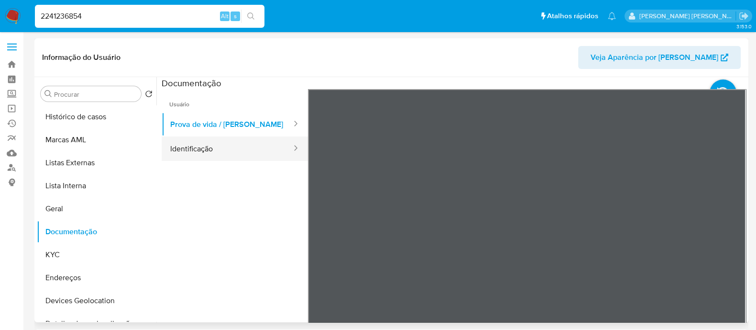
click at [205, 152] on button "Identificação" at bounding box center [227, 148] width 131 height 24
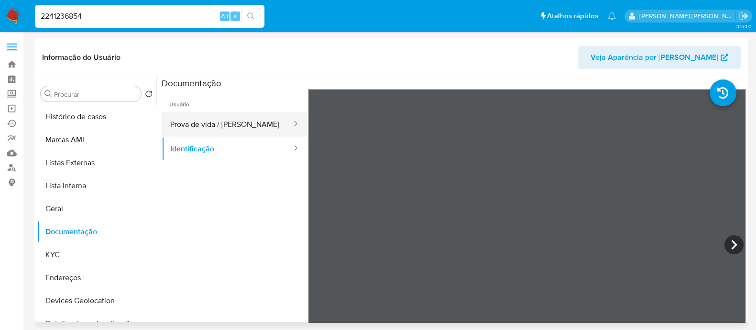
click at [218, 114] on button "Prova de vida / Selfie" at bounding box center [227, 124] width 131 height 24
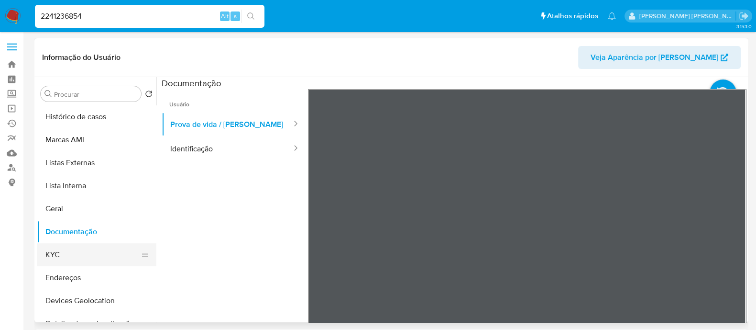
click at [69, 255] on button "KYC" at bounding box center [93, 254] width 112 height 23
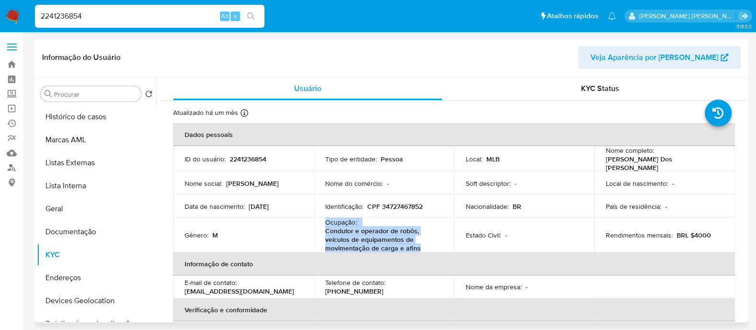
drag, startPoint x: 418, startPoint y: 247, endPoint x: 325, endPoint y: 221, distance: 96.3
click at [325, 221] on div "Ocupação : Condutor e operador de robôs, veículos de equipamentos de movimentaç…" at bounding box center [384, 235] width 118 height 34
copy div "Ocupação : Condutor e operador de robôs, veículos de equipamentos de movimentaç…"
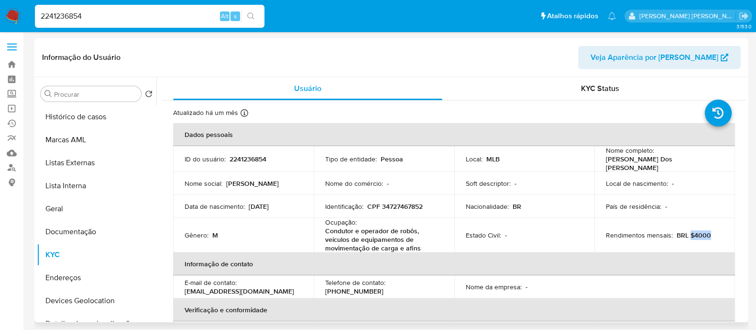
drag, startPoint x: 708, startPoint y: 231, endPoint x: 687, endPoint y: 231, distance: 20.6
click at [687, 231] on div "Rendimentos mensais : BRL $4000" at bounding box center [665, 235] width 118 height 9
copy p "$4000"
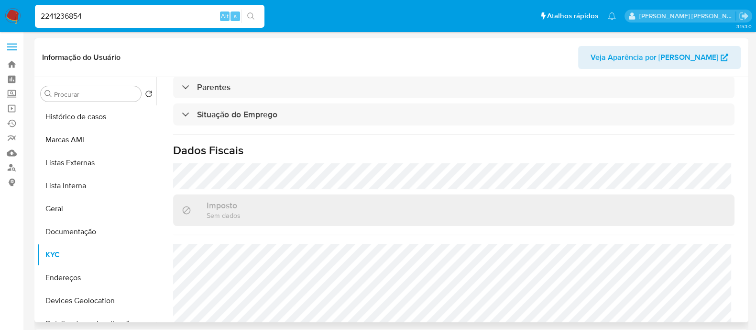
scroll to position [418, 0]
click at [154, 18] on input "2241236854" at bounding box center [150, 16] width 230 height 12
paste input "1904160121"
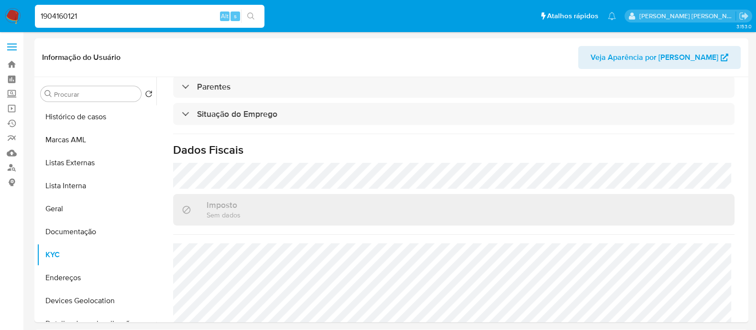
type input "1904160121"
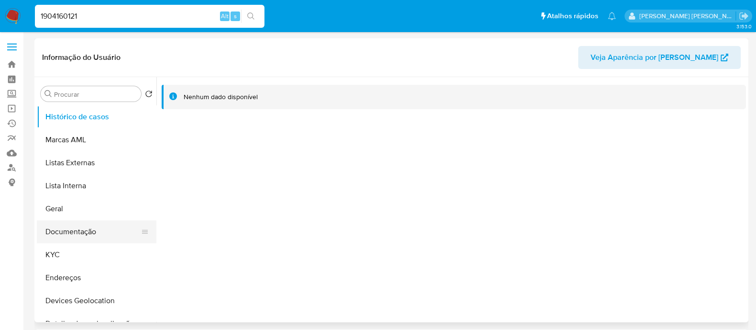
select select "10"
click at [82, 250] on button "KYC" at bounding box center [93, 254] width 112 height 23
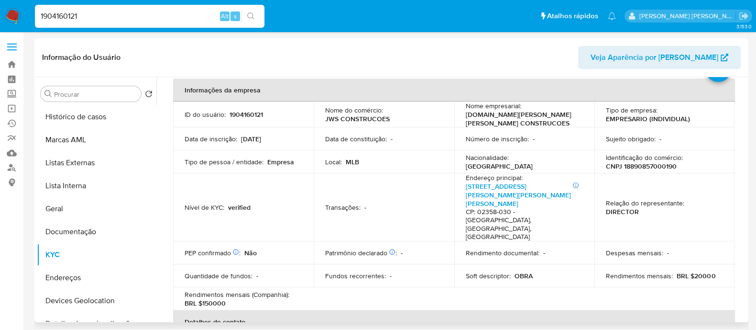
scroll to position [59, 0]
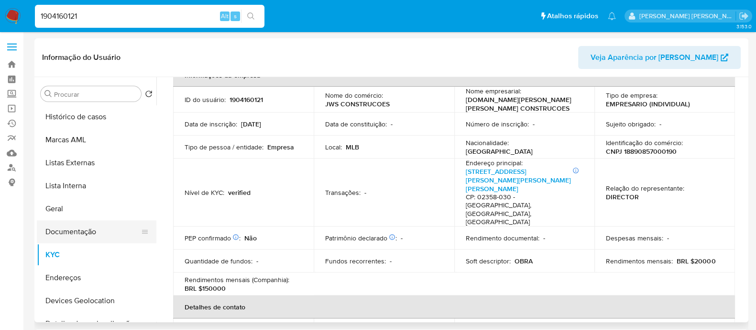
click at [79, 234] on button "Documentação" at bounding box center [93, 231] width 112 height 23
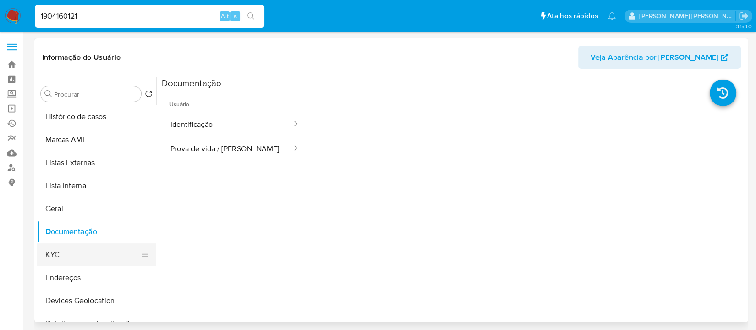
click at [64, 252] on button "KYC" at bounding box center [93, 254] width 112 height 23
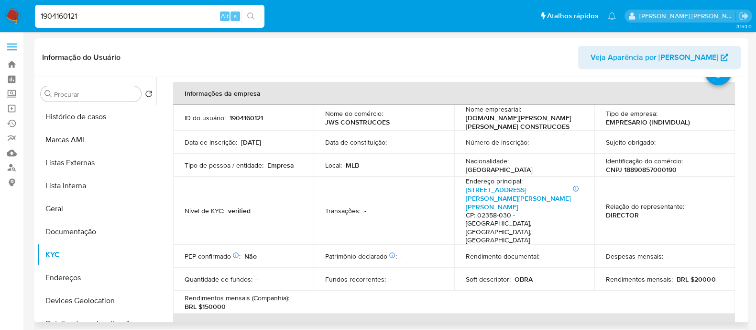
scroll to position [59, 0]
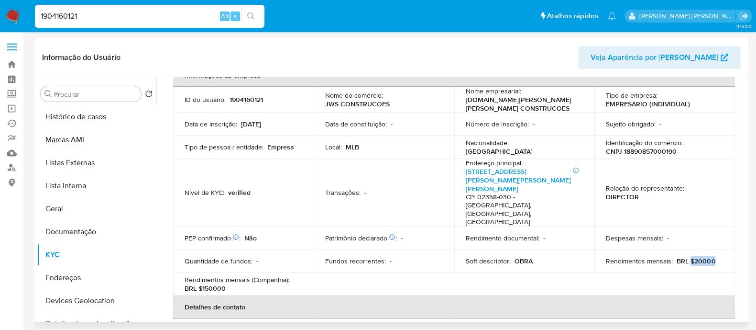
drag, startPoint x: 712, startPoint y: 235, endPoint x: 687, endPoint y: 236, distance: 24.9
click at [687, 256] on div "Rendimentos mensais : BRL $20000" at bounding box center [665, 260] width 118 height 9
copy p "$20000"
click at [163, 19] on input "1904160121" at bounding box center [150, 16] width 230 height 12
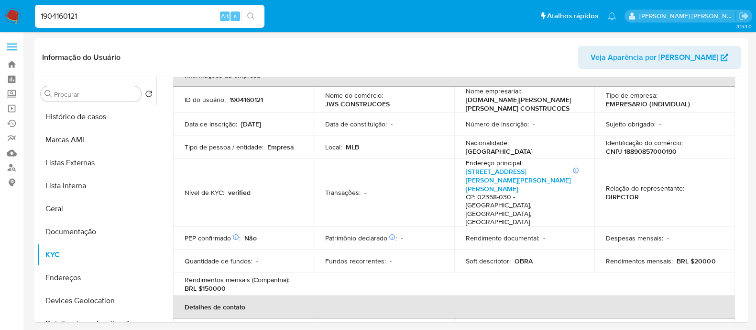
click at [163, 19] on input "1904160121" at bounding box center [150, 16] width 230 height 12
paste input "2241236854"
type input "2241236854"
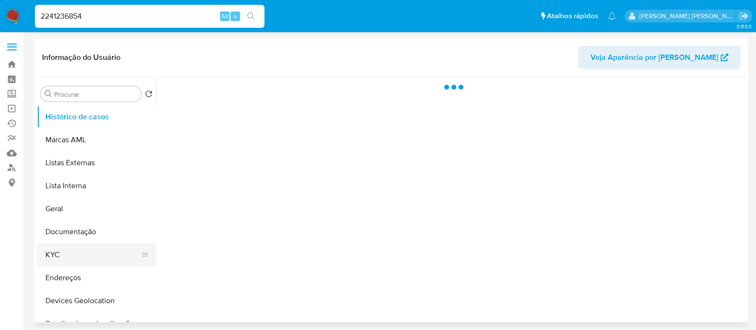
click at [53, 252] on button "KYC" at bounding box center [93, 254] width 112 height 23
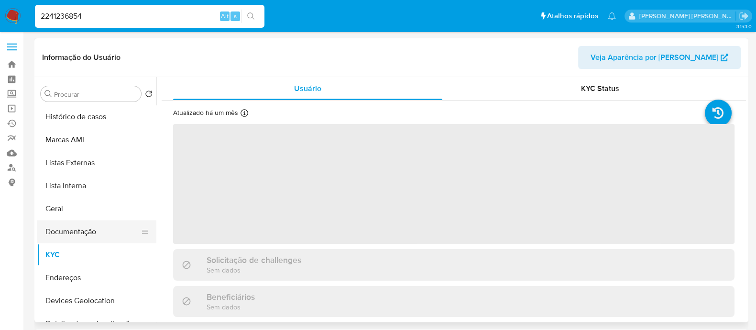
select select "10"
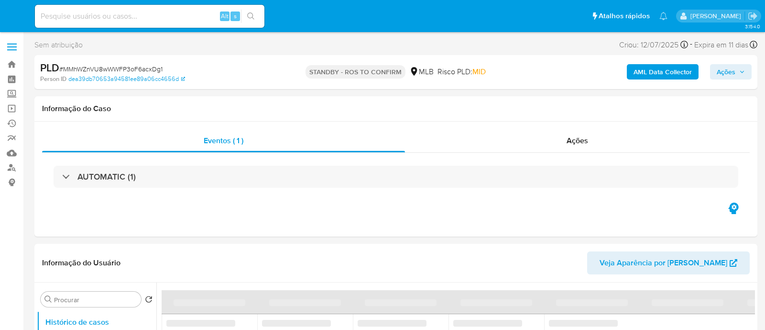
select select "10"
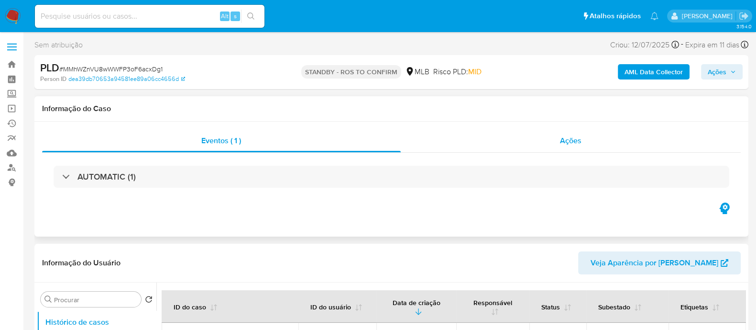
click at [459, 142] on div "Ações" at bounding box center [571, 140] width 341 height 23
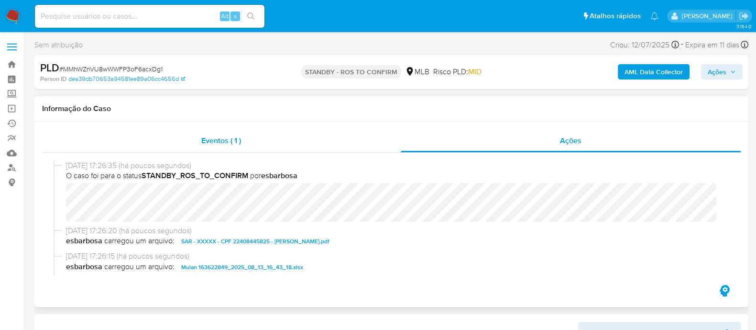
click at [340, 144] on div "Eventos ( 1 )" at bounding box center [221, 140] width 359 height 23
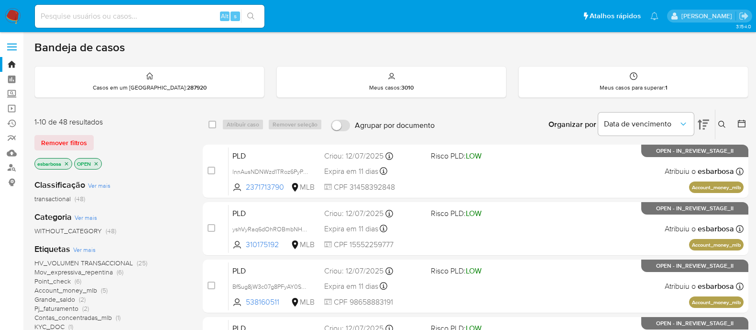
scroll to position [425, 0]
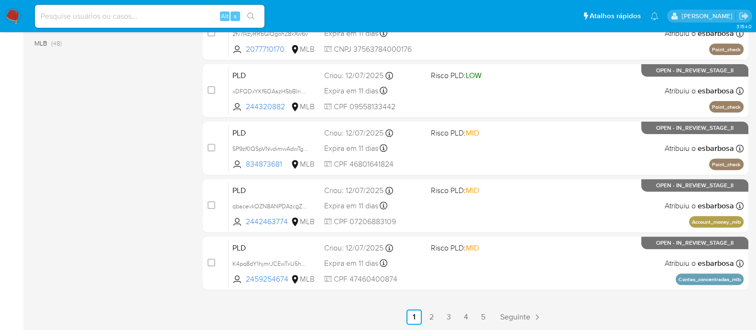
click at [14, 13] on img at bounding box center [13, 16] width 16 height 16
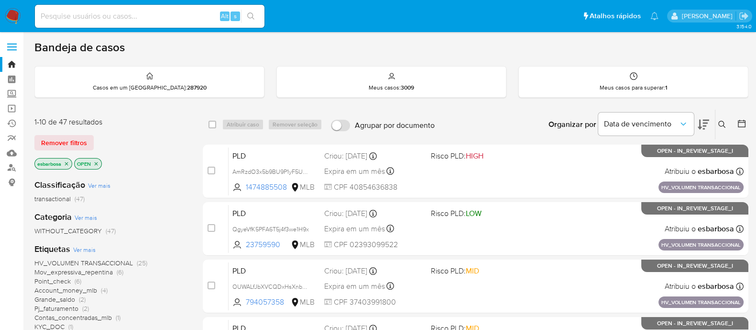
click at [11, 15] on img at bounding box center [13, 16] width 16 height 16
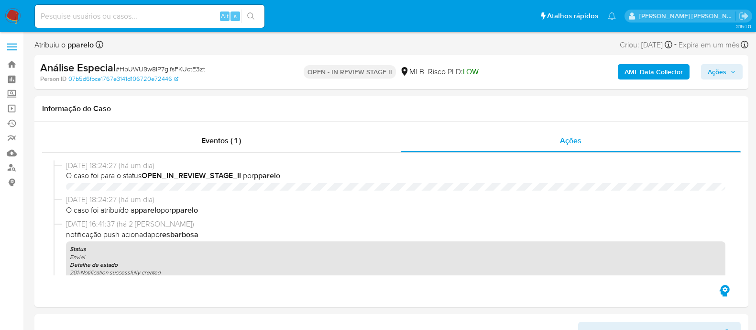
select select "10"
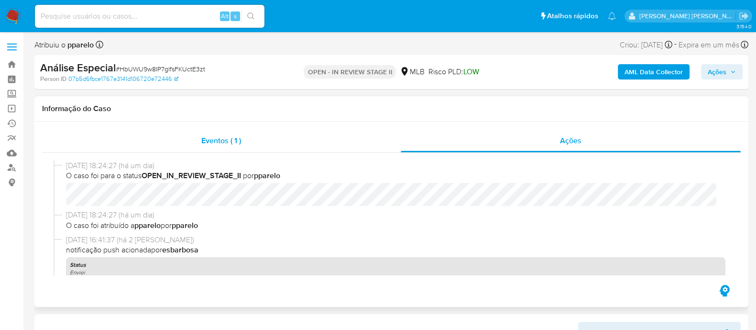
scroll to position [119, 0]
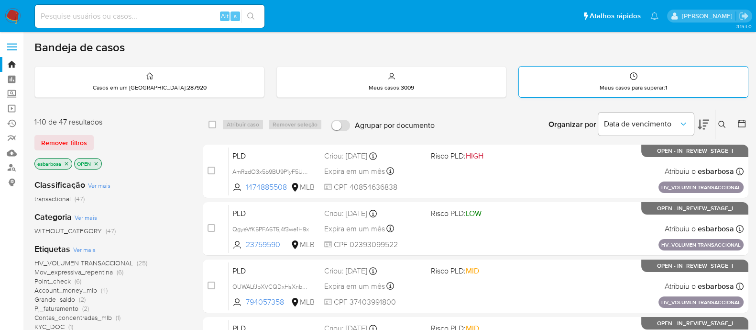
click at [569, 80] on div "Meus casos para superar : 1" at bounding box center [633, 81] width 229 height 31
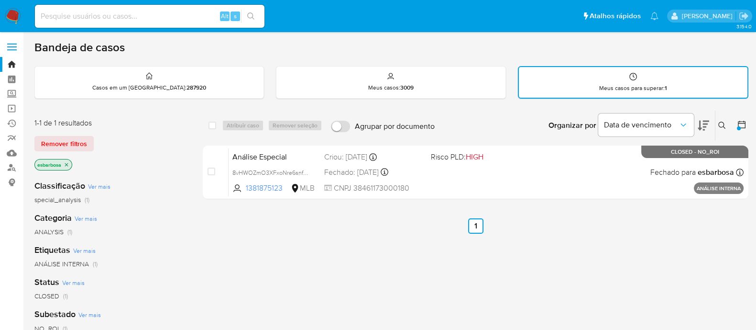
click at [10, 16] on img at bounding box center [13, 16] width 16 height 16
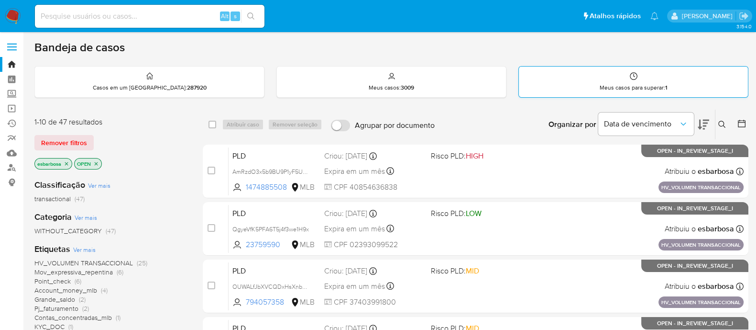
click at [557, 79] on div "Meus casos para superar : 1" at bounding box center [633, 81] width 229 height 31
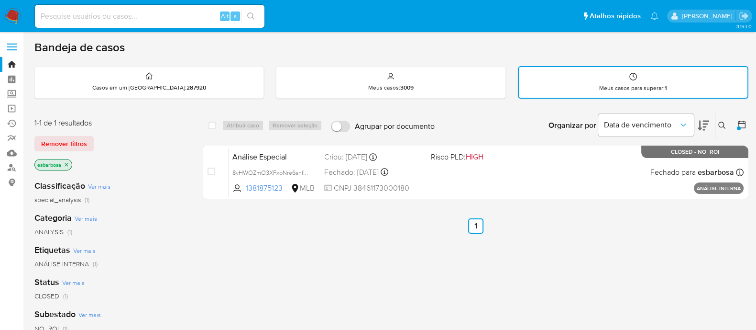
click at [11, 11] on img at bounding box center [13, 16] width 16 height 16
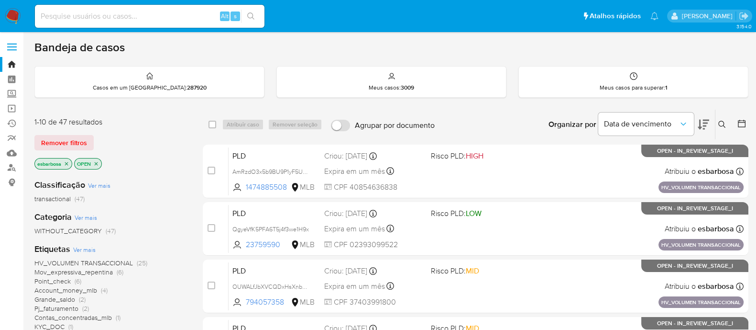
click at [702, 123] on icon at bounding box center [703, 124] width 11 height 11
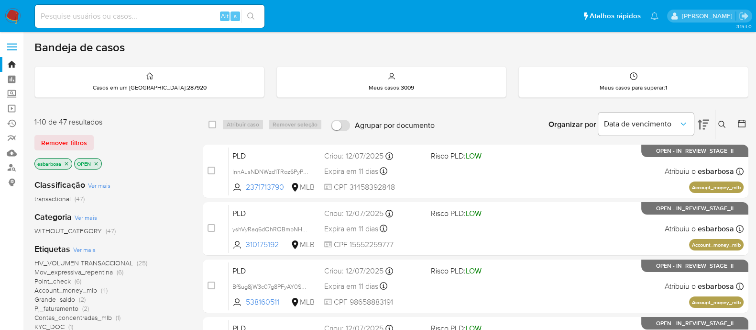
click at [702, 123] on icon at bounding box center [703, 124] width 11 height 11
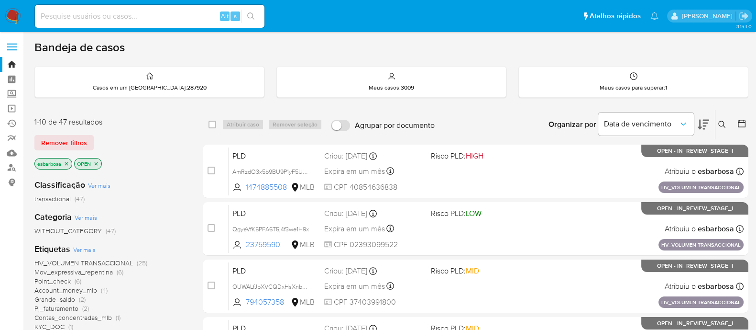
click at [702, 123] on icon at bounding box center [703, 124] width 11 height 11
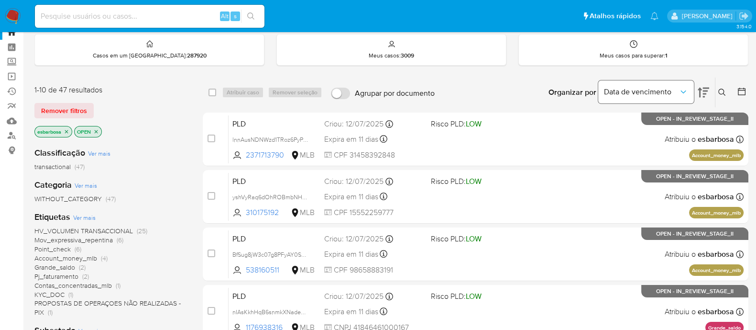
scroll to position [59, 0]
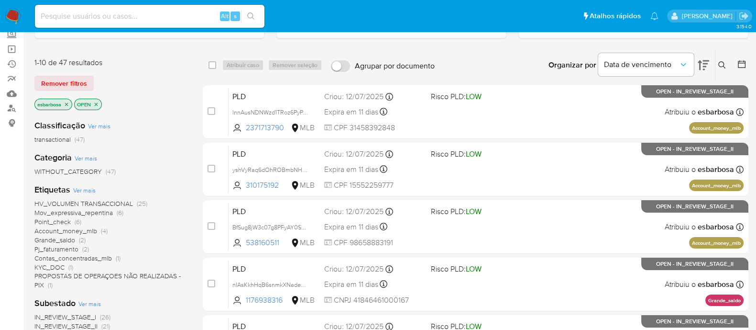
click at [707, 66] on icon at bounding box center [703, 64] width 11 height 11
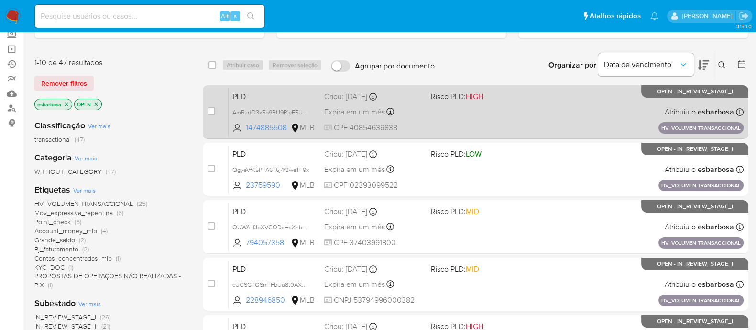
click at [531, 105] on div "PLD AmRzdO3x5b9BU9P1yF5UFtfv 1474885508 MLB Risco PLD: HIGH Criou: [DATE] Criou…" at bounding box center [486, 112] width 515 height 48
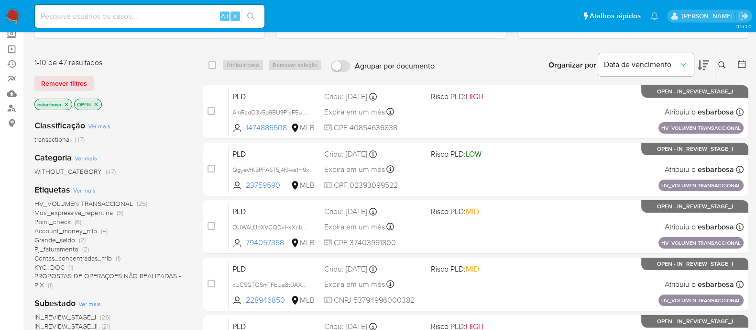
click at [700, 59] on button at bounding box center [703, 65] width 11 height 30
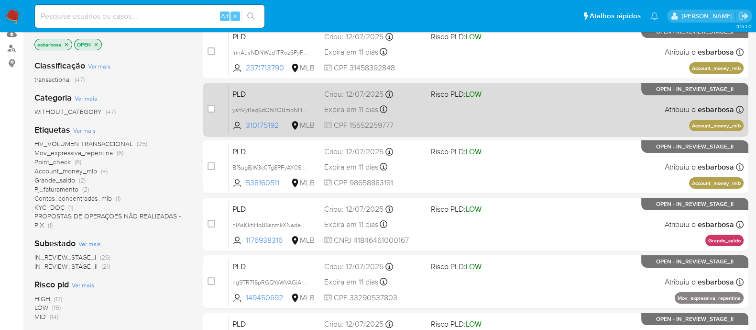
scroll to position [179, 0]
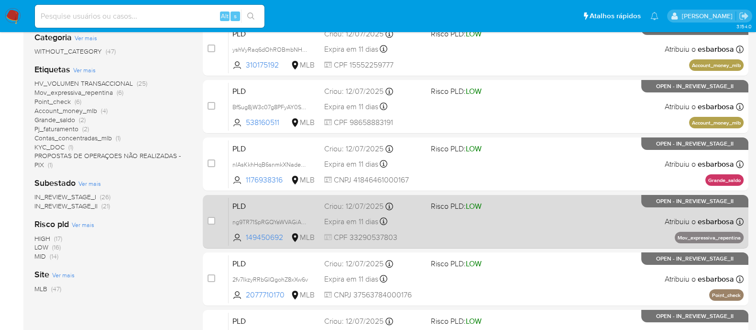
click at [550, 216] on div "PLD ng9TR71SpRGQYaWVAGiAQXqp 149450692 MLB Risco PLD: LOW Criou: [DATE] Criou: …" at bounding box center [486, 221] width 515 height 48
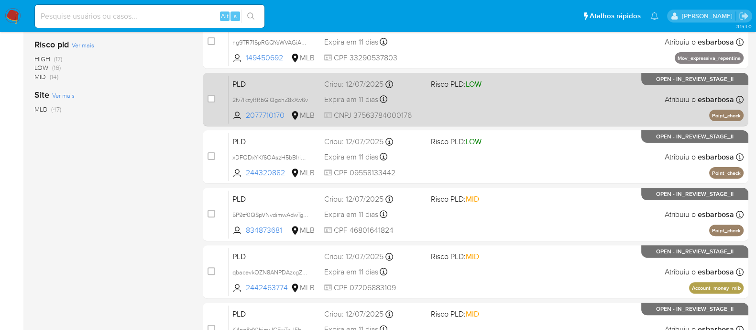
scroll to position [418, 0]
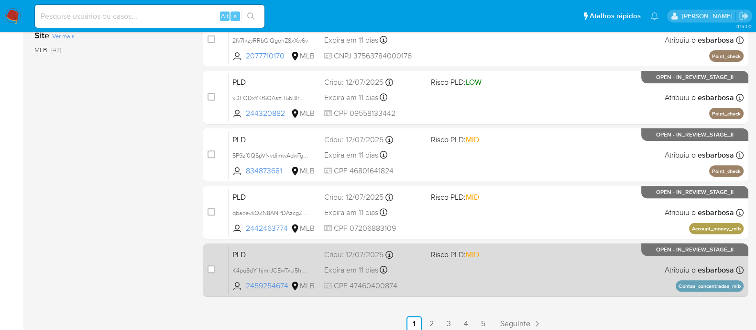
click at [543, 262] on div "PLD K4pq8dY1hjmrJCEwTxU5hSgr 2459254674 MLB Risco PLD: MID Criou: [DATE] Criou:…" at bounding box center [486, 269] width 515 height 48
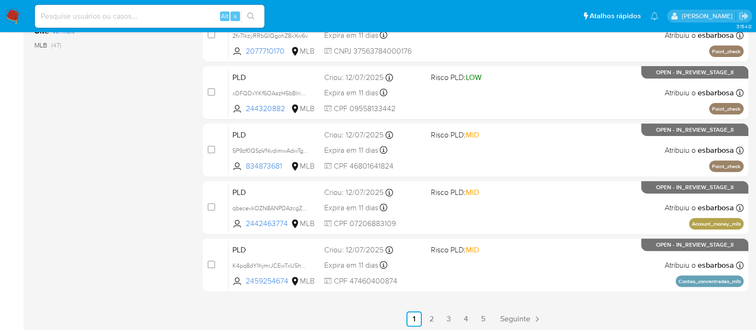
scroll to position [425, 0]
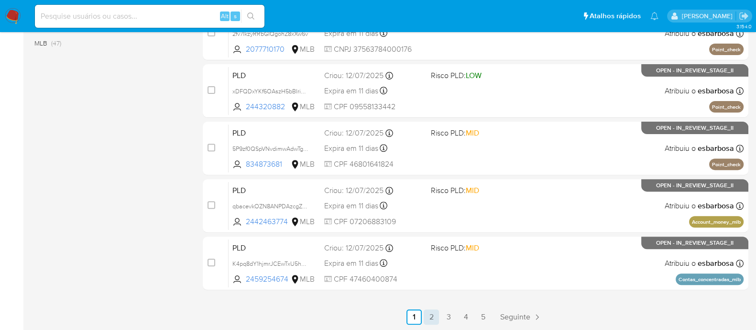
click at [433, 314] on link "2" at bounding box center [431, 316] width 15 height 15
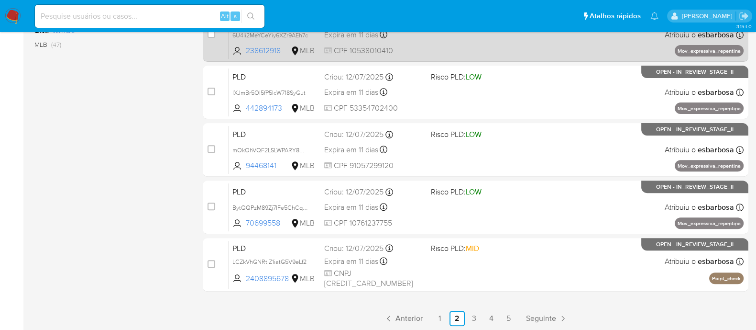
scroll to position [425, 0]
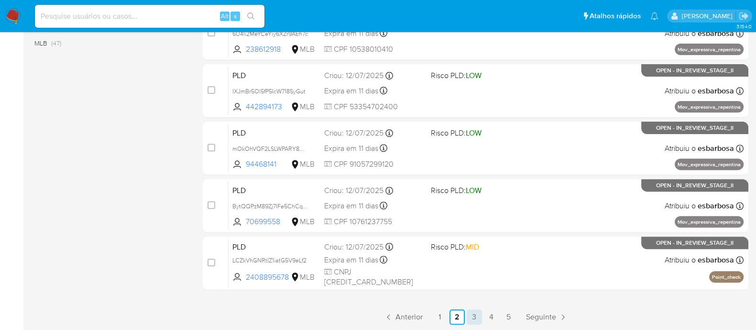
click at [474, 321] on link "3" at bounding box center [474, 316] width 15 height 15
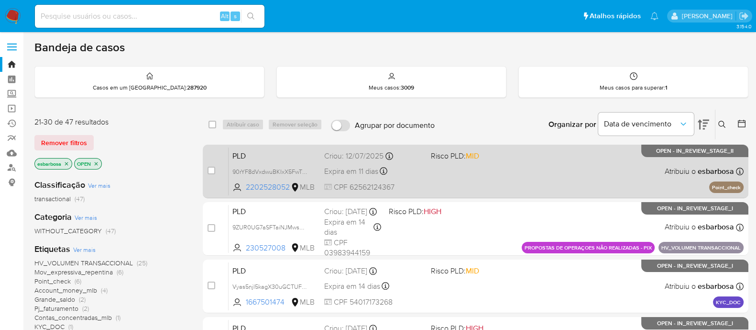
click at [521, 164] on div "PLD 90rYF8dVxdwuBKIxX5FwTt5A 2202528052 MLB Risco PLD: MID Criou: [DATE] Criou:…" at bounding box center [486, 171] width 515 height 48
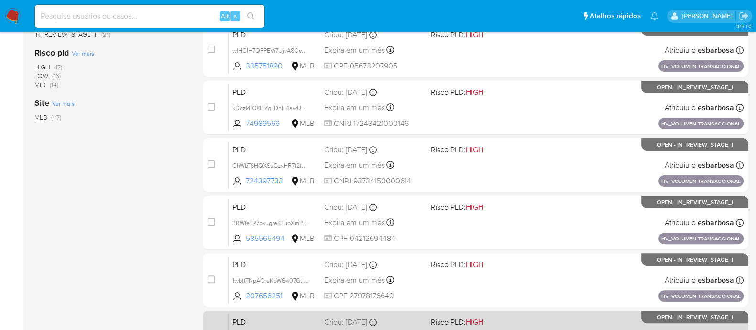
scroll to position [425, 0]
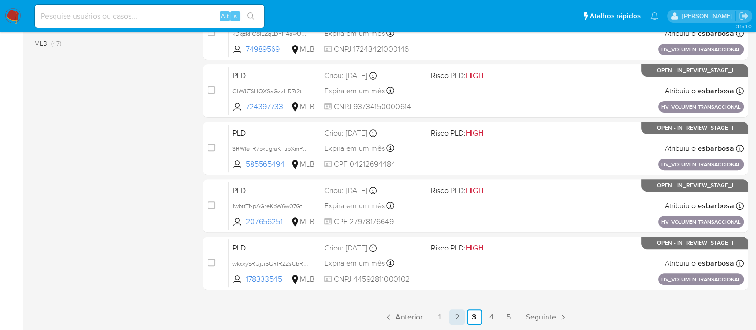
click at [454, 317] on link "2" at bounding box center [457, 316] width 15 height 15
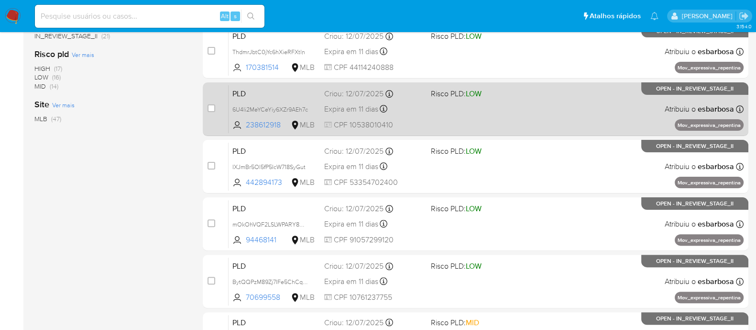
scroll to position [425, 0]
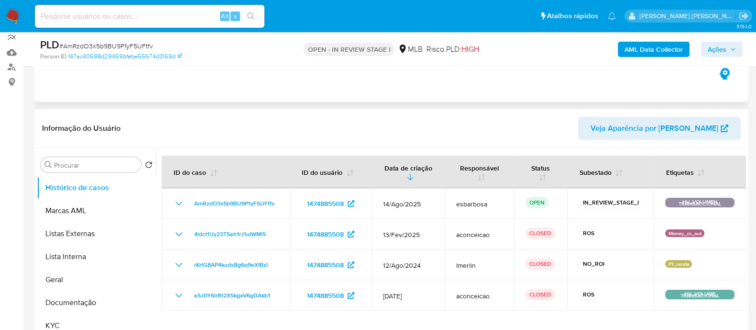
scroll to position [119, 0]
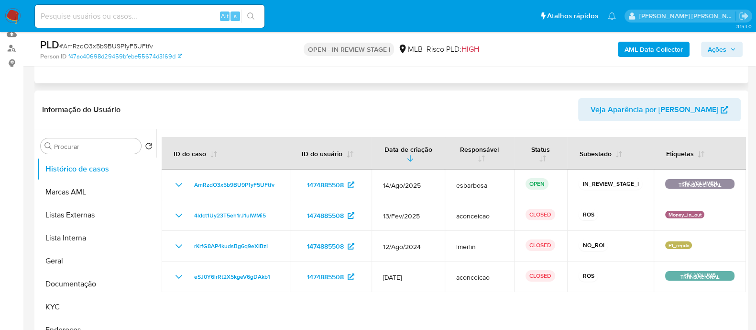
select select "10"
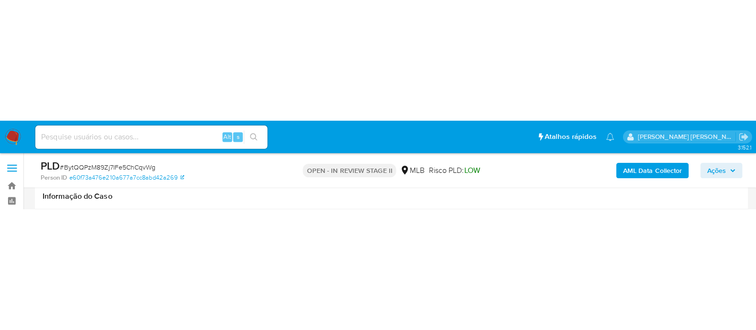
scroll to position [351, 0]
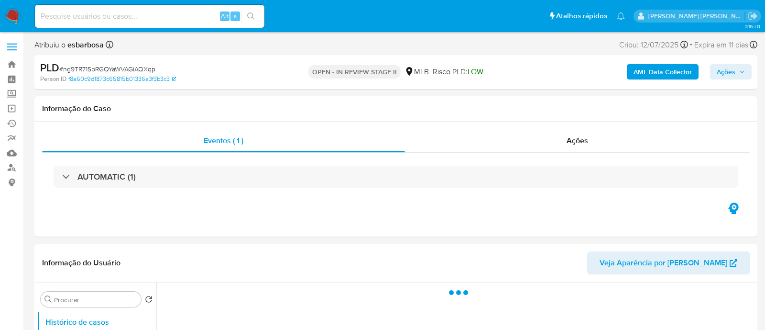
select select "10"
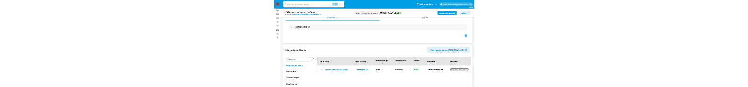
scroll to position [59, 0]
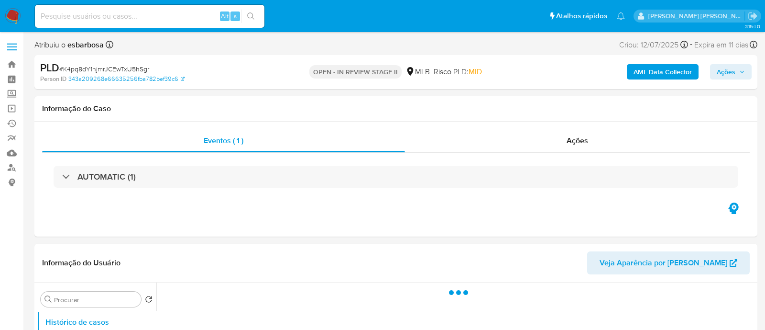
select select "10"
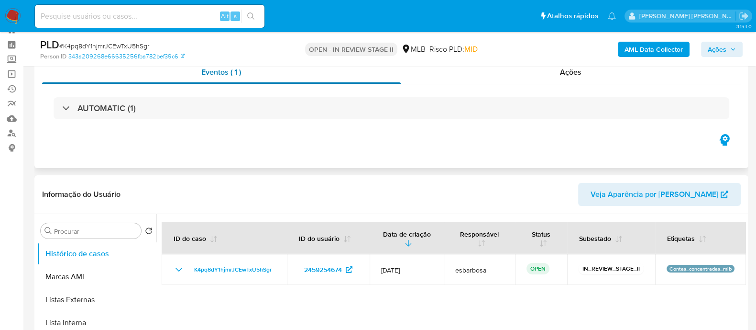
scroll to position [59, 0]
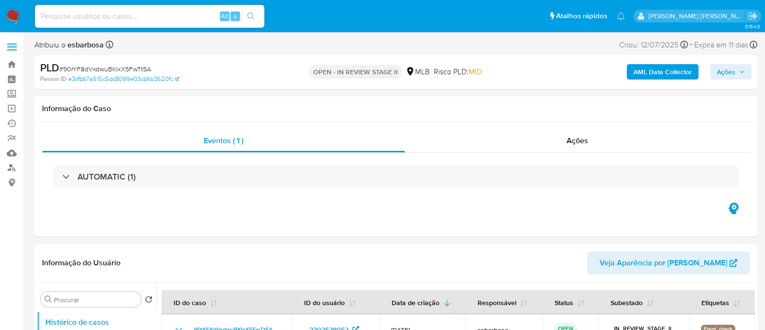
select select "10"
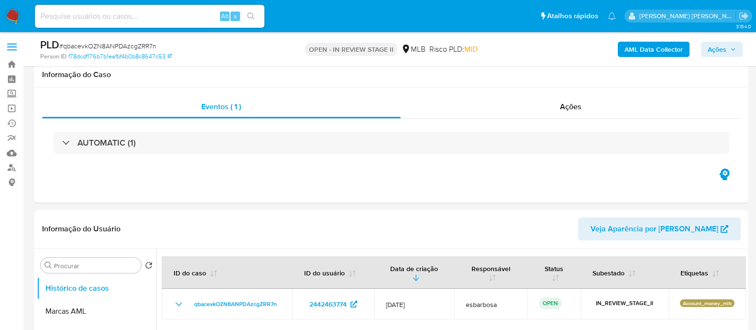
select select "10"
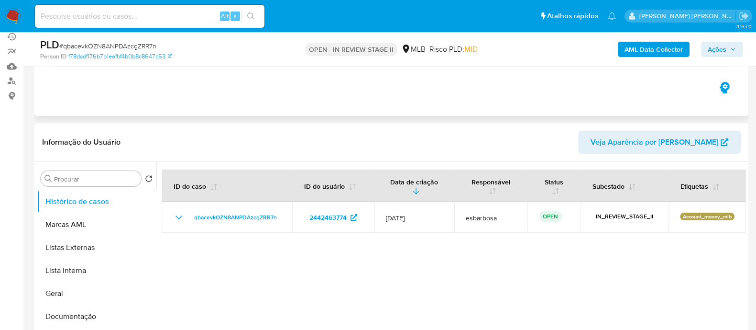
scroll to position [59, 0]
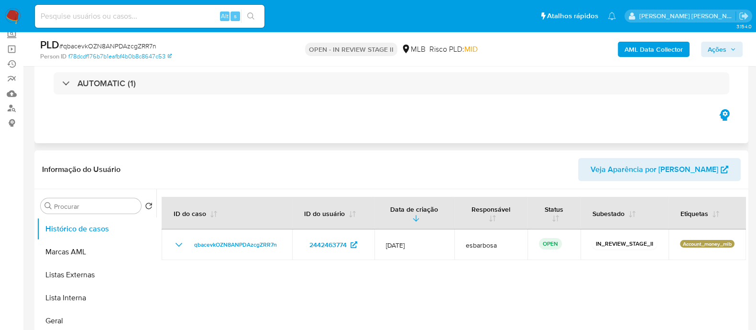
click at [65, 313] on button "Geral" at bounding box center [97, 320] width 120 height 23
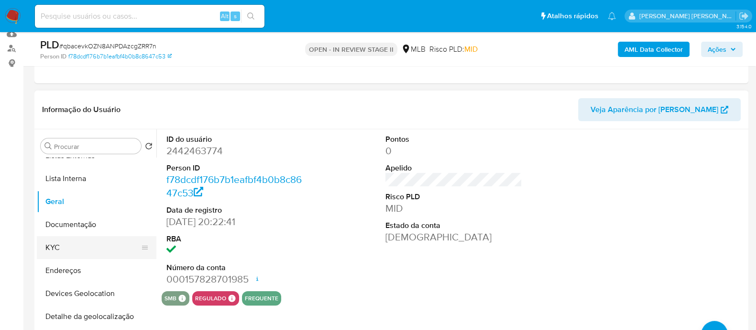
click at [84, 245] on button "KYC" at bounding box center [93, 247] width 112 height 23
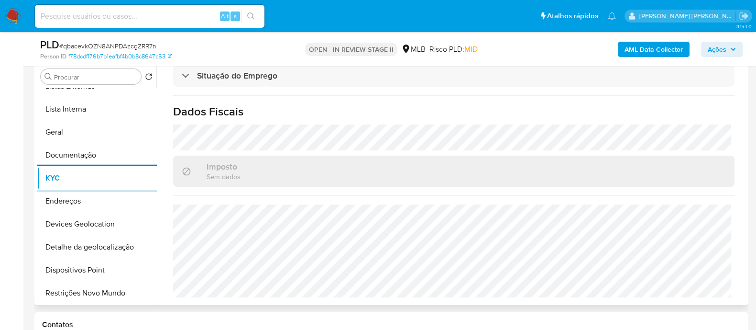
scroll to position [179, 0]
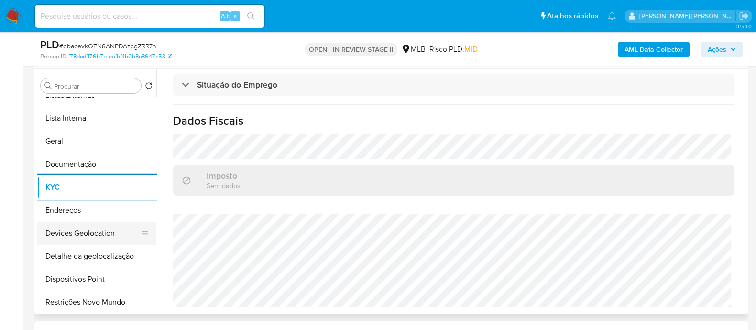
click at [90, 233] on button "Devices Geolocation" at bounding box center [93, 232] width 112 height 23
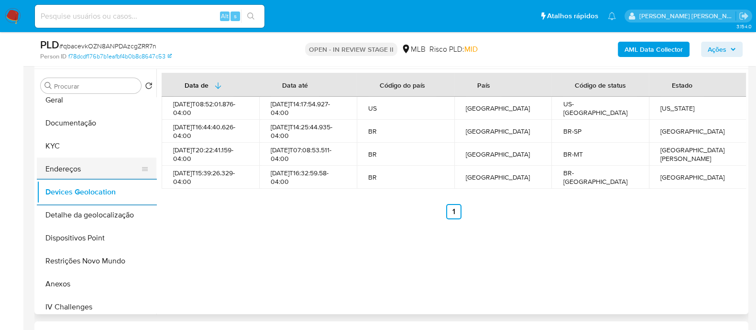
scroll to position [119, 0]
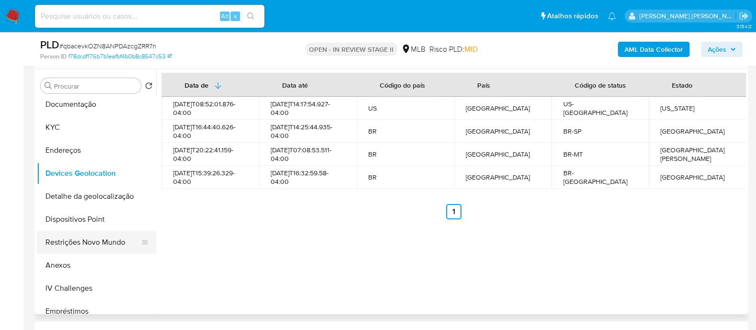
click at [83, 241] on button "Restrições Novo Mundo" at bounding box center [93, 242] width 112 height 23
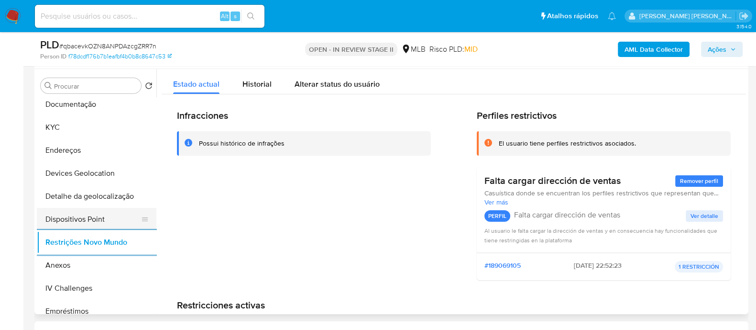
click at [92, 219] on button "Dispositivos Point" at bounding box center [93, 219] width 112 height 23
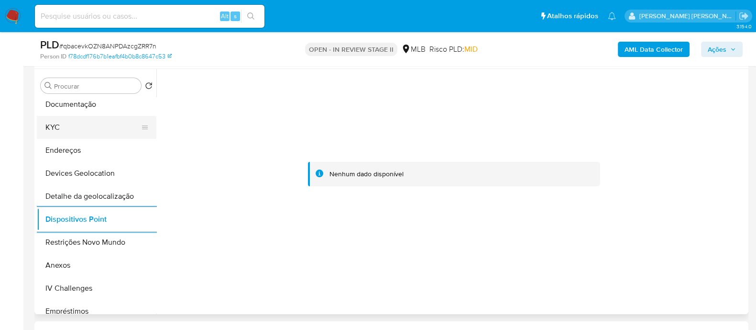
click at [105, 135] on button "KYC" at bounding box center [93, 127] width 112 height 23
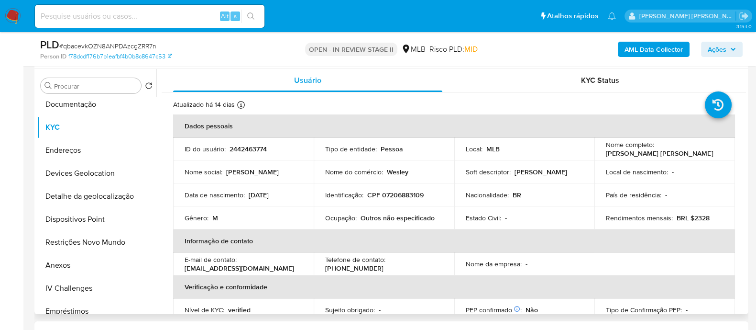
scroll to position [0, 0]
click at [413, 195] on p "CPF 07206883109" at bounding box center [395, 194] width 56 height 9
copy p "07206883109"
click at [86, 104] on button "Documentação" at bounding box center [93, 104] width 112 height 23
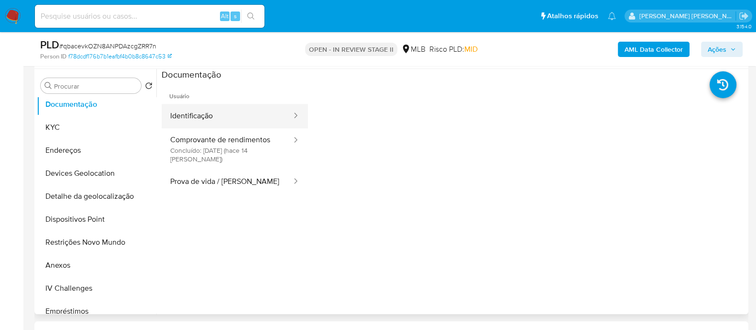
click at [211, 113] on button "Identificação" at bounding box center [227, 116] width 131 height 24
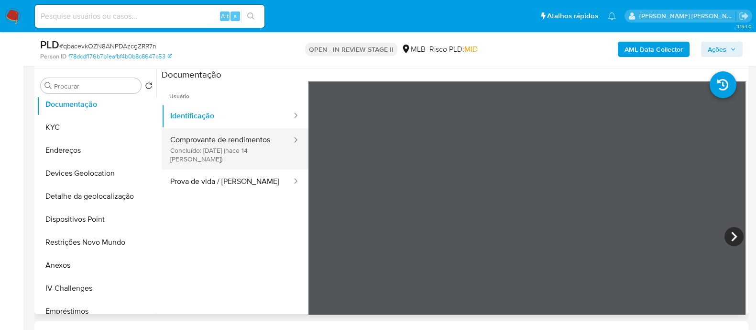
click at [228, 145] on button "Comprovante de rendimentos Concluído: 31/07/2025 (hace 14 días)" at bounding box center [227, 148] width 131 height 41
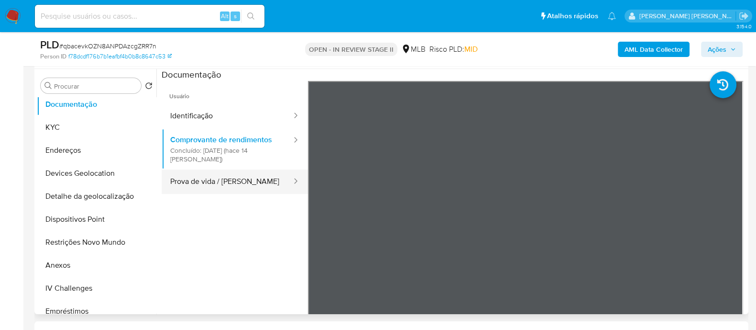
click at [229, 180] on button "Prova de vida / Selfie" at bounding box center [227, 181] width 131 height 24
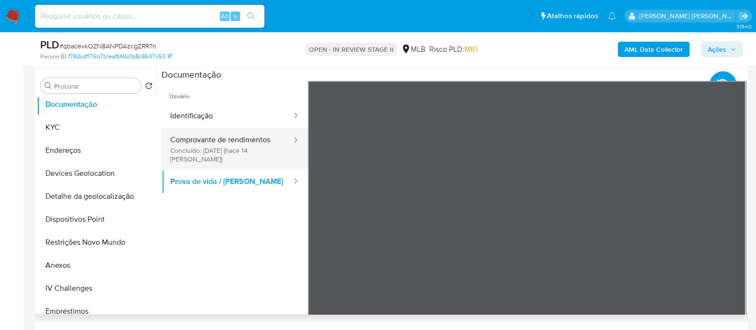
click at [210, 144] on button "Comprovante de rendimentos Concluído: 31/07/2025 (hace 14 días)" at bounding box center [227, 148] width 131 height 41
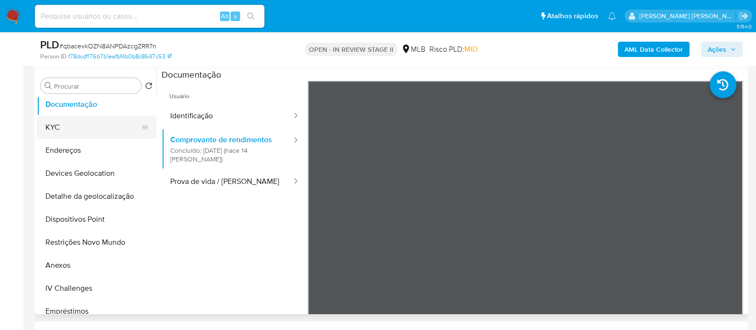
click at [82, 133] on button "KYC" at bounding box center [93, 127] width 112 height 23
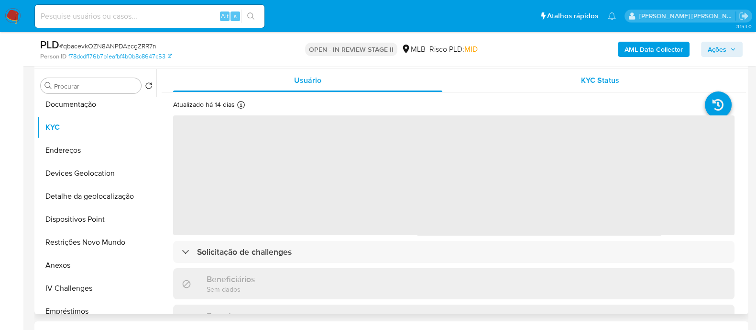
click at [524, 84] on div "KYC Status" at bounding box center [599, 80] width 269 height 23
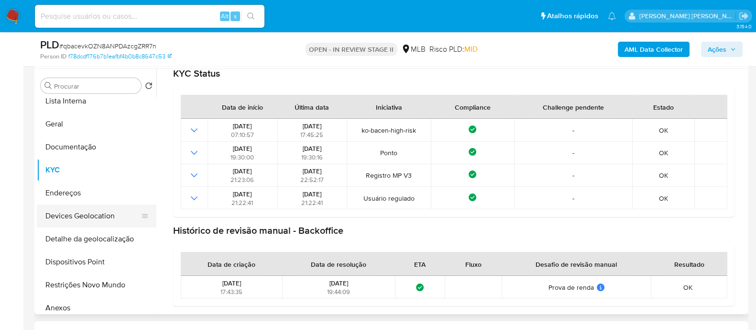
scroll to position [59, 0]
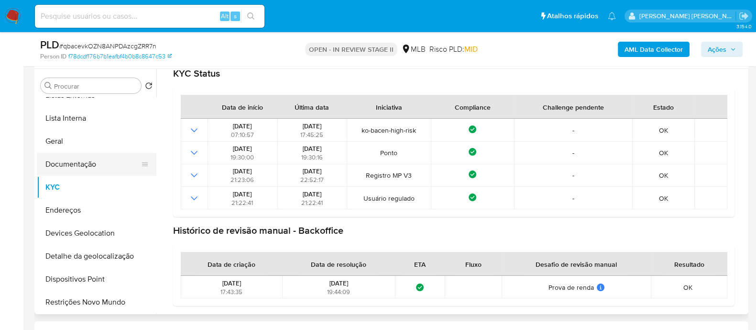
click at [81, 164] on button "Documentação" at bounding box center [93, 164] width 112 height 23
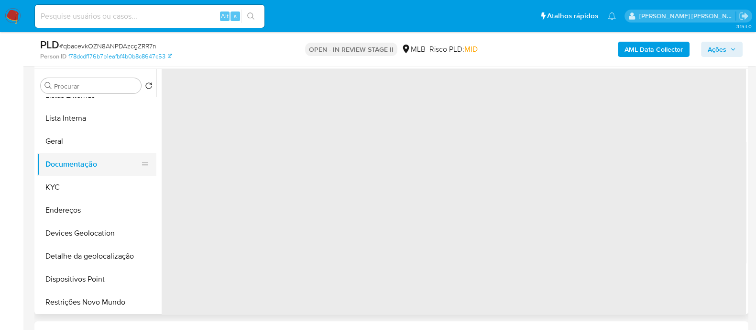
scroll to position [0, 0]
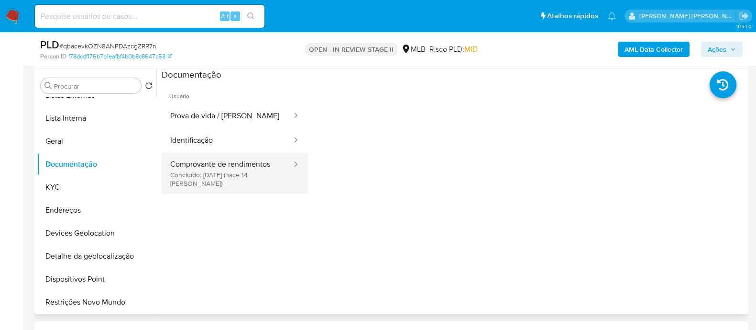
click at [223, 172] on button "Comprovante de rendimentos Concluído: 31/07/2025 (hace 14 días)" at bounding box center [227, 173] width 131 height 41
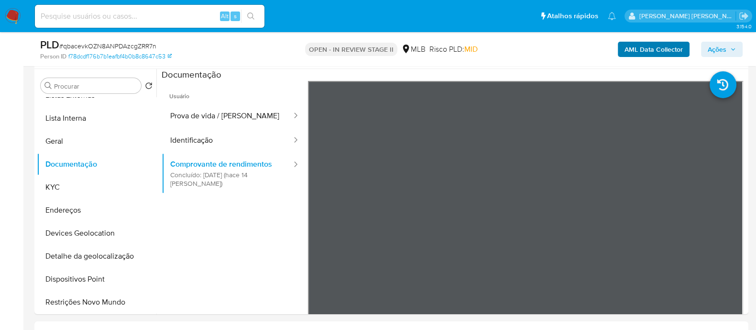
drag, startPoint x: 711, startPoint y: 52, endPoint x: 643, endPoint y: 54, distance: 68.0
click at [711, 51] on span "Ações" at bounding box center [717, 49] width 19 height 15
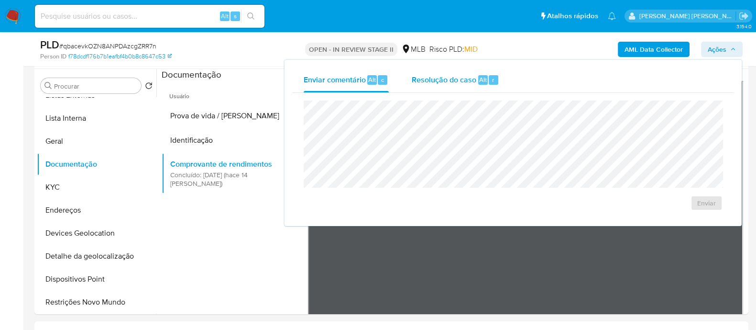
click at [435, 83] on span "Resolução do caso" at bounding box center [444, 79] width 65 height 11
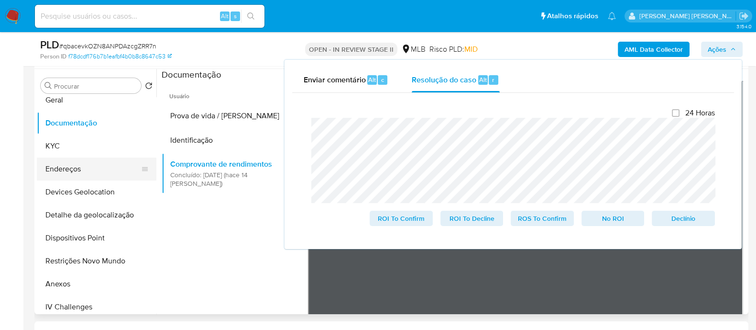
scroll to position [119, 0]
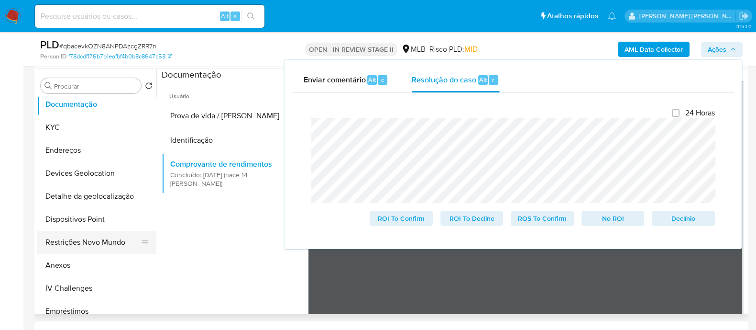
click at [92, 244] on button "Restrições Novo Mundo" at bounding box center [93, 242] width 112 height 23
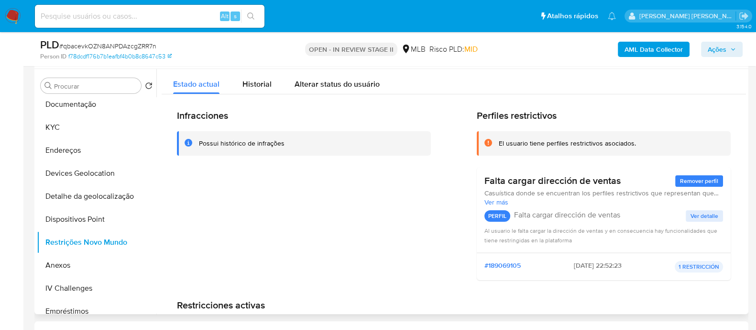
click at [227, 149] on div "Possui histórico de infrações" at bounding box center [304, 143] width 254 height 24
click at [232, 141] on div "Possui histórico de infrações" at bounding box center [242, 143] width 86 height 9
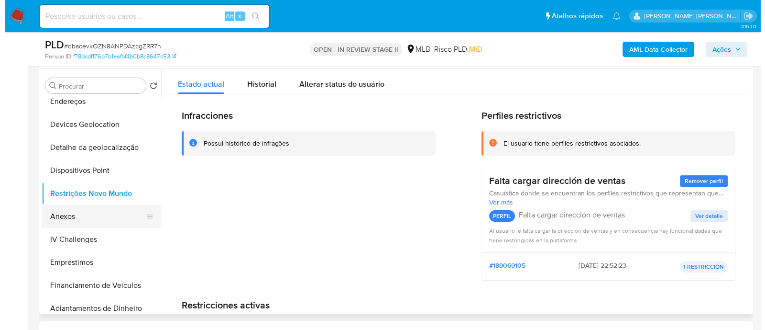
scroll to position [179, 0]
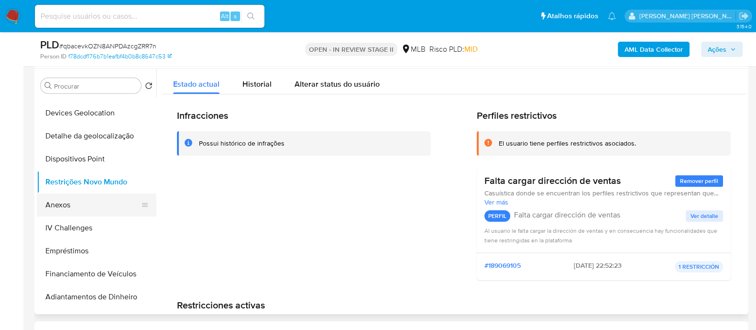
click at [68, 210] on button "Anexos" at bounding box center [93, 204] width 112 height 23
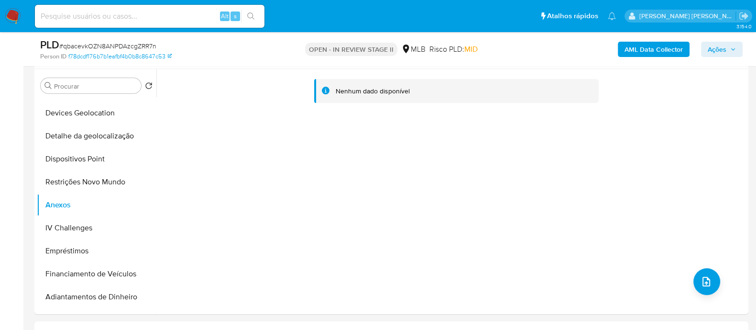
click at [653, 48] on b "AML Data Collector" at bounding box center [654, 49] width 58 height 15
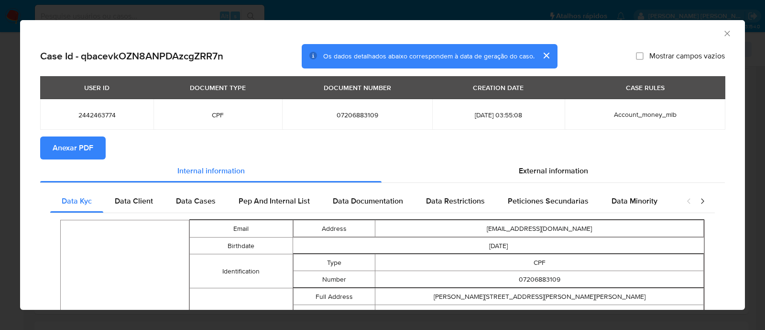
click at [87, 151] on span "Anexar PDF" at bounding box center [73, 147] width 41 height 21
drag, startPoint x: 717, startPoint y: 30, endPoint x: 634, endPoint y: 44, distance: 83.5
click at [723, 31] on icon "Fechar a janela" at bounding box center [728, 34] width 10 height 10
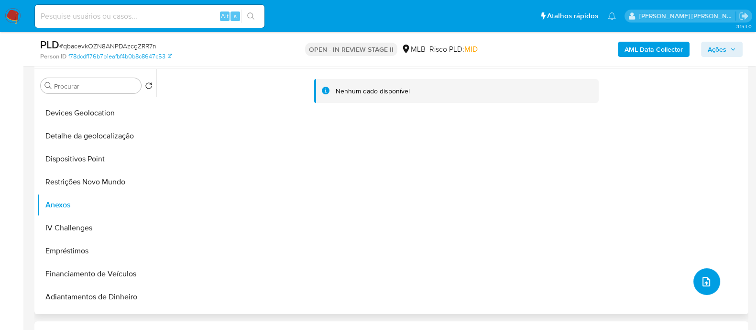
click at [705, 283] on icon "upload-file" at bounding box center [707, 282] width 8 height 10
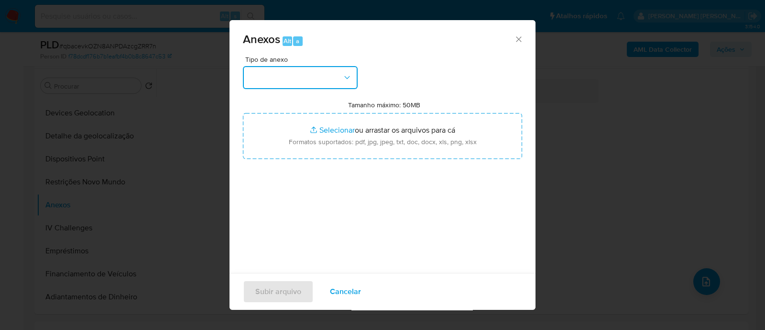
click at [332, 82] on button "button" at bounding box center [300, 77] width 115 height 23
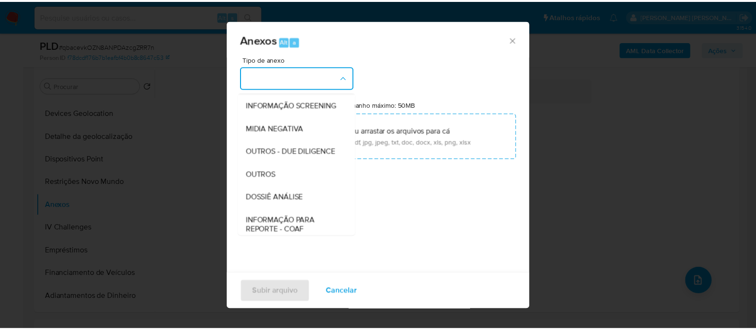
scroll to position [147, 0]
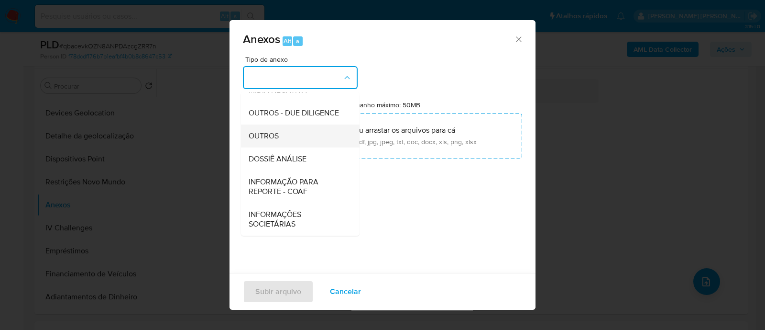
click at [272, 131] on span "OUTROS" at bounding box center [264, 136] width 30 height 10
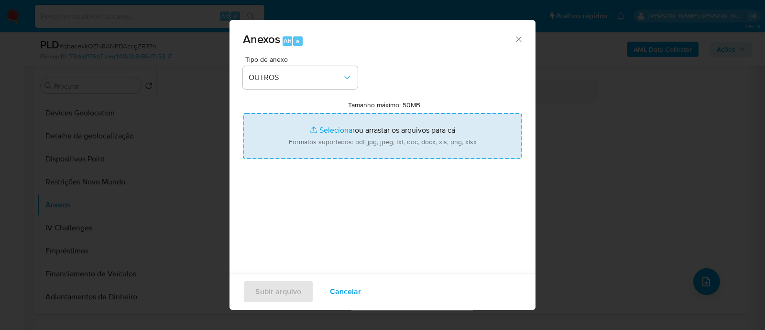
click at [332, 132] on input "Tamanho máximo: 50MB Selecionar arquivos" at bounding box center [382, 136] width 279 height 46
type input "C:\fakepath\Mulan 2442463774_2025_08_13_16_44_46.xlsx"
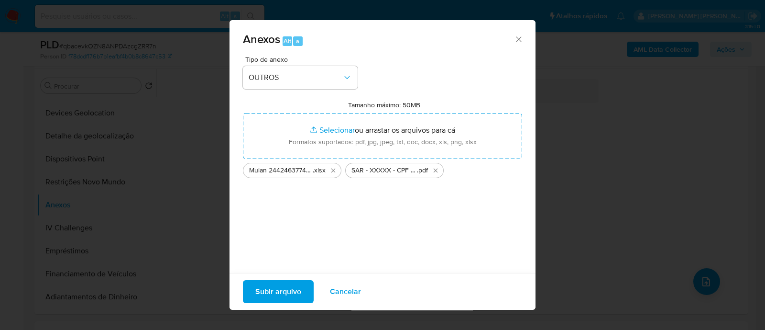
click at [280, 291] on span "Subir arquivo" at bounding box center [278, 291] width 46 height 21
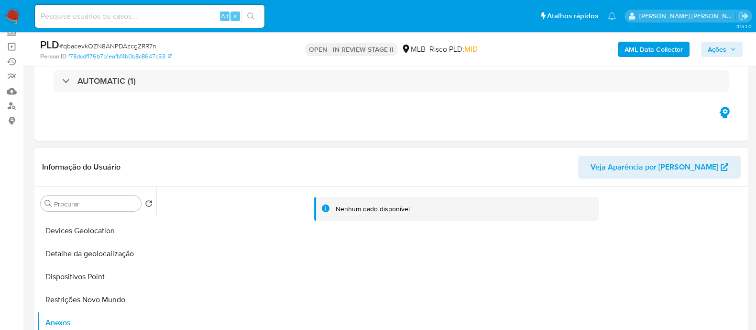
scroll to position [179, 0]
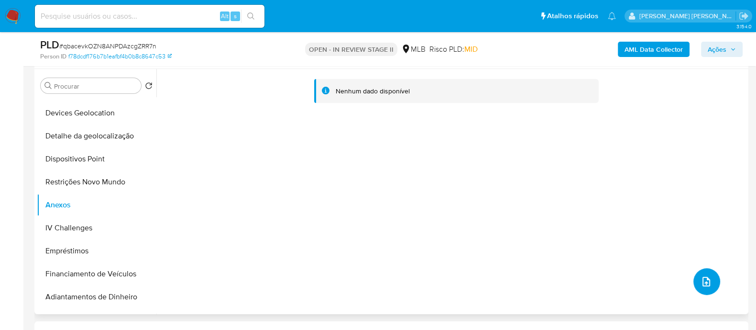
click at [708, 277] on span "upload-file" at bounding box center [706, 281] width 11 height 11
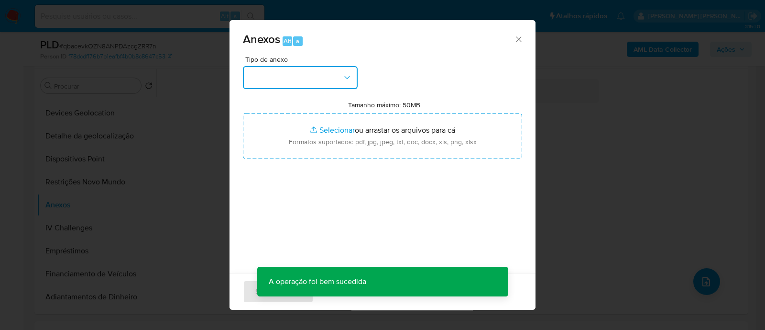
click at [322, 84] on button "button" at bounding box center [300, 77] width 115 height 23
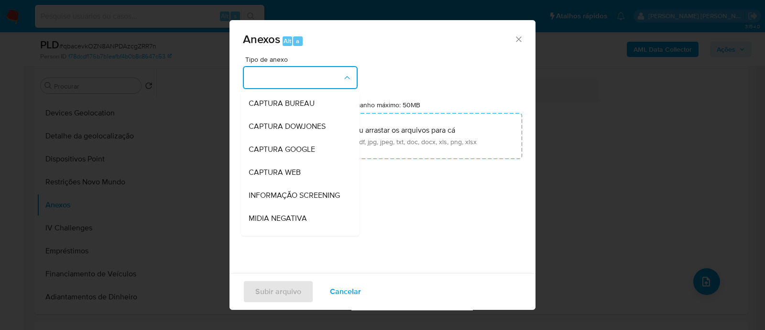
click at [582, 144] on div "Anexos Alt a Tipo de anexo CAPTURA BUREAU CAPTURA DOWJONES CAPTURA GOOGLE CAPTU…" at bounding box center [382, 165] width 765 height 330
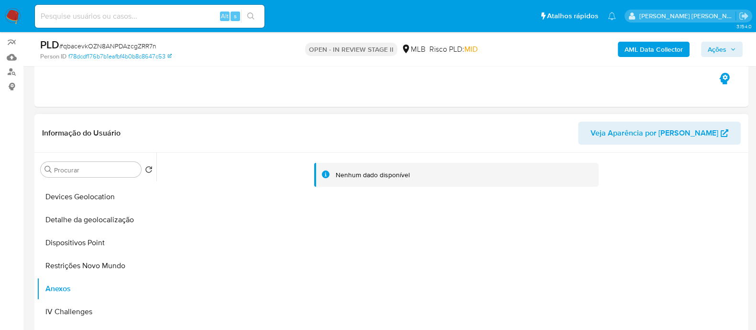
scroll to position [0, 0]
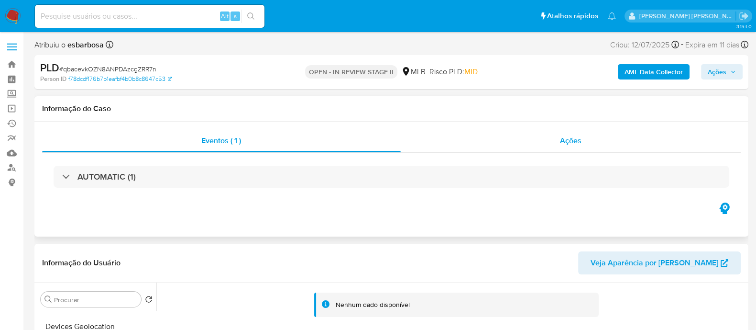
click at [464, 147] on div "Ações" at bounding box center [571, 140] width 341 height 23
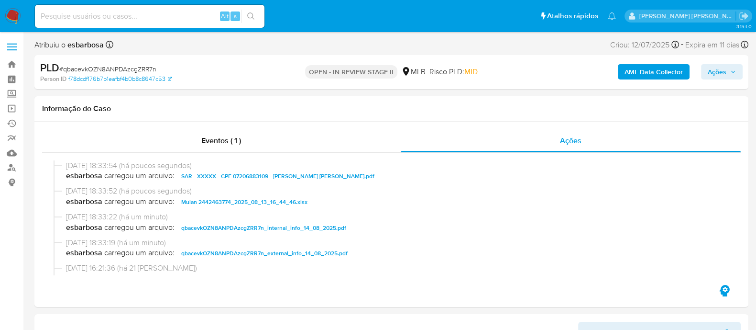
click at [718, 70] on span "Ações" at bounding box center [717, 71] width 19 height 15
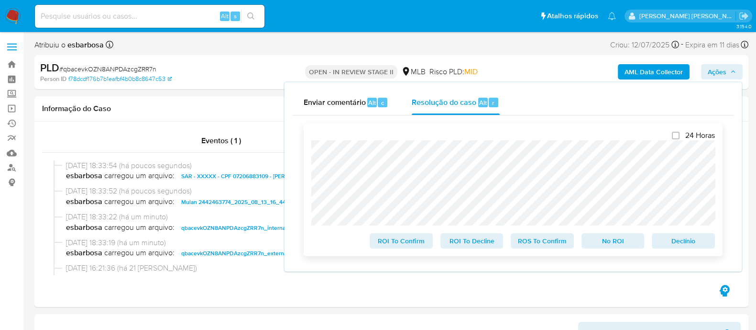
click at [553, 247] on span "ROS To Confirm" at bounding box center [543, 240] width 50 height 13
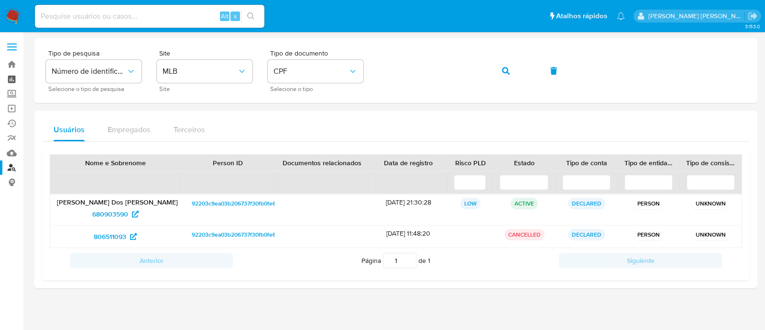
click at [11, 81] on link "Painel" at bounding box center [57, 79] width 114 height 15
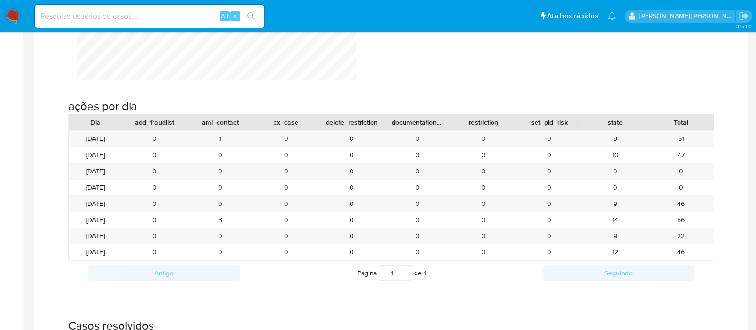
scroll to position [956, 0]
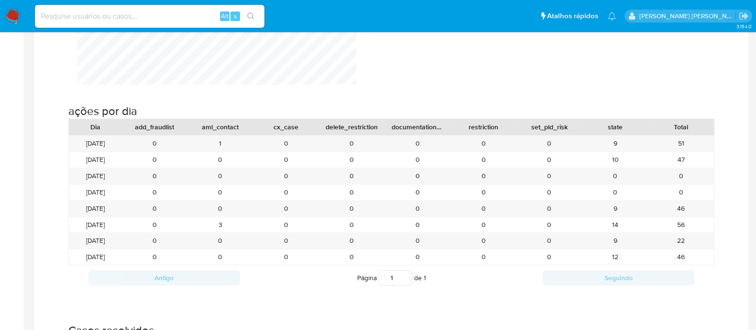
click at [159, 12] on input at bounding box center [150, 16] width 230 height 12
paste input "2393534813"
type input "2393534813"
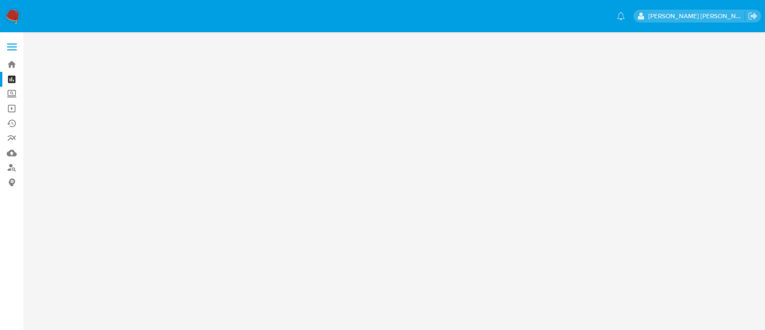
click at [16, 18] on img at bounding box center [13, 16] width 16 height 16
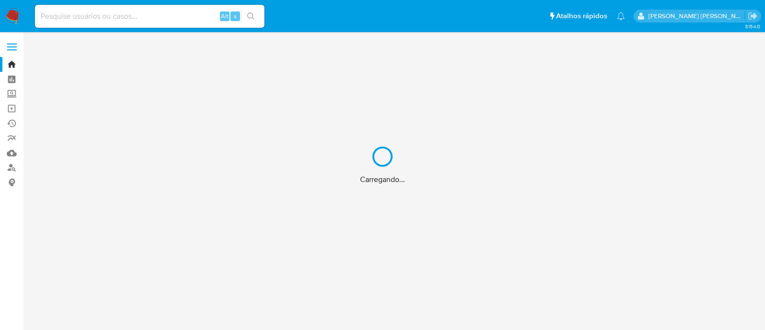
click at [148, 21] on div "Carregando..." at bounding box center [382, 165] width 765 height 330
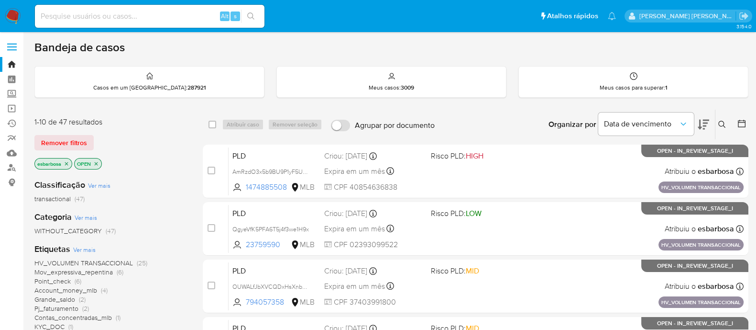
click at [148, 17] on input at bounding box center [150, 16] width 230 height 12
paste input "2393534813"
type input "2393534813"
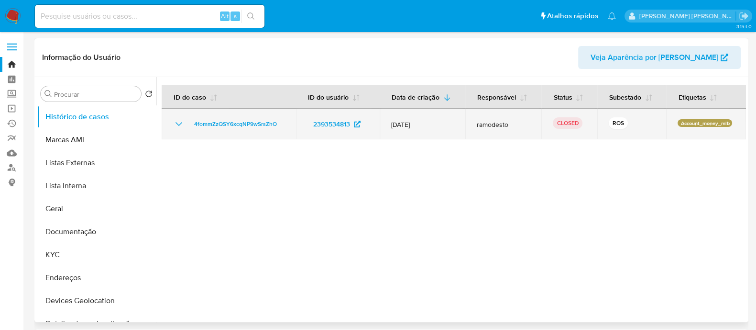
select select "10"
click at [180, 125] on icon "Mostrar/Ocultar" at bounding box center [178, 123] width 11 height 11
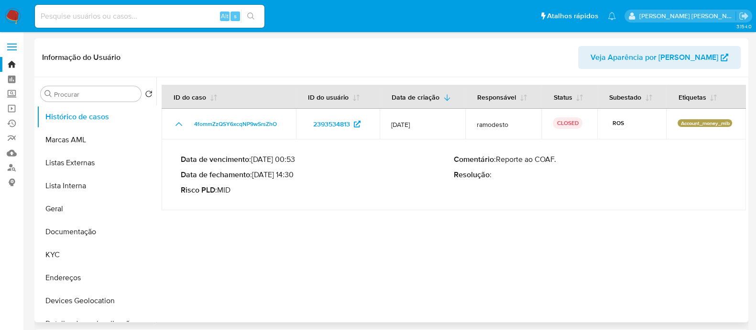
drag, startPoint x: 556, startPoint y: 160, endPoint x: 498, endPoint y: 158, distance: 58.9
click at [498, 158] on p "Comentário : Reporte ao COAF." at bounding box center [590, 160] width 273 height 10
drag, startPoint x: 297, startPoint y: 176, endPoint x: 257, endPoint y: 175, distance: 39.2
click at [257, 175] on p "Data de fechamento : 07/08/2025 14:30" at bounding box center [317, 175] width 273 height 10
click at [157, 22] on div "Alt s" at bounding box center [150, 16] width 230 height 23
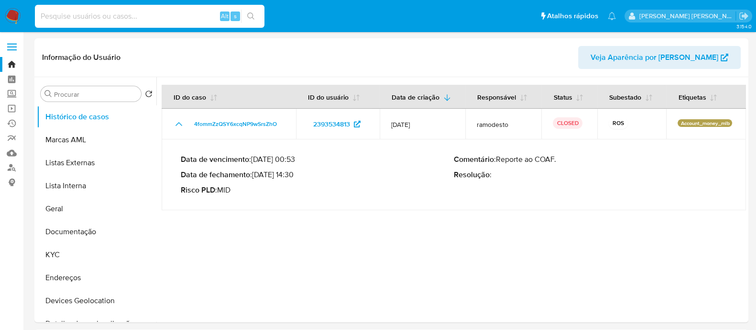
click at [158, 20] on input at bounding box center [150, 16] width 230 height 12
paste input "2050284822"
type input "2050284822"
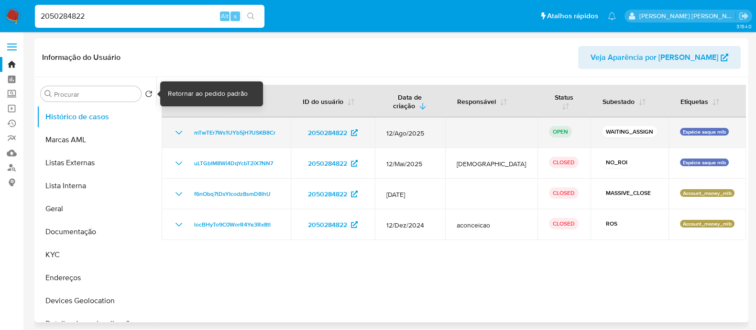
select select "10"
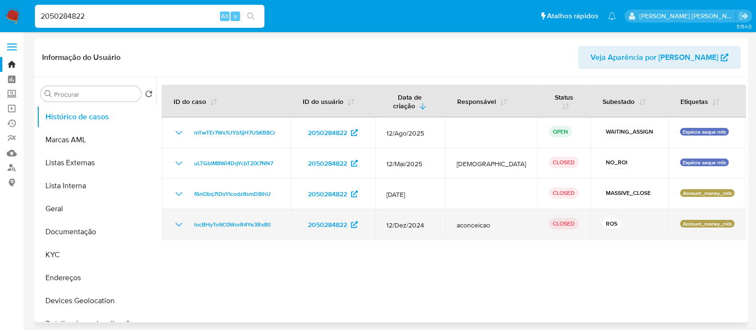
click at [180, 222] on icon "Mostrar/Ocultar" at bounding box center [179, 224] width 7 height 4
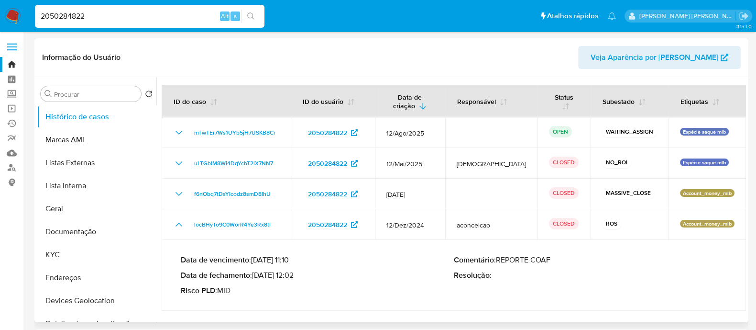
drag, startPoint x: 559, startPoint y: 248, endPoint x: 499, endPoint y: 252, distance: 59.4
click at [499, 255] on p "Comentário : REPORTE COAF" at bounding box center [590, 260] width 273 height 10
drag, startPoint x: 293, startPoint y: 265, endPoint x: 255, endPoint y: 266, distance: 37.3
click at [255, 270] on p "Data de fechamento : 13/01/2025 12:02" at bounding box center [317, 275] width 273 height 10
click at [184, 24] on div "2050284822 Alt s" at bounding box center [150, 16] width 230 height 23
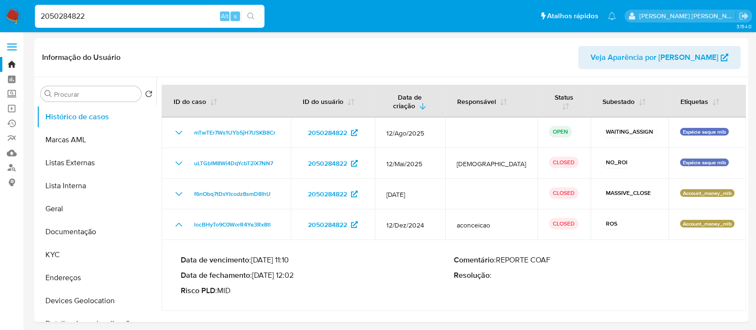
click at [182, 16] on input "2050284822" at bounding box center [150, 16] width 230 height 12
paste input "1234715860"
type input "1234715860"
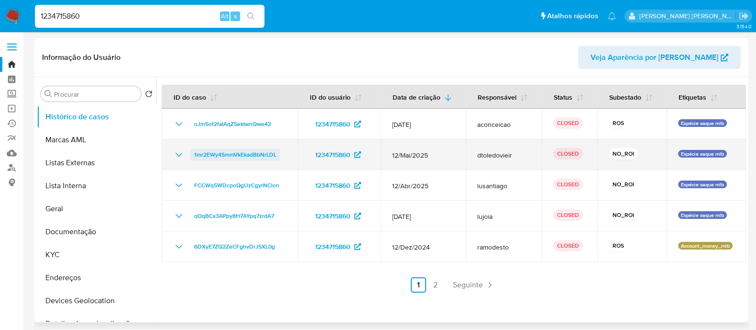
select select "10"
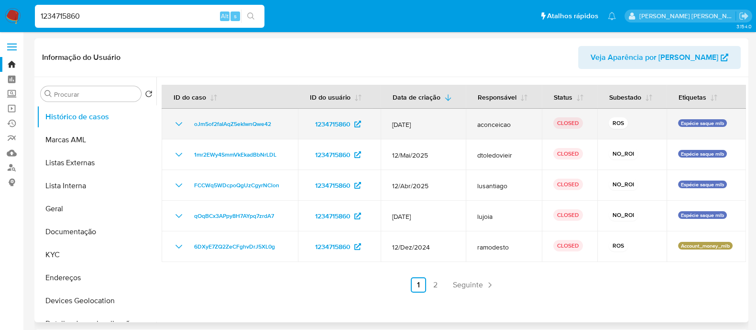
click at [180, 125] on icon "Mostrar/Ocultar" at bounding box center [178, 123] width 11 height 11
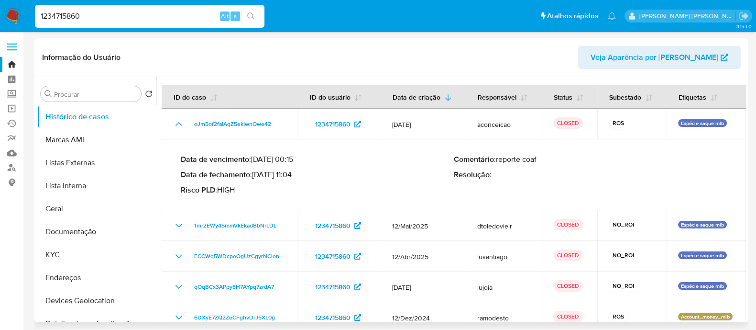
drag, startPoint x: 297, startPoint y: 174, endPoint x: 257, endPoint y: 174, distance: 39.7
click at [257, 174] on p "Data de fechamento : 21/07/2025 11:04" at bounding box center [317, 175] width 273 height 10
click at [181, 10] on input "1234715860" at bounding box center [150, 16] width 230 height 12
paste input "2415547348"
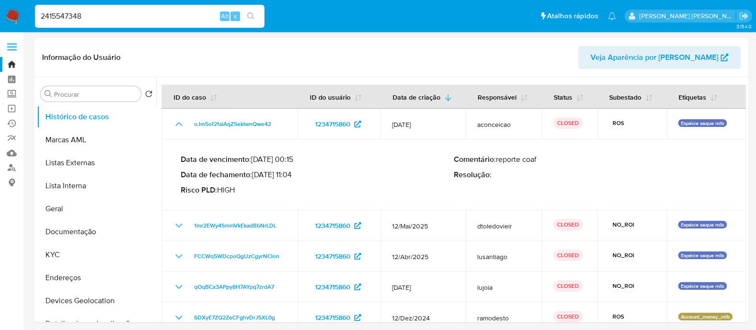
type input "2415547348"
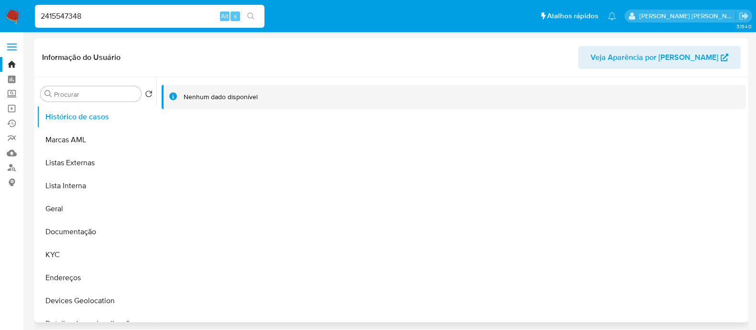
select select "10"
click at [87, 234] on button "Documentação" at bounding box center [93, 231] width 112 height 23
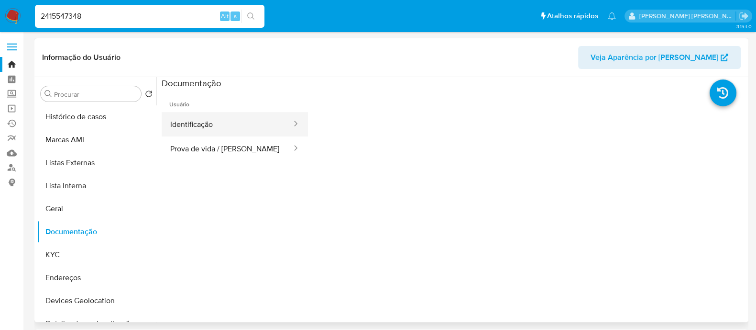
click at [211, 129] on button "Identificação" at bounding box center [227, 124] width 131 height 24
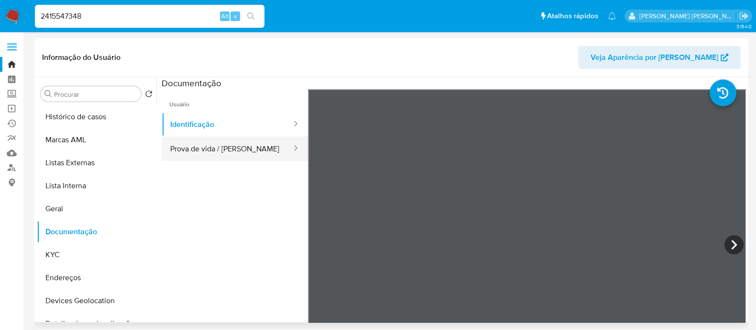
click at [209, 149] on button "Prova de vida / Selfie" at bounding box center [227, 148] width 131 height 24
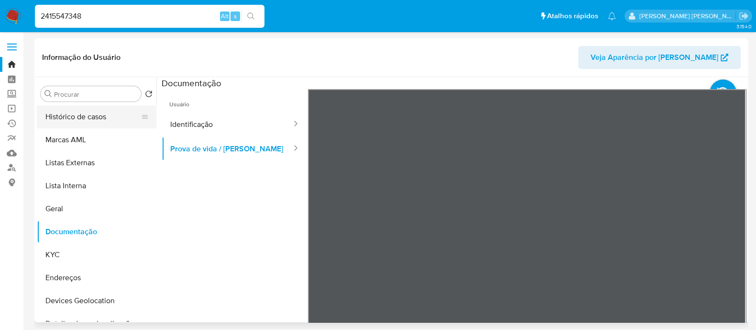
click at [100, 122] on button "Histórico de casos" at bounding box center [93, 116] width 112 height 23
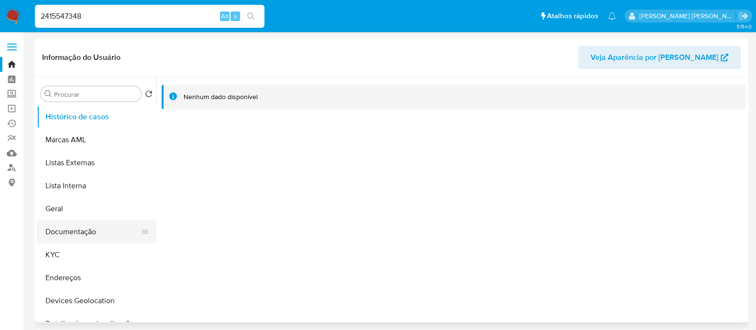
click at [79, 231] on button "Documentação" at bounding box center [93, 231] width 112 height 23
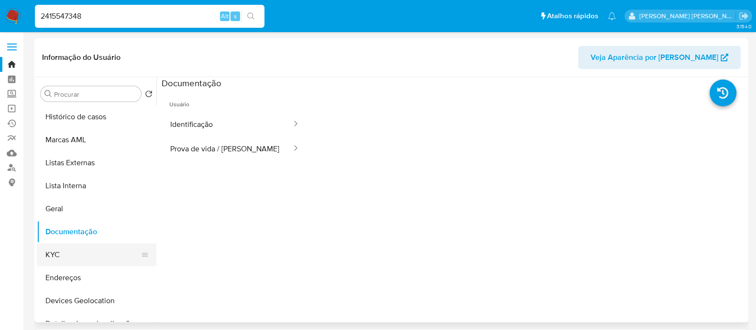
click at [98, 249] on button "KYC" at bounding box center [93, 254] width 112 height 23
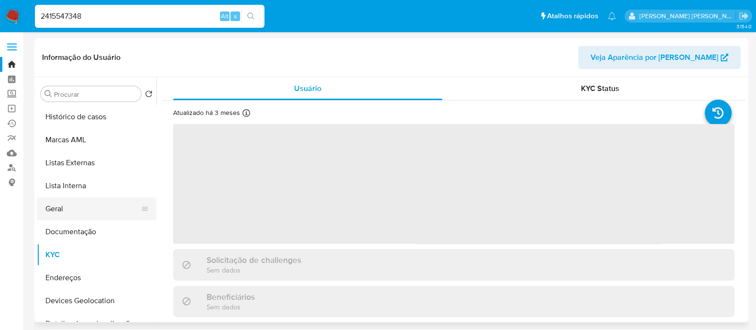
scroll to position [59, 0]
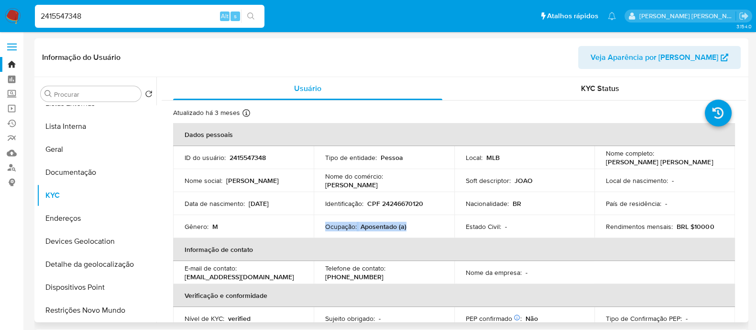
drag, startPoint x: 416, startPoint y: 229, endPoint x: 326, endPoint y: 228, distance: 90.4
click at [326, 228] on div "Ocupação : Aposentado (a)" at bounding box center [384, 226] width 118 height 9
copy div "Ocupação : Aposentado (a)"
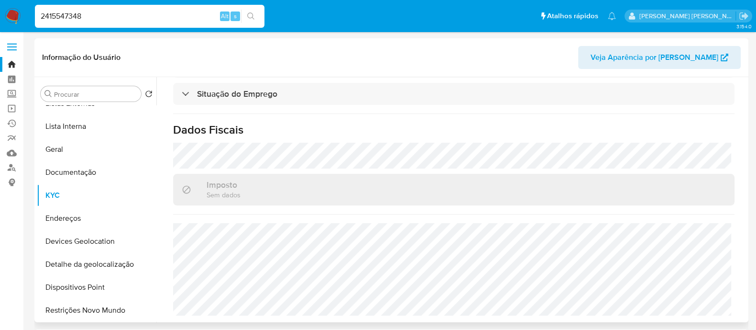
scroll to position [425, 0]
click at [135, 18] on input "2415547348" at bounding box center [150, 16] width 230 height 12
paste input "38262577"
type input "238262577"
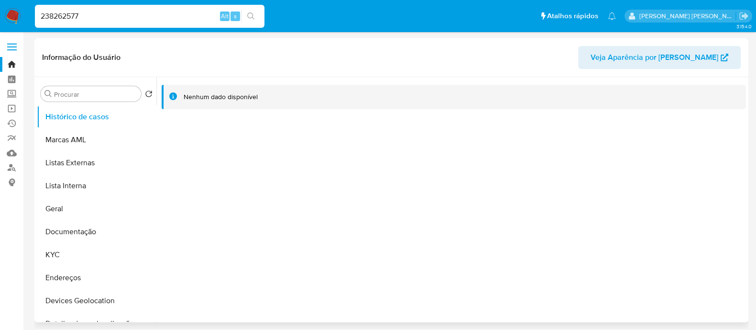
select select "10"
click at [66, 252] on button "KYC" at bounding box center [93, 254] width 112 height 23
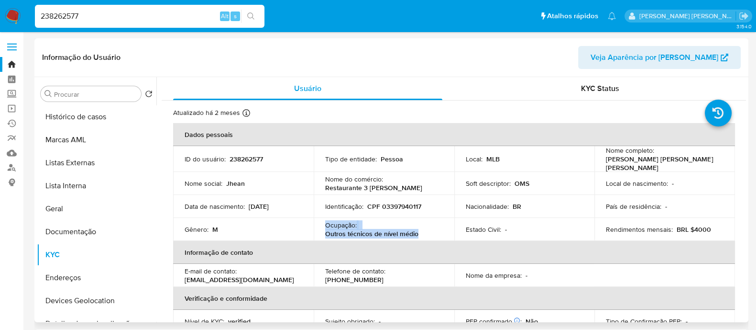
drag, startPoint x: 426, startPoint y: 230, endPoint x: 325, endPoint y: 225, distance: 100.6
click at [325, 225] on div "Ocupação : Outros técnicos de nível médio" at bounding box center [384, 229] width 118 height 17
copy div "Ocupação : Outros técnicos de nível médio"
click at [155, 16] on input "238262577" at bounding box center [150, 16] width 230 height 12
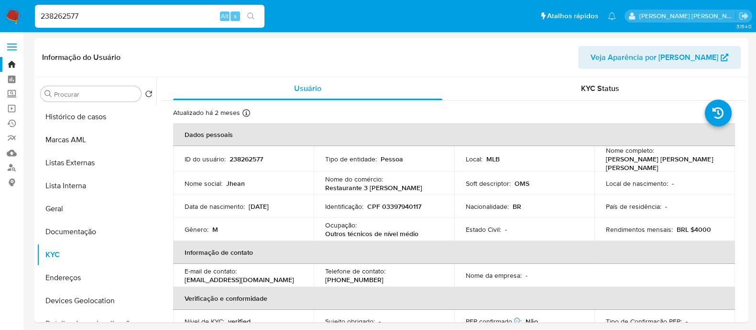
paste input "413082488"
type input "2413082488"
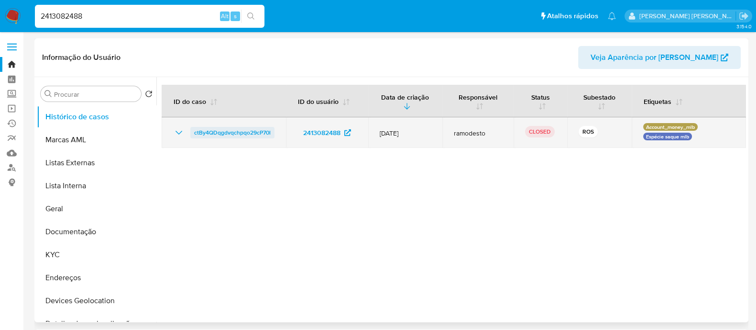
select select "10"
click at [182, 134] on icon "Mostrar/Ocultar" at bounding box center [178, 132] width 11 height 11
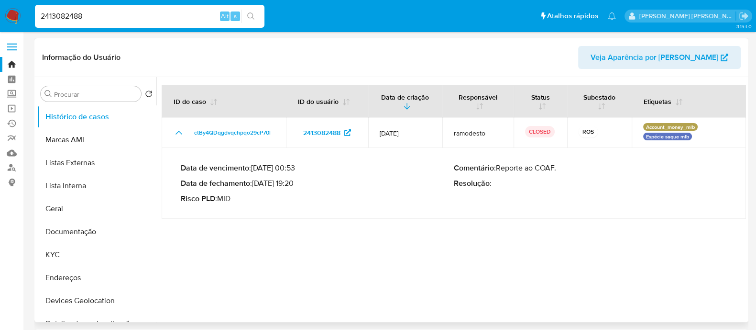
drag, startPoint x: 296, startPoint y: 184, endPoint x: 256, endPoint y: 186, distance: 39.8
click at [256, 186] on p "Data de fechamento : 13/08/2025 19:20" at bounding box center [317, 183] width 273 height 10
click at [65, 250] on button "KYC" at bounding box center [93, 254] width 112 height 23
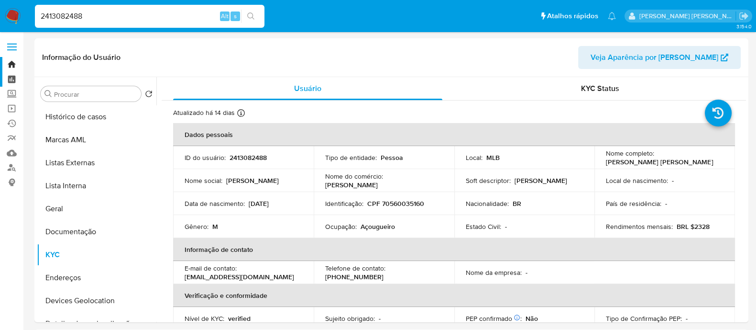
click at [13, 79] on link "Painel" at bounding box center [57, 79] width 114 height 15
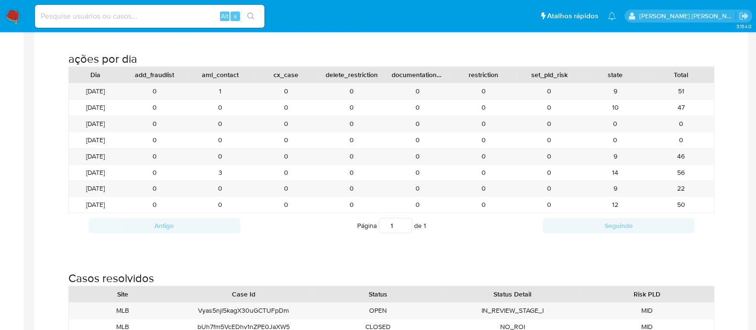
scroll to position [956, 0]
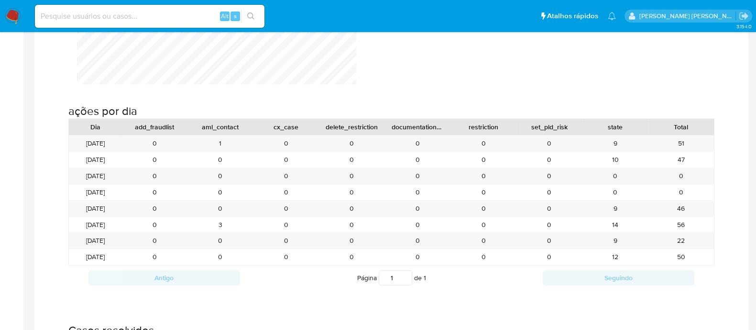
click at [16, 15] on img at bounding box center [13, 16] width 16 height 16
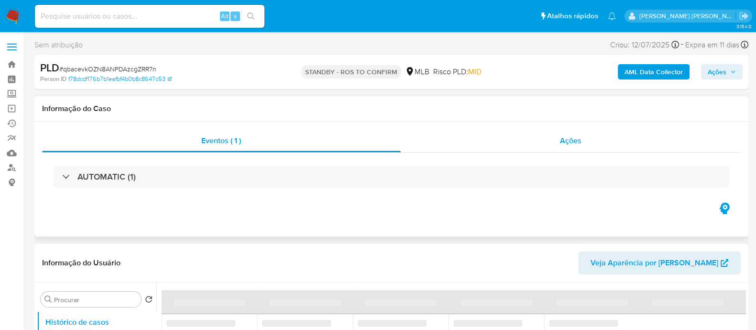
click at [487, 144] on div "Ações" at bounding box center [571, 140] width 341 height 23
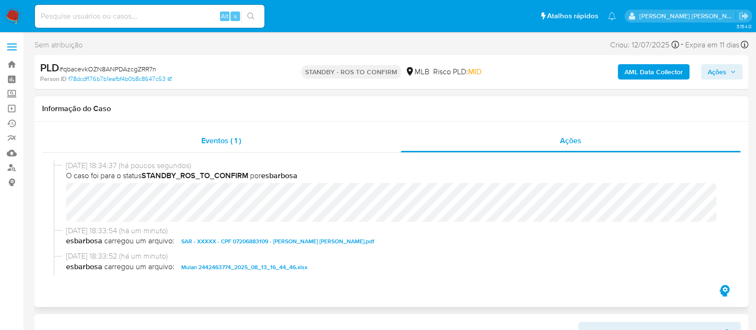
select select "10"
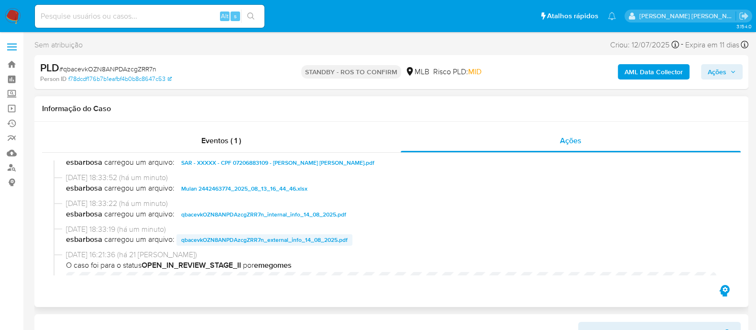
scroll to position [59, 0]
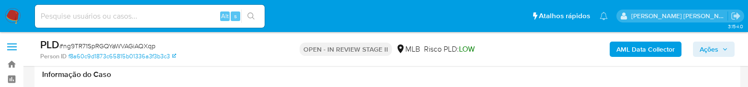
select select "10"
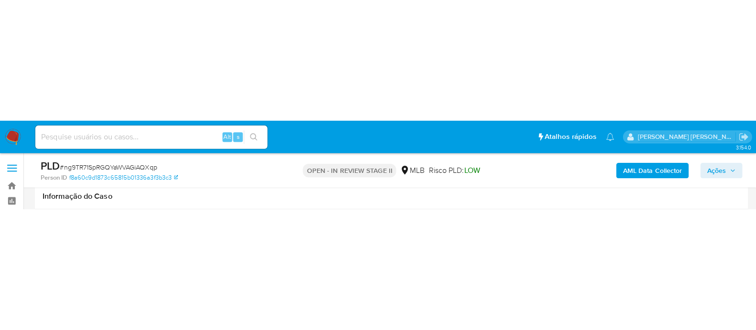
scroll to position [59, 0]
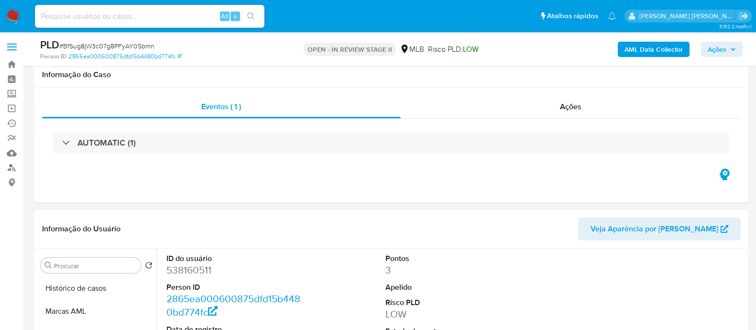
select select "10"
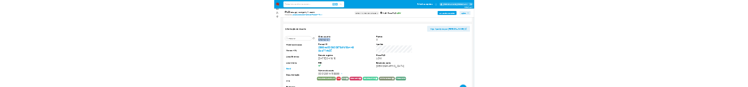
scroll to position [59, 0]
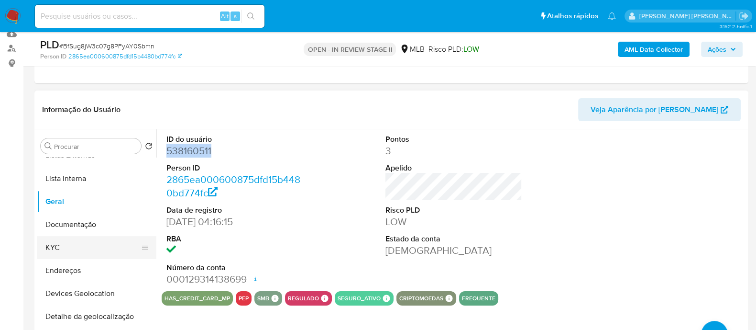
click at [73, 244] on button "KYC" at bounding box center [93, 247] width 112 height 23
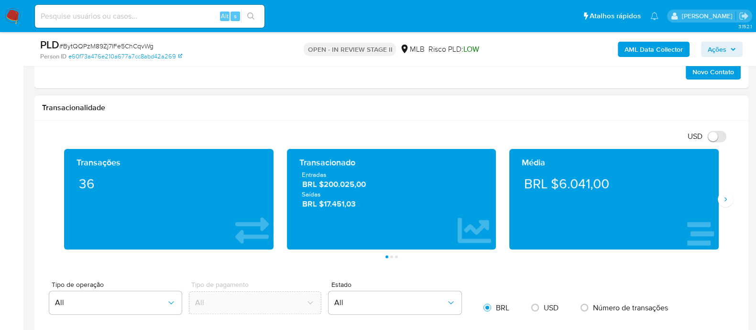
scroll to position [829, 0]
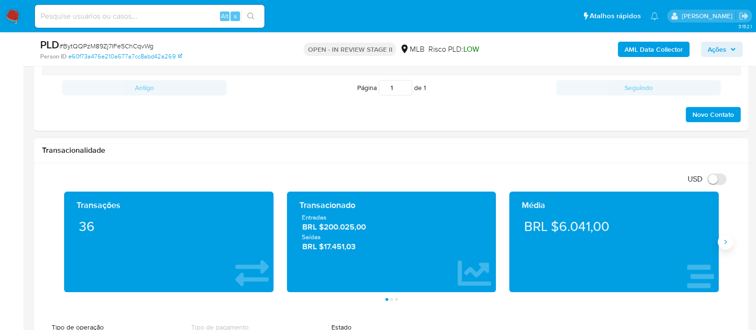
click at [729, 243] on icon "Siguiente" at bounding box center [726, 242] width 8 height 8
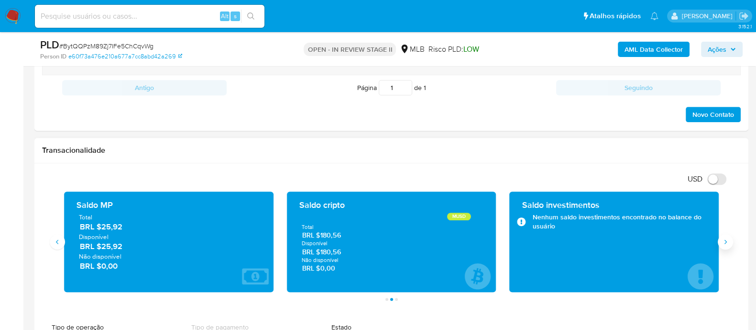
click at [728, 243] on icon "Siguiente" at bounding box center [726, 242] width 8 height 8
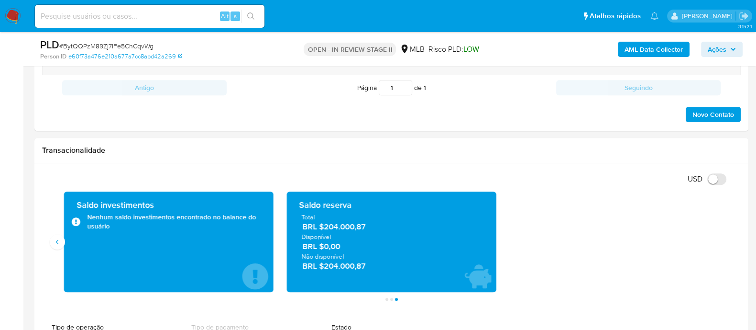
click at [89, 46] on span "# BytQQPzM89Zj7IFe5ChCqvWg" at bounding box center [106, 46] width 94 height 10
copy span "BytQQPzM89Zj7IFe5ChCqvWg"
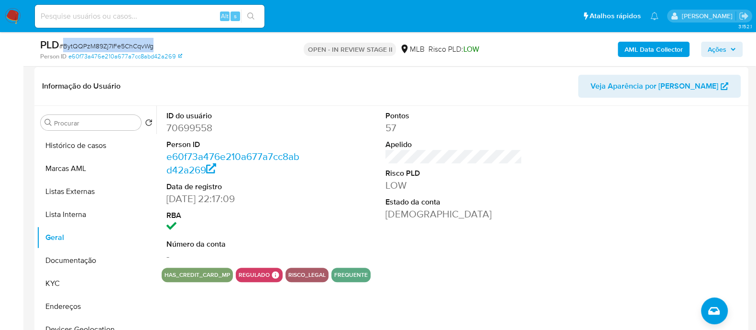
scroll to position [410, 0]
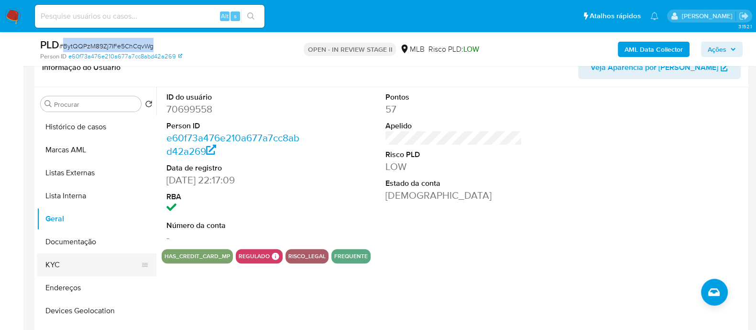
click at [69, 262] on button "KYC" at bounding box center [93, 264] width 112 height 23
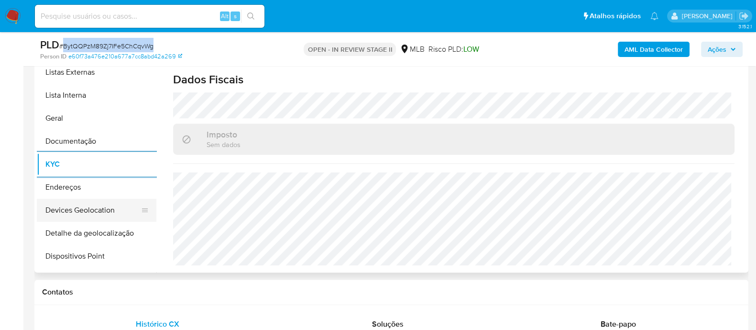
scroll to position [59, 0]
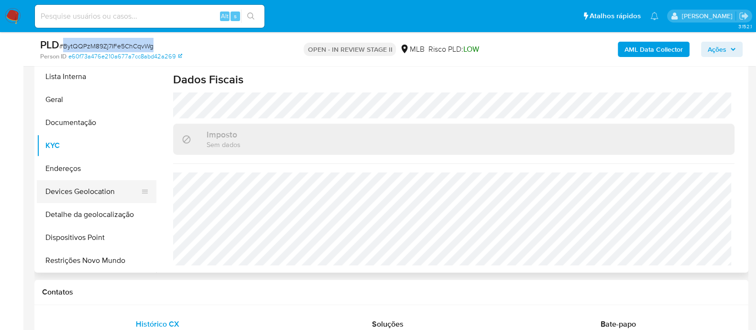
click at [98, 192] on button "Devices Geolocation" at bounding box center [93, 191] width 112 height 23
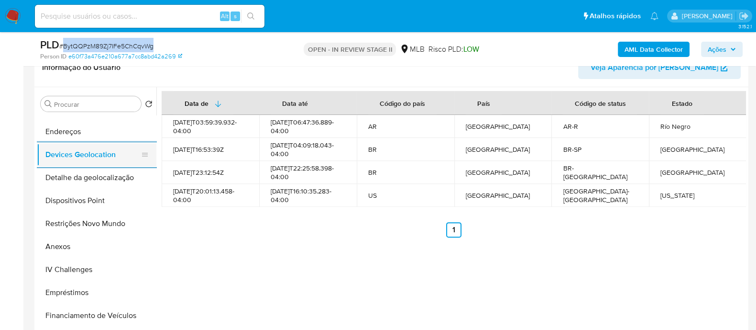
scroll to position [179, 0]
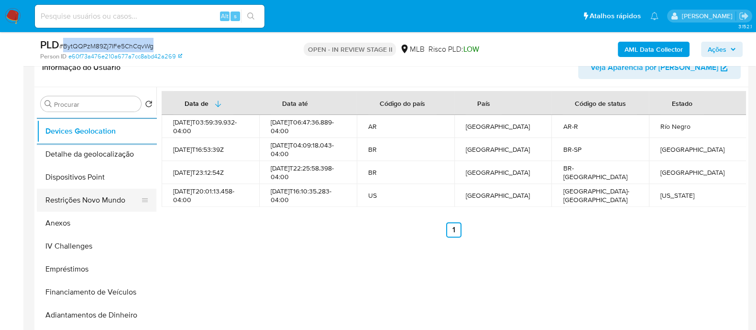
click at [95, 197] on button "Restrições Novo Mundo" at bounding box center [93, 199] width 112 height 23
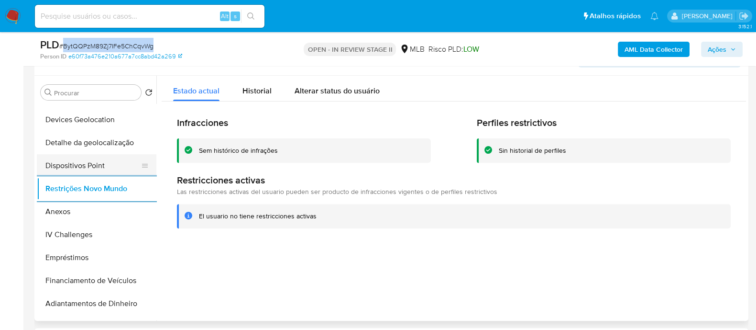
click at [97, 166] on button "Dispositivos Point" at bounding box center [93, 165] width 112 height 23
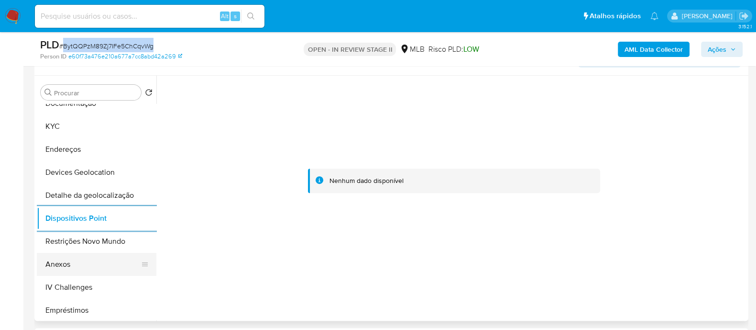
scroll to position [59, 0]
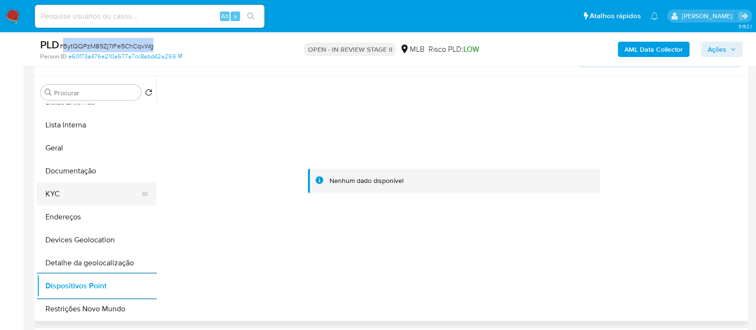
click at [74, 198] on button "KYC" at bounding box center [93, 193] width 112 height 23
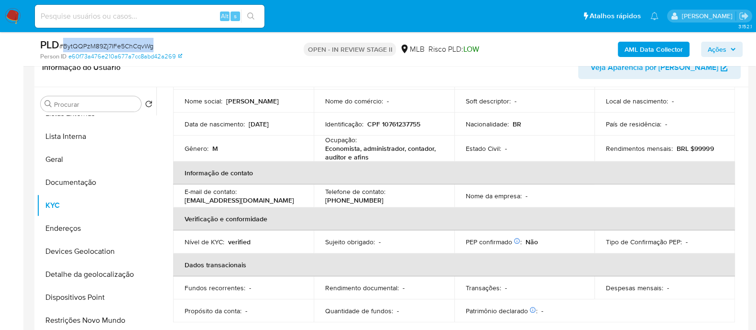
scroll to position [0, 0]
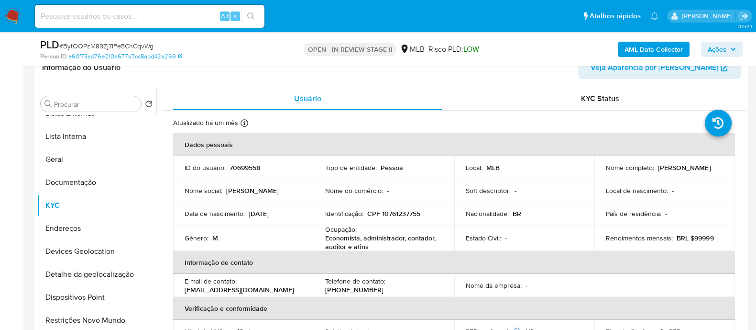
click at [421, 212] on div "Identificação : CPF 10761237755" at bounding box center [384, 213] width 118 height 9
click at [417, 213] on p "CPF 10761237755" at bounding box center [393, 213] width 53 height 9
copy p "10761237755"
click at [70, 156] on button "Geral" at bounding box center [93, 159] width 112 height 23
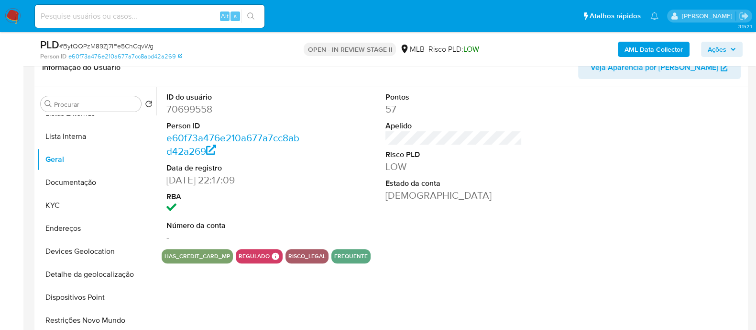
click at [199, 111] on dd "70699558" at bounding box center [234, 108] width 137 height 13
click at [200, 111] on dd "70699558" at bounding box center [234, 108] width 137 height 13
copy dd "70699558"
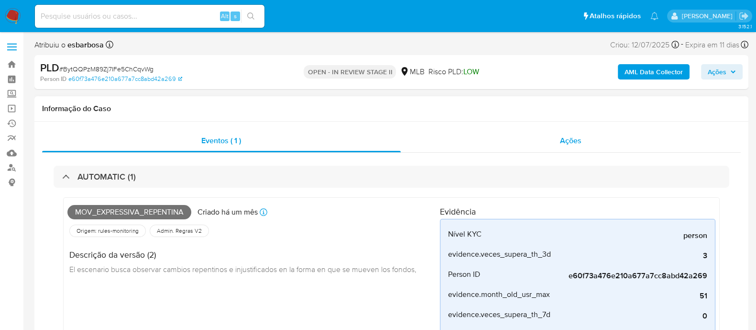
click at [494, 147] on div "Ações" at bounding box center [571, 140] width 341 height 23
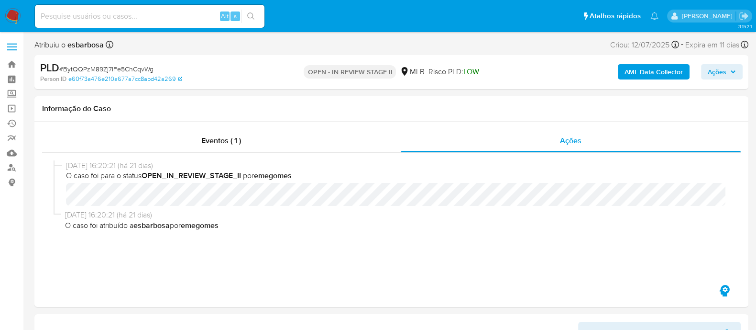
click at [646, 75] on b "AML Data Collector" at bounding box center [654, 71] width 58 height 15
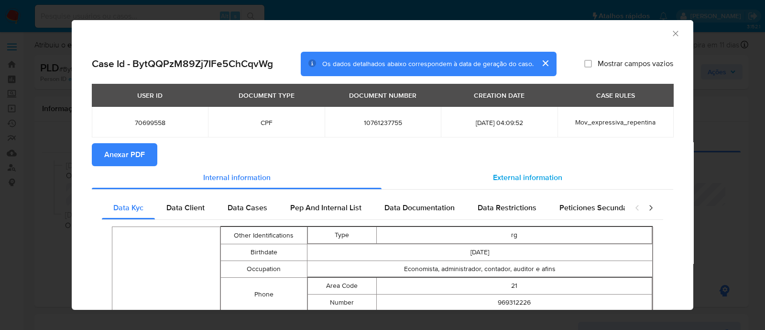
click at [518, 176] on span "External information" at bounding box center [527, 177] width 69 height 11
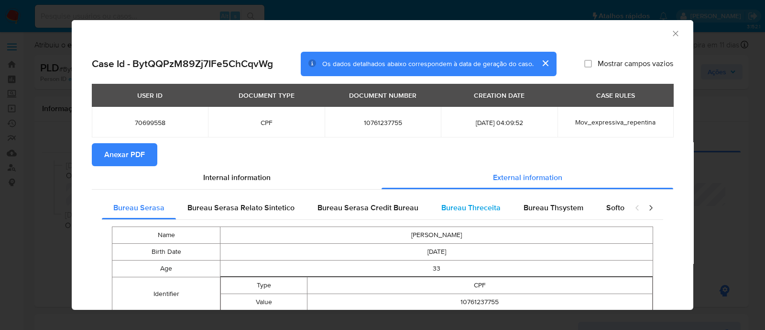
click at [450, 207] on span "Bureau Threceita" at bounding box center [471, 207] width 59 height 11
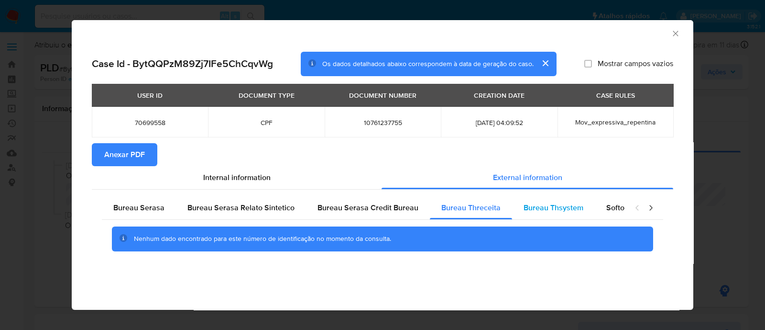
click at [531, 207] on span "Bureau Thsystem" at bounding box center [554, 207] width 60 height 11
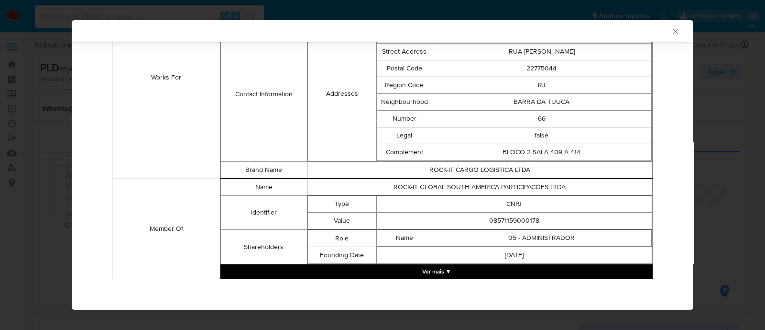
scroll to position [741, 0]
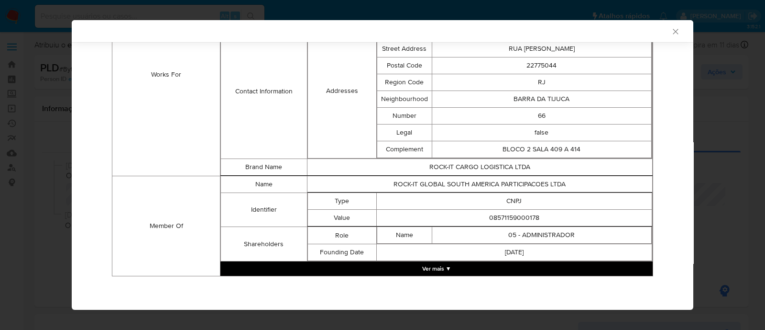
click at [431, 266] on button "Ver mais ▼" at bounding box center [437, 268] width 432 height 14
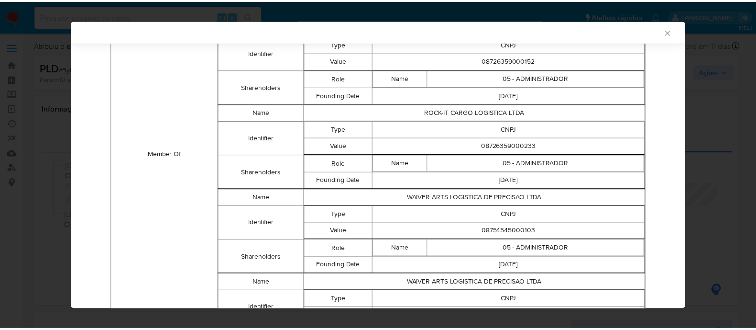
scroll to position [909, 0]
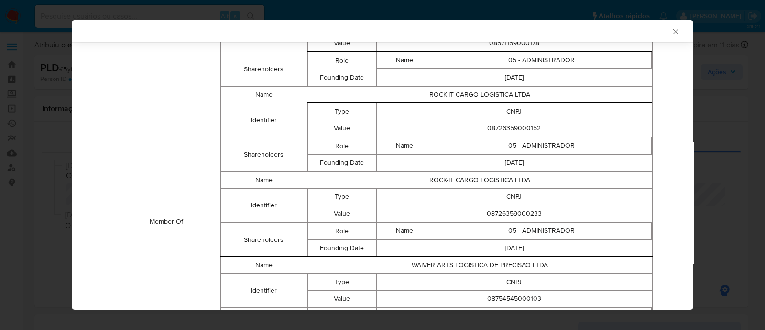
click at [673, 32] on icon "Fechar a janela" at bounding box center [675, 31] width 5 height 5
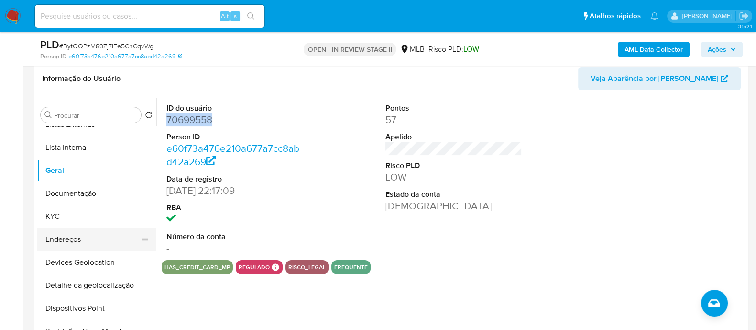
scroll to position [239, 0]
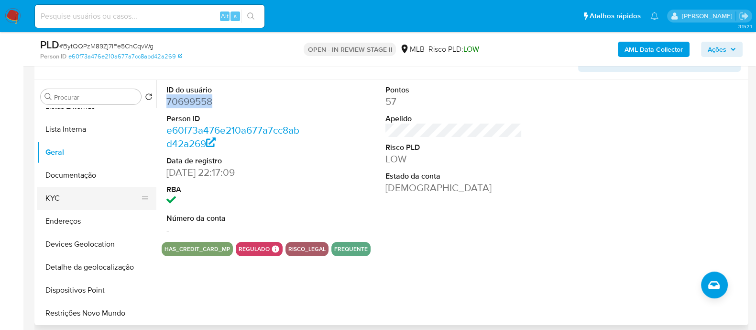
click at [62, 198] on button "KYC" at bounding box center [93, 198] width 112 height 23
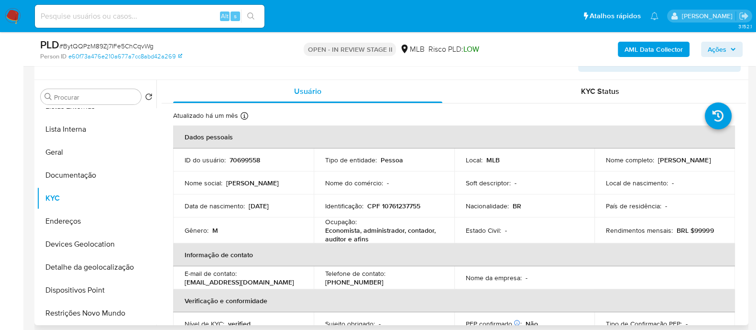
click at [410, 203] on p "CPF 10761237755" at bounding box center [393, 205] width 53 height 9
copy p "10761237755"
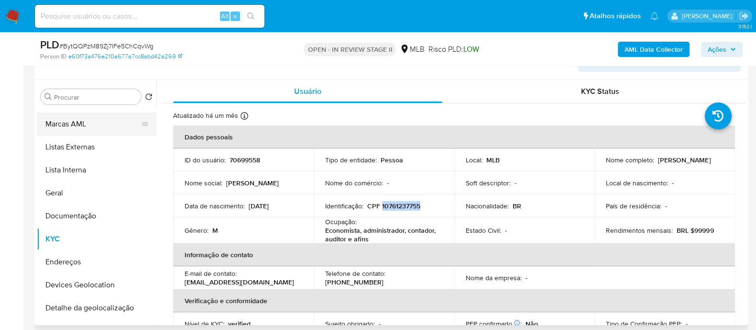
scroll to position [0, 0]
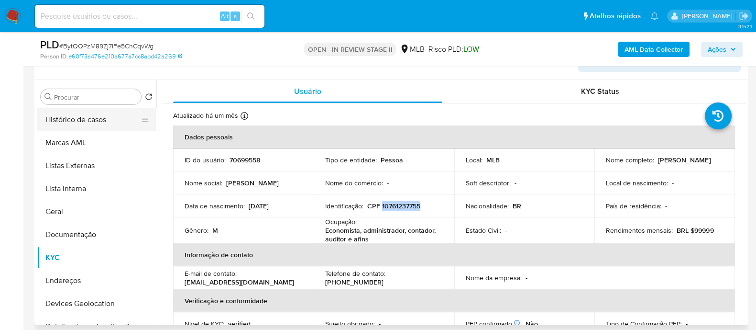
click at [88, 111] on button "Histórico de casos" at bounding box center [93, 119] width 112 height 23
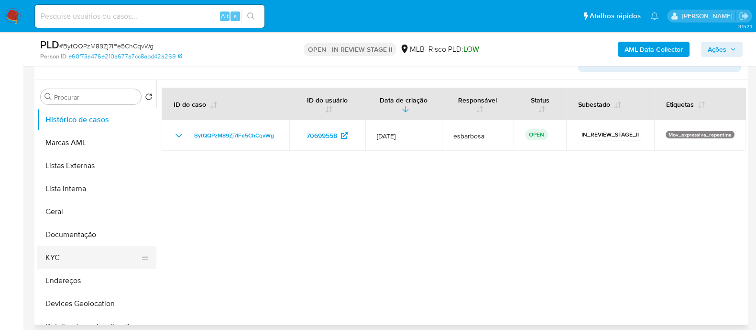
drag, startPoint x: 56, startPoint y: 257, endPoint x: 65, endPoint y: 258, distance: 8.1
click at [56, 258] on button "KYC" at bounding box center [93, 257] width 112 height 23
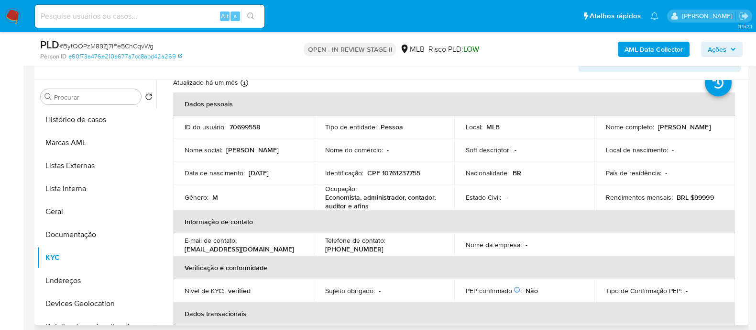
scroll to position [59, 0]
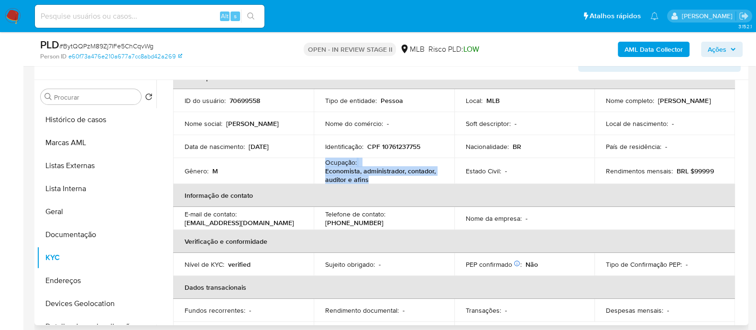
drag, startPoint x: 366, startPoint y: 180, endPoint x: 324, endPoint y: 164, distance: 45.8
click at [325, 164] on div "Ocupação : Economista, administrador, contador, auditor e afins" at bounding box center [384, 171] width 118 height 26
copy div "Ocupação : Economista, administrador, contador, auditor e afins"
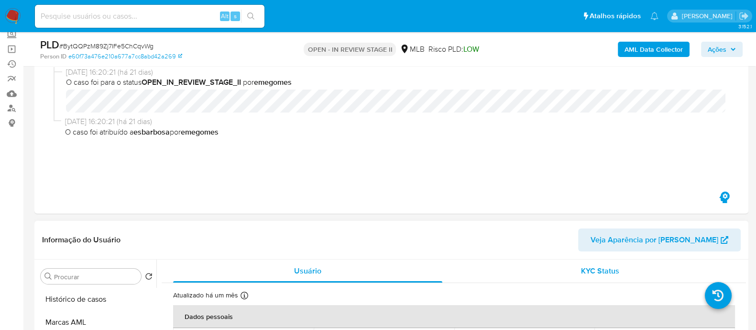
click at [517, 267] on div "KYC Status" at bounding box center [599, 270] width 269 height 23
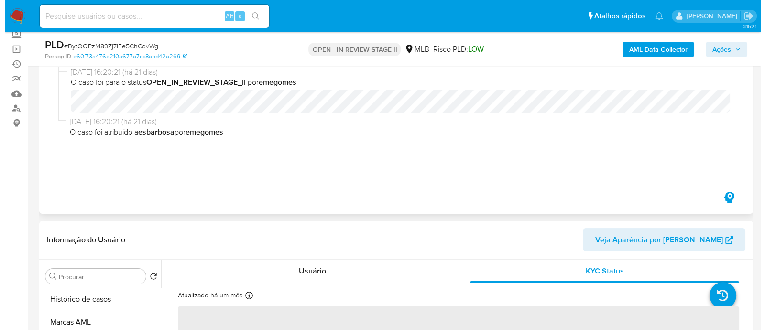
scroll to position [0, 0]
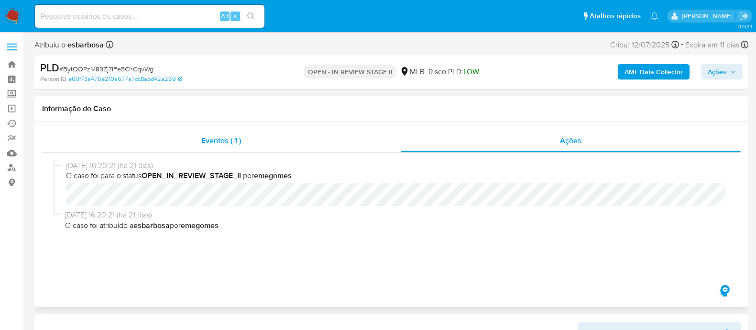
click at [293, 142] on div "Eventos ( 1 )" at bounding box center [221, 140] width 359 height 23
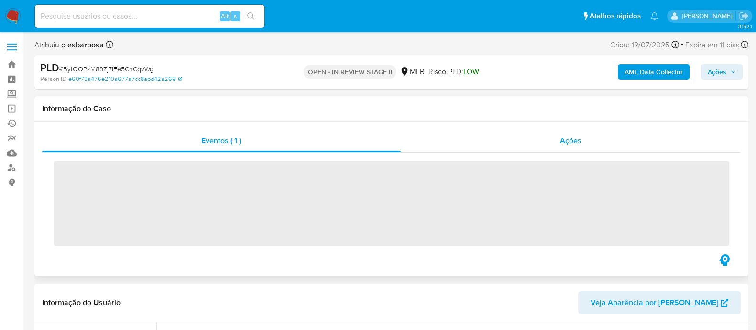
click at [454, 145] on div "Ações" at bounding box center [571, 140] width 341 height 23
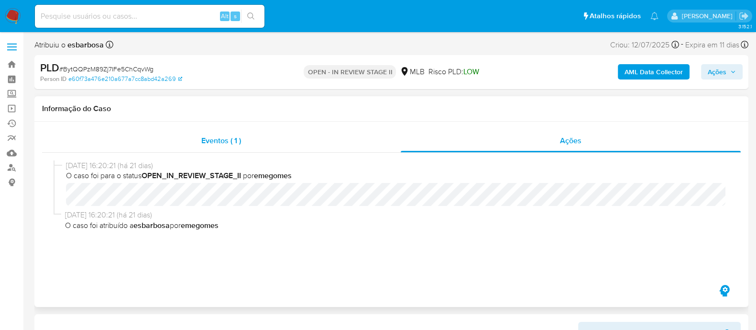
click at [300, 139] on div "Eventos ( 1 )" at bounding box center [221, 140] width 359 height 23
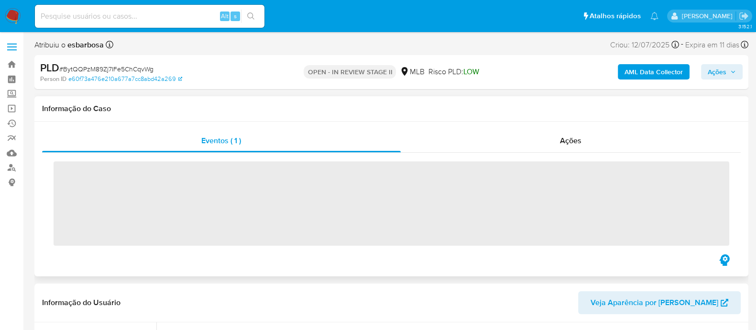
drag, startPoint x: 450, startPoint y: 139, endPoint x: 614, endPoint y: 104, distance: 167.7
click at [451, 139] on div "Ações" at bounding box center [571, 140] width 341 height 23
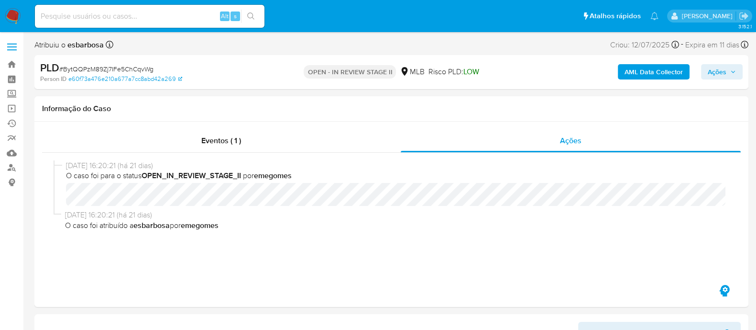
click at [649, 74] on b "AML Data Collector" at bounding box center [654, 71] width 58 height 15
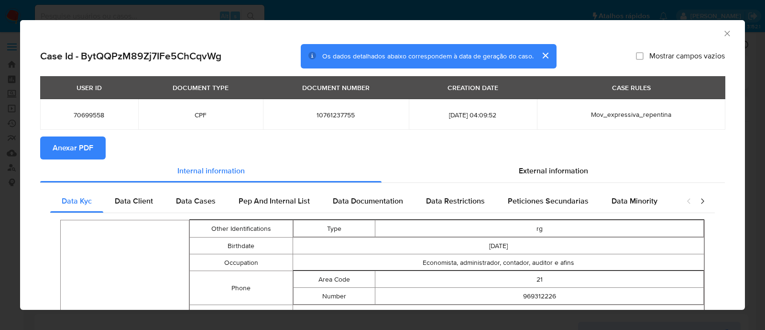
click at [72, 152] on span "Anexar PDF" at bounding box center [73, 147] width 41 height 21
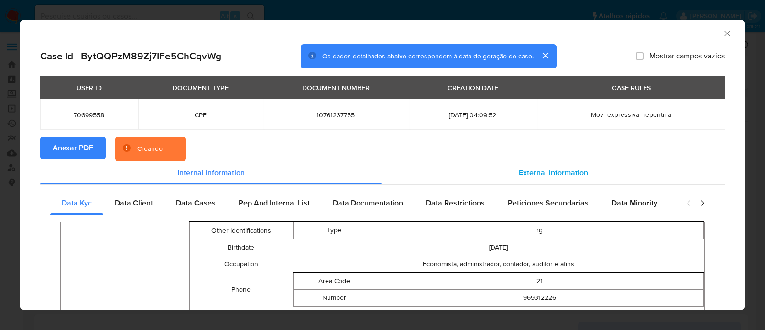
click at [543, 177] on span "External information" at bounding box center [553, 172] width 69 height 11
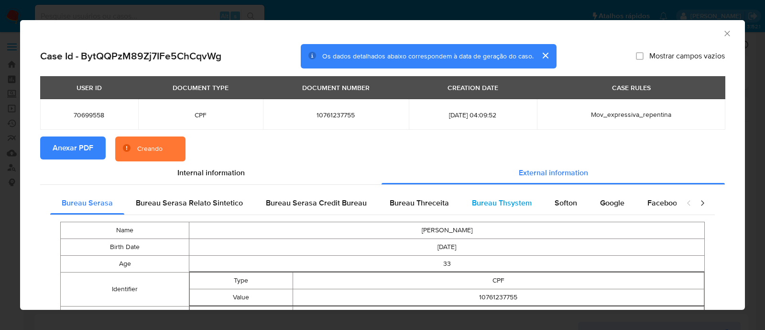
click at [506, 201] on span "Bureau Thsystem" at bounding box center [502, 202] width 60 height 11
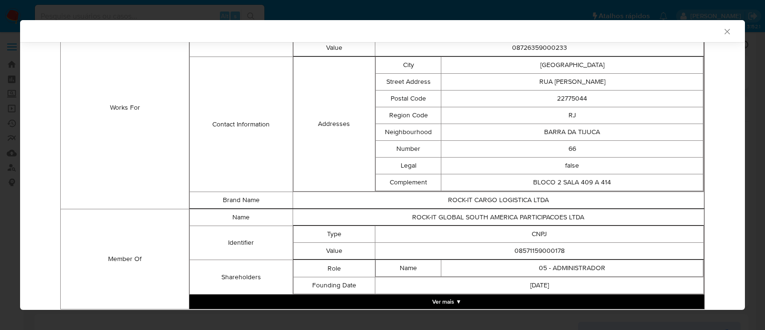
scroll to position [736, 0]
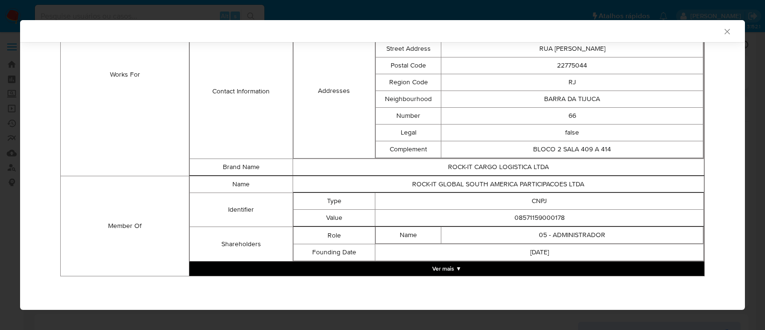
click at [477, 268] on button "Ver mais ▼" at bounding box center [446, 268] width 515 height 14
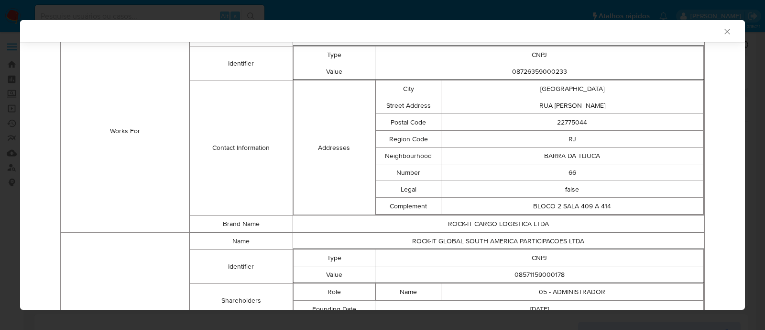
scroll to position [664, 0]
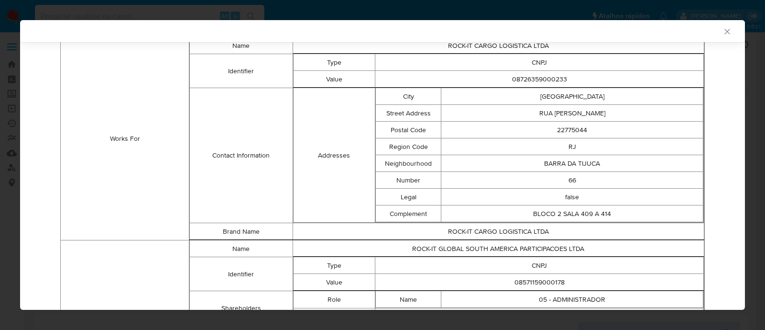
drag, startPoint x: 548, startPoint y: 253, endPoint x: 218, endPoint y: 237, distance: 330.0
click at [218, 237] on tbody "Name PHILIPPE SENOS BRAGA Birth Date 1991-09-10 Gender M Age 33 Nationality BRA…" at bounding box center [383, 117] width 644 height 1127
copy tbody "Brand Name ROCK-IT CARGO LOGISTICA LTDA Member Of Name ROCK-IT GLOBAL SOUTH AME…"
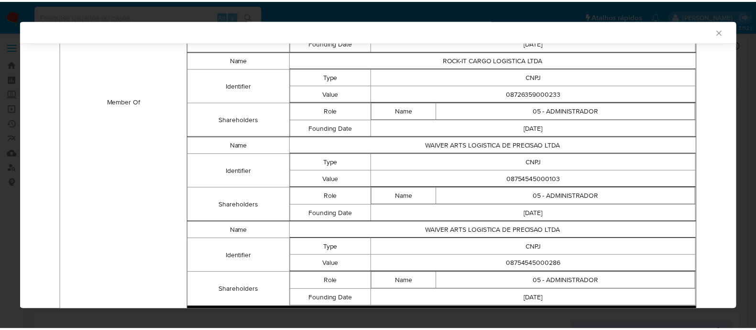
scroll to position [1082, 0]
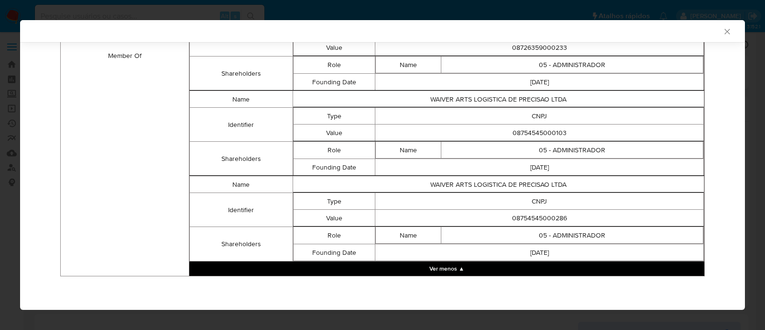
click at [723, 31] on icon "Fechar a janela" at bounding box center [728, 32] width 10 height 10
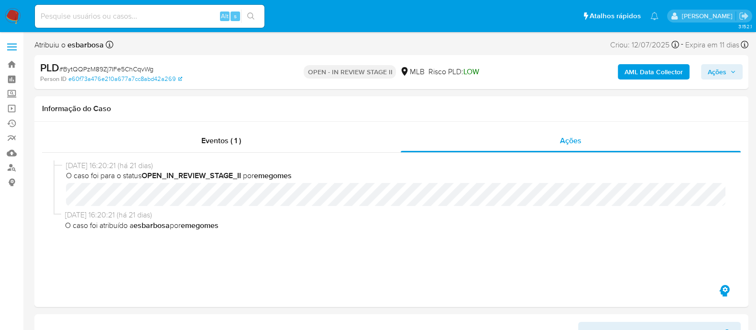
click at [709, 73] on span "Ações" at bounding box center [717, 71] width 19 height 15
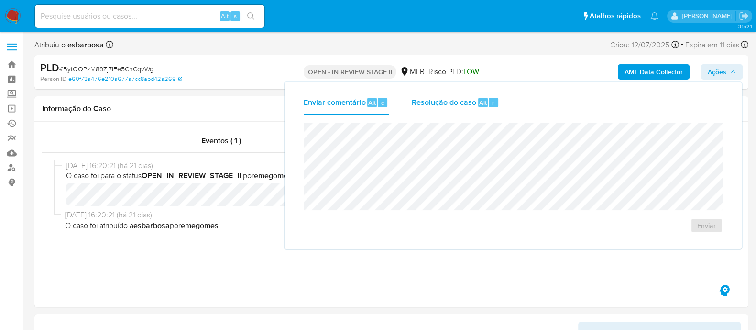
click at [445, 106] on span "Resolução do caso" at bounding box center [444, 102] width 65 height 11
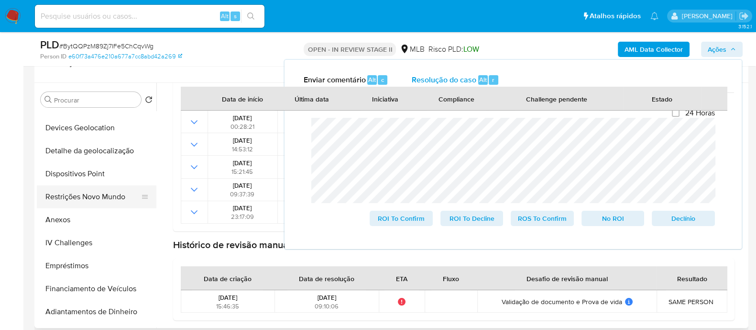
scroll to position [239, 0]
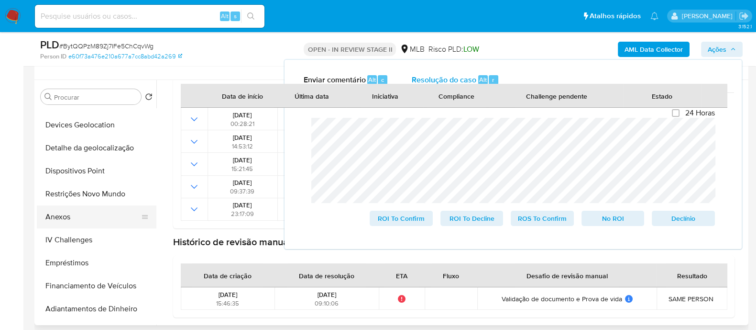
click at [76, 219] on button "Anexos" at bounding box center [93, 216] width 112 height 23
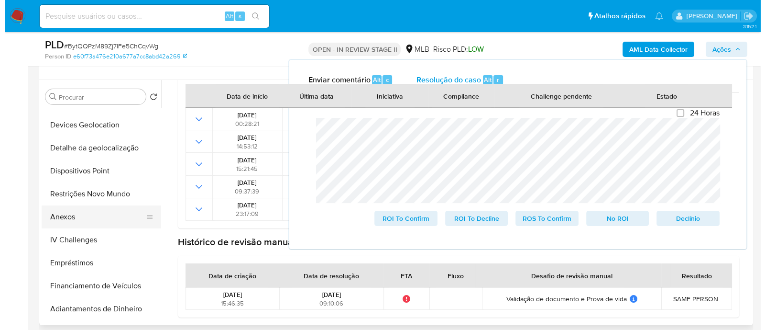
scroll to position [0, 0]
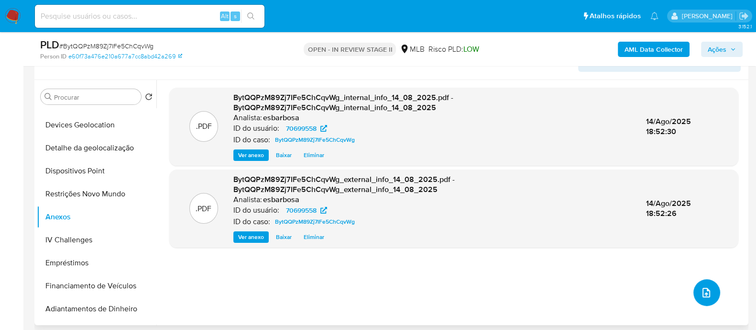
click at [702, 291] on icon "upload-file" at bounding box center [706, 292] width 11 height 11
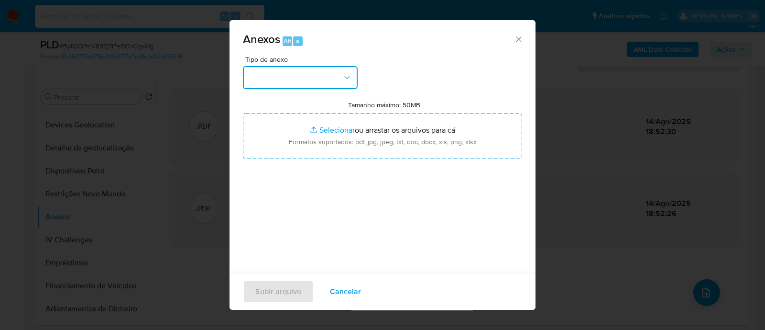
click at [311, 70] on button "button" at bounding box center [300, 77] width 115 height 23
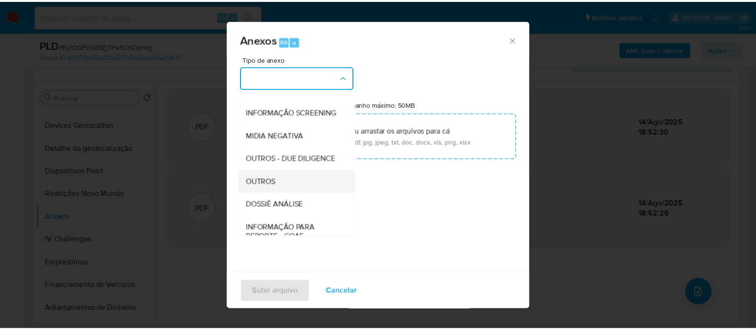
scroll to position [147, 0]
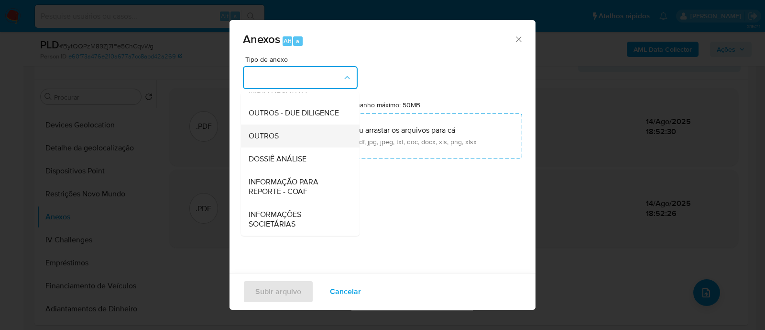
click at [268, 134] on span "OUTROS" at bounding box center [264, 136] width 30 height 10
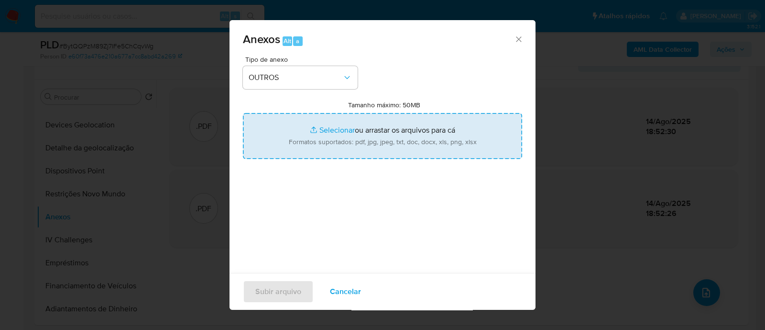
click at [332, 130] on input "Tamanho máximo: 50MB Selecionar arquivos" at bounding box center [382, 136] width 279 height 46
type input "C:\fakepath\Mulan 70699558_2025_08_14_07_40_21.xlsx"
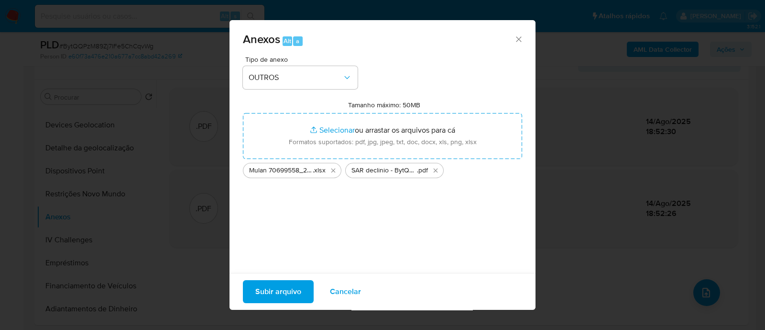
click at [277, 293] on span "Subir arquivo" at bounding box center [278, 291] width 46 height 21
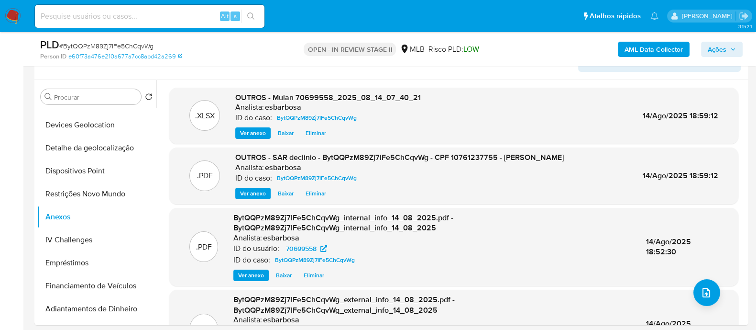
click at [720, 50] on span "Ações" at bounding box center [717, 49] width 19 height 15
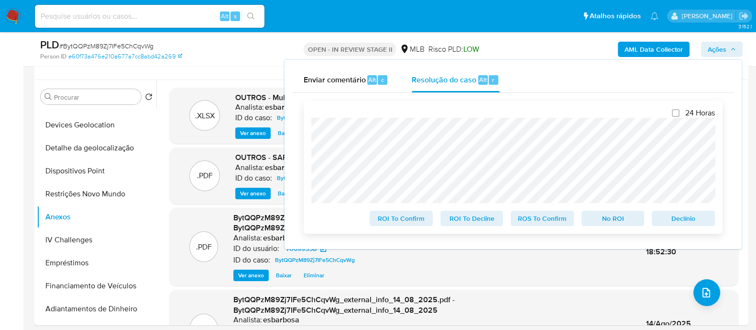
click at [607, 222] on span "No ROI" at bounding box center [613, 217] width 50 height 13
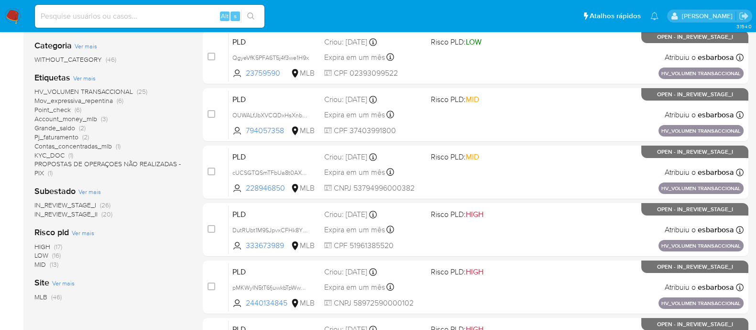
scroll to position [179, 0]
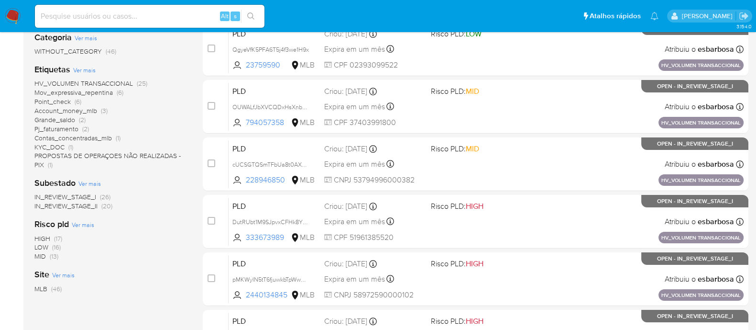
click at [119, 15] on input at bounding box center [150, 16] width 230 height 12
paste input "0hONxG52F7L5PhjPaTDUIHms"
type input "0hONxG52F7L5PhjPaTDUIHms"
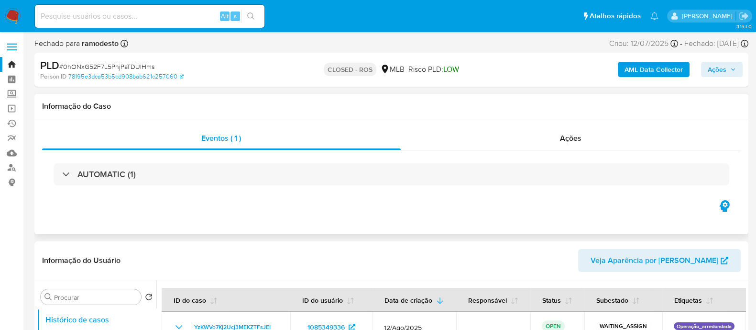
scroll to position [59, 0]
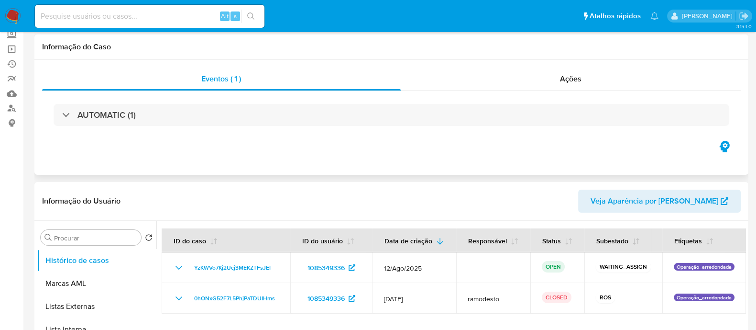
select select "10"
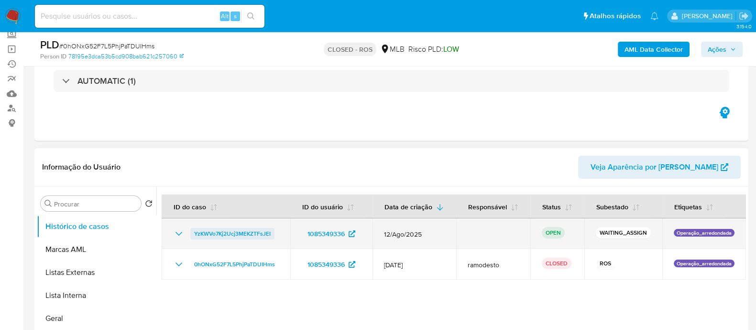
click at [241, 239] on span "YzKWVo7Kj2Ucj3MEKZTFsJEI" at bounding box center [232, 233] width 77 height 11
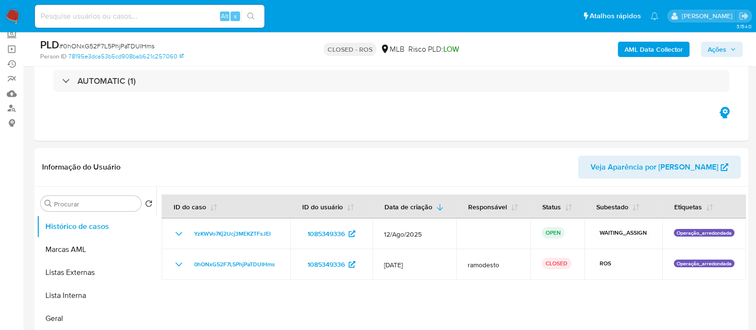
click at [14, 19] on img at bounding box center [13, 16] width 16 height 16
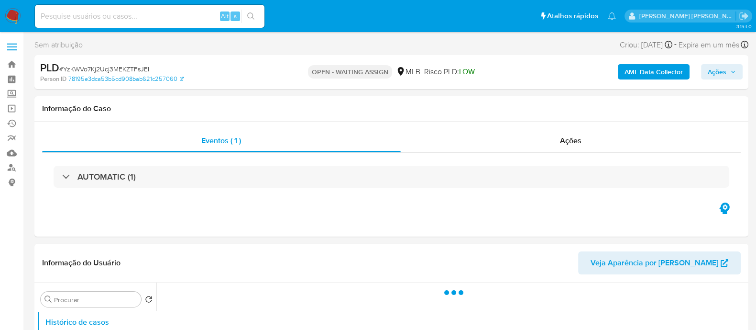
click at [112, 69] on span "# YzKWVo7Kj2Ucj3MEKZTFsJEI" at bounding box center [104, 69] width 90 height 10
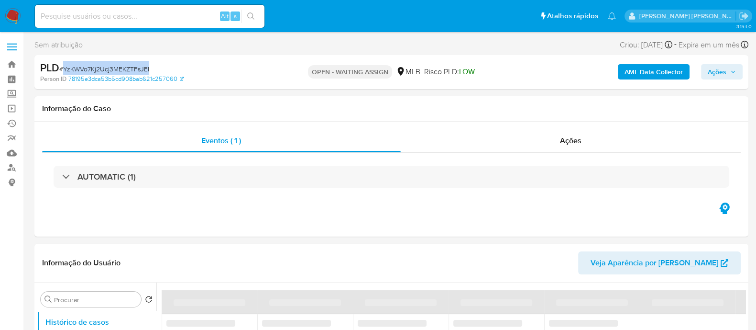
copy span "YzKWVo7Kj2Ucj3MEKZTFsJEI"
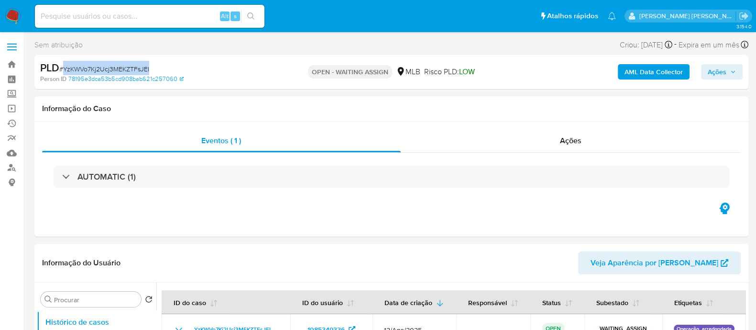
select select "10"
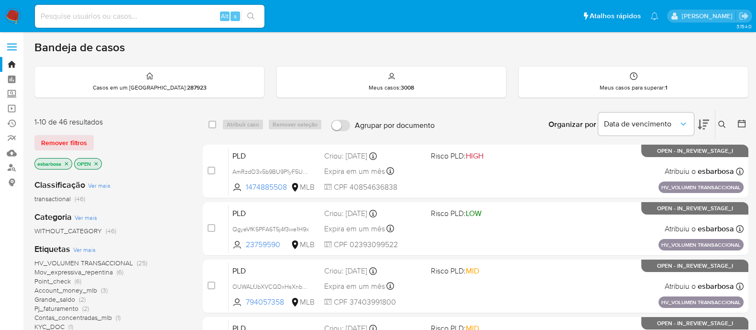
click at [97, 163] on icon "close-filter" at bounding box center [96, 163] width 3 height 3
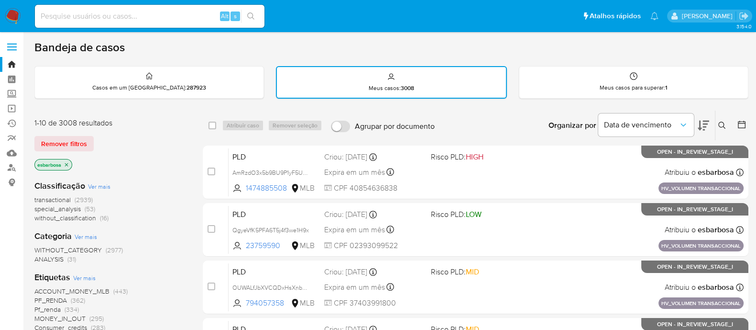
click at [67, 162] on icon "close-filter" at bounding box center [67, 165] width 6 height 6
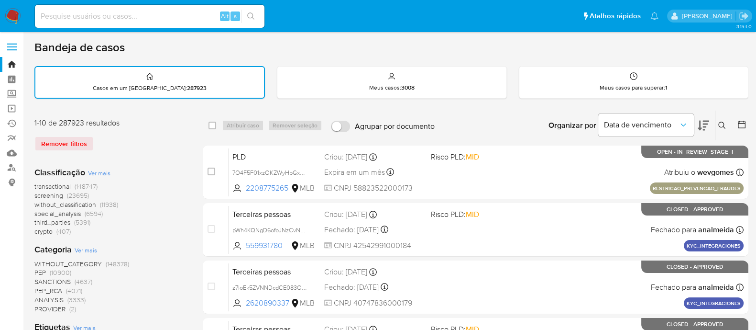
click at [722, 124] on icon at bounding box center [723, 126] width 8 height 8
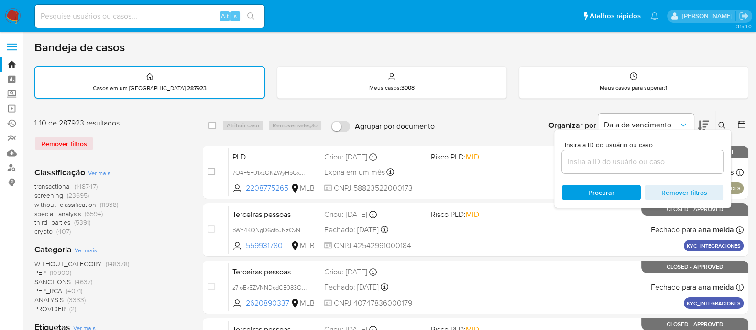
click at [579, 161] on input at bounding box center [643, 161] width 162 height 12
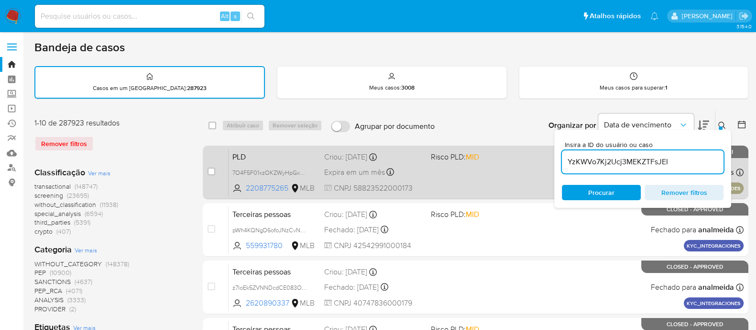
type input "YzKWVo7Kj2Ucj3MEKZTFsJEI"
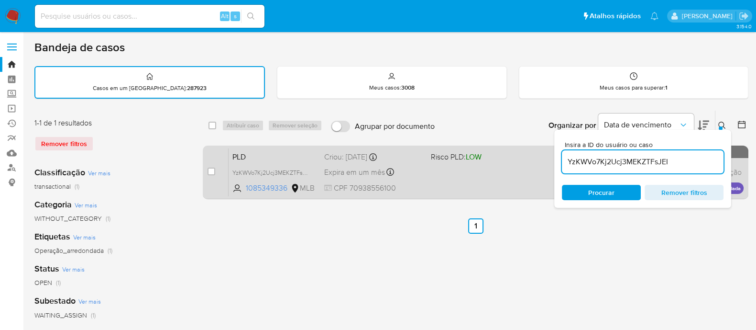
drag, startPoint x: 212, startPoint y: 174, endPoint x: 223, endPoint y: 147, distance: 29.0
click at [211, 173] on input "checkbox" at bounding box center [212, 171] width 8 height 8
checkbox input "true"
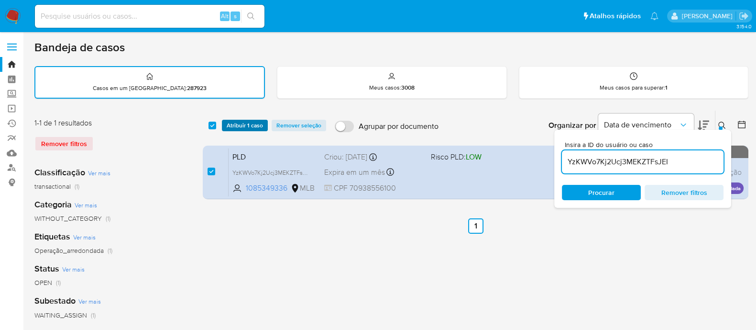
click at [236, 124] on span "Atribuir 1 caso" at bounding box center [245, 126] width 36 height 10
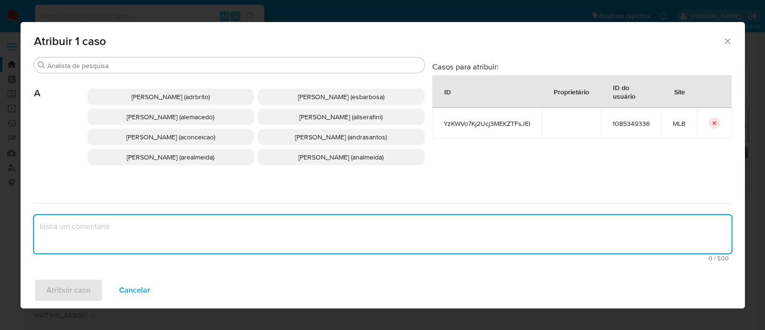
click at [248, 232] on textarea "assign-modal" at bounding box center [383, 234] width 698 height 38
paste textarea "YzKWVo7Kj2Ucj3MEKZTFsJEI"
type textarea "YzKWVo7Kj2Ucj3MEKZTFsJEI"
click at [307, 89] on p "Alessandra Da Silva Barbosa (esbarbosa)" at bounding box center [341, 97] width 167 height 16
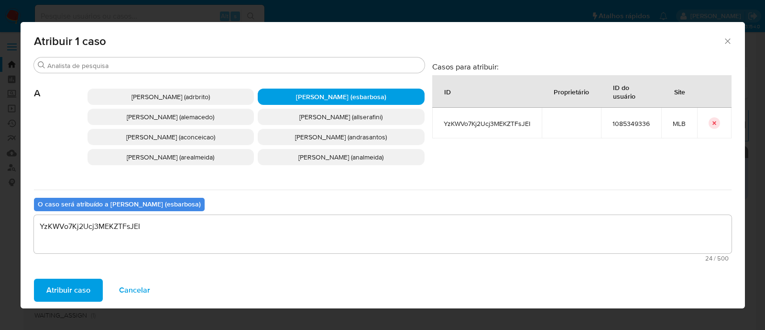
click at [74, 289] on span "Atribuir caso" at bounding box center [68, 289] width 44 height 21
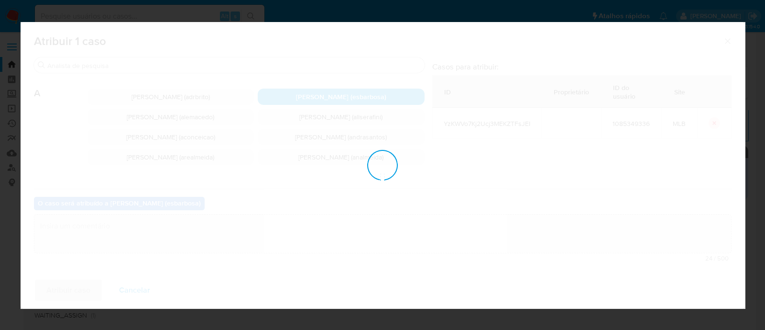
checkbox input "false"
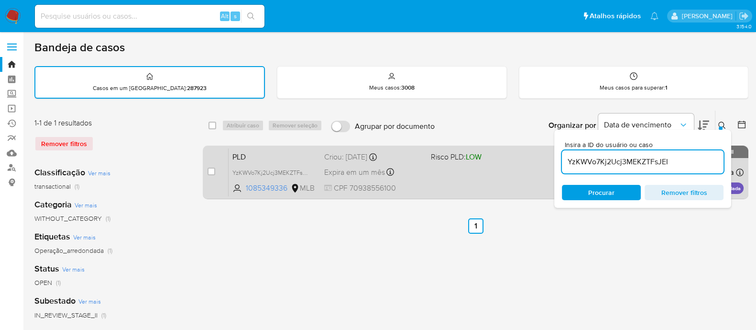
drag, startPoint x: 212, startPoint y: 172, endPoint x: 209, endPoint y: 162, distance: 11.0
click at [211, 172] on input "checkbox" at bounding box center [212, 171] width 8 height 8
checkbox input "true"
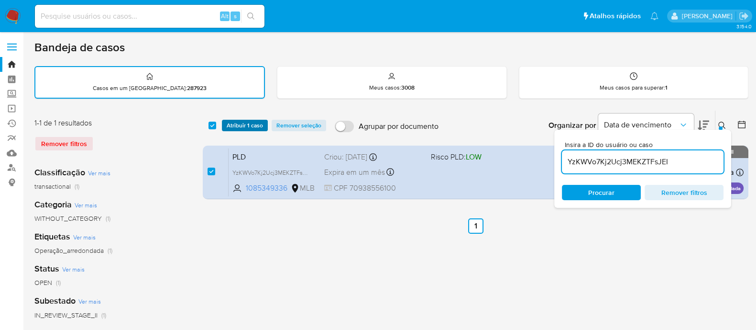
click at [247, 127] on span "Atribuir 1 caso" at bounding box center [245, 126] width 36 height 10
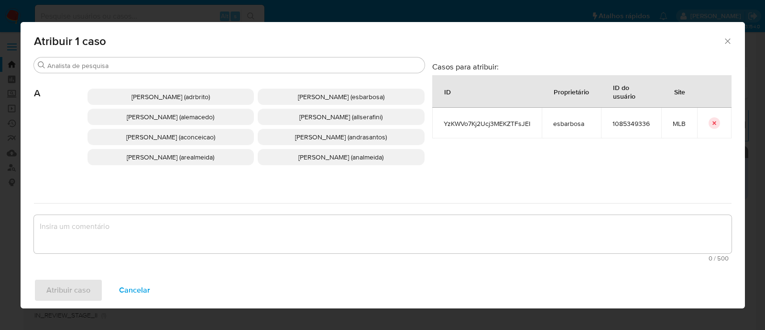
click at [239, 238] on textarea "assign-modal" at bounding box center [383, 234] width 698 height 38
drag, startPoint x: 732, startPoint y: 39, endPoint x: 715, endPoint y: 42, distance: 17.5
click at [731, 40] on icon "Fechar a janela" at bounding box center [728, 41] width 10 height 10
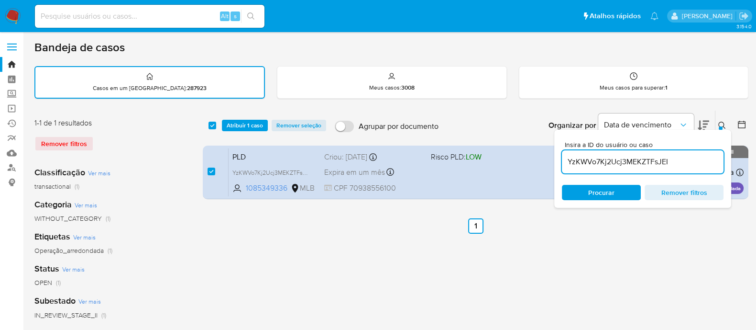
click at [11, 18] on img at bounding box center [13, 16] width 16 height 16
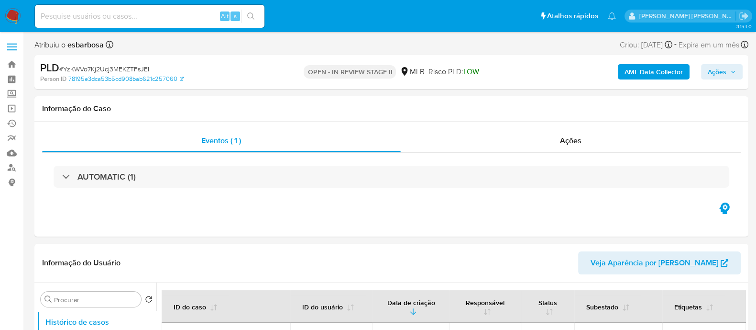
select select "10"
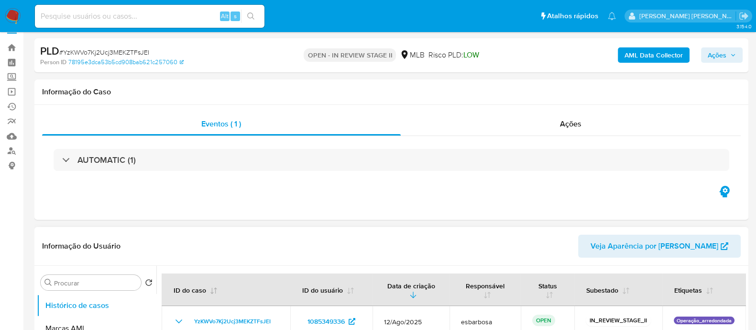
scroll to position [59, 0]
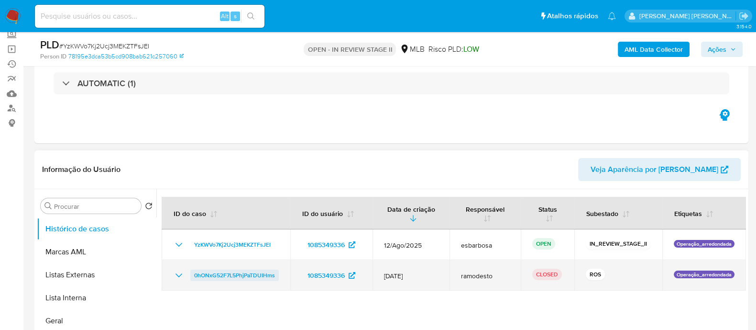
click at [232, 273] on span "0hONxG52F7L5PhjPaTDUIHms" at bounding box center [234, 274] width 81 height 11
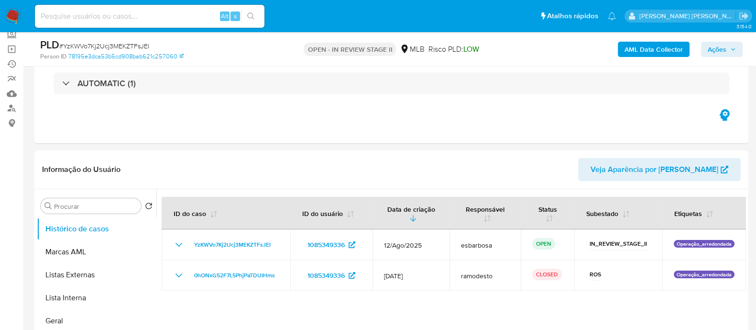
click at [722, 47] on span "Ações" at bounding box center [717, 49] width 19 height 15
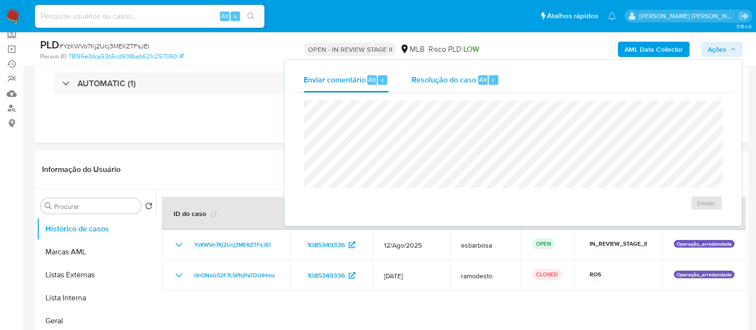
click at [430, 84] on span "Resolução do caso" at bounding box center [444, 79] width 65 height 11
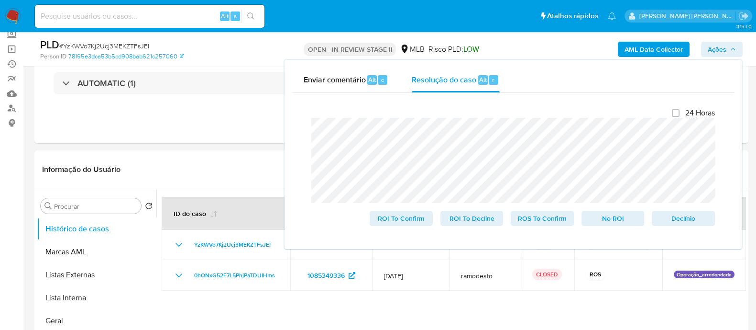
click at [0, 0] on lt-span "per í odo" at bounding box center [0, 0] width 0 height 0
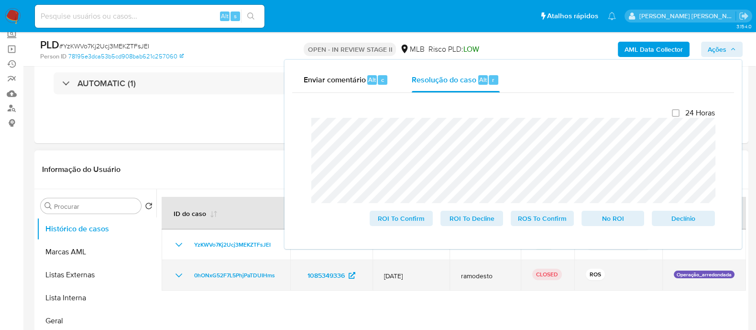
click at [183, 273] on icon "Mostrar/Ocultar" at bounding box center [178, 274] width 11 height 11
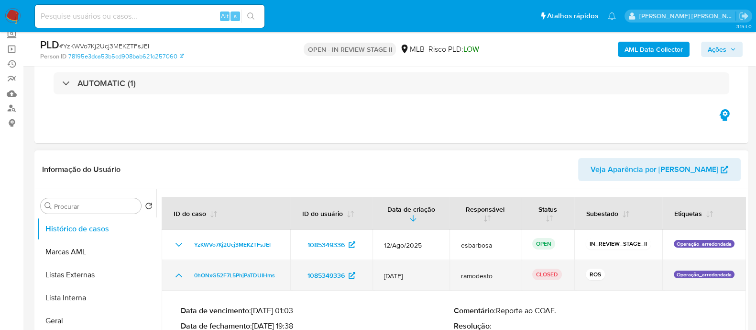
scroll to position [119, 0]
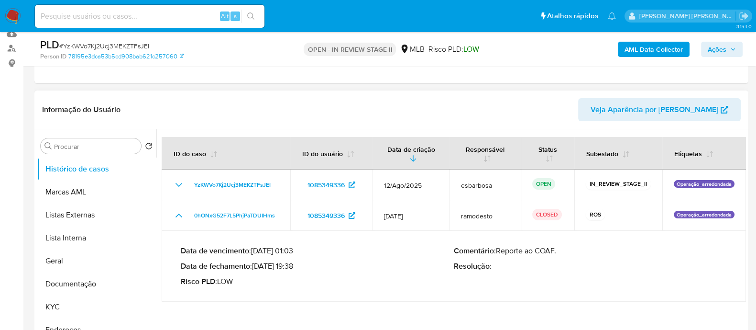
drag, startPoint x: 558, startPoint y: 248, endPoint x: 498, endPoint y: 252, distance: 60.9
click at [498, 252] on p "Comentário : Reporte ao COAF." at bounding box center [590, 251] width 273 height 10
click at [723, 47] on span "Ações" at bounding box center [717, 49] width 19 height 15
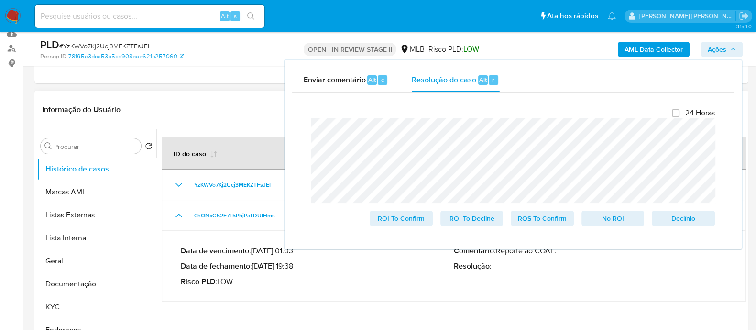
click at [229, 109] on header "Informação do Usuário Veja Aparência por Pessoa" at bounding box center [391, 109] width 699 height 23
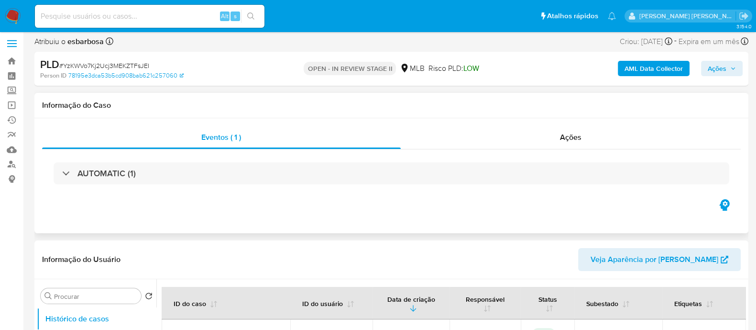
scroll to position [0, 0]
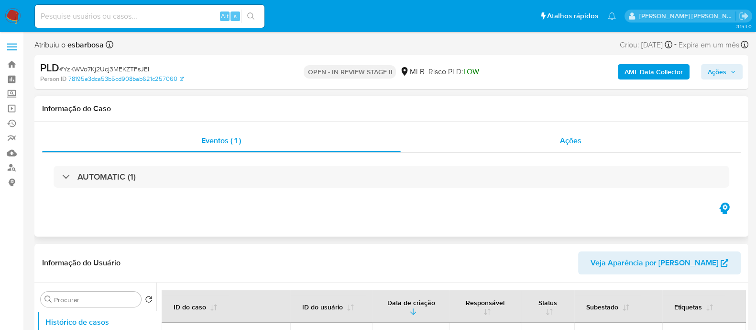
click at [520, 141] on div "Ações" at bounding box center [571, 140] width 341 height 23
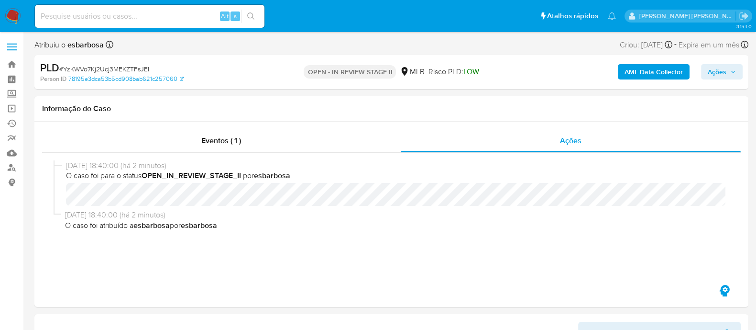
click at [710, 73] on span "Ações" at bounding box center [717, 71] width 19 height 15
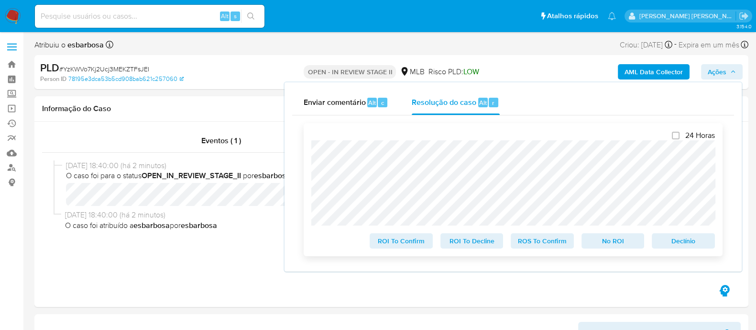
click at [608, 238] on span "No ROI" at bounding box center [613, 240] width 50 height 13
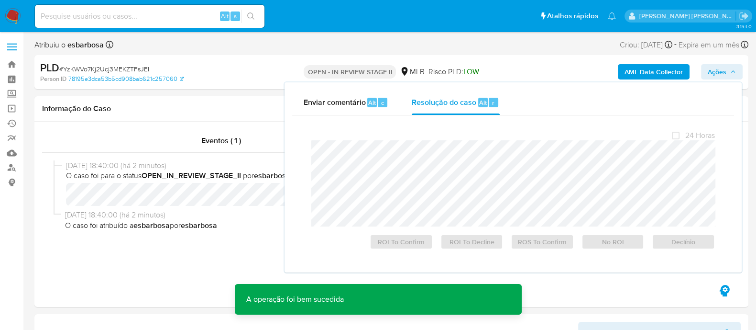
click at [98, 62] on div "PLD # YzKWVo7Kj2Ucj3MEKZTFsJEI" at bounding box center [155, 68] width 231 height 14
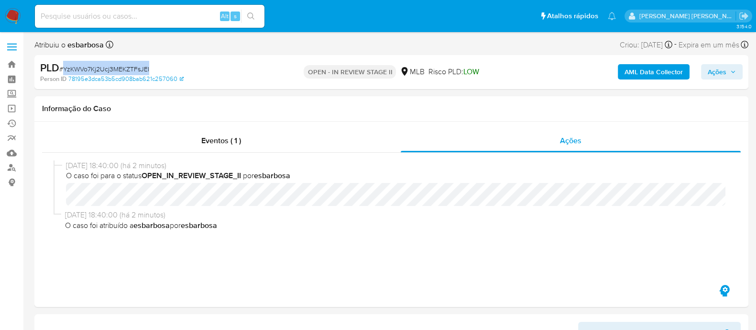
click at [133, 66] on span "# YzKWVo7Kj2Ucj3MEKZTFsJEI" at bounding box center [104, 69] width 90 height 10
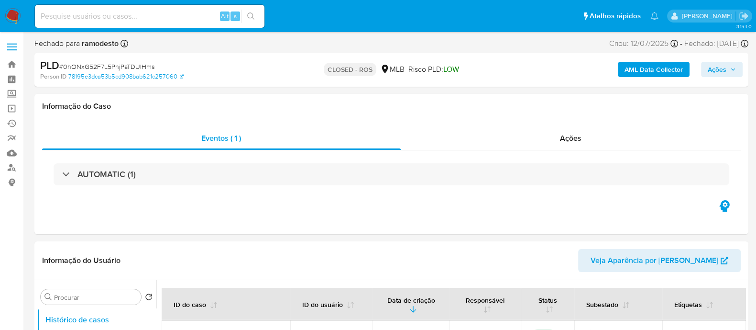
select select "10"
click at [93, 66] on span "# 0hONxG52F7L5PhjPaTDUIHms" at bounding box center [106, 67] width 95 height 10
copy span "0hONxG52F7L5PhjPaTDUIHms"
click at [466, 145] on div "Ações" at bounding box center [571, 138] width 341 height 23
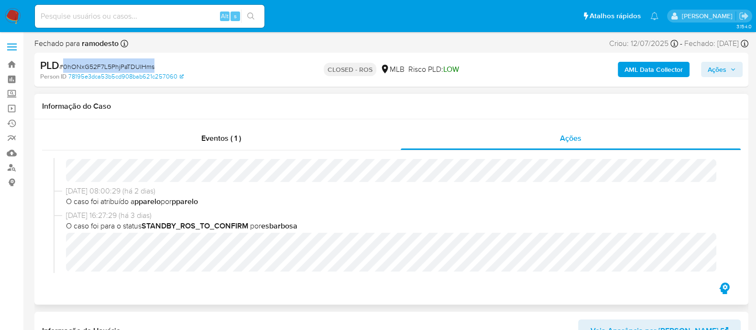
scroll to position [478, 0]
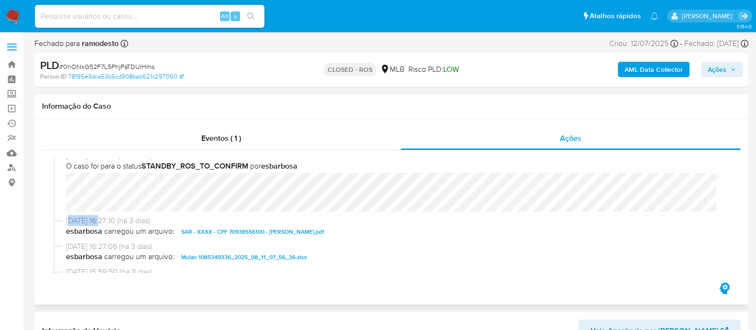
drag, startPoint x: 100, startPoint y: 220, endPoint x: 67, endPoint y: 223, distance: 33.6
click at [67, 223] on span "11/08/2025 16:27:10 (há 3 dias)" at bounding box center [396, 220] width 660 height 11
copy span "11/08/2025"
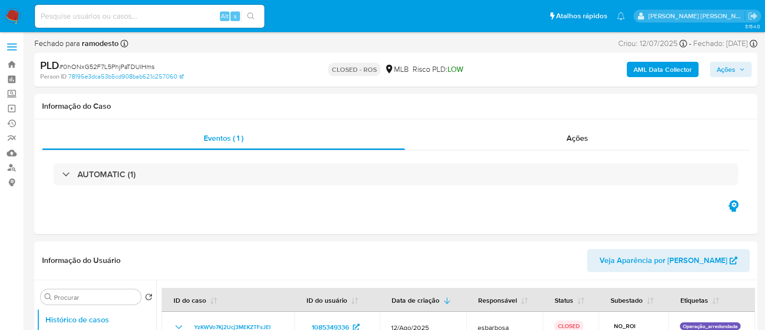
select select "10"
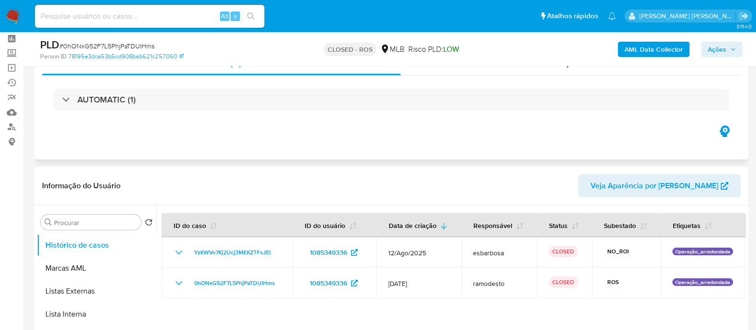
scroll to position [59, 0]
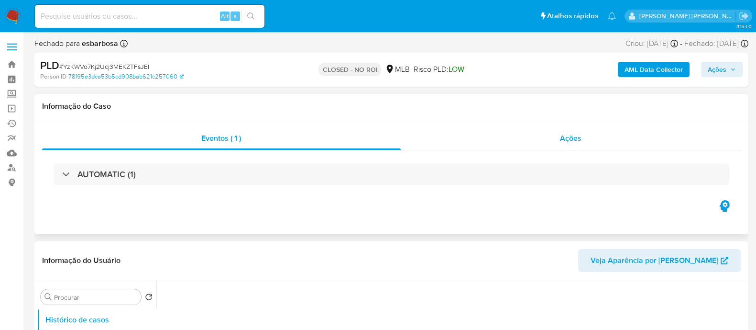
click at [514, 148] on div "Ações" at bounding box center [571, 138] width 341 height 23
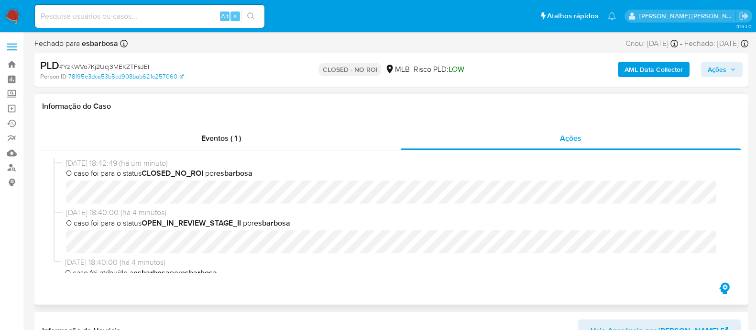
select select "10"
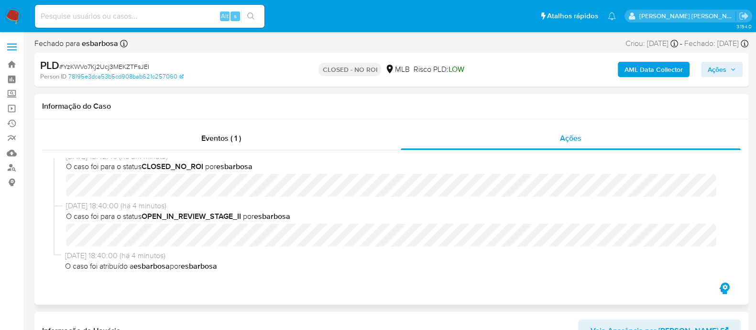
scroll to position [9, 0]
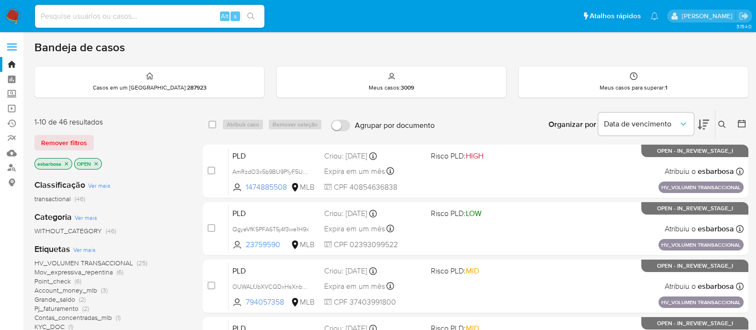
click at [10, 15] on img at bounding box center [13, 16] width 16 height 16
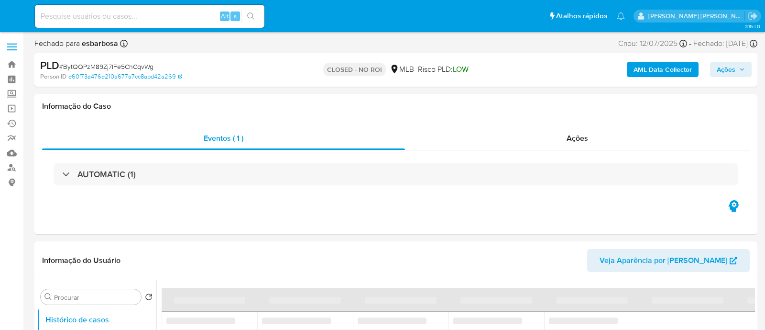
select select "10"
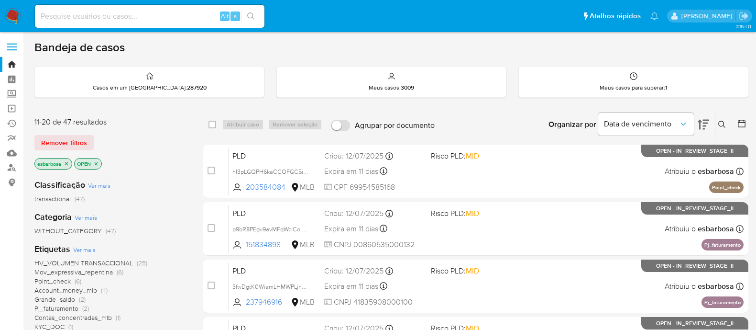
scroll to position [425, 0]
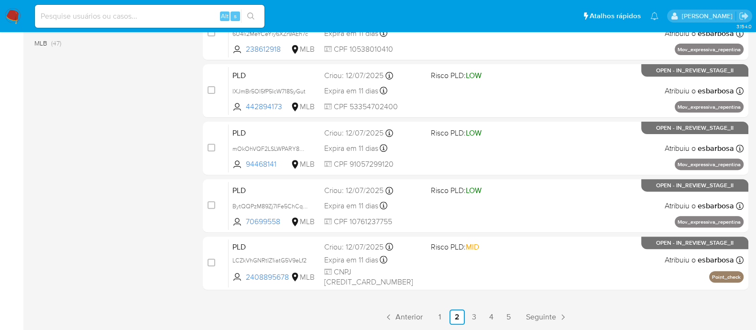
click at [11, 12] on img at bounding box center [13, 16] width 16 height 16
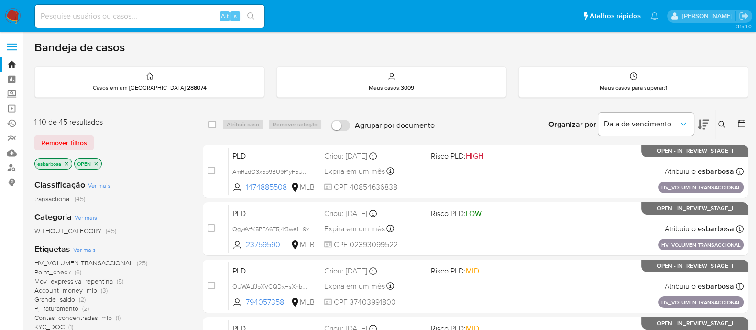
click at [704, 123] on icon at bounding box center [703, 124] width 11 height 11
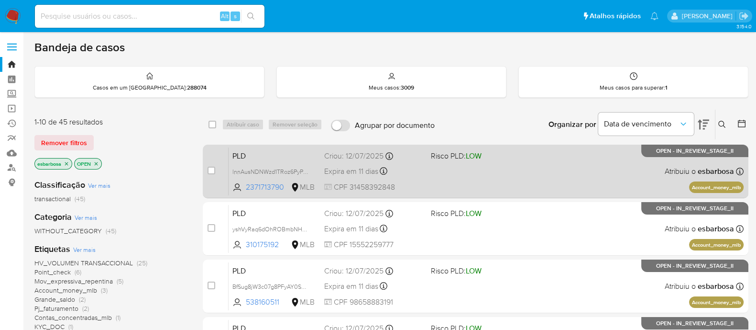
scroll to position [59, 0]
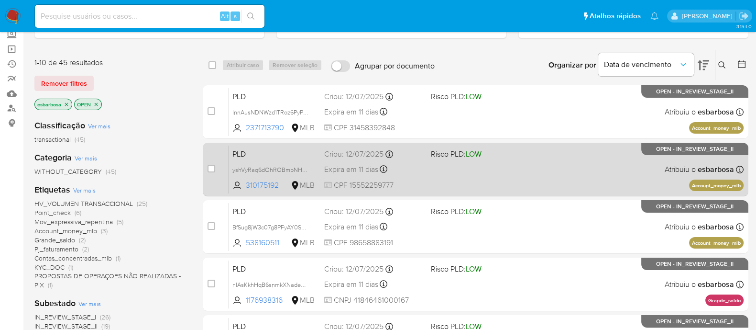
click at [524, 173] on div "PLD yshVyRaq6dOhROBmbNHLHA5E 310175192 MLB Risco PLD: LOW Criou: 12/07/2025 Cri…" at bounding box center [486, 169] width 515 height 48
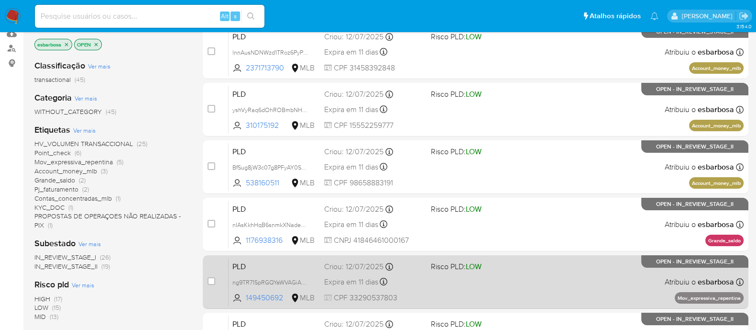
scroll to position [179, 0]
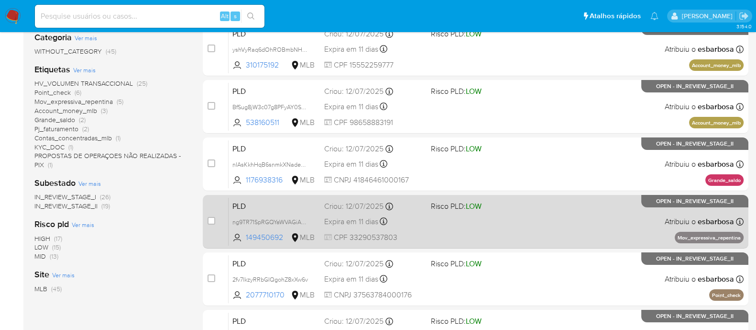
click at [517, 219] on div "PLD ng9TR71SpRGQYaWVAGiAQXqp 149450692 MLB Risco PLD: LOW Criou: 12/07/2025 Cri…" at bounding box center [486, 221] width 515 height 48
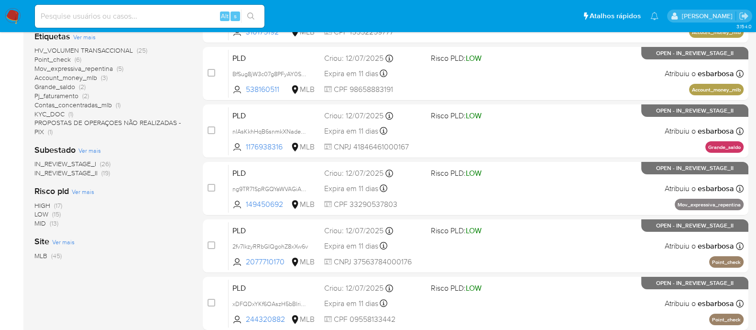
scroll to position [239, 0]
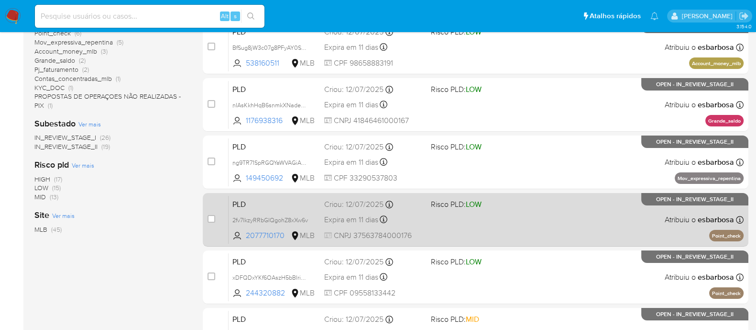
click at [560, 225] on div "PLD 2fv7lkzyRRbGIQgohZ8xXw6v 2077710170 MLB Risco PLD: LOW Criou: 12/07/2025 Cr…" at bounding box center [486, 219] width 515 height 48
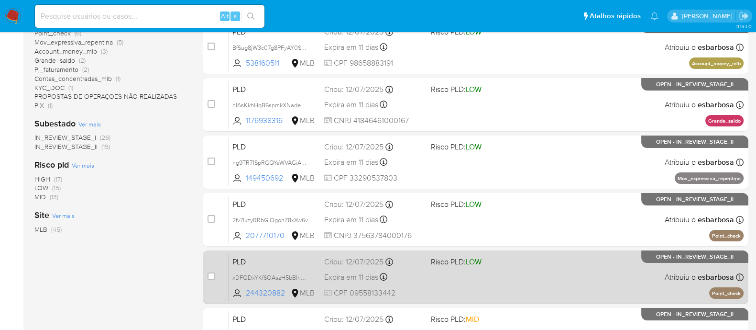
click at [512, 280] on div "PLD xDFQDxYKf6OAszH5bBIridwB 244320882 MLB Risco PLD: LOW Criou: 12/07/2025 Cri…" at bounding box center [486, 277] width 515 height 48
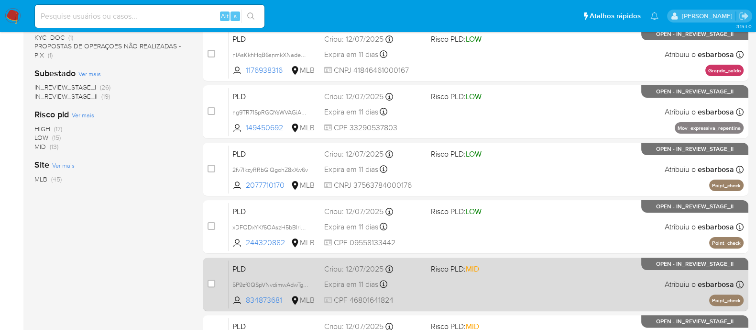
scroll to position [299, 0]
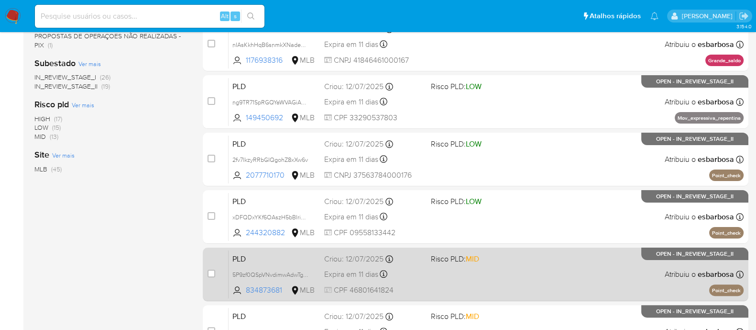
click at [547, 281] on div "PLD 5P9zf0QSpVNvdimwAdwTg27s 834873681 MLB Risco PLD: MID Criou: 12/07/2025 Cri…" at bounding box center [486, 274] width 515 height 48
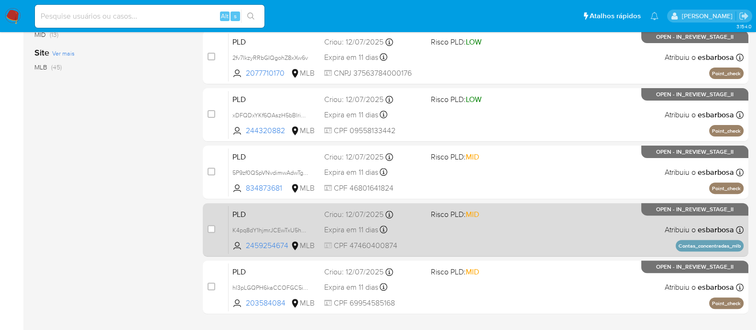
scroll to position [418, 0]
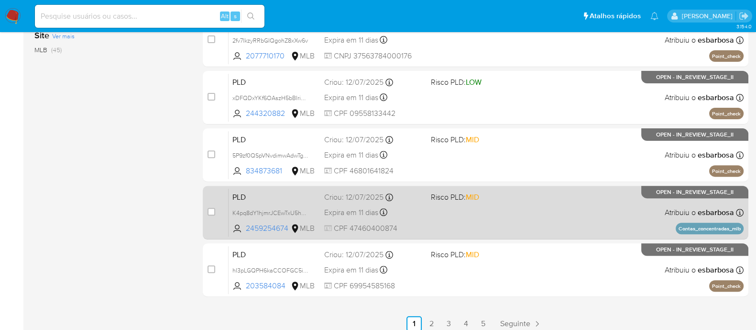
click at [541, 219] on div "PLD K4pq8dY1hjmrJCEwTxU5hSgr 2459254674 MLB Risco PLD: MID Criou: 12/07/2025 Cr…" at bounding box center [486, 212] width 515 height 48
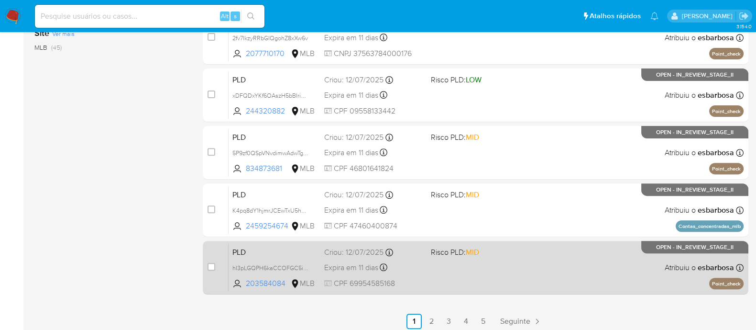
scroll to position [425, 0]
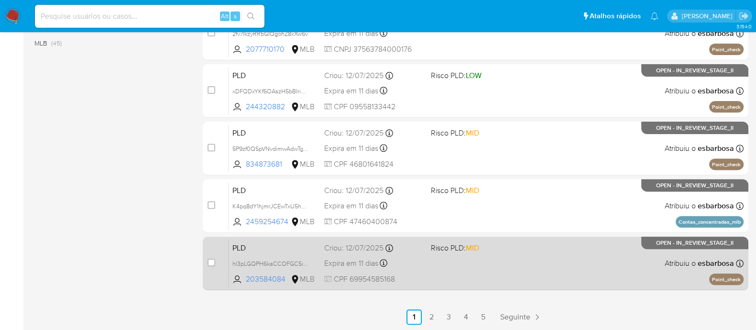
click at [566, 261] on div "PLD hI3pLGQPH6kaCCOFGC5iSipw 203584084 MLB Risco PLD: MID Criou: 12/07/2025 Cri…" at bounding box center [486, 263] width 515 height 48
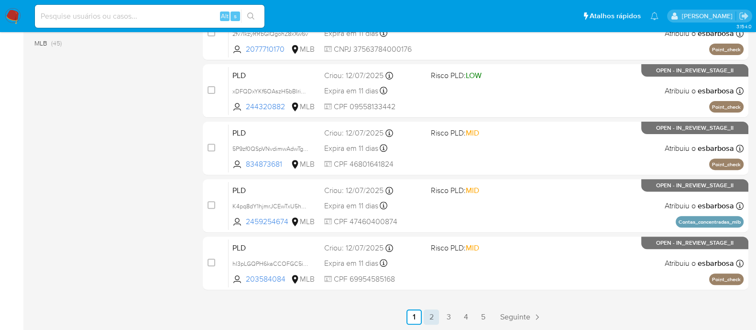
click at [430, 317] on link "2" at bounding box center [431, 316] width 15 height 15
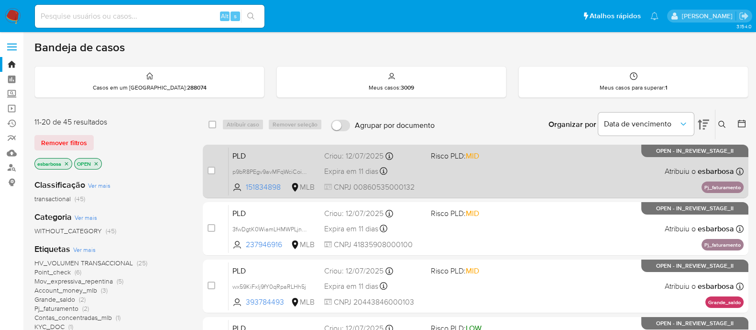
click at [514, 182] on div "PLD p9bR8PEgv9avMFqWciCoimZS 151834898 MLB Risco PLD: MID Criou: 12/07/2025 Cri…" at bounding box center [486, 171] width 515 height 48
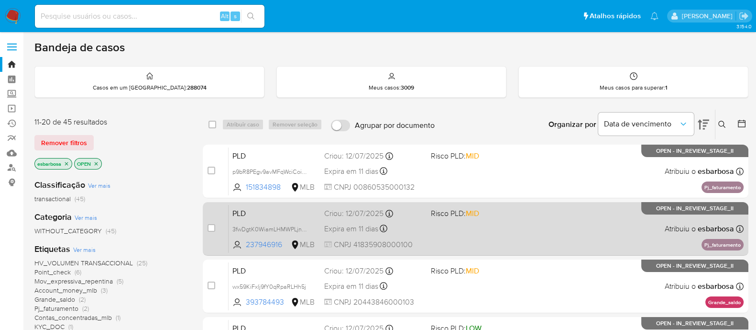
click at [538, 237] on div "PLD 3fwDgtK0WiamLHMWPLjncZfI 237946916 MLB Risco PLD: MID Criou: 12/07/2025 Cri…" at bounding box center [486, 228] width 515 height 48
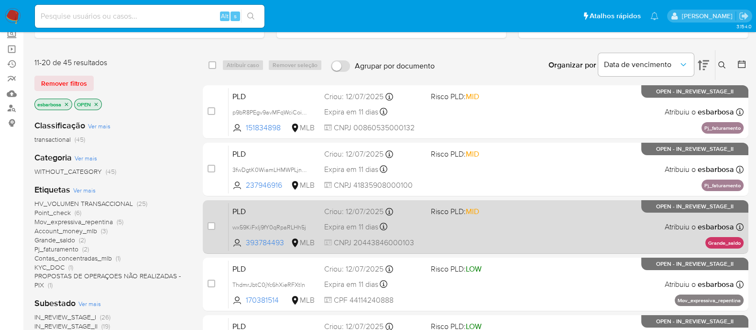
scroll to position [119, 0]
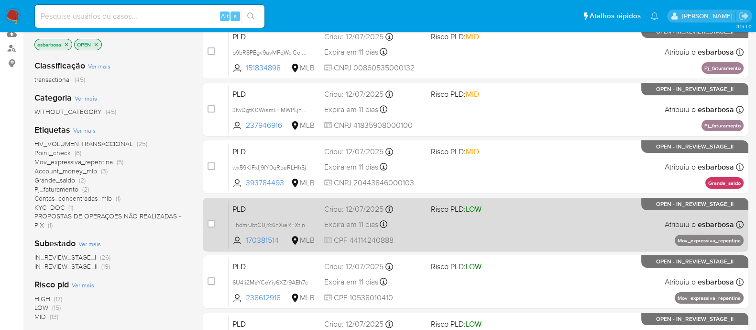
click at [548, 231] on div "PLD ThdmrJbtC0jYc6hXieRFXtln 170381514 MLB Risco PLD: LOW Criou: 12/07/2025 Cri…" at bounding box center [486, 224] width 515 height 48
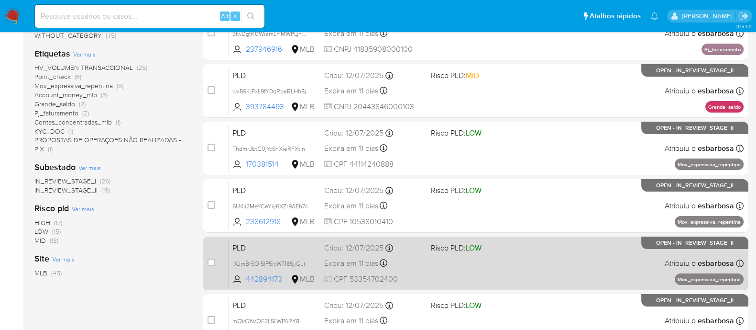
scroll to position [239, 0]
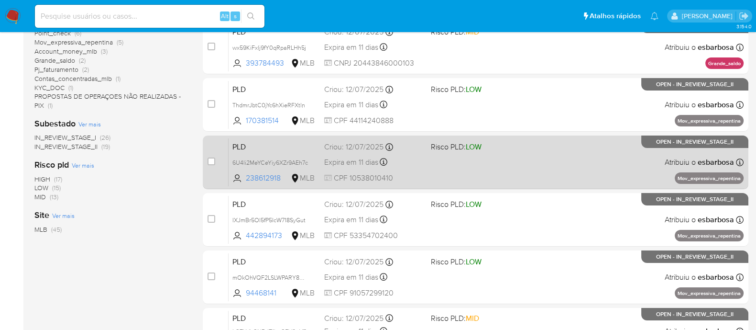
click at [536, 162] on div "PLD 6U4li2MeYCeYiy6XZr9AEh7c 238612918 MLB Risco PLD: LOW Criou: 12/07/2025 Cri…" at bounding box center [486, 162] width 515 height 48
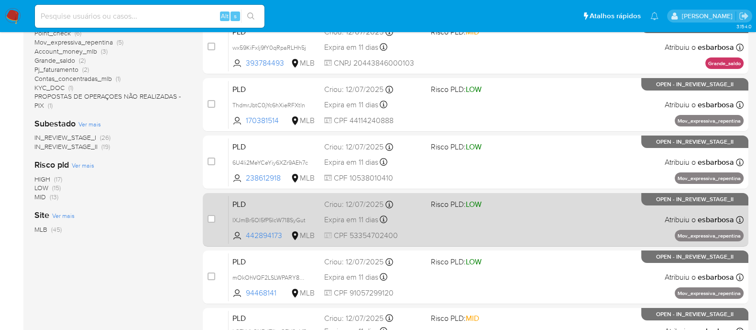
click at [549, 226] on div "PLD IXJmBr5Ol5fP5IcW718SyGut 442894173 MLB Risco PLD: LOW Criou: 12/07/2025 Cri…" at bounding box center [486, 219] width 515 height 48
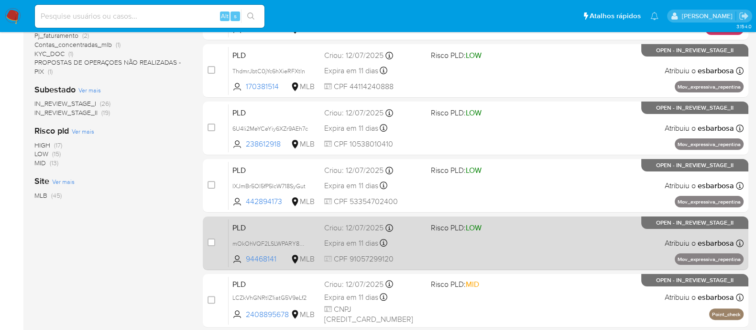
scroll to position [299, 0]
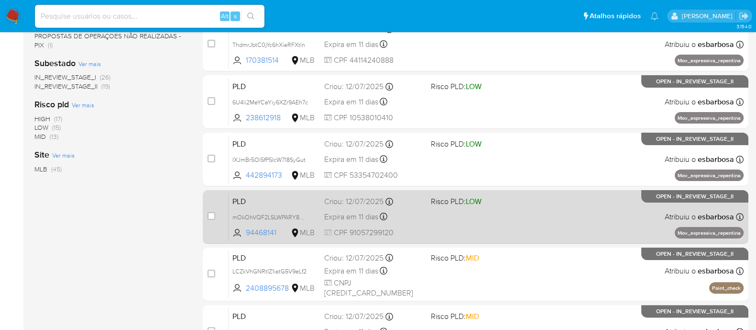
click at [543, 219] on div "PLD mOkOhVQF2LSLWPARY8OMx3Wh 94468141 MLB Risco PLD: LOW Criou: 12/07/2025 Crio…" at bounding box center [486, 216] width 515 height 48
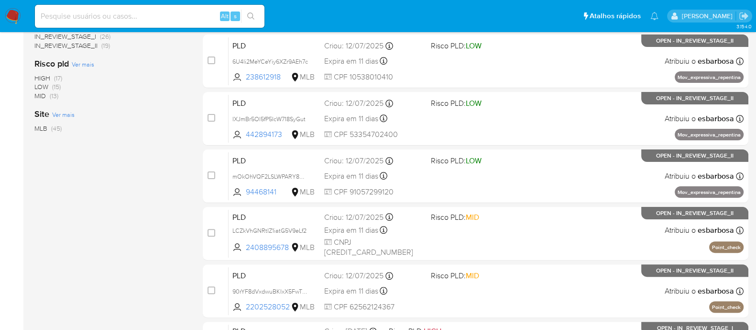
scroll to position [359, 0]
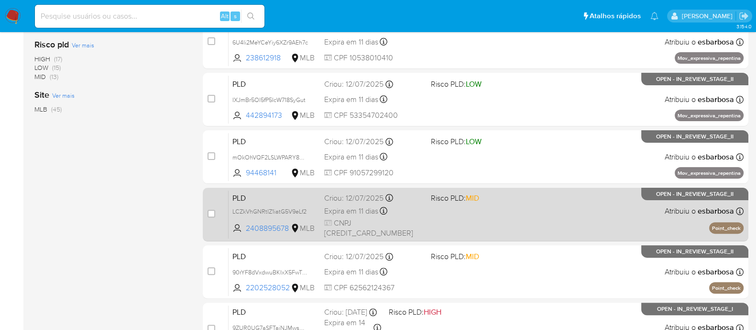
click at [552, 219] on div "PLD LCZkVhGNRtIZ1iatG5V9eLf2 2408895678 MLB Risco PLD: MID Criou: 12/07/2025 Cr…" at bounding box center [486, 214] width 515 height 48
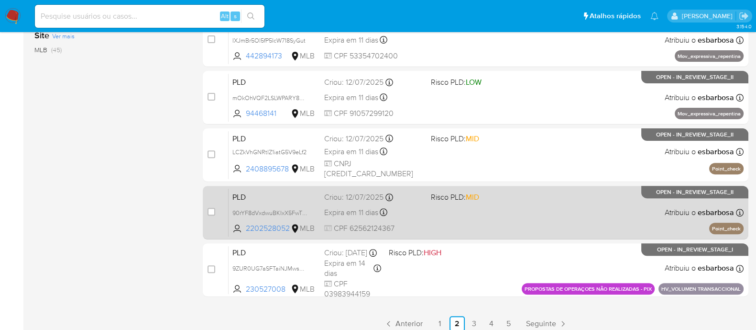
click at [509, 213] on div "PLD 90rYF8dVxdwuBKIxX5FwTt5A 2202528052 MLB Risco PLD: MID Criou: 12/07/2025 Cr…" at bounding box center [486, 212] width 515 height 48
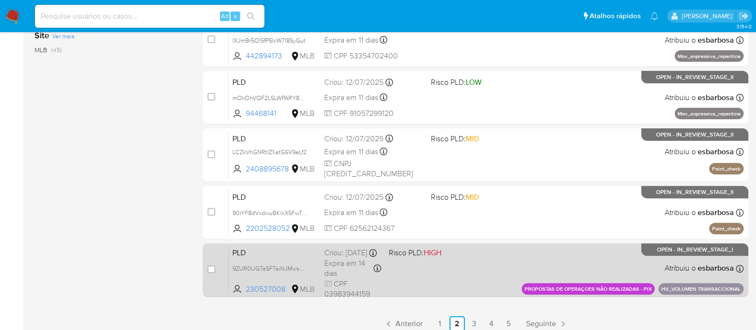
scroll to position [425, 0]
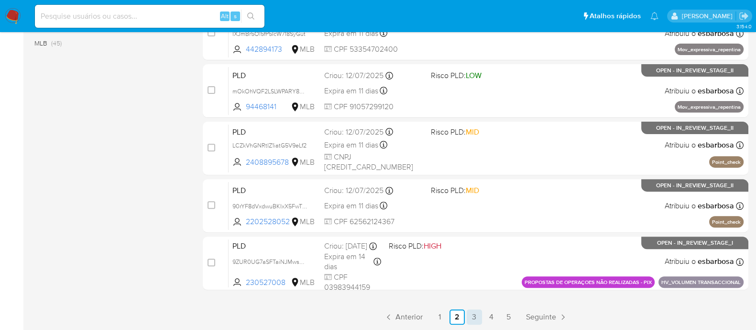
click at [471, 314] on link "3" at bounding box center [474, 316] width 15 height 15
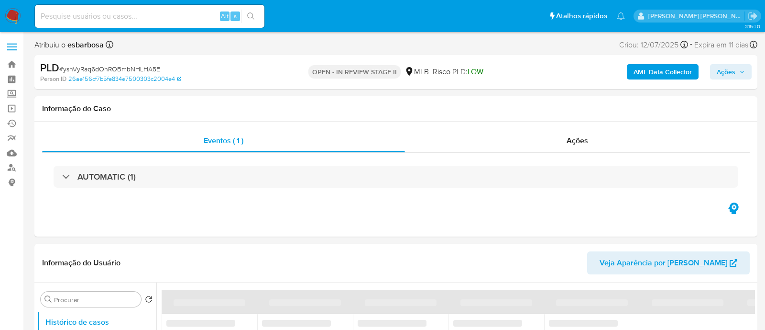
select select "10"
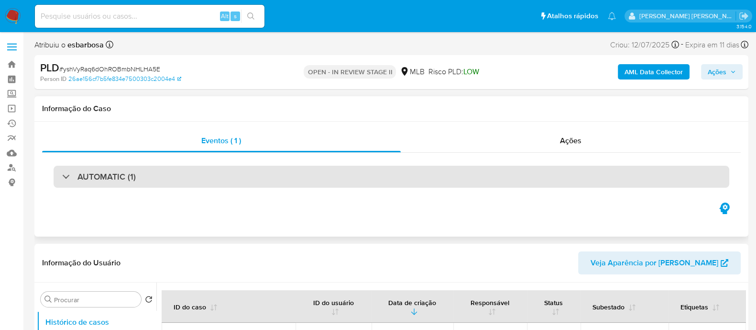
click at [245, 175] on div "AUTOMATIC (1)" at bounding box center [392, 177] width 676 height 22
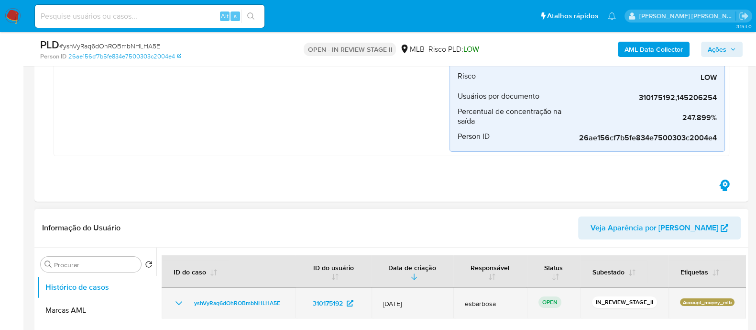
scroll to position [359, 0]
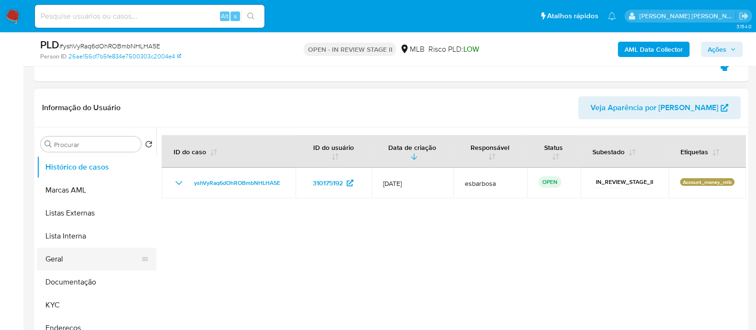
click at [78, 255] on button "Geral" at bounding box center [93, 258] width 112 height 23
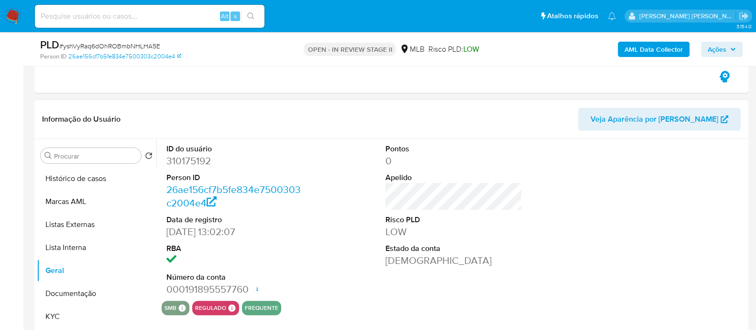
click at [204, 160] on dd "310175192" at bounding box center [234, 160] width 137 height 13
copy dd "310175192"
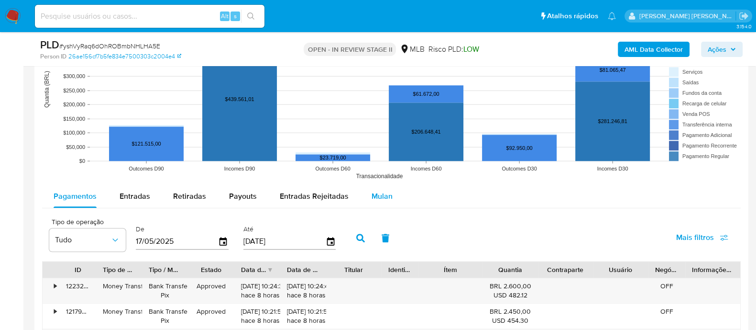
click at [382, 196] on span "Mulan" at bounding box center [382, 195] width 21 height 11
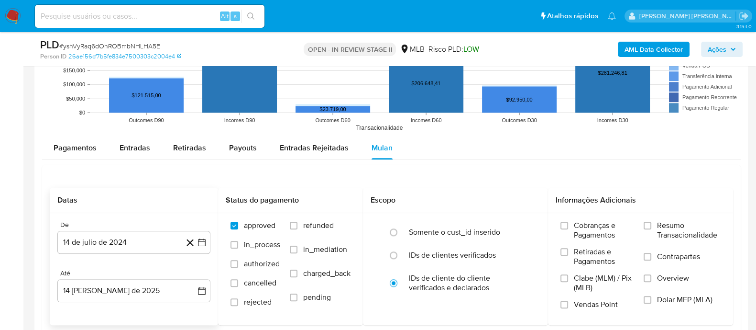
scroll to position [1256, 0]
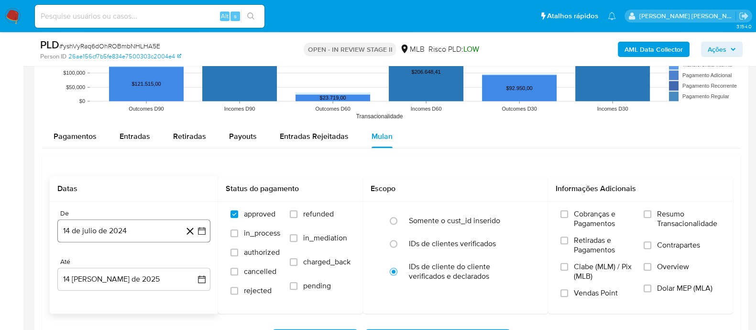
click at [149, 228] on button "14 de julio de 2024" at bounding box center [133, 230] width 153 height 23
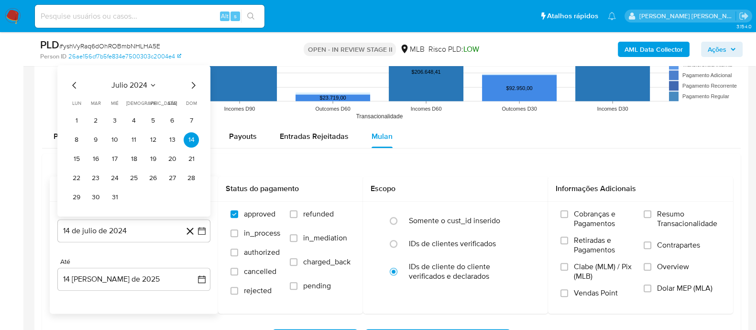
click at [120, 83] on span "julio 2024" at bounding box center [129, 85] width 36 height 10
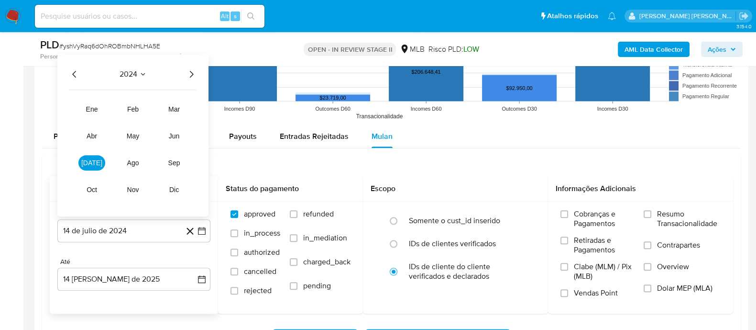
click at [191, 73] on icon "Año siguiente" at bounding box center [191, 73] width 11 height 11
click at [171, 133] on span "jun" at bounding box center [174, 136] width 11 height 8
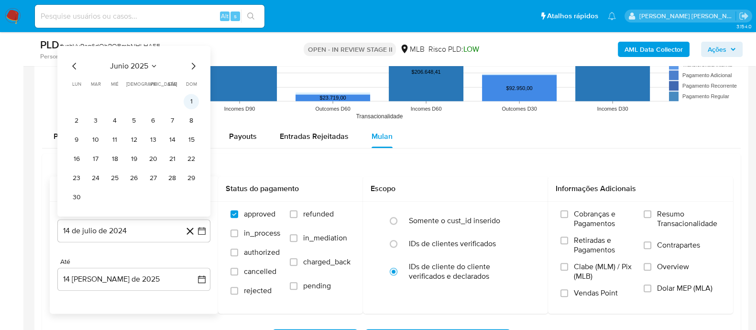
click at [191, 102] on button "1" at bounding box center [191, 101] width 15 height 15
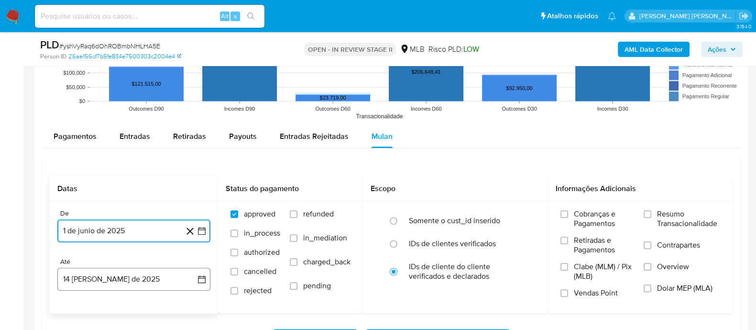
click at [139, 272] on button "14 de agosto de 2025" at bounding box center [133, 278] width 153 height 23
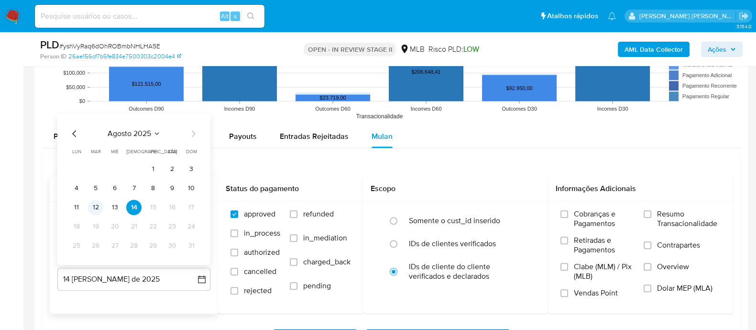
click at [96, 209] on button "12" at bounding box center [95, 206] width 15 height 15
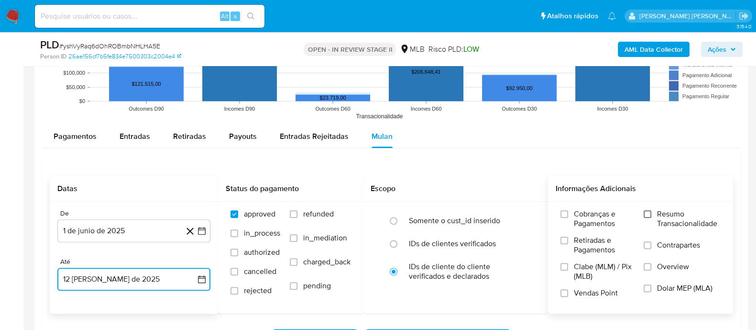
click at [649, 216] on input "Resumo Transacionalidade" at bounding box center [648, 214] width 8 height 8
click at [651, 243] on input "Contrapartes" at bounding box center [648, 245] width 8 height 8
drag, startPoint x: 569, startPoint y: 285, endPoint x: 568, endPoint y: 290, distance: 5.8
click at [569, 287] on div "Cobranças e Pagamentos Retiradas e Pagamentos Clabe (MLM) / Pix (MLB) Vendas Po…" at bounding box center [598, 257] width 74 height 96
click at [567, 292] on input "Vendas Point" at bounding box center [565, 293] width 8 height 8
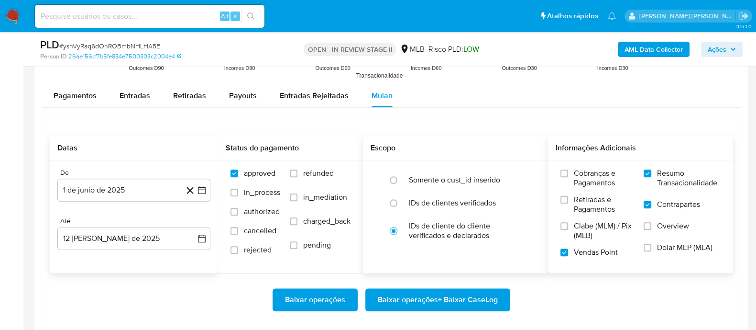
scroll to position [1316, 0]
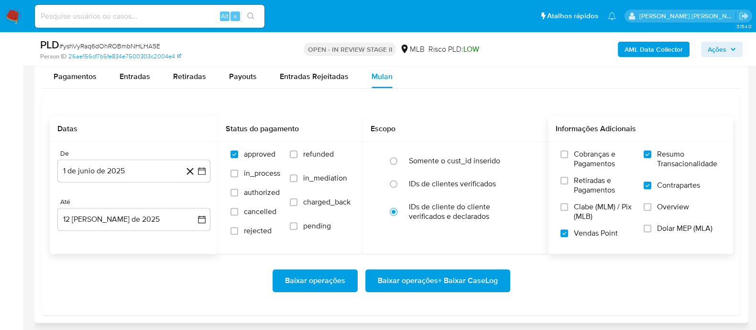
click at [416, 284] on span "Baixar operações + Baixar CaseLog" at bounding box center [438, 280] width 120 height 21
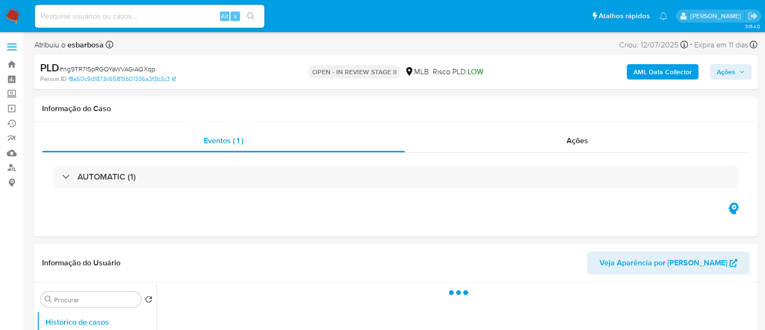
select select "10"
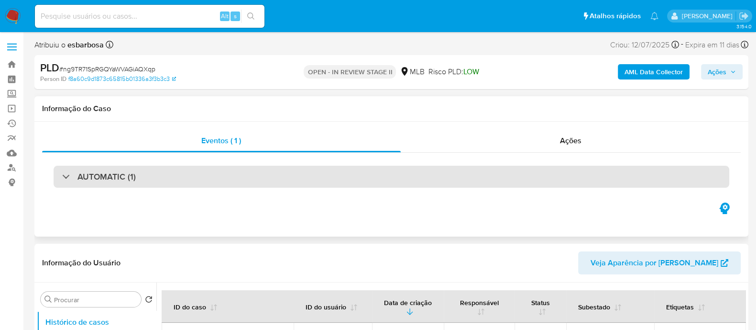
click at [218, 184] on div "AUTOMATIC (1)" at bounding box center [392, 177] width 676 height 22
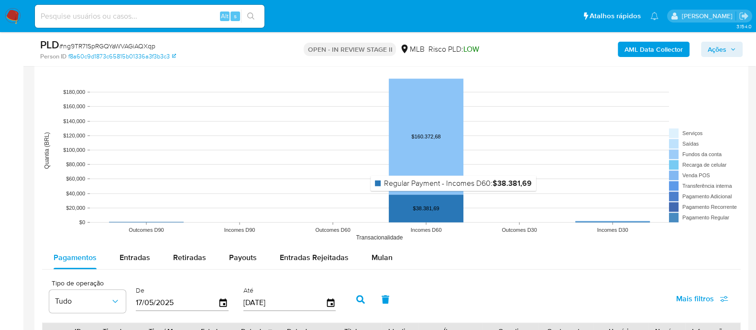
scroll to position [1196, 0]
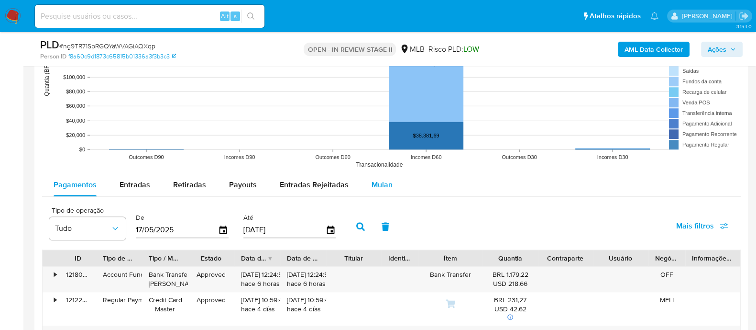
click at [381, 183] on span "Mulan" at bounding box center [382, 184] width 21 height 11
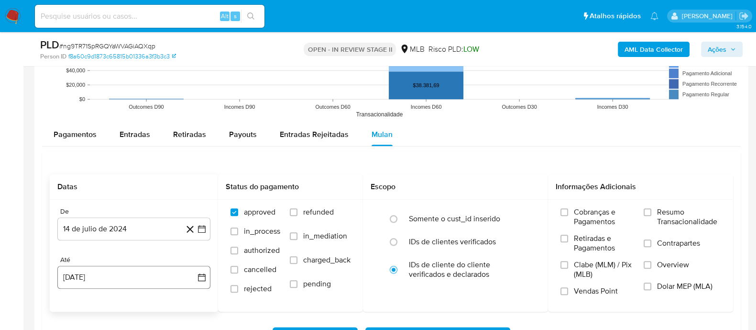
scroll to position [1316, 0]
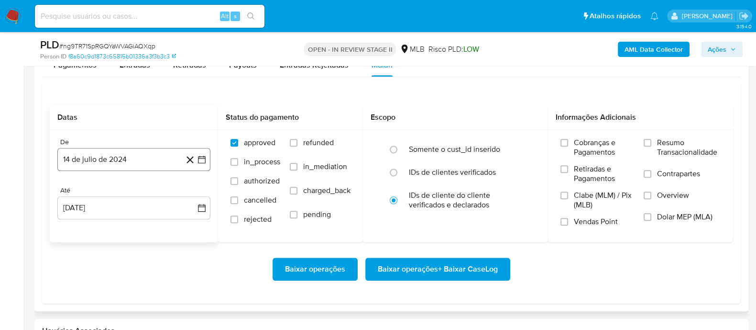
click at [155, 158] on button "14 de julio de 2024" at bounding box center [133, 159] width 153 height 23
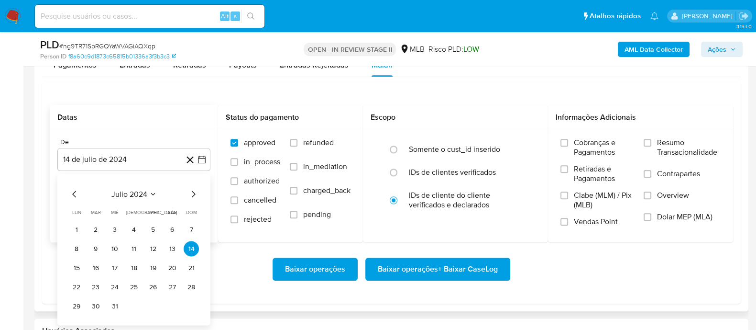
click at [146, 190] on span "julio 2024" at bounding box center [129, 194] width 36 height 10
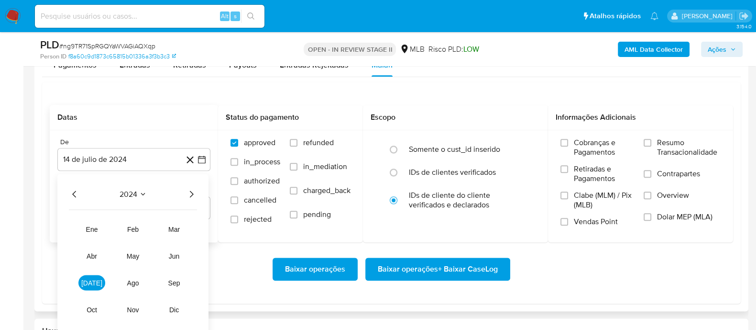
click at [191, 190] on icon "Año siguiente" at bounding box center [192, 193] width 4 height 7
click at [176, 252] on span "jun" at bounding box center [174, 256] width 11 height 8
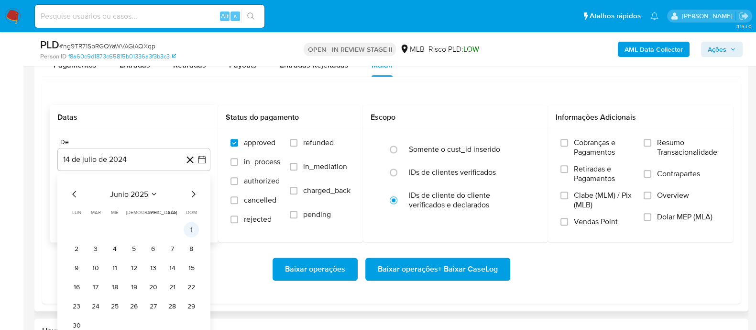
click at [192, 226] on button "1" at bounding box center [191, 228] width 15 height 15
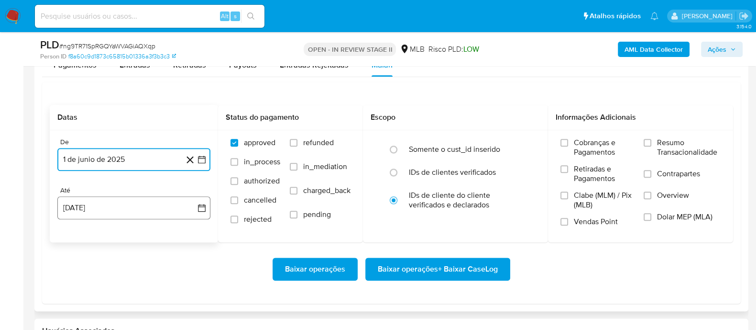
click at [149, 203] on button "14 de agosto de 2025" at bounding box center [133, 207] width 153 height 23
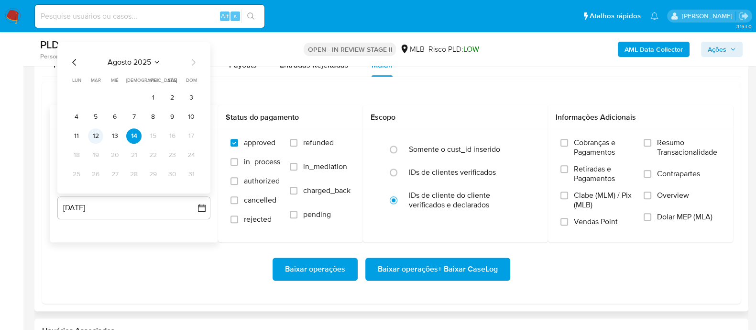
click at [96, 136] on button "12" at bounding box center [95, 135] width 15 height 15
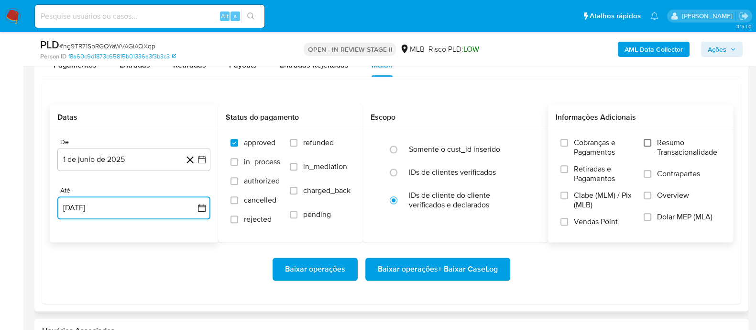
click at [650, 144] on input "Resumo Transacionalidade" at bounding box center [648, 143] width 8 height 8
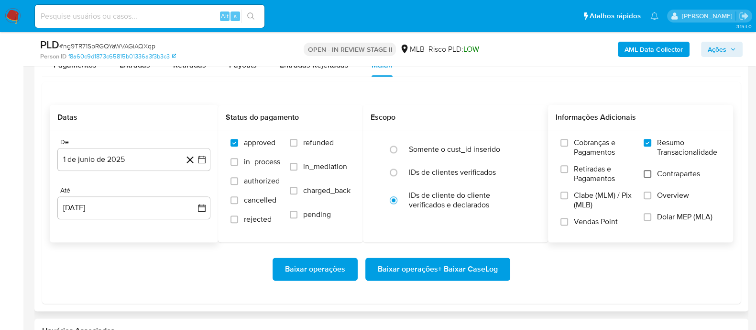
click at [650, 172] on input "Contrapartes" at bounding box center [648, 174] width 8 height 8
click at [567, 221] on input "Vendas Point" at bounding box center [565, 222] width 8 height 8
click at [457, 267] on span "Baixar operações + Baixar CaseLog" at bounding box center [438, 268] width 120 height 21
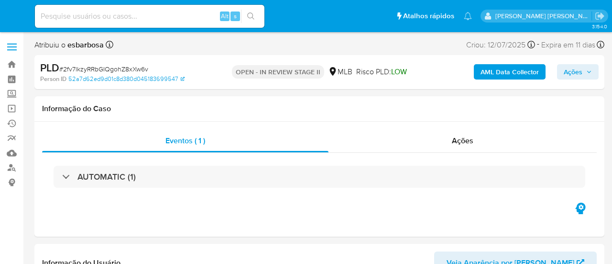
select select "10"
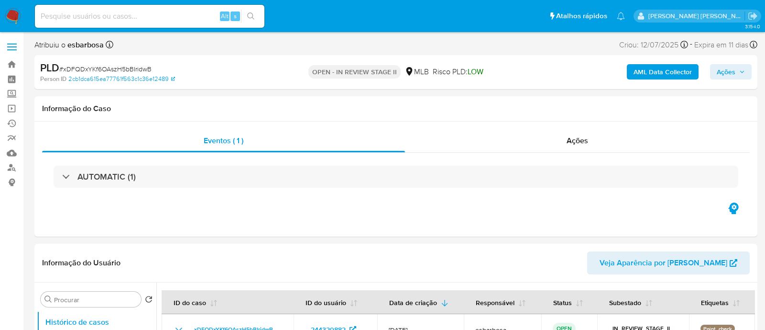
select select "10"
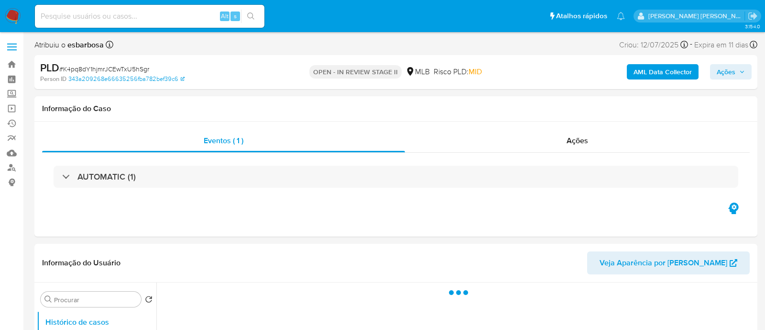
select select "10"
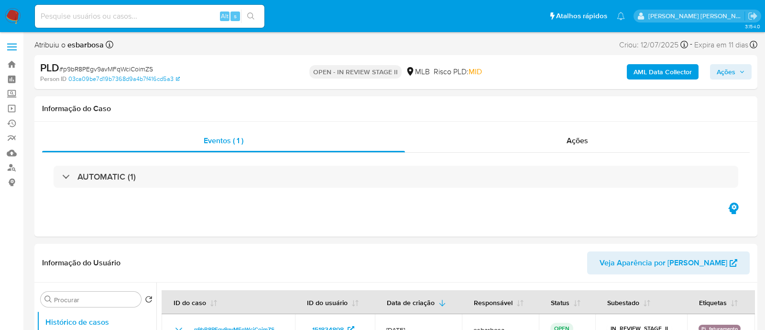
select select "10"
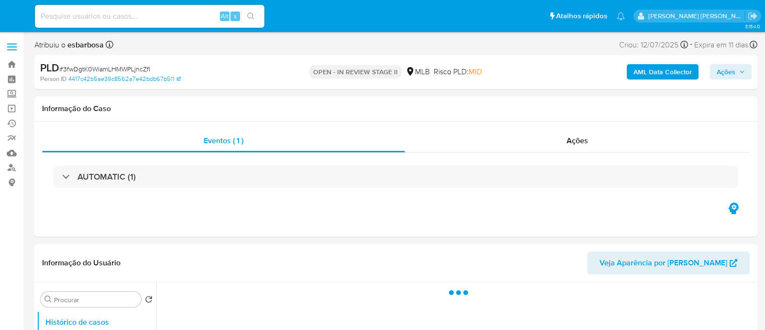
select select "10"
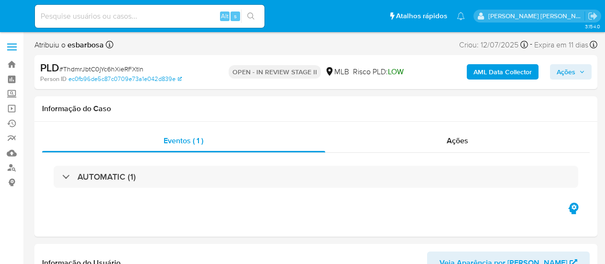
select select "10"
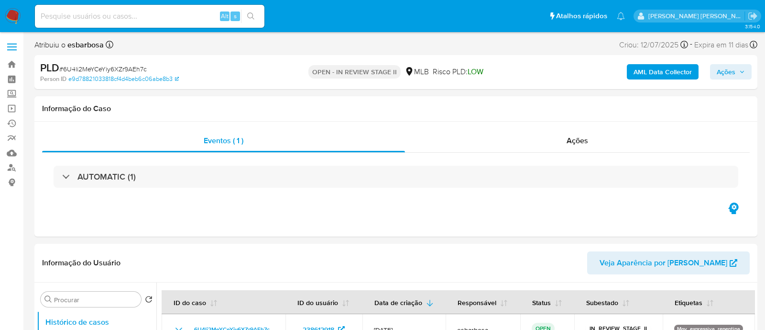
select select "10"
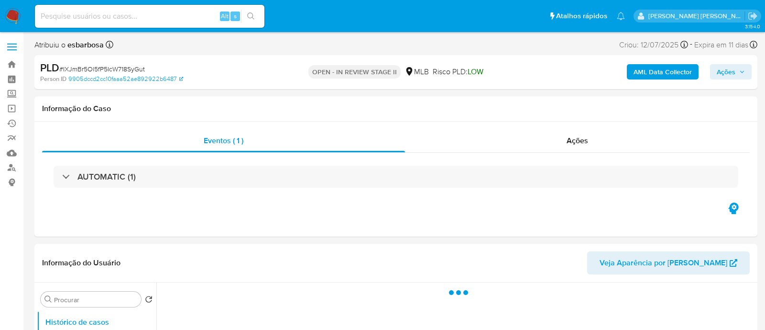
select select "10"
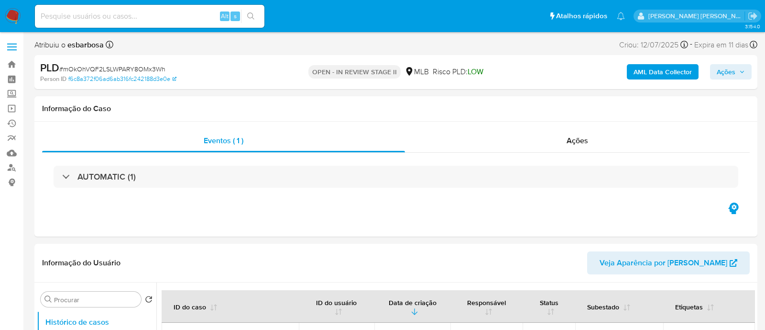
select select "10"
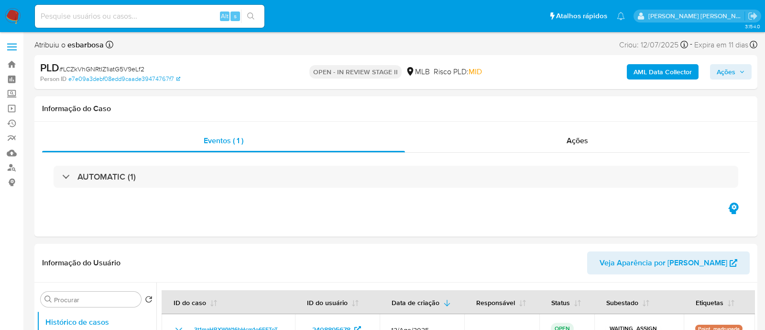
select select "10"
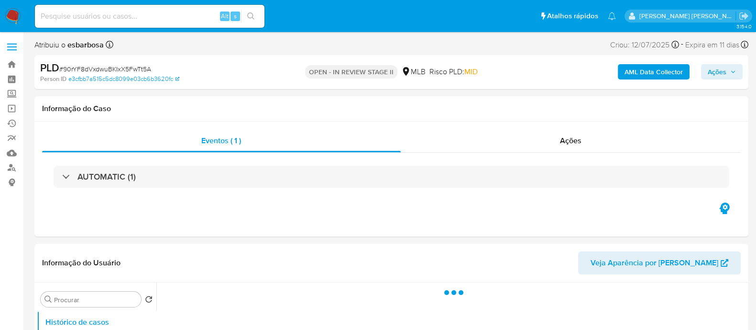
select select "10"
